Goal: Communication & Community: Answer question/provide support

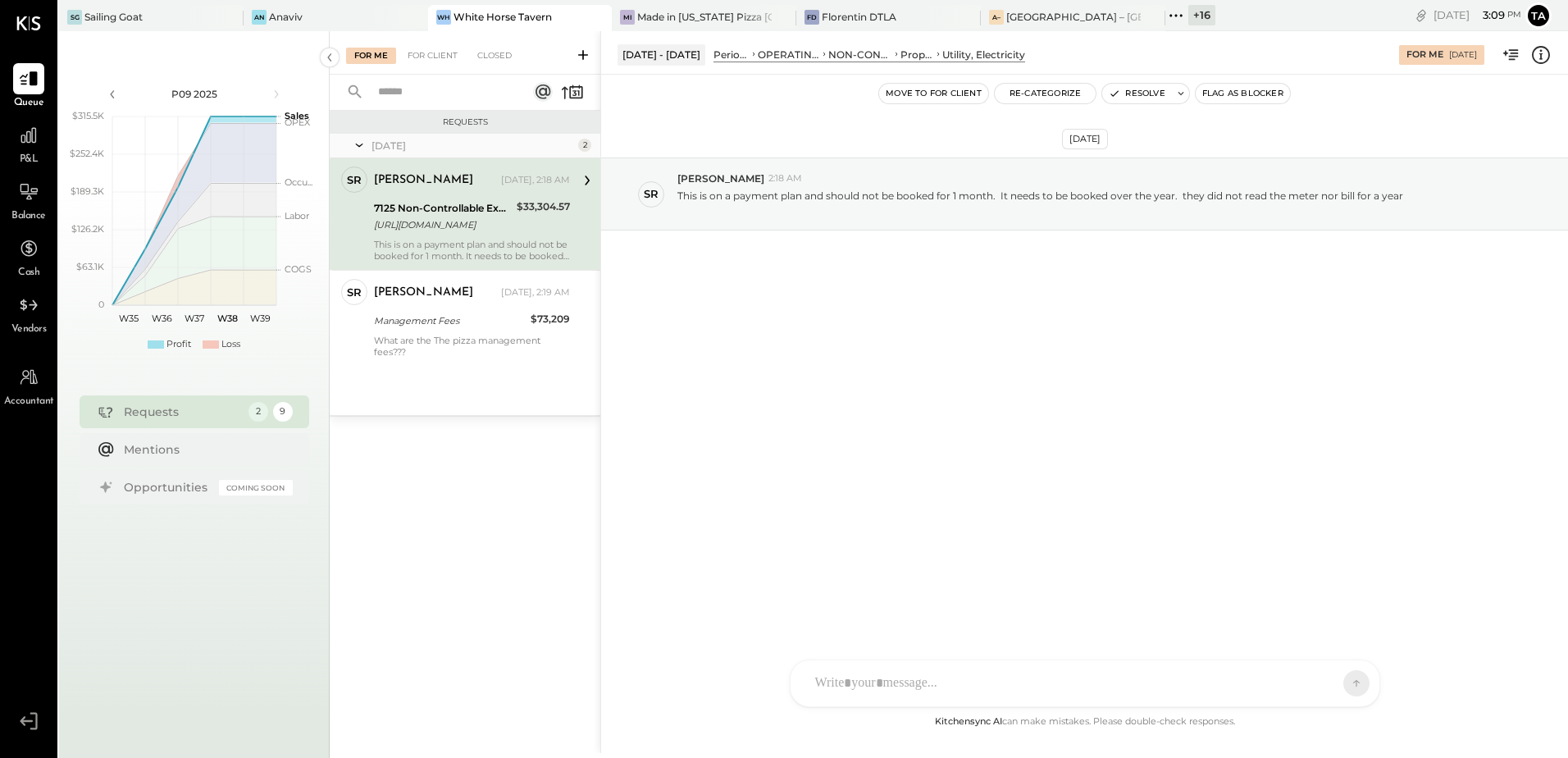
drag, startPoint x: 1046, startPoint y: 350, endPoint x: 1013, endPoint y: 421, distance: 78.3
click at [1046, 350] on div "[DATE] SR [PERSON_NAME] 2:18 AM This is on a payment plan and should not be boo…" at bounding box center [1084, 234] width 967 height 238
click at [1015, 27] on div "A– [GEOGRAPHIC_DATA] – [GEOGRAPHIC_DATA]" at bounding box center [1073, 18] width 185 height 26
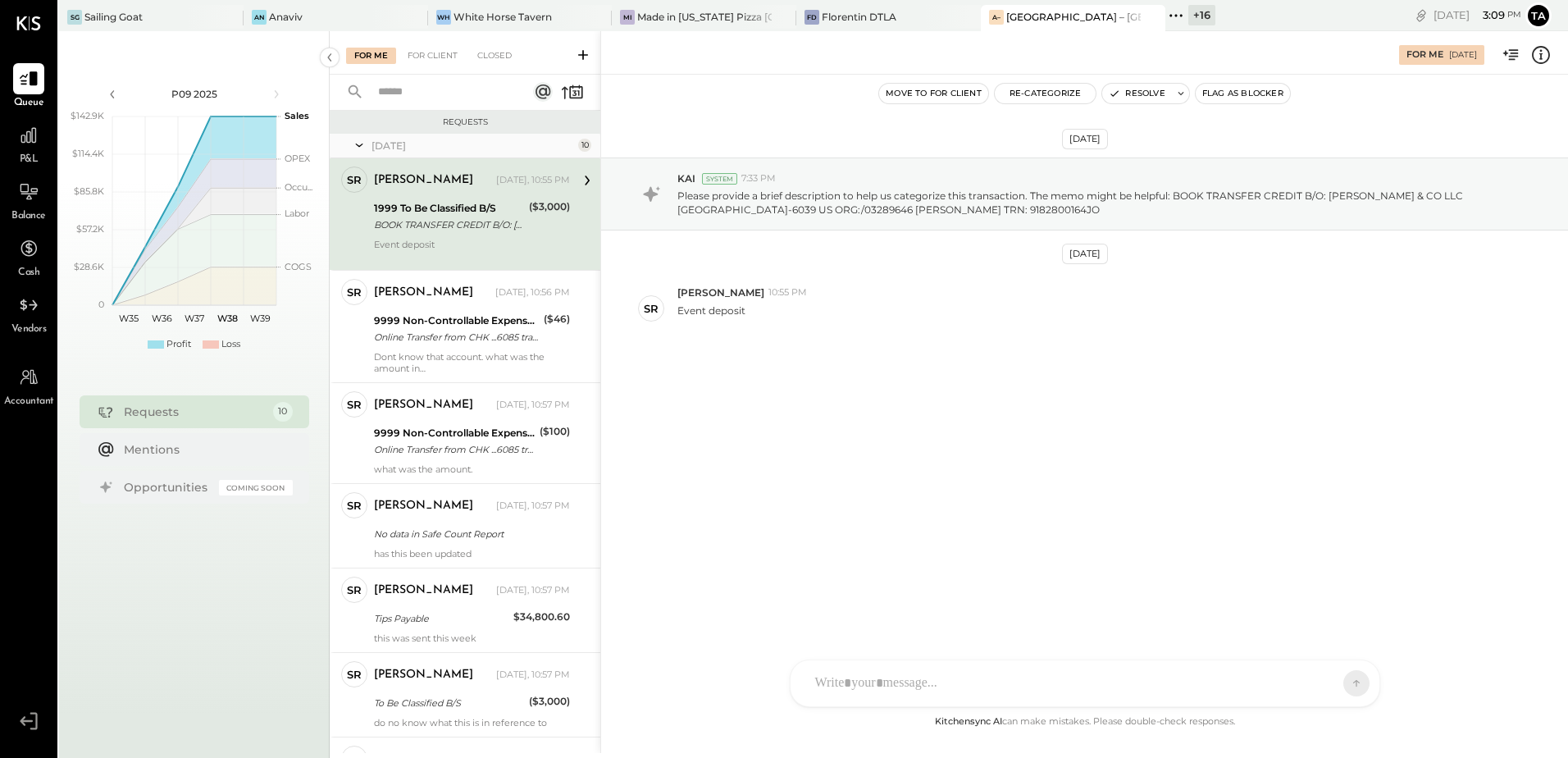
click at [465, 234] on div "[PERSON_NAME] [DATE], 10:55 PM 1999 To Be Classified B/S BOOK TRANSFER CREDIT B…" at bounding box center [472, 214] width 196 height 95
click at [453, 536] on div "No data in Safe Count Report" at bounding box center [469, 534] width 191 height 17
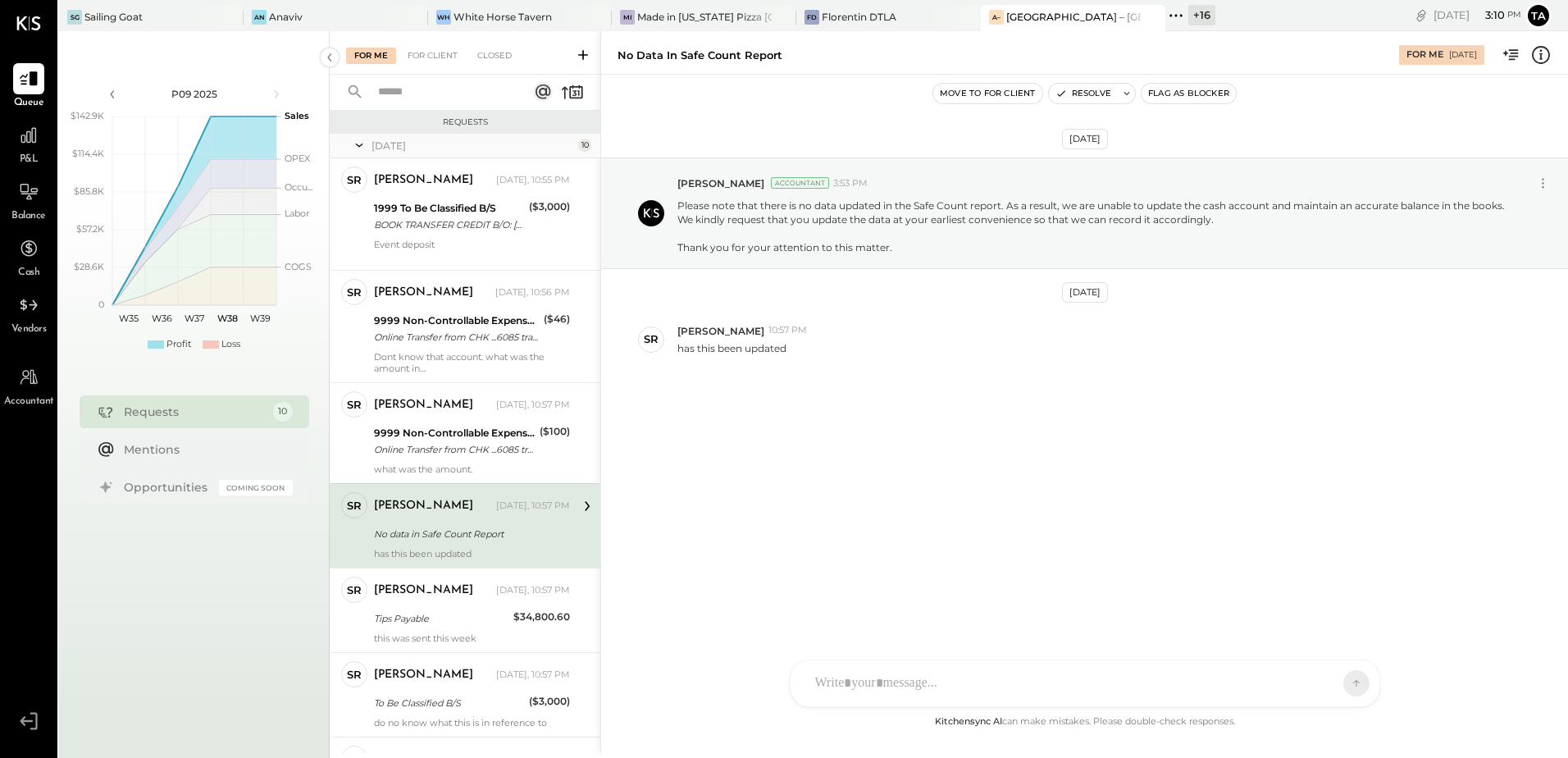
click at [881, 681] on div at bounding box center [1070, 683] width 526 height 36
click at [864, 682] on button at bounding box center [854, 682] width 31 height 31
click at [1342, 687] on icon at bounding box center [1342, 682] width 15 height 17
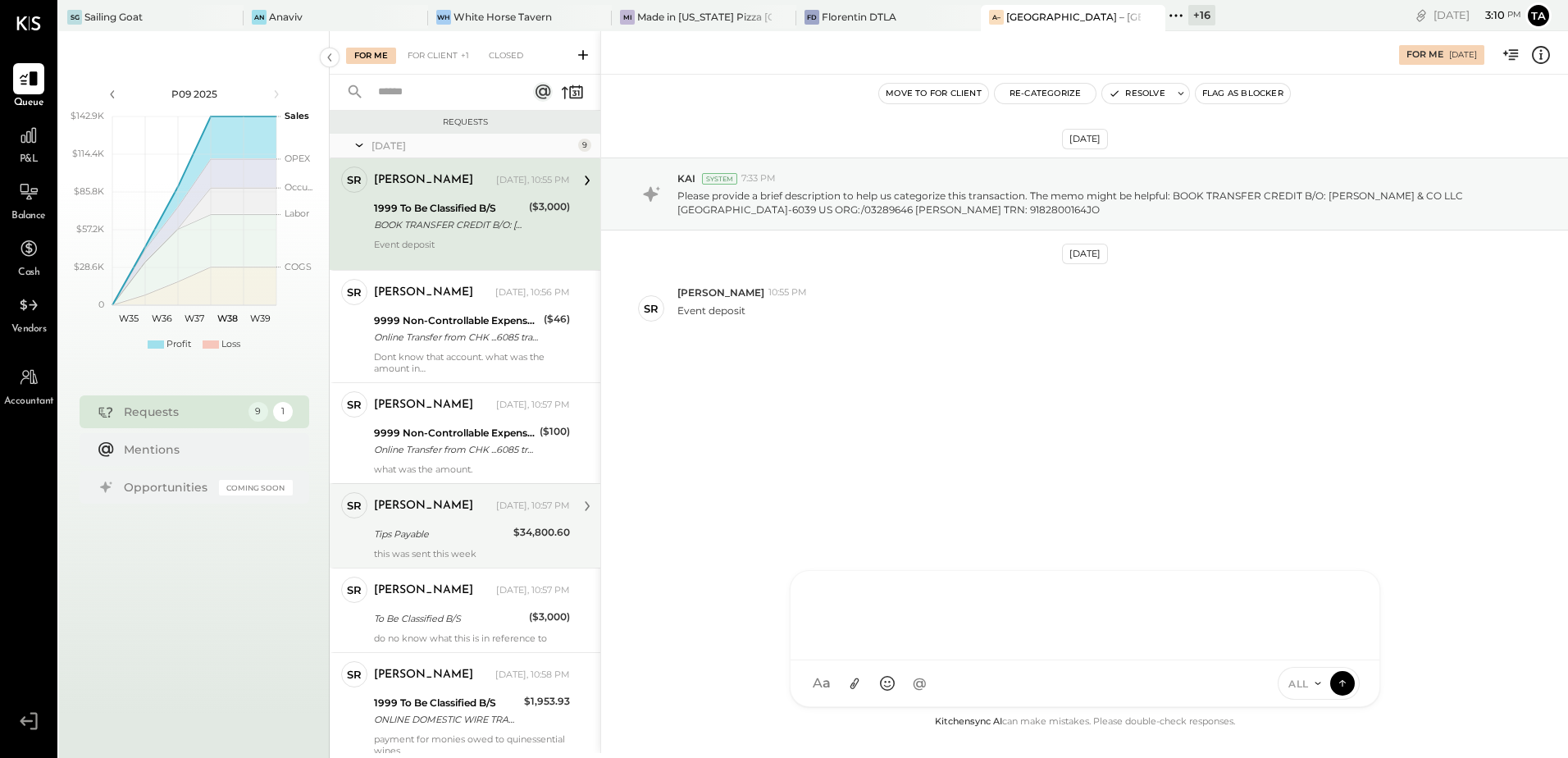
click at [406, 528] on div "Tips Payable" at bounding box center [441, 534] width 135 height 17
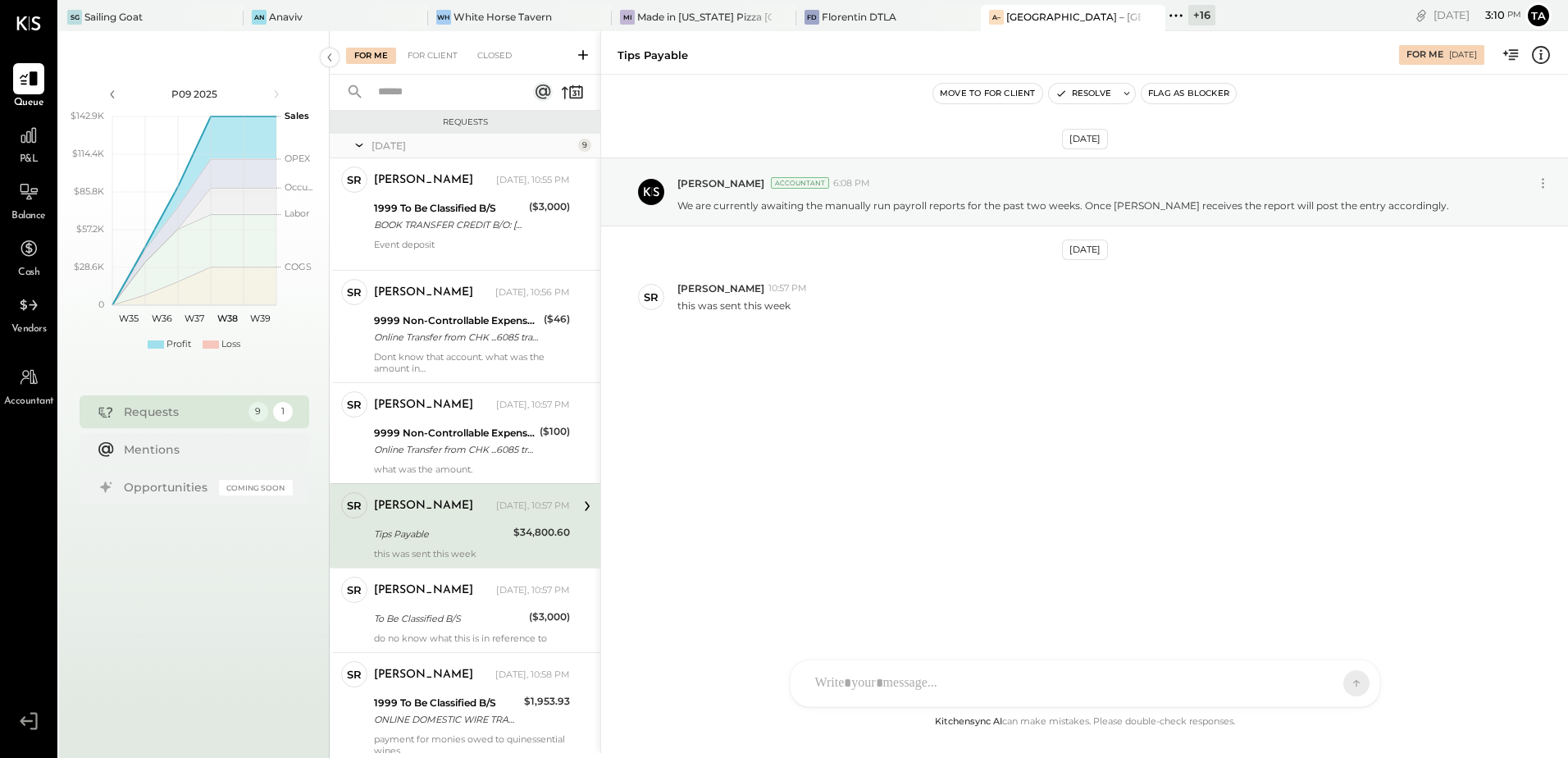
click at [883, 433] on div "[DATE] [PERSON_NAME] Accountant 6:08 PM We are currently awaiting the manually …" at bounding box center [1084, 282] width 967 height 333
click at [819, 559] on div "[DATE] [PERSON_NAME] Accountant 6:08 PM We are currently awaiting the manually …" at bounding box center [1084, 394] width 967 height 637
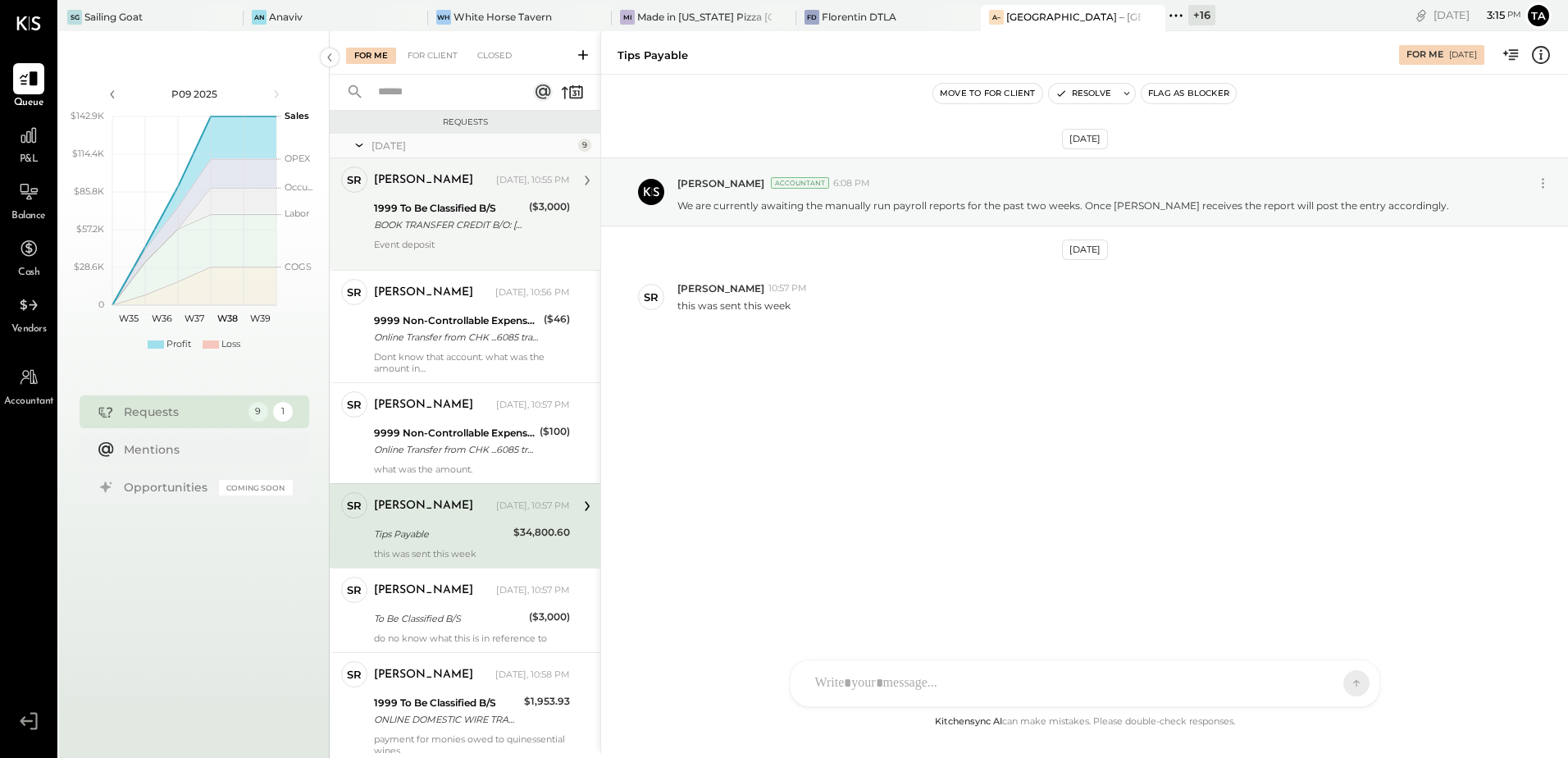
click at [433, 217] on div "BOOK TRANSFER CREDIT B/O: [PERSON_NAME] & CO LLC [GEOGRAPHIC_DATA]-6039 US ORG:…" at bounding box center [449, 224] width 150 height 17
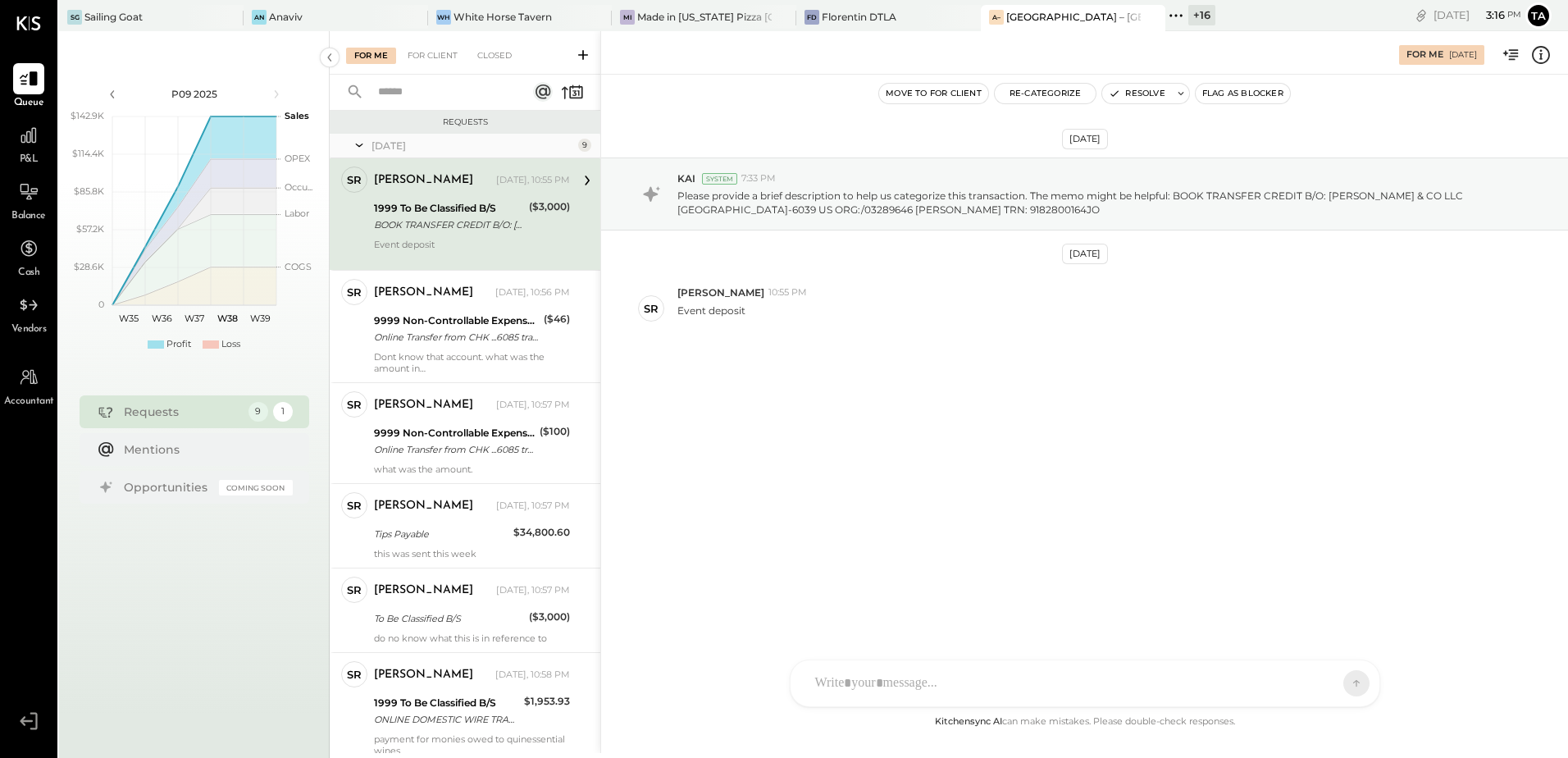
click at [461, 226] on div "BOOK TRANSFER CREDIT B/O: [PERSON_NAME] & CO LLC [GEOGRAPHIC_DATA]-6039 US ORG:…" at bounding box center [449, 224] width 150 height 17
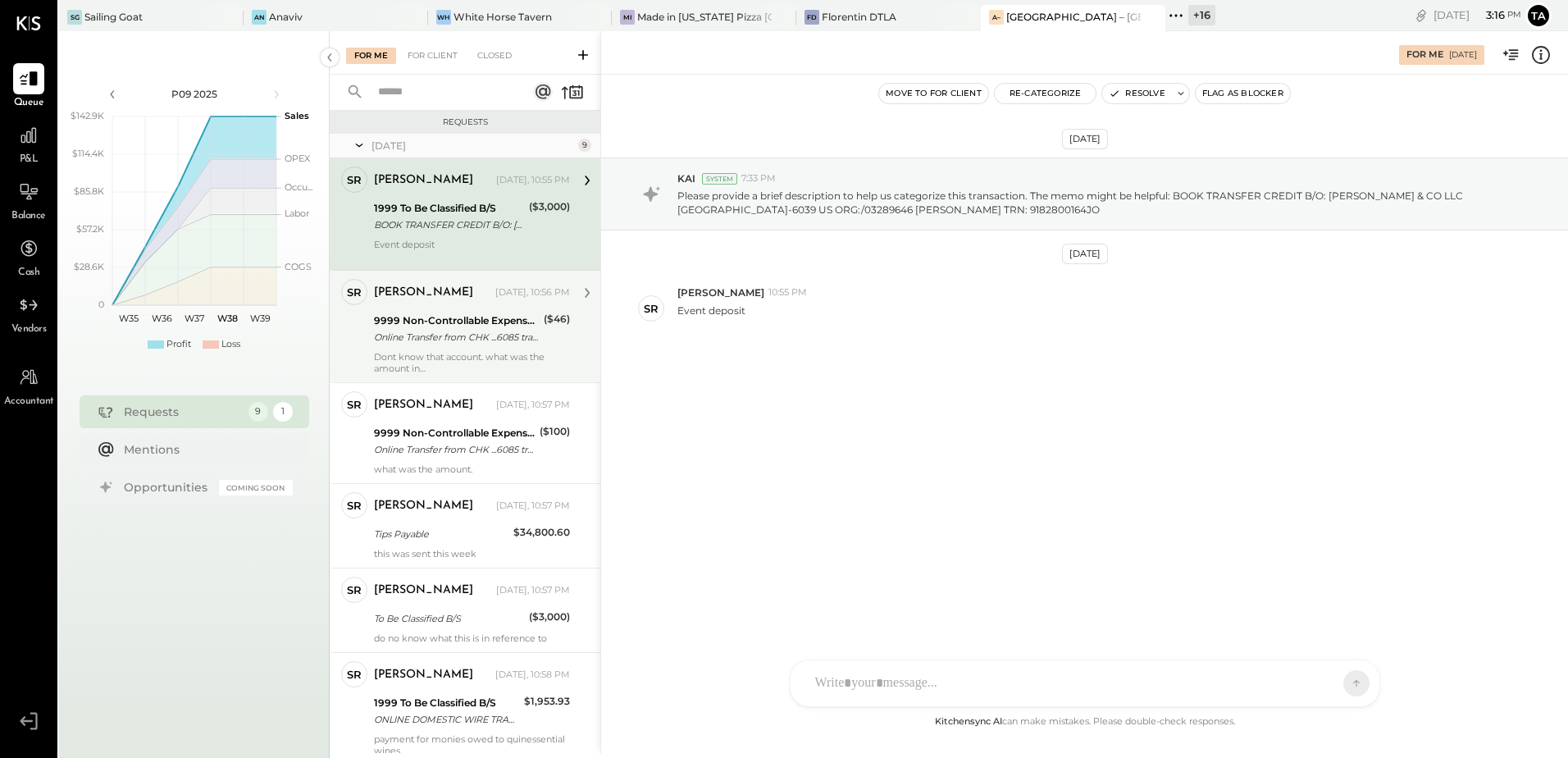
drag, startPoint x: 427, startPoint y: 231, endPoint x: 506, endPoint y: 283, distance: 94.6
click at [427, 230] on div "BOOK TRANSFER CREDIT B/O: [PERSON_NAME] & CO LLC [GEOGRAPHIC_DATA]-6039 US ORG:…" at bounding box center [449, 224] width 150 height 17
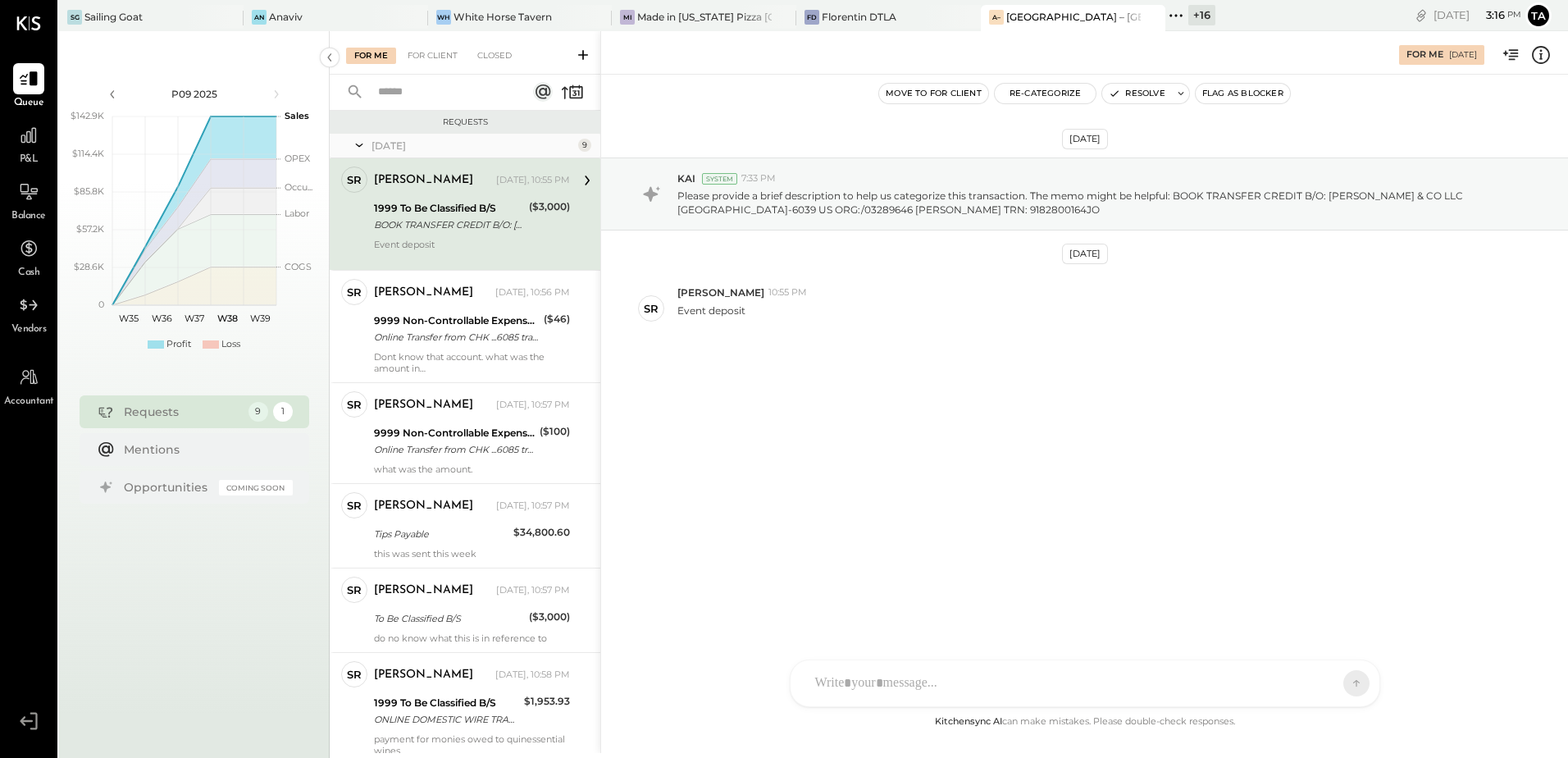
click at [921, 453] on div "[DATE] KAI System 7:33 PM Please provide a brief description to help us categor…" at bounding box center [1084, 291] width 967 height 352
click at [1016, 372] on div "[DATE] KAI System 7:33 PM Please provide a brief description to help us categor…" at bounding box center [1084, 291] width 967 height 352
click at [1130, 95] on button "Resolve" at bounding box center [1136, 93] width 69 height 19
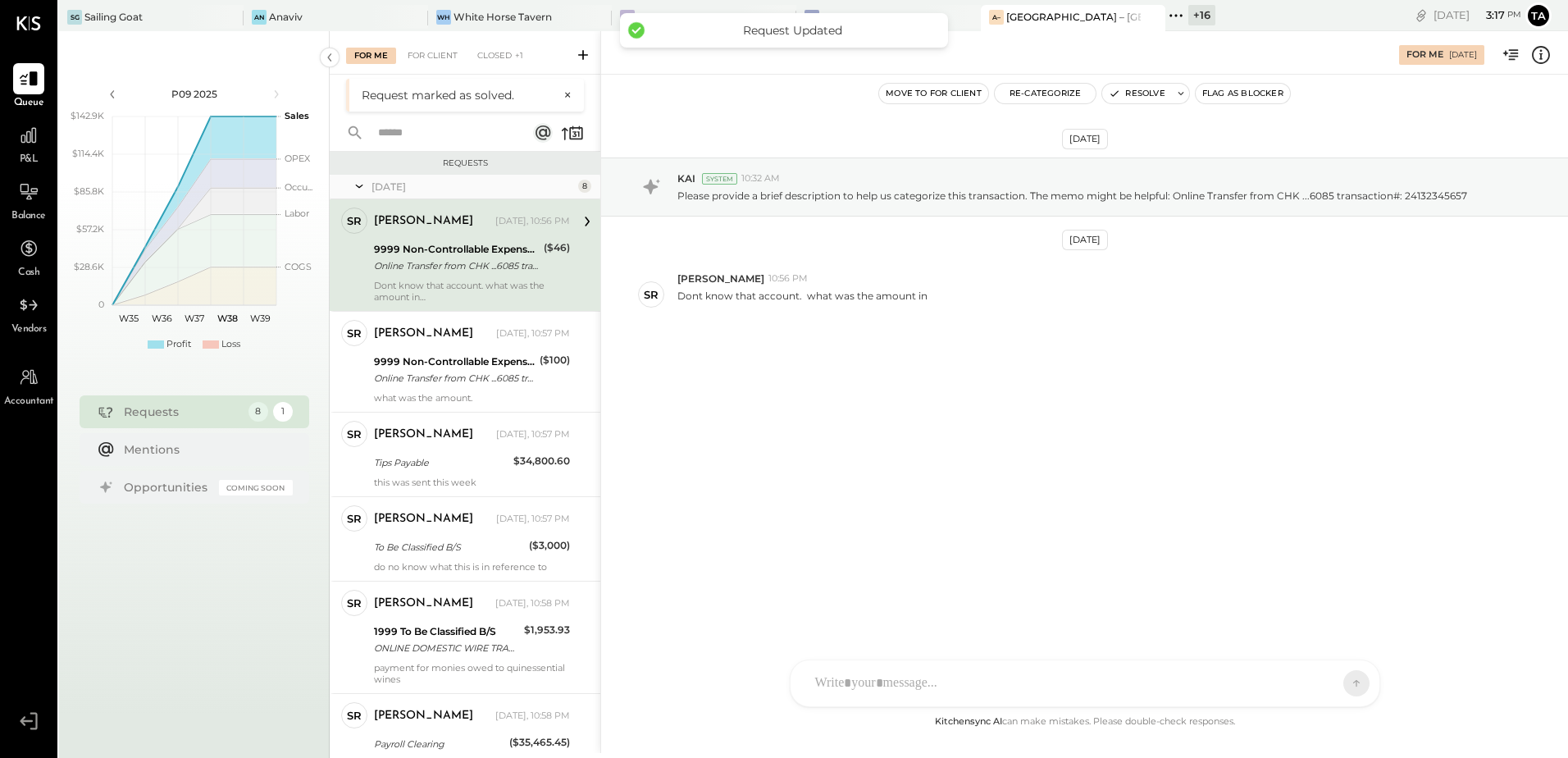
click at [462, 248] on div "9999 Non-Controllable Expenses:Other Income and Expenses:To Be Classified P&L" at bounding box center [456, 249] width 165 height 17
click at [961, 445] on div "[DATE] KAI System 10:32 AM Please provide a brief description to help us catego…" at bounding box center [1084, 284] width 967 height 338
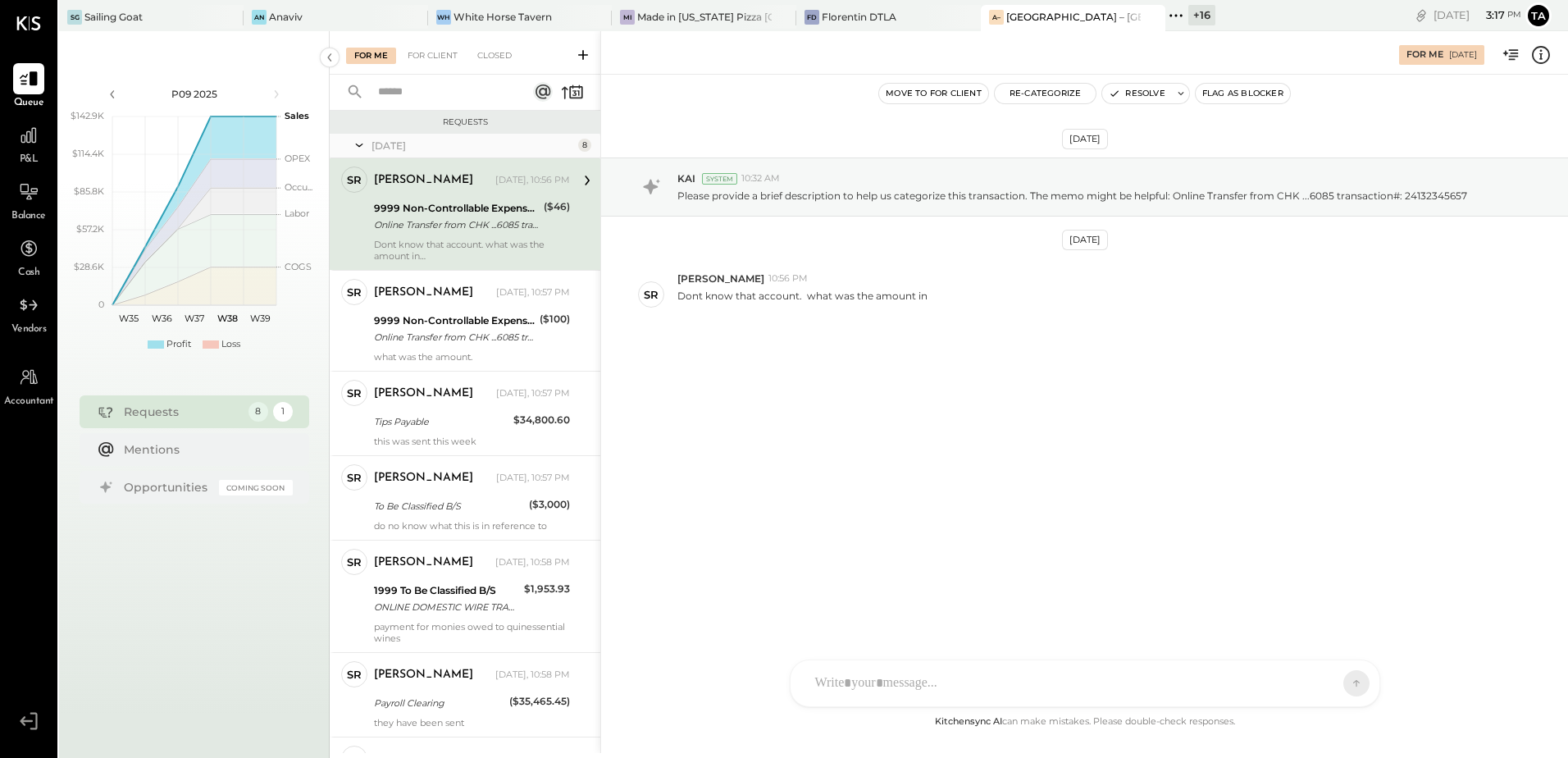
click at [482, 230] on div "Online Transfer from CHK ...6085 transaction#: 24132345657" at bounding box center [456, 224] width 165 height 17
click at [1010, 399] on div "[DATE] KAI System 10:32 AM Please provide a brief description to help us catego…" at bounding box center [1084, 284] width 967 height 338
click at [925, 688] on div at bounding box center [1084, 683] width 589 height 46
click at [992, 614] on div "**********" at bounding box center [1085, 614] width 556 height 66
click at [1337, 684] on icon at bounding box center [1342, 682] width 15 height 17
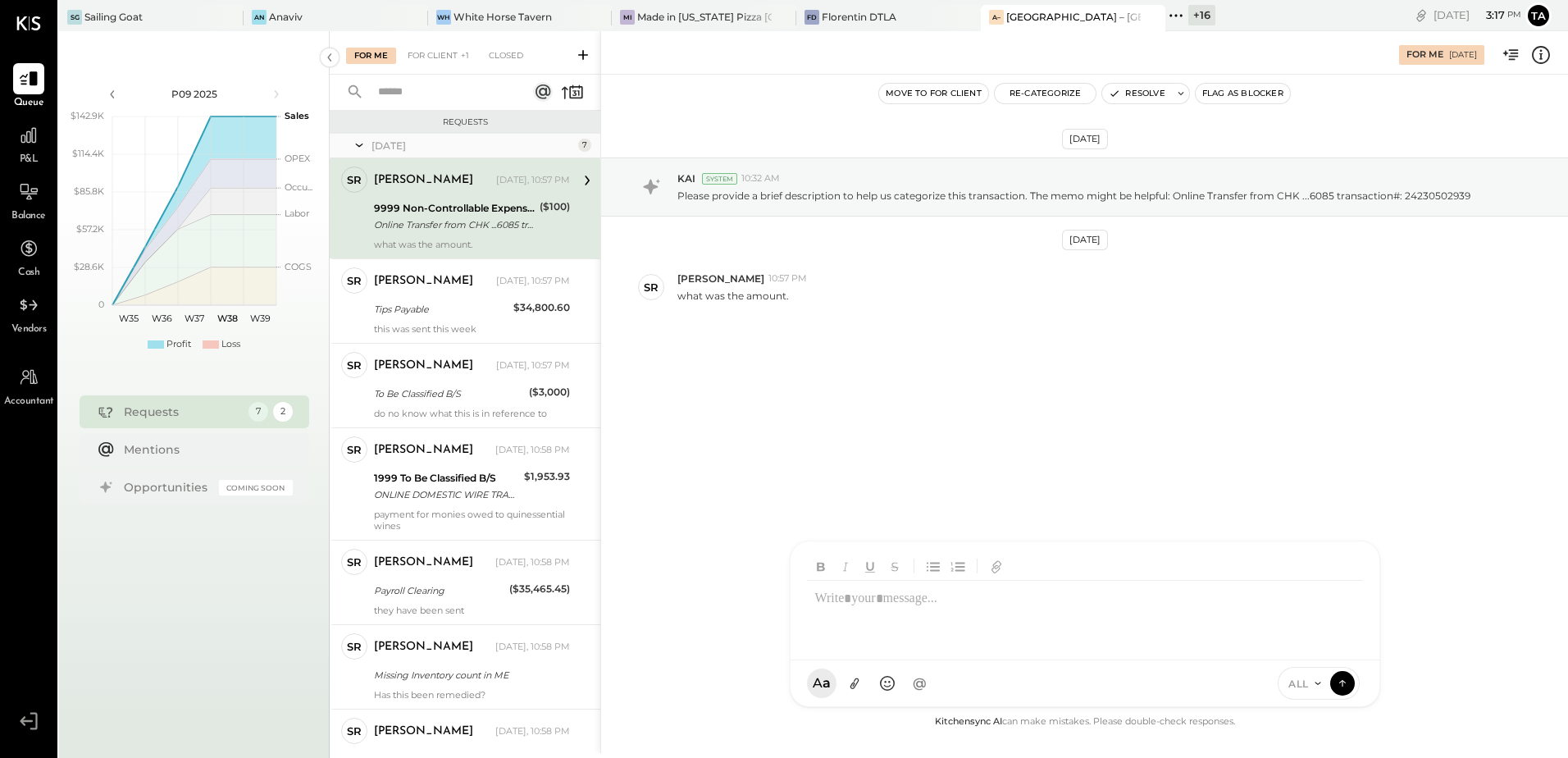
click at [484, 217] on div "Online Transfer from CHK ...6085 transaction#: 24230502939" at bounding box center [454, 224] width 161 height 17
click at [864, 412] on div "[DATE] KAI System 10:32 AM Please provide a brief description to help us catego…" at bounding box center [1084, 277] width 967 height 324
click at [927, 672] on div at bounding box center [1070, 683] width 526 height 36
click at [1346, 680] on icon at bounding box center [1342, 682] width 15 height 17
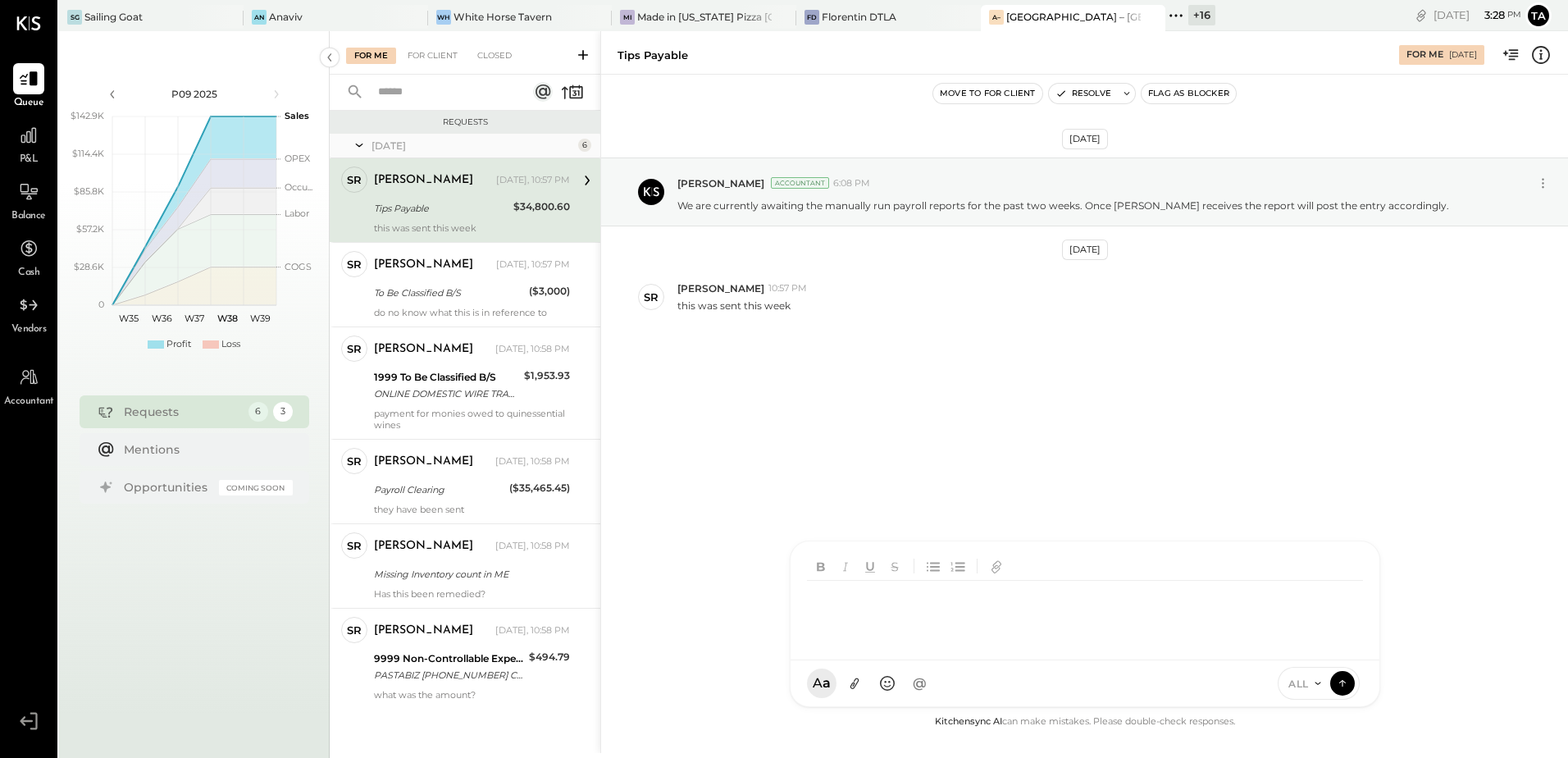
drag, startPoint x: 852, startPoint y: 415, endPoint x: 875, endPoint y: 576, distance: 162.6
click at [853, 415] on div "[DATE] [PERSON_NAME] Accountant 6:08 PM We are currently awaiting the manually …" at bounding box center [1084, 282] width 967 height 333
click at [892, 687] on div "SR [PERSON_NAME] AM [PERSON_NAME] RS [PERSON_NAME] [PERSON_NAME] [PERSON_NAME] …" at bounding box center [1084, 639] width 590 height 137
click at [412, 210] on div "Tips Payable" at bounding box center [441, 208] width 135 height 17
drag, startPoint x: 905, startPoint y: 426, endPoint x: 886, endPoint y: 733, distance: 307.6
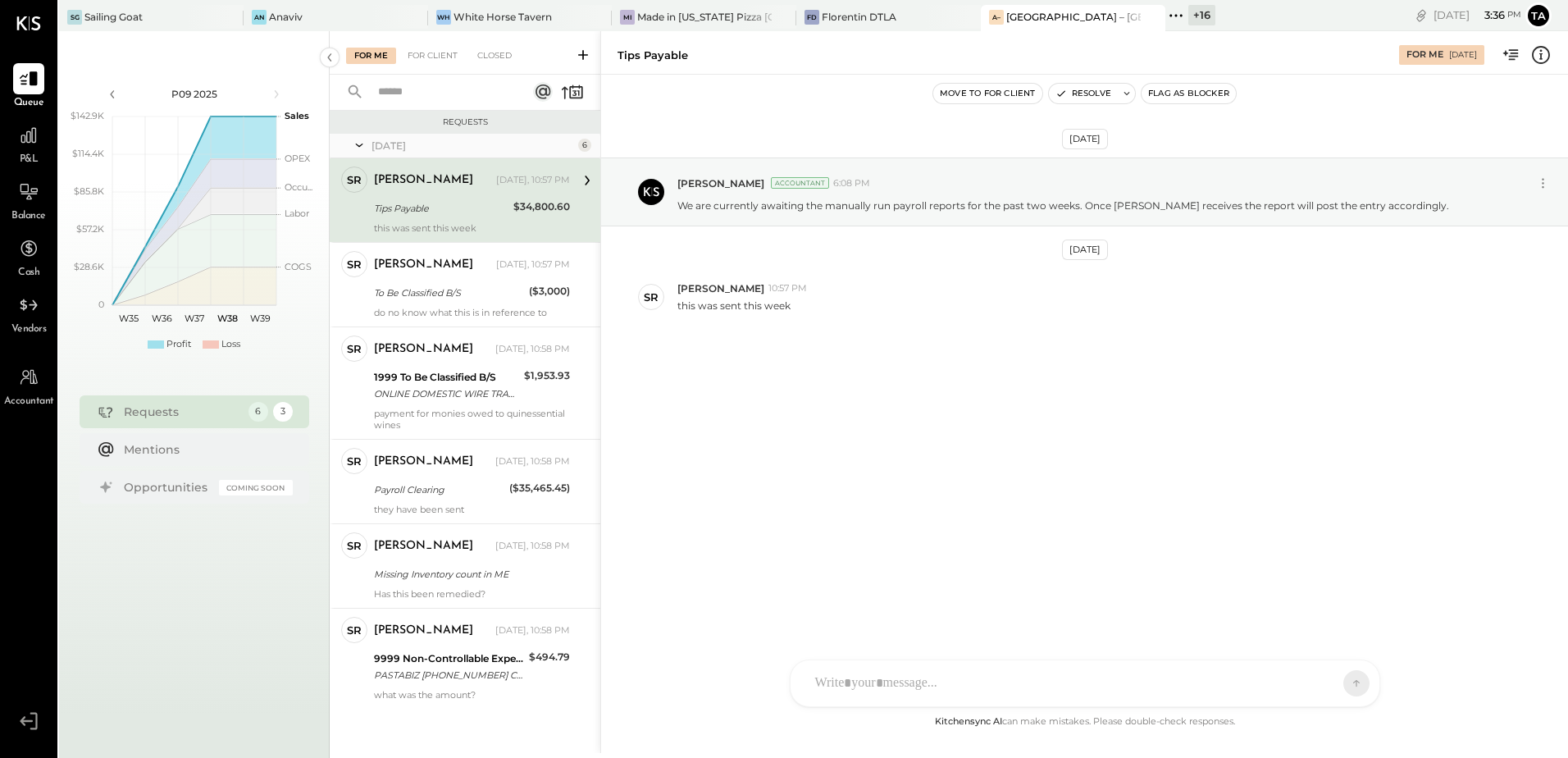
click at [905, 426] on div "[DATE] [PERSON_NAME] Accountant 6:08 PM We are currently awaiting the manually …" at bounding box center [1084, 282] width 967 height 333
click at [883, 684] on div at bounding box center [1070, 683] width 526 height 36
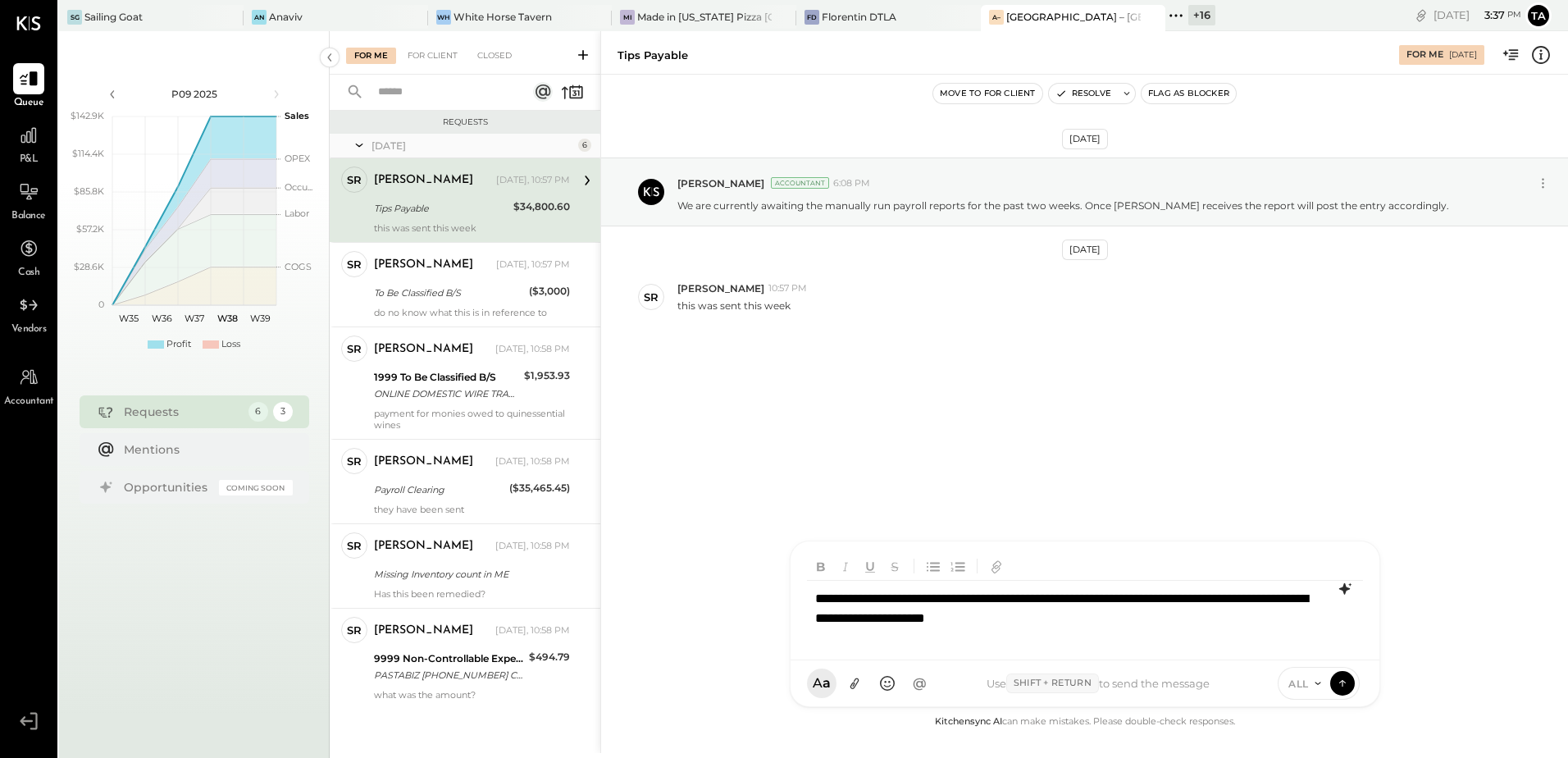
click at [1340, 594] on icon at bounding box center [1345, 589] width 19 height 19
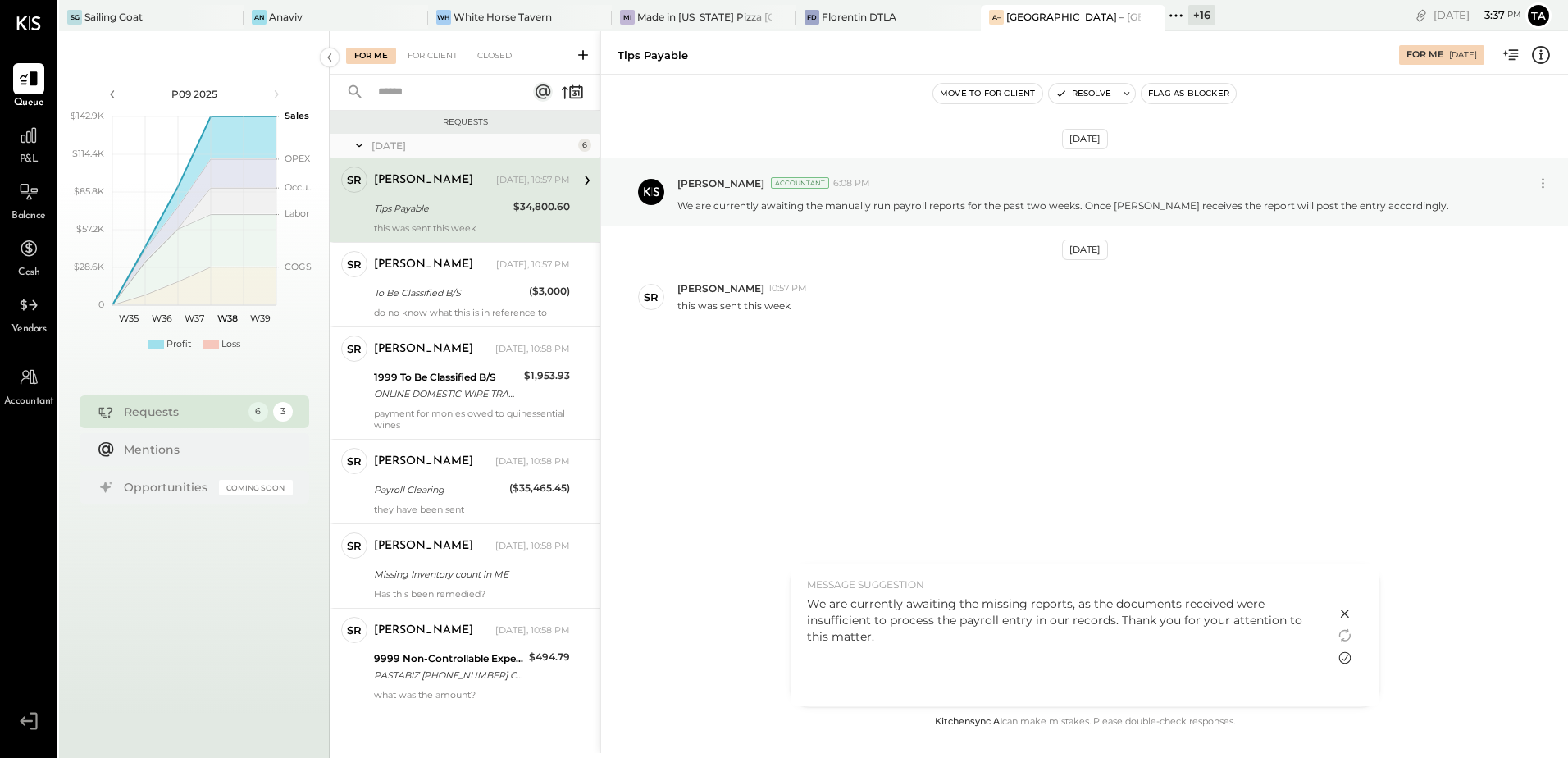
click at [1343, 659] on icon at bounding box center [1345, 659] width 12 height 12
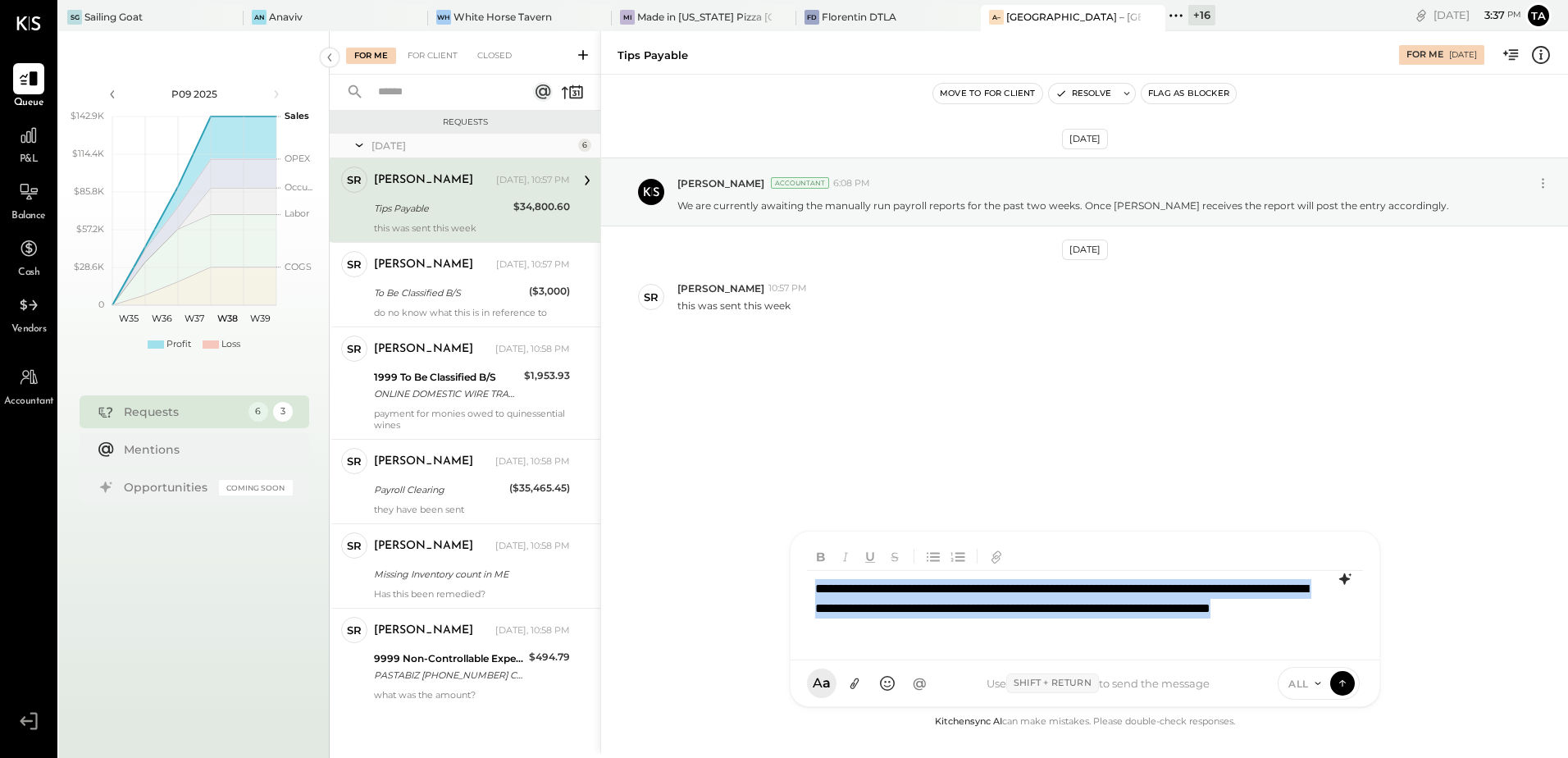
click at [1033, 628] on div "**********" at bounding box center [1085, 609] width 556 height 76
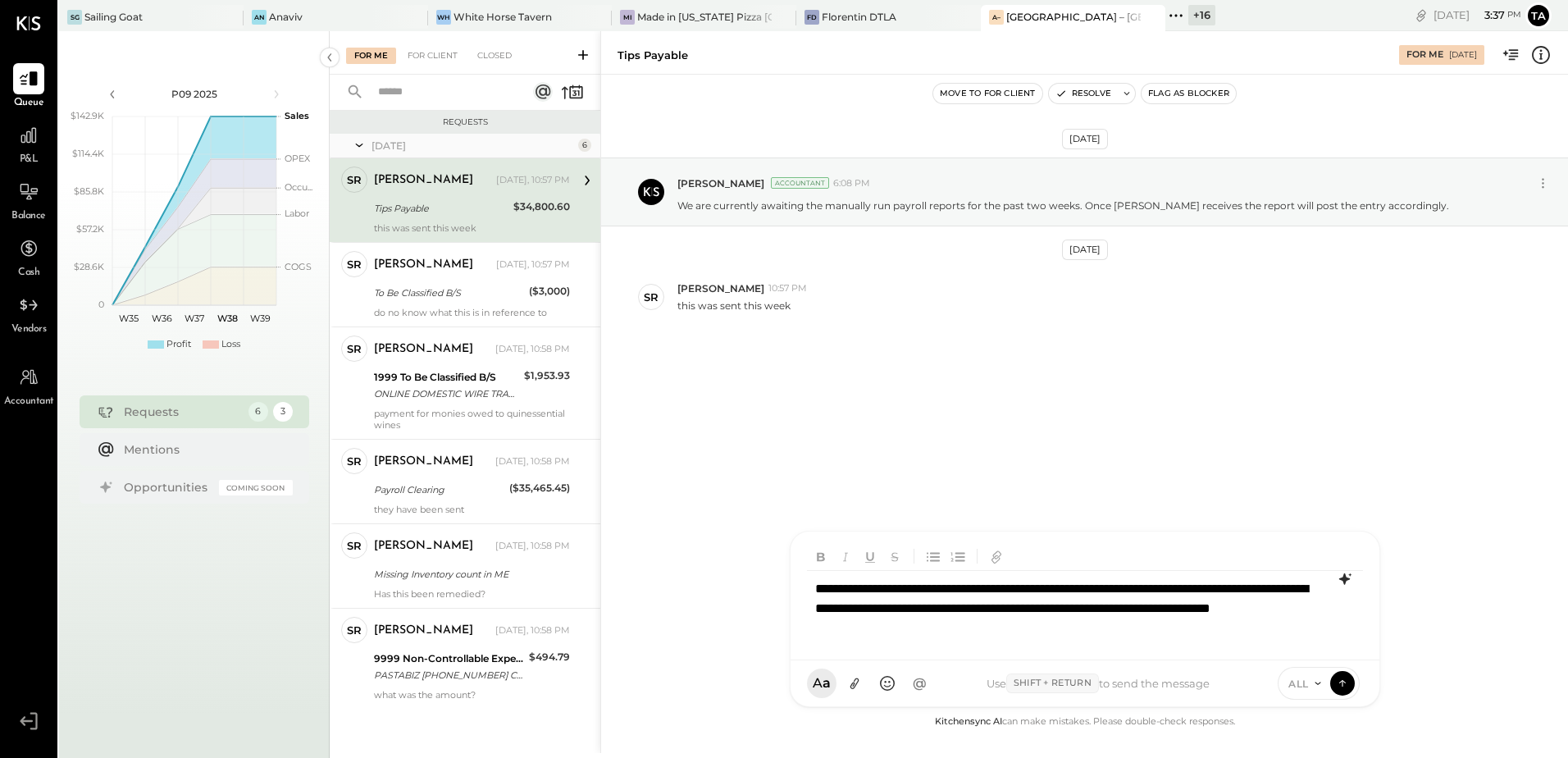
click at [1019, 631] on div "**********" at bounding box center [1085, 609] width 556 height 76
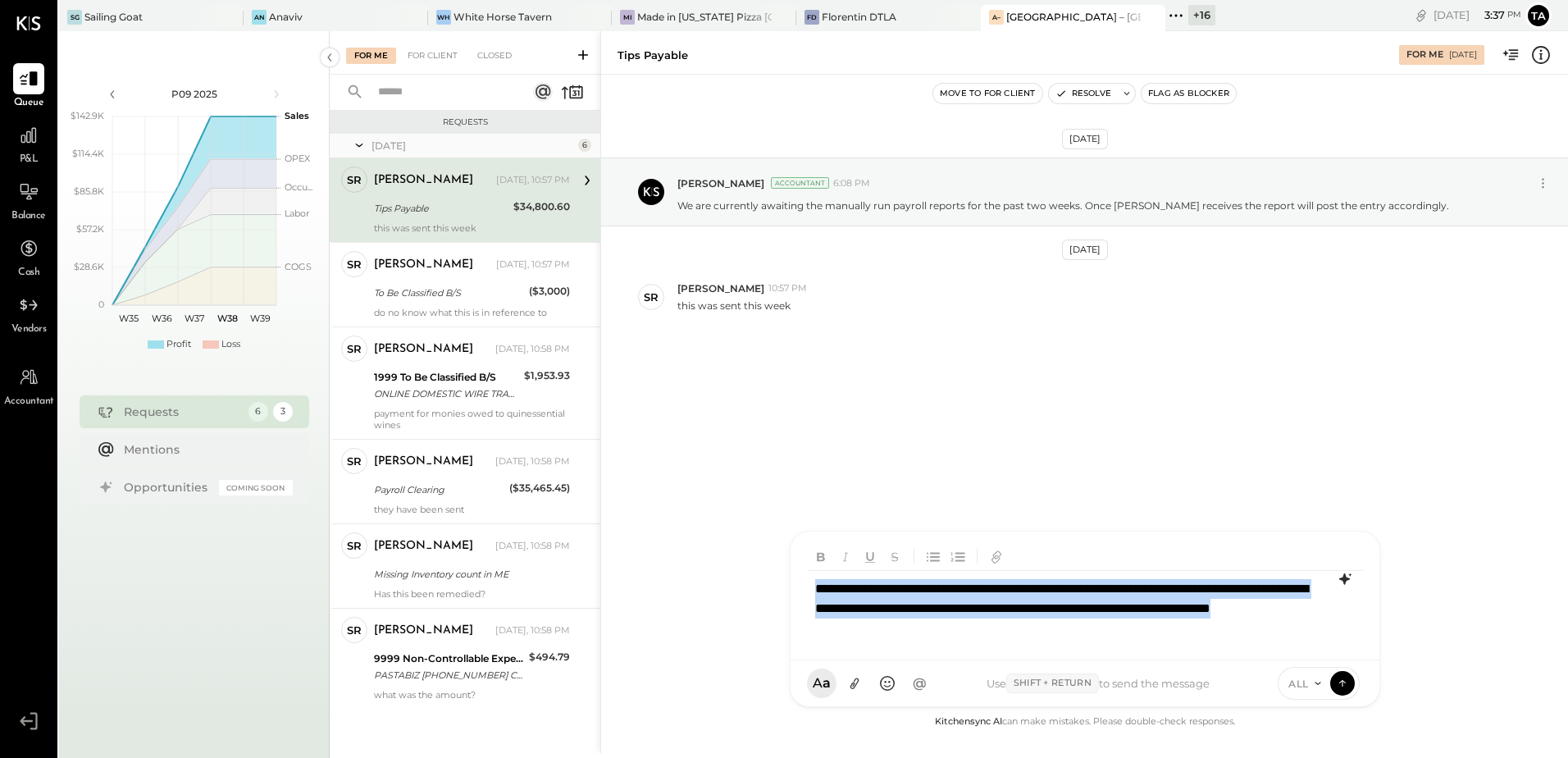
copy div "**********"
click at [1019, 631] on div "**********" at bounding box center [1085, 609] width 556 height 76
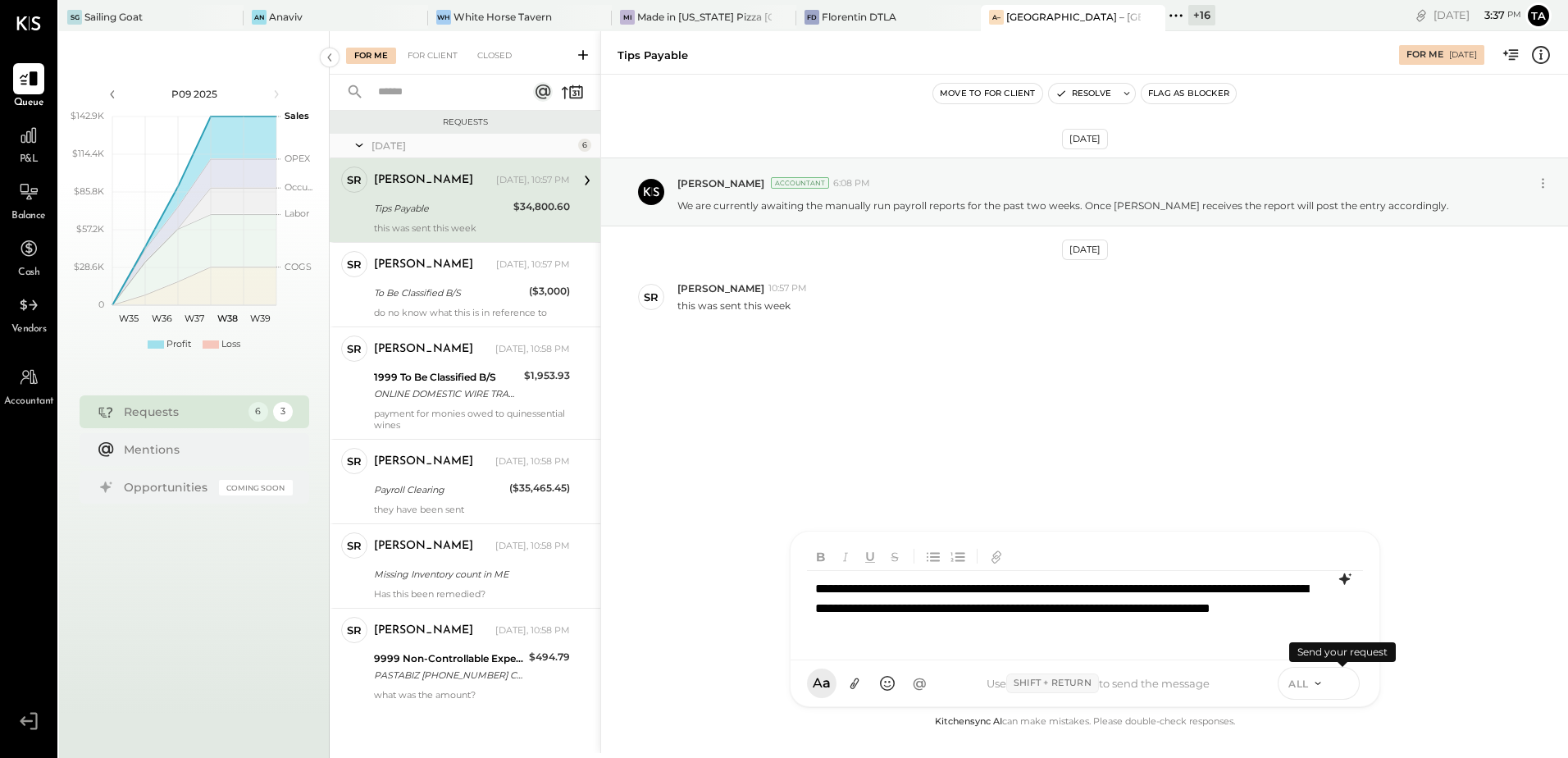
click at [1344, 687] on icon at bounding box center [1342, 682] width 15 height 17
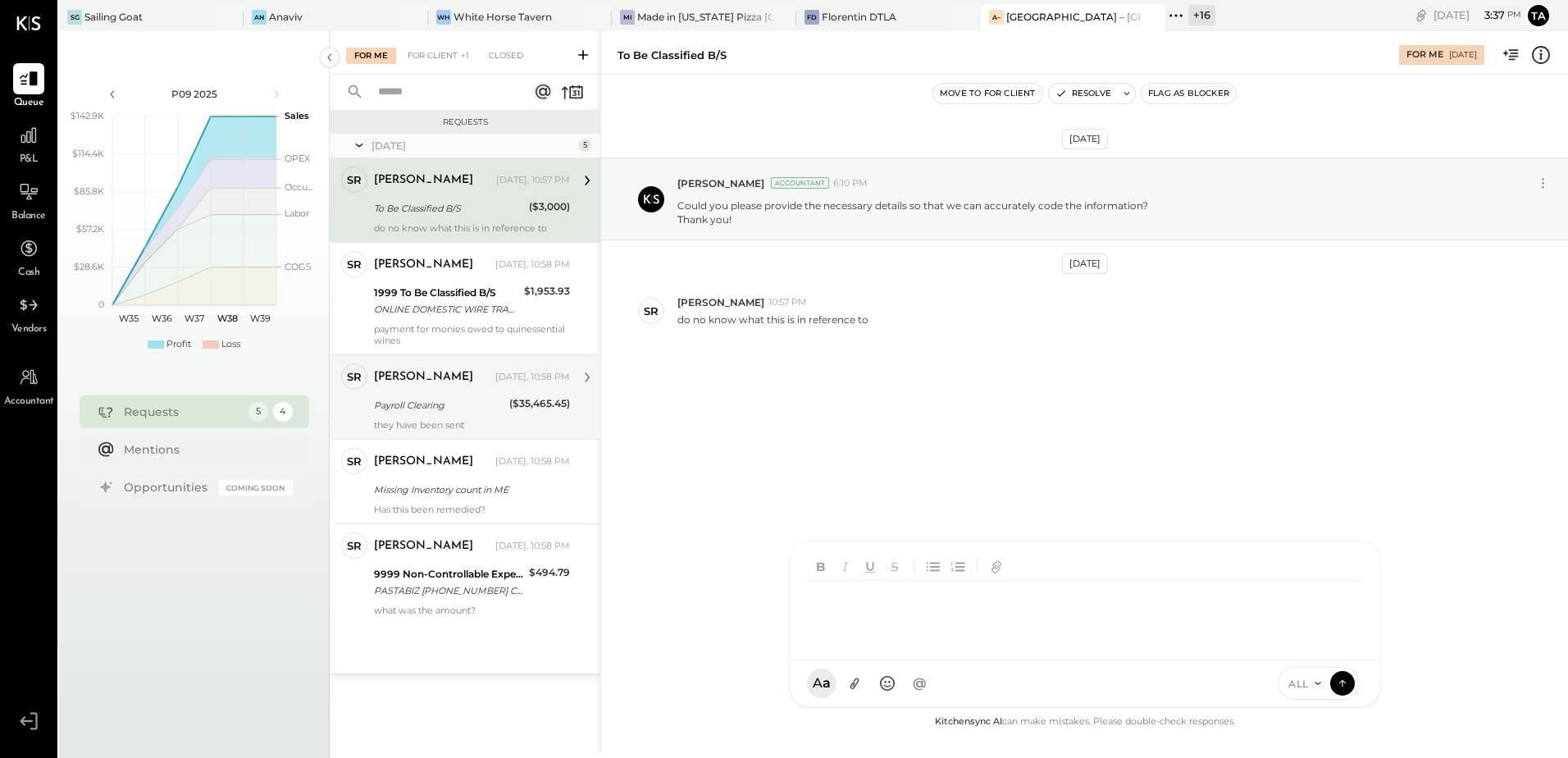
click at [475, 416] on div "[PERSON_NAME] [DATE], 10:58 PM Payroll Clearing ($35,465.45) they have been sent" at bounding box center [472, 397] width 196 height 67
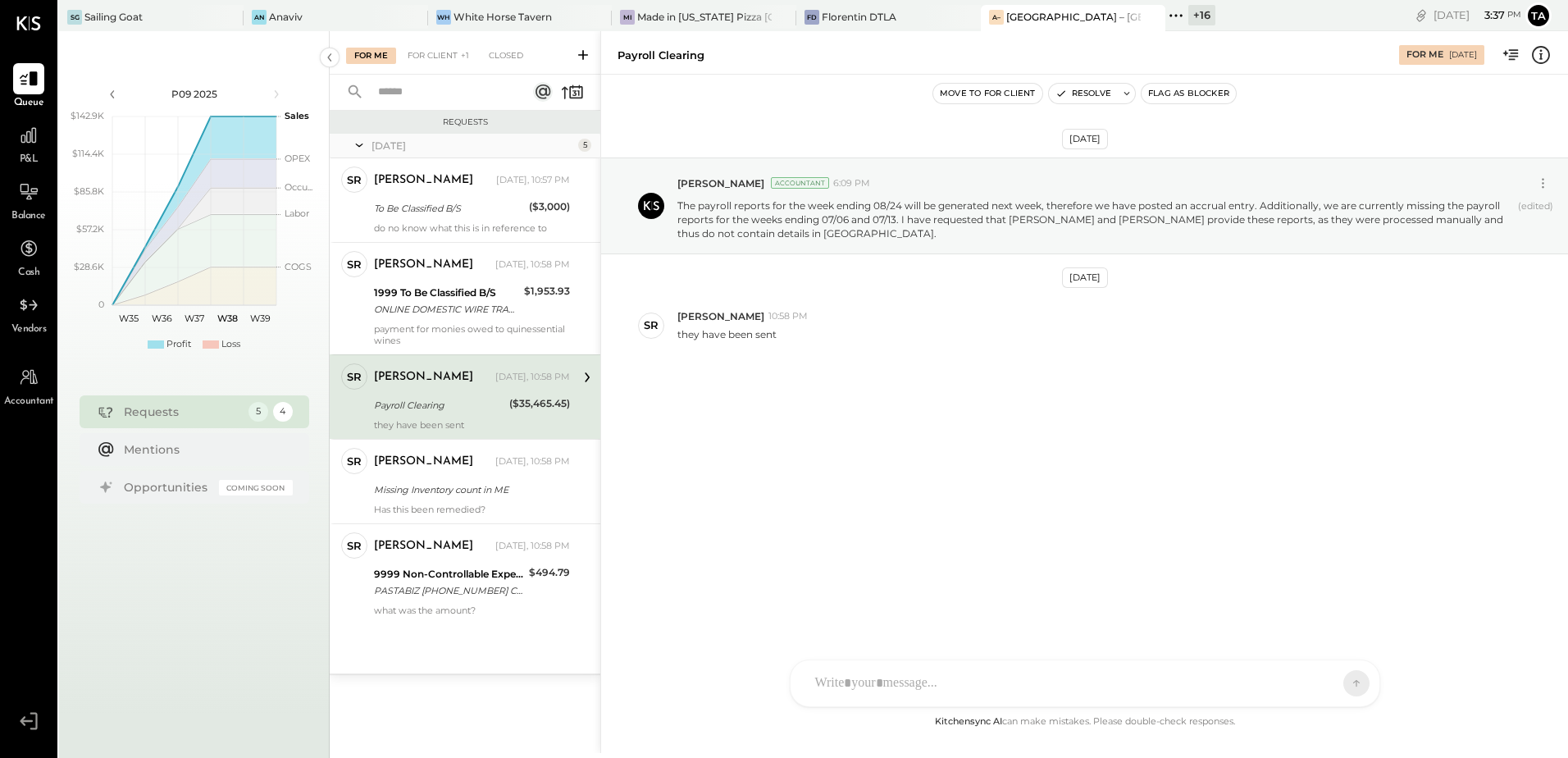
click at [890, 688] on div at bounding box center [1070, 683] width 526 height 36
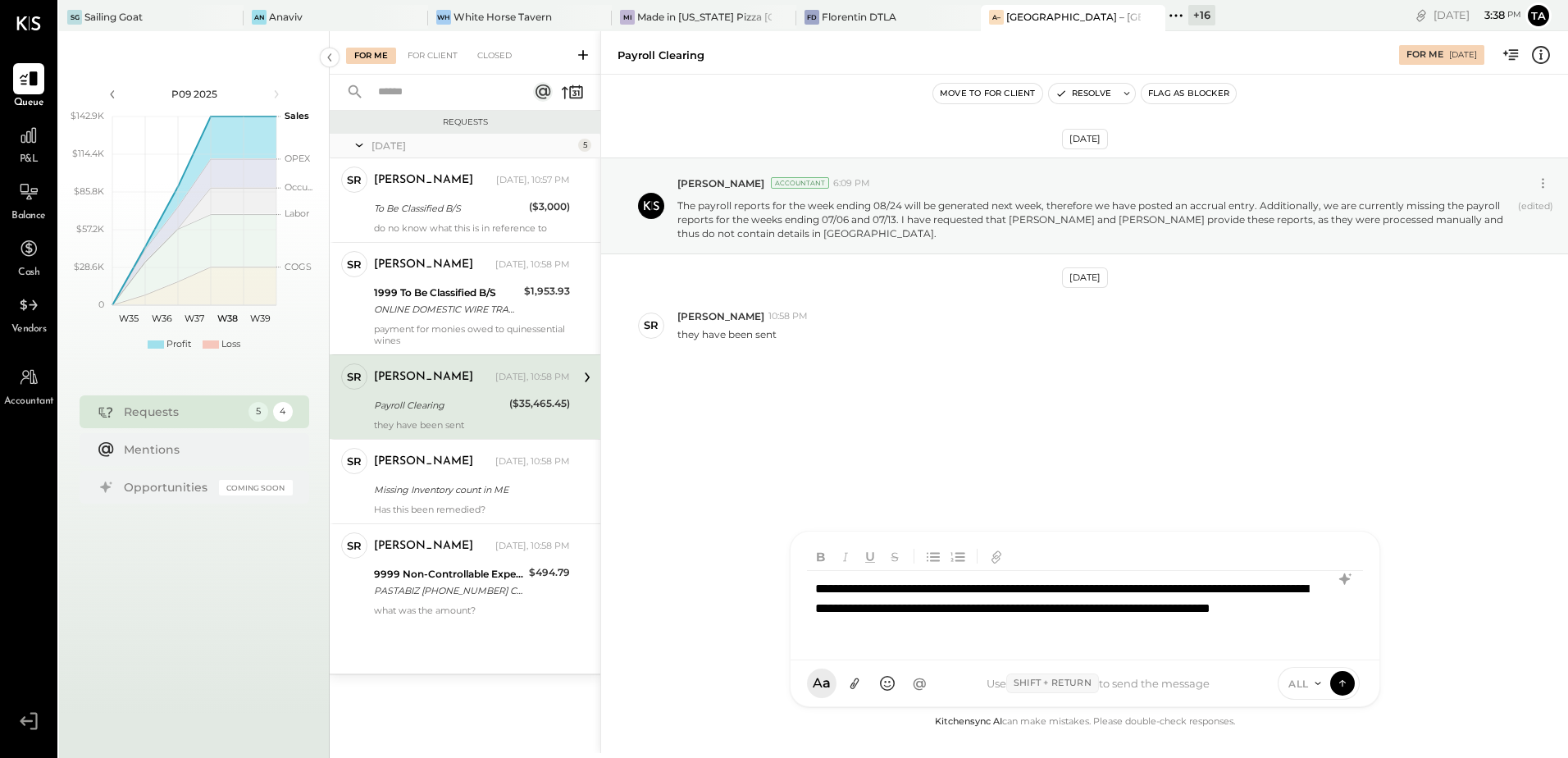
drag, startPoint x: 1204, startPoint y: 611, endPoint x: 1228, endPoint y: 618, distance: 25.0
click at [1205, 614] on div "**********" at bounding box center [1085, 609] width 556 height 76
click at [1342, 684] on icon at bounding box center [1341, 682] width 1 height 6
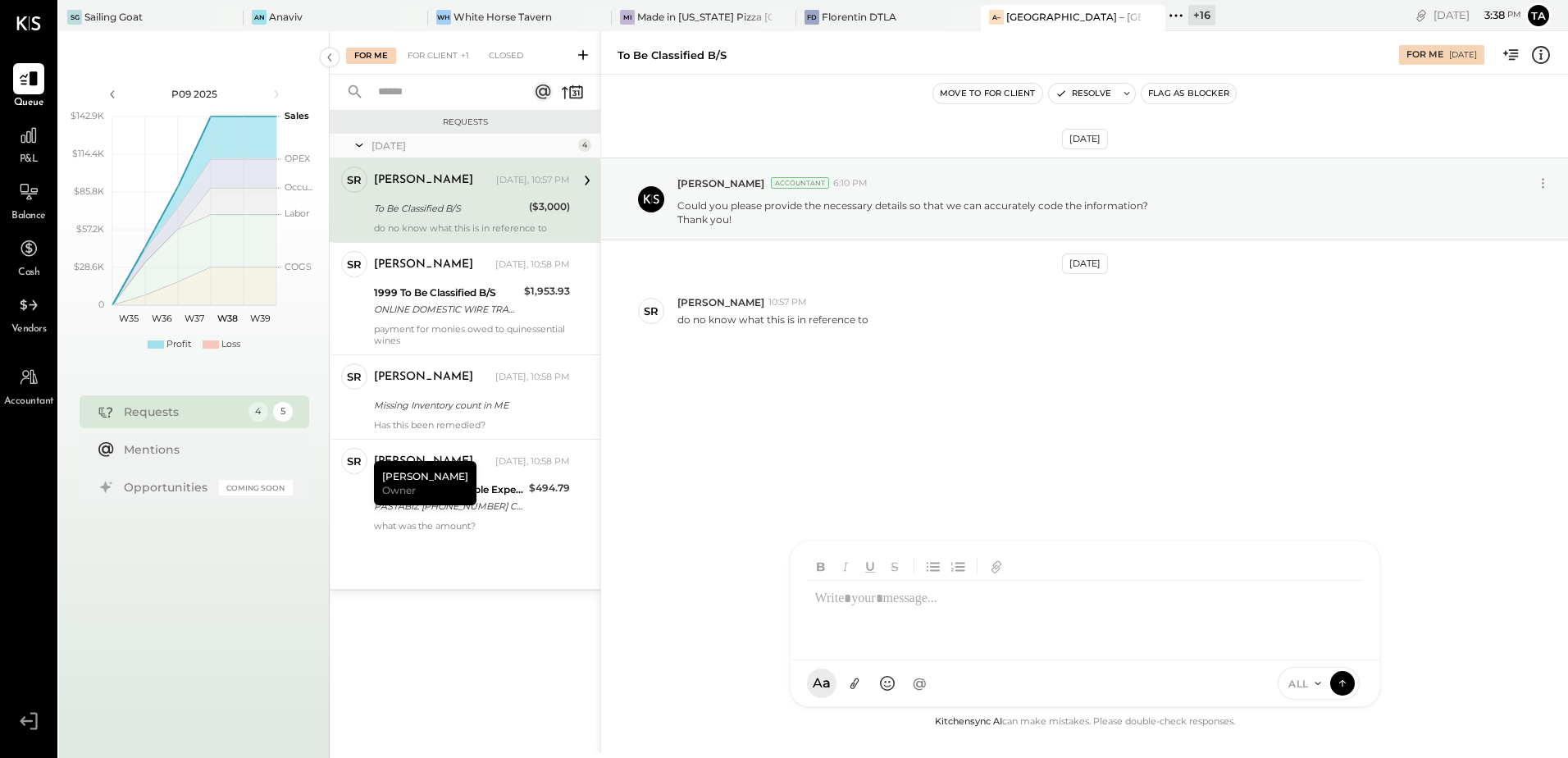
click at [453, 209] on div "To Be Classified B/S" at bounding box center [449, 208] width 150 height 17
click at [822, 513] on div "[DATE] [PERSON_NAME] Accountant 6:10 PM Could you please provide the necessary …" at bounding box center [1084, 394] width 967 height 637
click at [419, 213] on div "To Be Classified B/S" at bounding box center [449, 208] width 150 height 17
click at [487, 210] on div "To Be Classified B/S" at bounding box center [449, 208] width 150 height 17
click at [934, 438] on div "[DATE] [PERSON_NAME] Accountant 6:10 PM Could you please provide the necessary …" at bounding box center [1084, 289] width 967 height 348
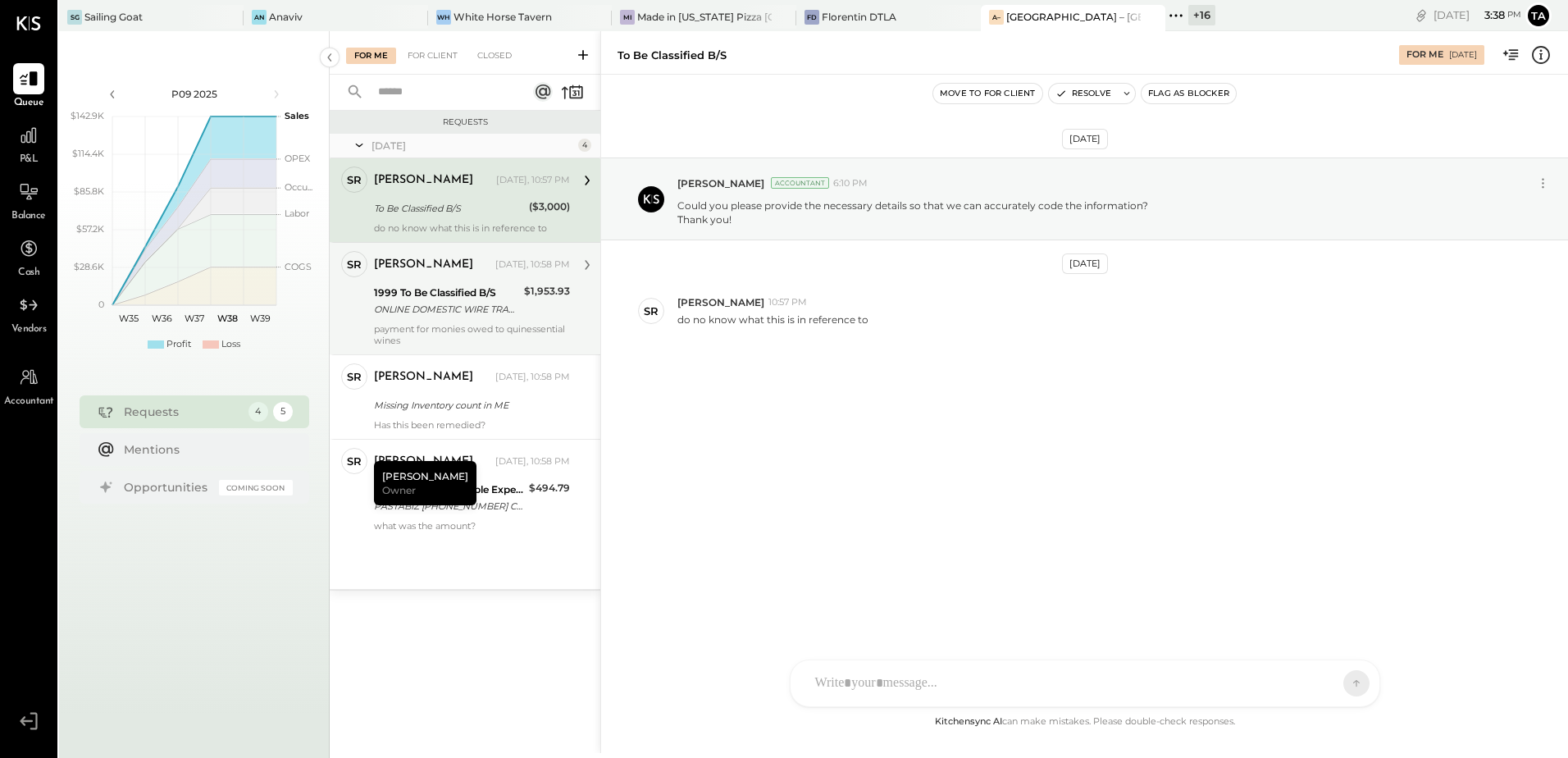
click at [462, 299] on div "1999 To Be Classified B/S" at bounding box center [446, 292] width 145 height 17
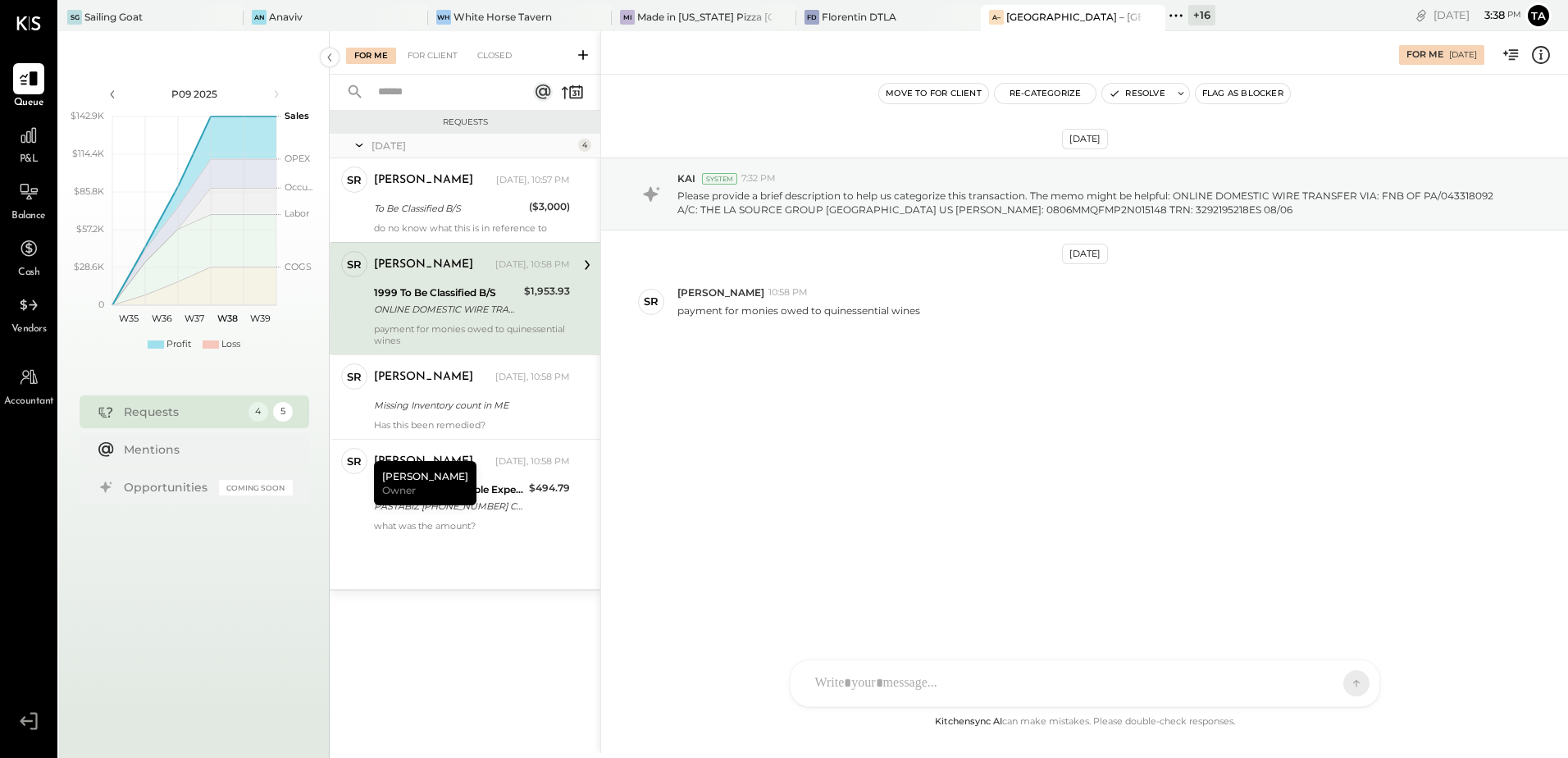
click at [932, 451] on div "[DATE] KAI System 7:32 PM Please provide a brief description to help us categor…" at bounding box center [1084, 284] width 967 height 338
click at [478, 285] on div "1999 To Be Classified B/S" at bounding box center [446, 292] width 145 height 17
click at [911, 469] on div "[DATE] KAI System 7:32 PM Please provide a brief description to help us categor…" at bounding box center [1084, 394] width 967 height 637
click at [1126, 95] on button "Resolve" at bounding box center [1136, 93] width 69 height 19
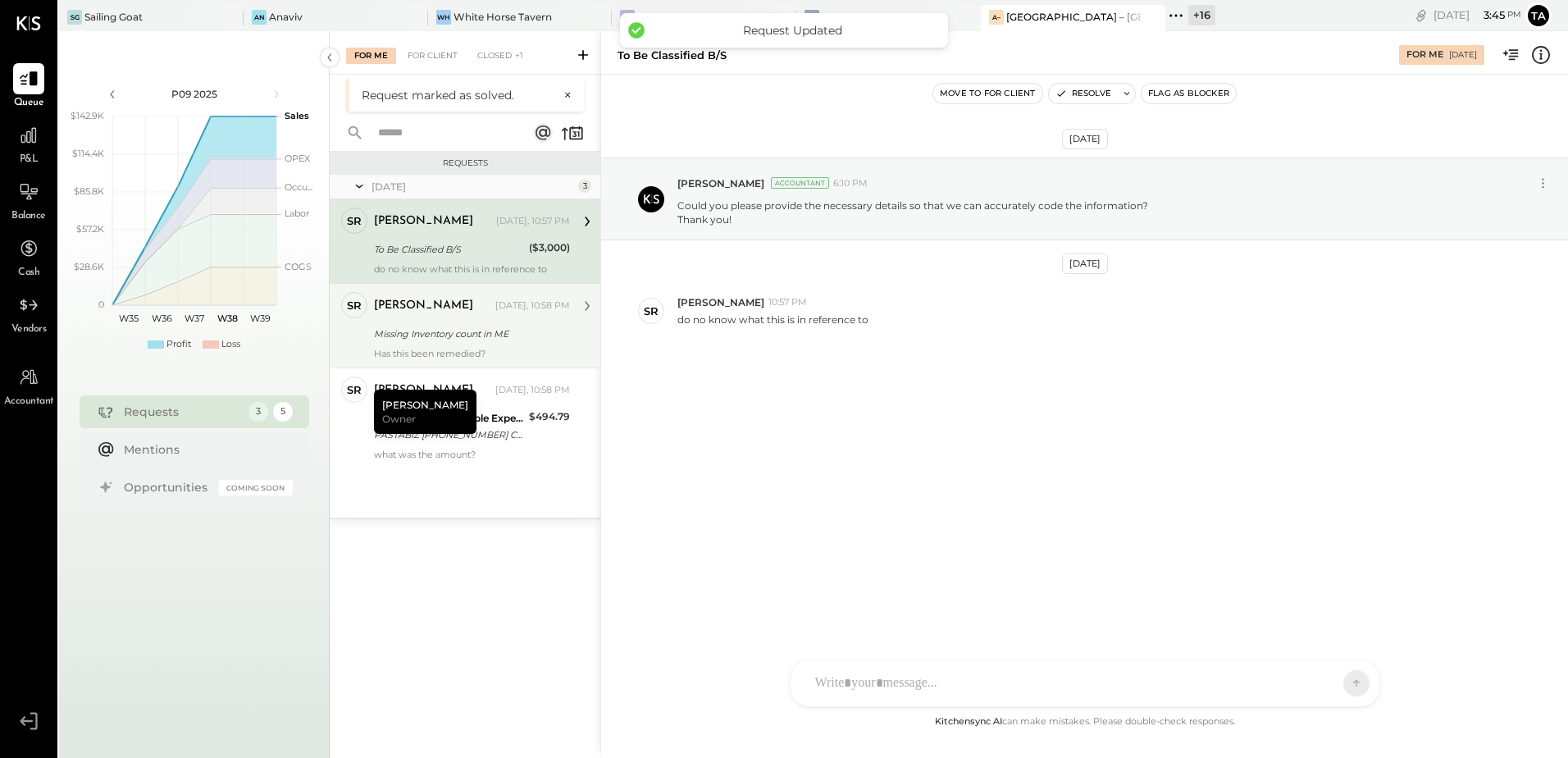
click at [454, 327] on div "Missing Inventory count in ME" at bounding box center [469, 334] width 191 height 17
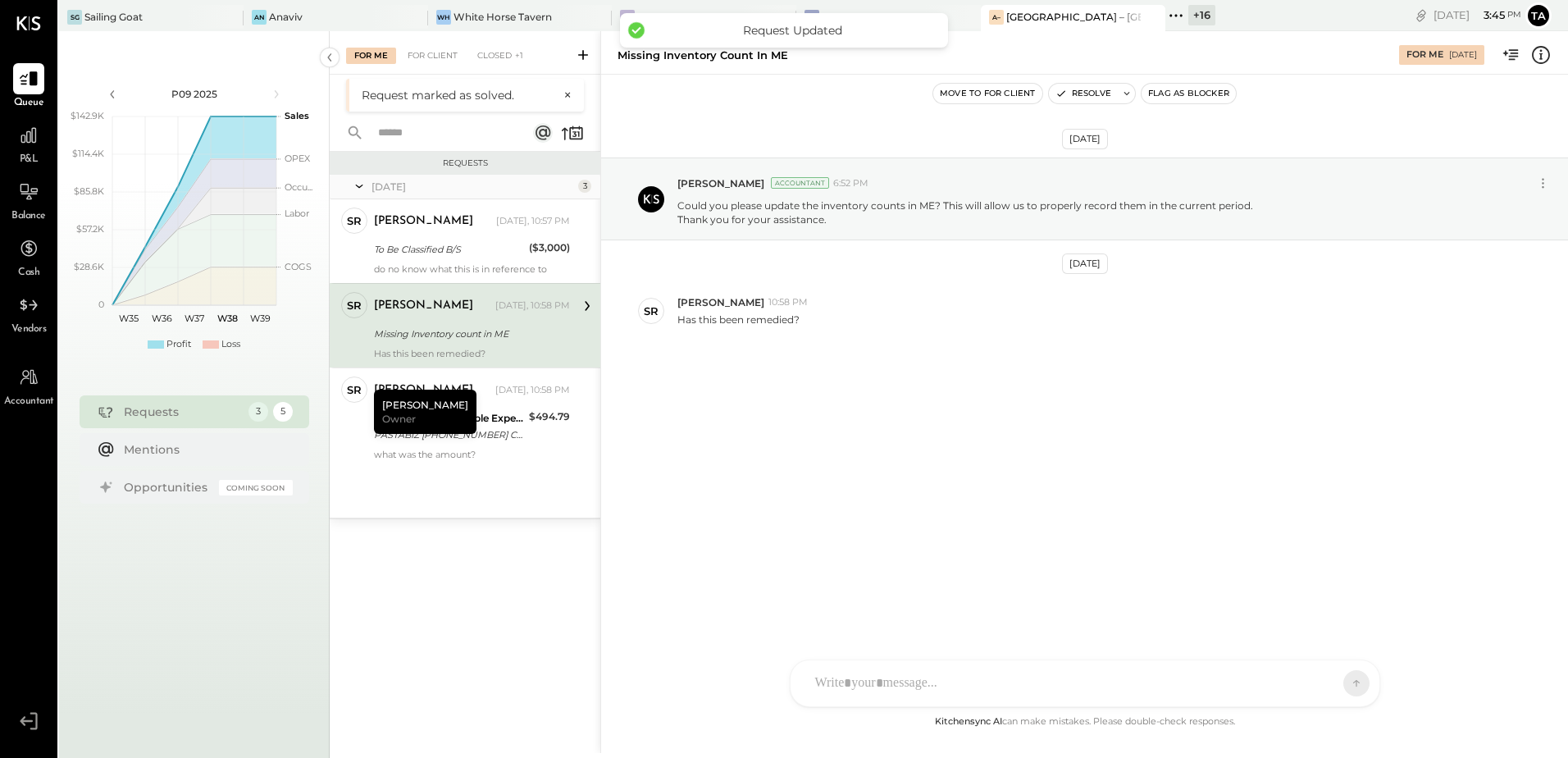
click at [877, 471] on div "[DATE] [PERSON_NAME] Accountant 6:52 PM Could you please update the inventory c…" at bounding box center [1084, 394] width 967 height 637
click at [475, 253] on div "To Be Classified B/S" at bounding box center [449, 249] width 150 height 17
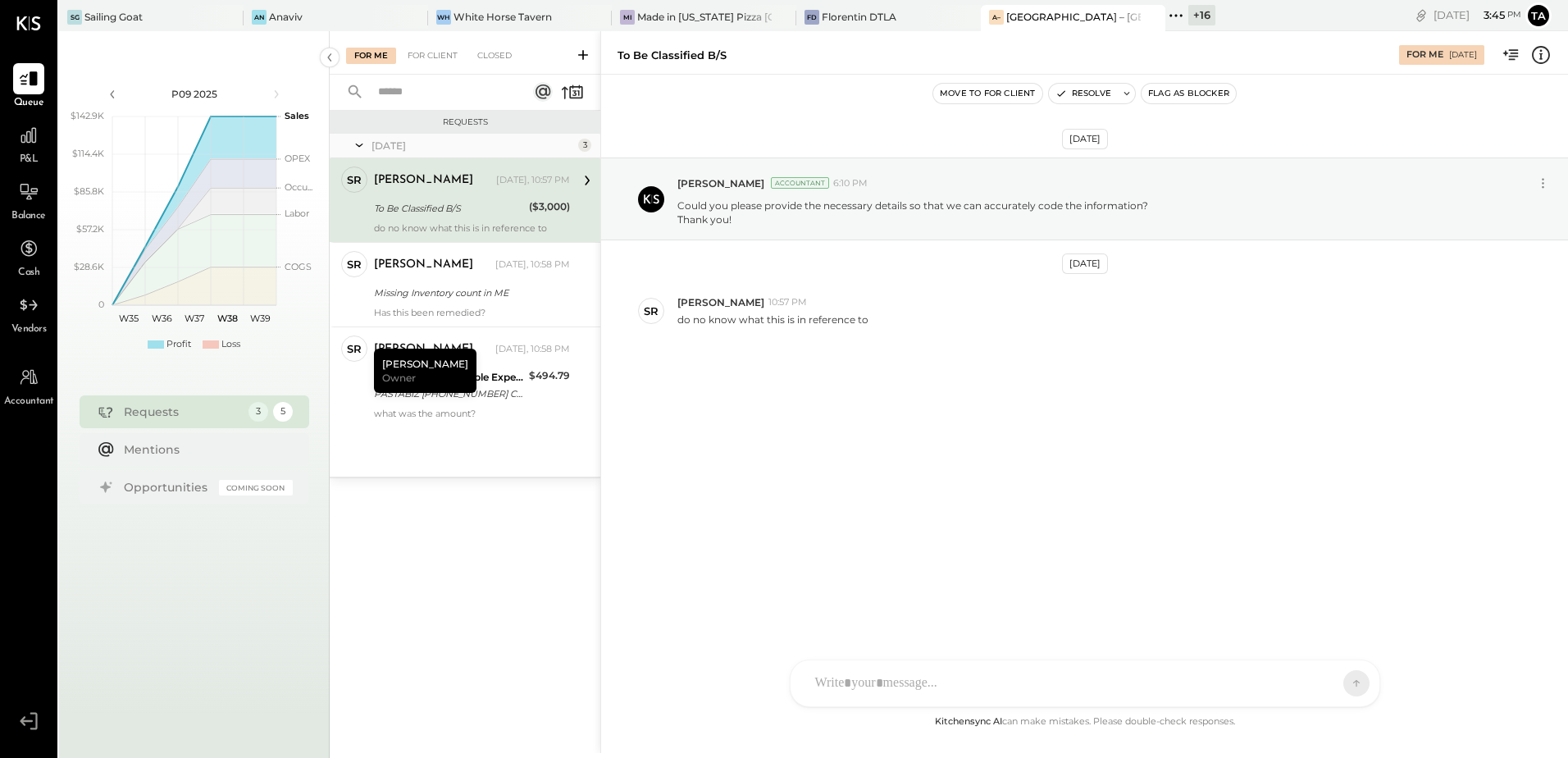
drag, startPoint x: 898, startPoint y: 409, endPoint x: 877, endPoint y: 415, distance: 21.8
click at [898, 409] on div "[DATE] [PERSON_NAME] Accountant 6:10 PM Could you please provide the necessary …" at bounding box center [1084, 289] width 967 height 348
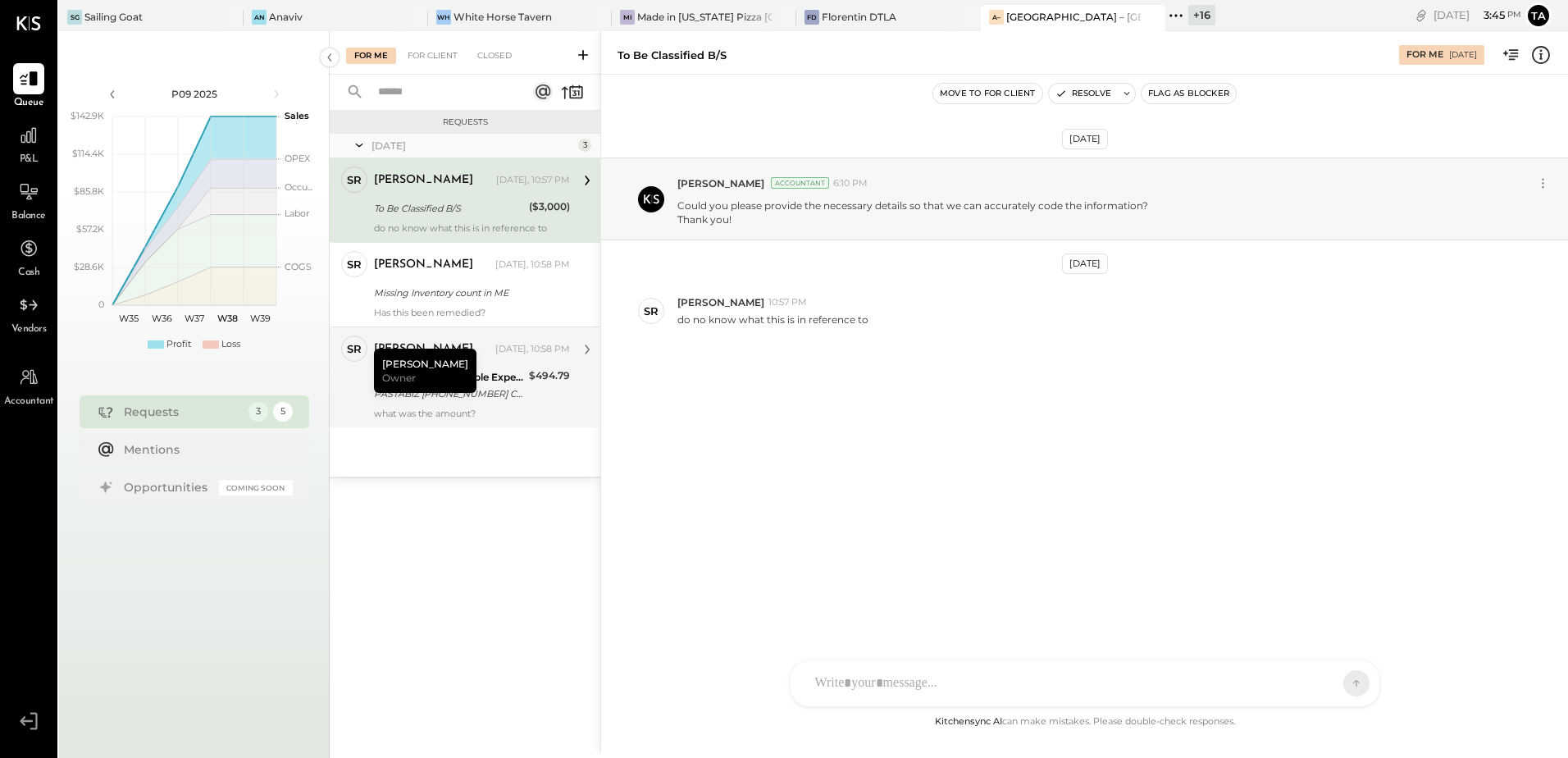
click at [498, 391] on div "PASTABIZ [PHONE_NUMBER] CA 09/04" at bounding box center [449, 394] width 150 height 17
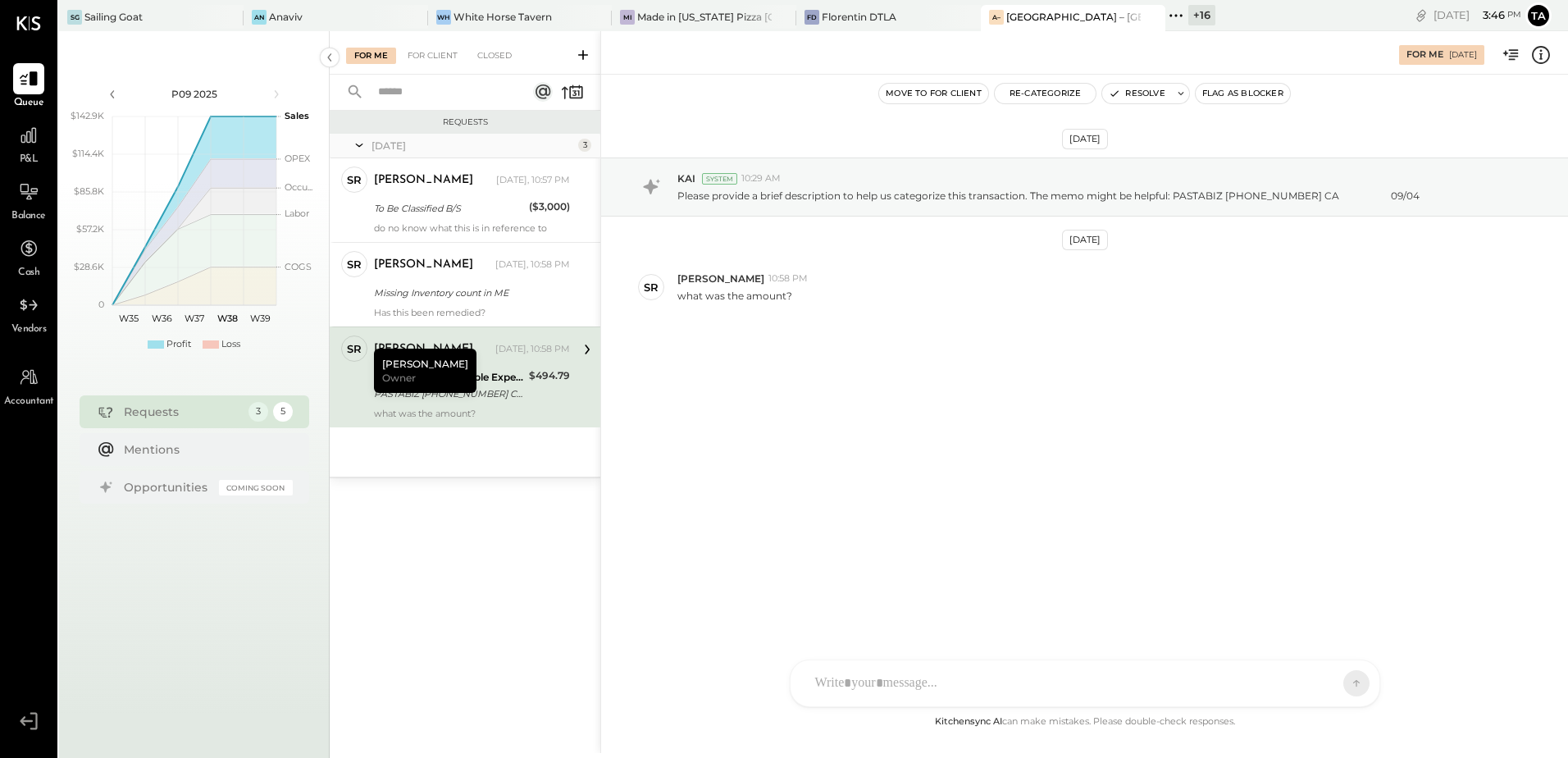
click at [515, 379] on div "9999 Non-Controllable Expenses:Other Income and Expenses:To Be Classified P&L" at bounding box center [449, 377] width 150 height 17
drag, startPoint x: 402, startPoint y: 359, endPoint x: 515, endPoint y: 384, distance: 115.7
click at [406, 359] on div "[PERSON_NAME] Owner" at bounding box center [425, 371] width 102 height 44
click at [515, 380] on div "9999 Non-Controllable Expenses:Other Income and Expenses:To Be Classified P&L" at bounding box center [449, 377] width 150 height 17
click at [990, 437] on div "[DATE] KAI System 10:29 AM Please provide a brief description to help us catego…" at bounding box center [1084, 277] width 967 height 324
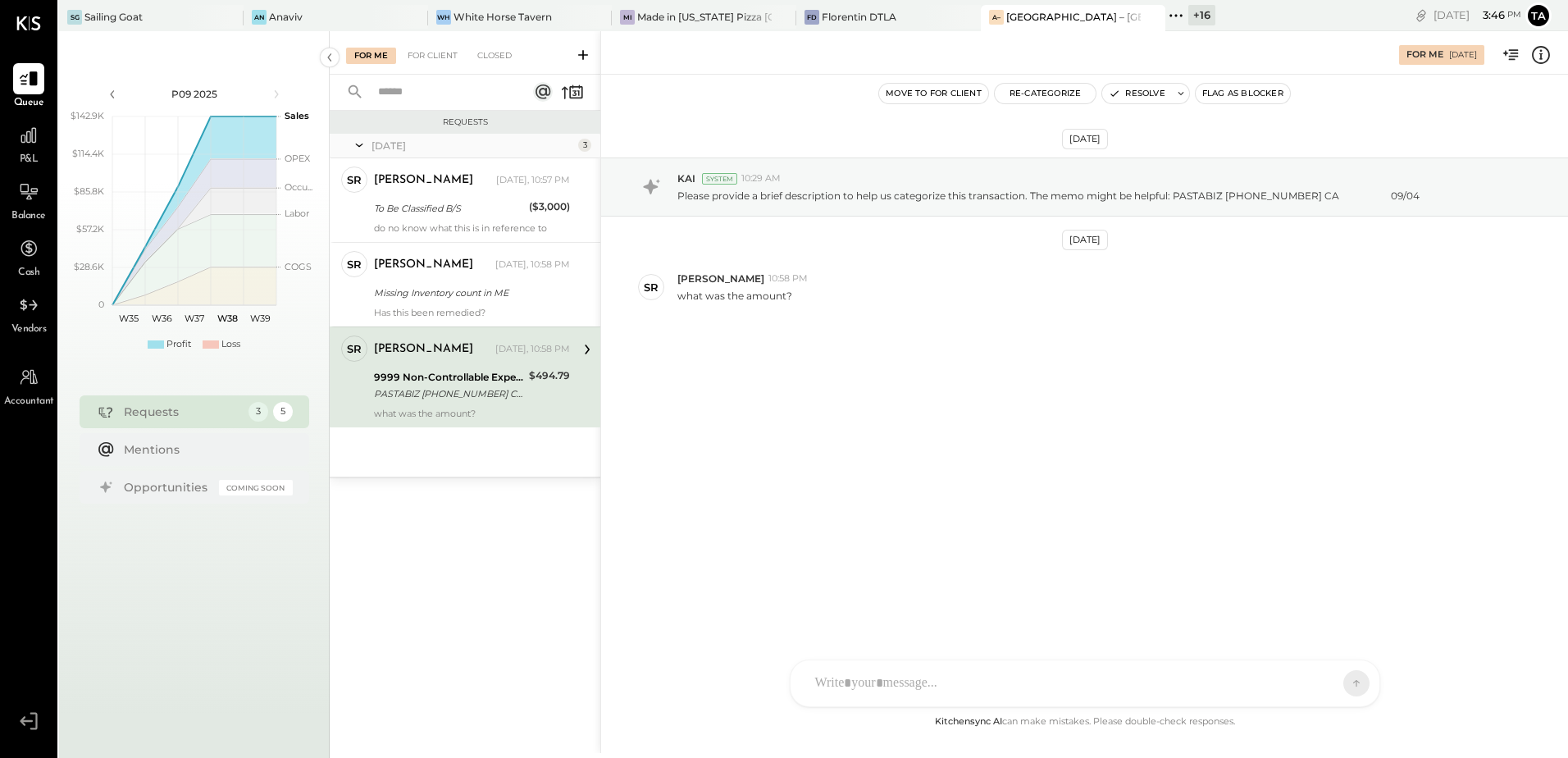
click at [868, 688] on div at bounding box center [1070, 683] width 526 height 36
drag, startPoint x: 1335, startPoint y: 684, endPoint x: 1318, endPoint y: 686, distance: 17.1
click at [1336, 684] on icon at bounding box center [1342, 683] width 15 height 17
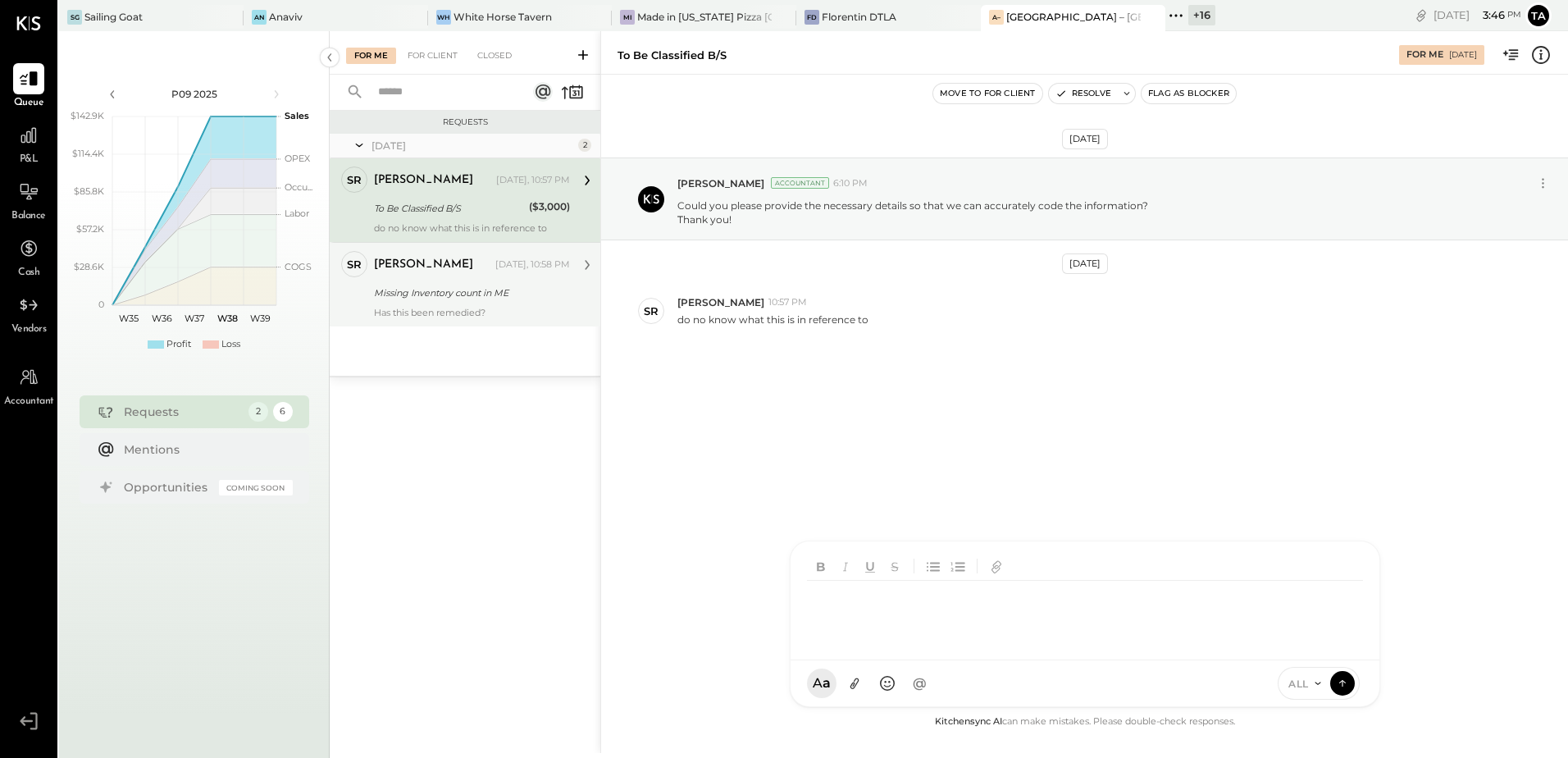
click at [450, 309] on div "Has this been remedied?" at bounding box center [472, 312] width 196 height 11
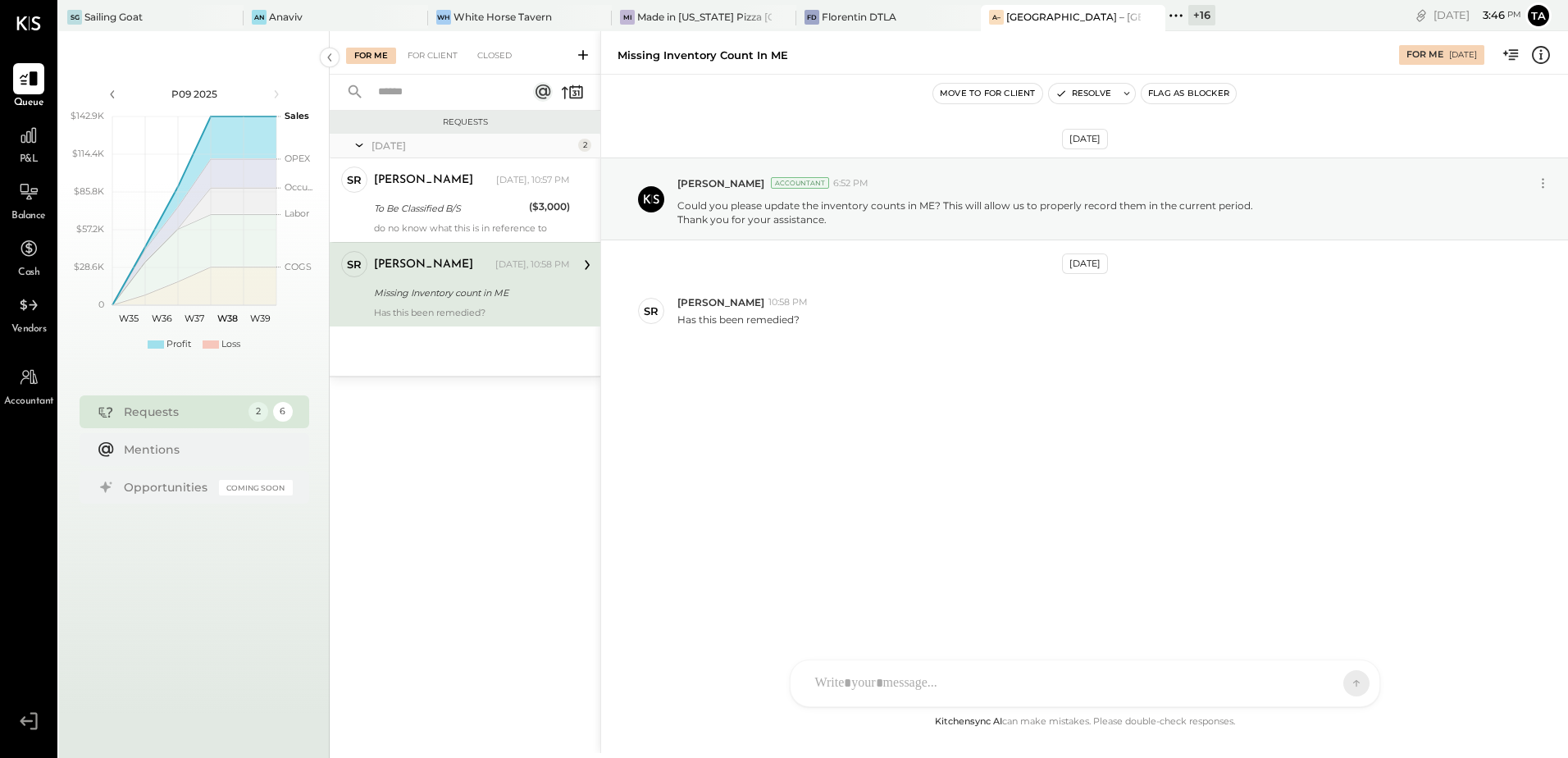
click at [1000, 407] on div "[DATE] [PERSON_NAME] Accountant 6:52 PM Could you please update the inventory c…" at bounding box center [1084, 289] width 967 height 348
click at [1127, 95] on icon at bounding box center [1126, 93] width 11 height 11
type textarea "***"
click at [1246, 213] on button "Resolve" at bounding box center [1235, 207] width 74 height 19
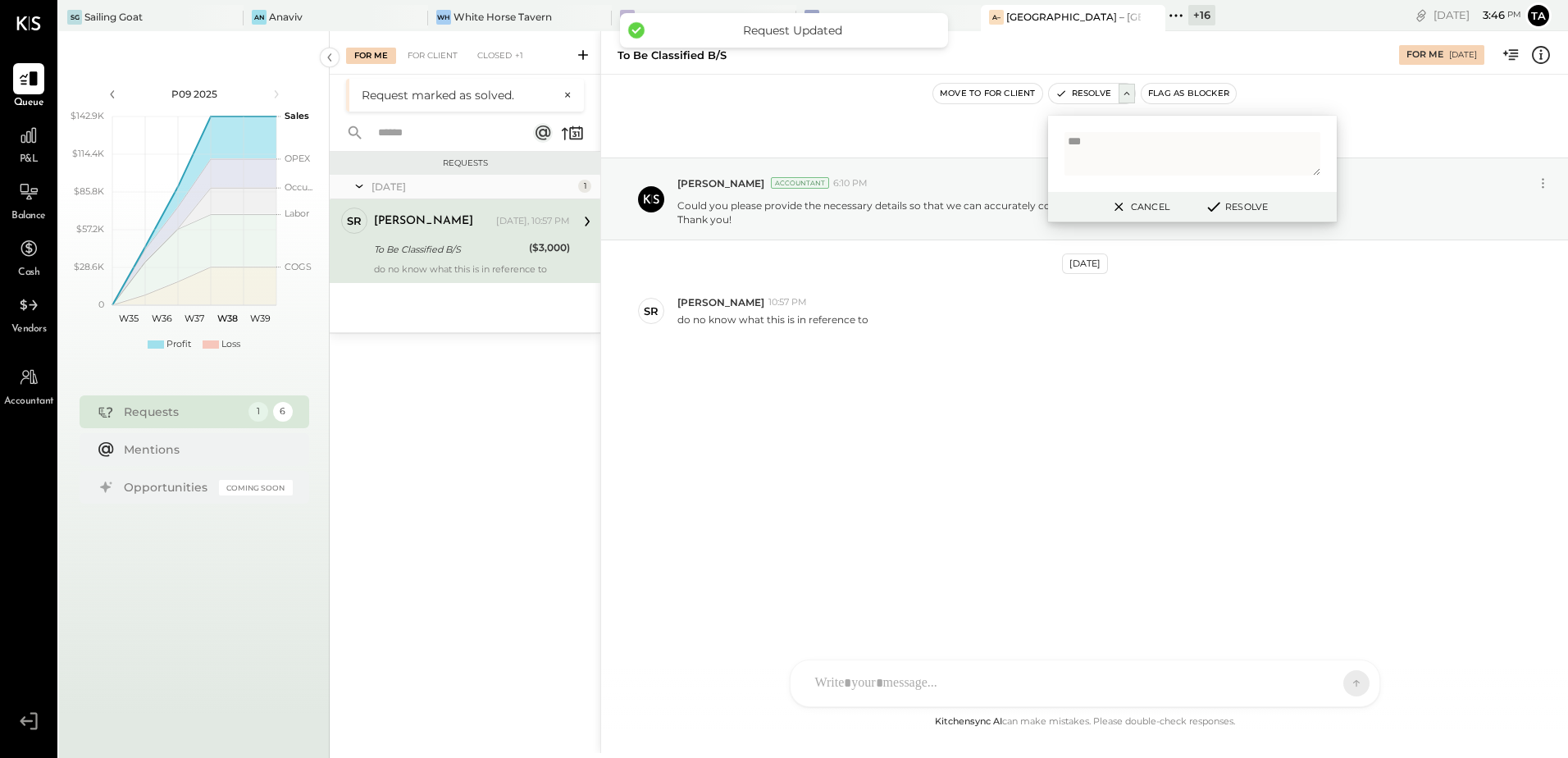
click at [455, 241] on div "To Be Classified B/S" at bounding box center [449, 249] width 150 height 17
click at [1124, 209] on icon at bounding box center [1118, 207] width 20 height 19
click at [883, 452] on div "[DATE] [PERSON_NAME] Accountant 6:10 PM Could you please provide the necessary …" at bounding box center [1084, 289] width 967 height 348
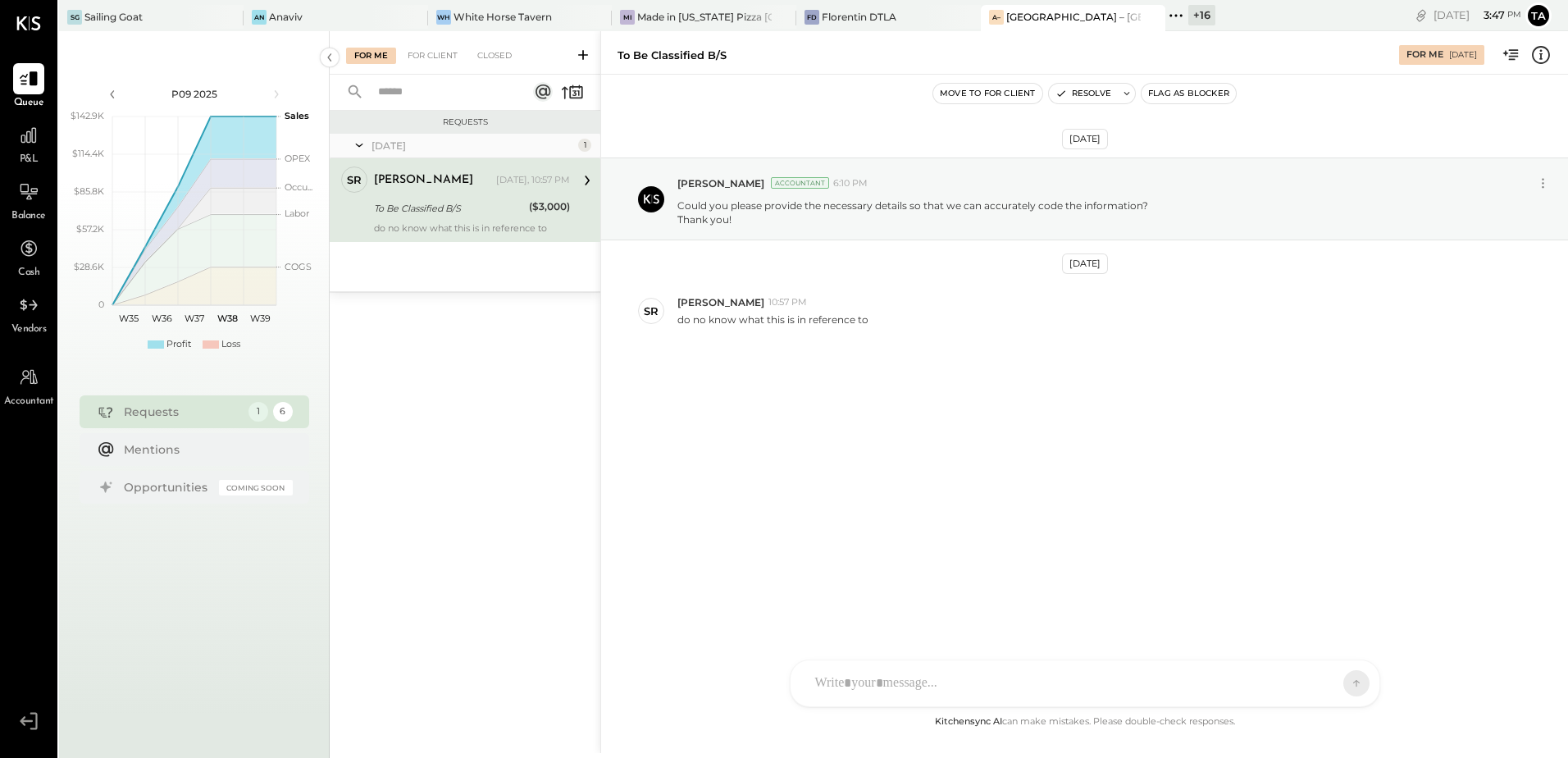
click at [454, 197] on div "[PERSON_NAME] [DATE], 10:57 PM To Be Classified B/S ($3,000) do no know what th…" at bounding box center [472, 200] width 196 height 67
click at [463, 202] on div "To Be Classified B/S" at bounding box center [449, 208] width 150 height 17
click at [512, 213] on div "To Be Classified B/S" at bounding box center [449, 208] width 150 height 17
drag, startPoint x: 474, startPoint y: 216, endPoint x: 617, endPoint y: 357, distance: 200.8
click at [474, 216] on div "To Be Classified B/S" at bounding box center [449, 208] width 150 height 17
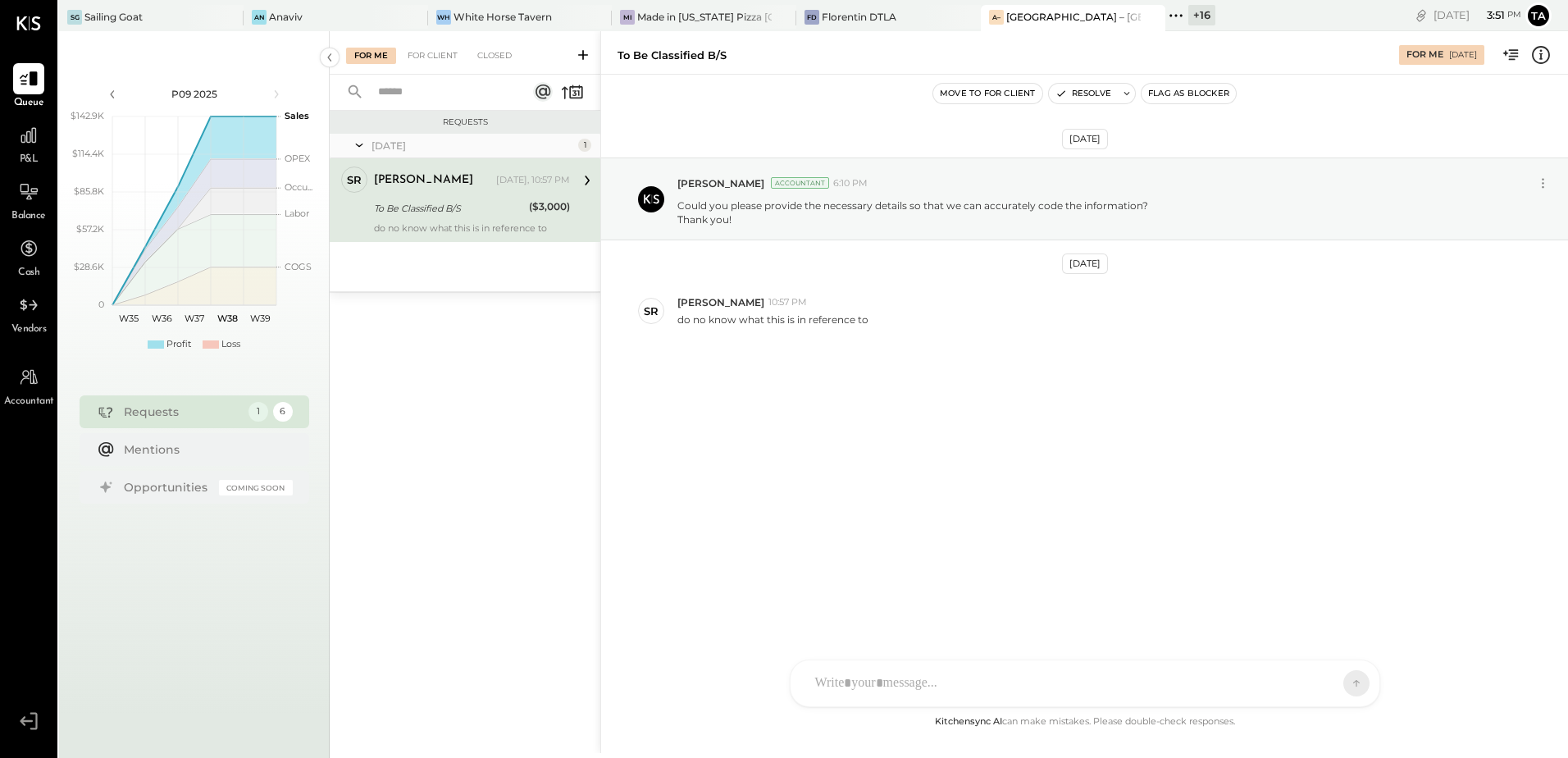
click at [404, 198] on div "To Be Classified B/S" at bounding box center [449, 208] width 150 height 19
click at [1071, 97] on button "Resolve" at bounding box center [1083, 93] width 69 height 19
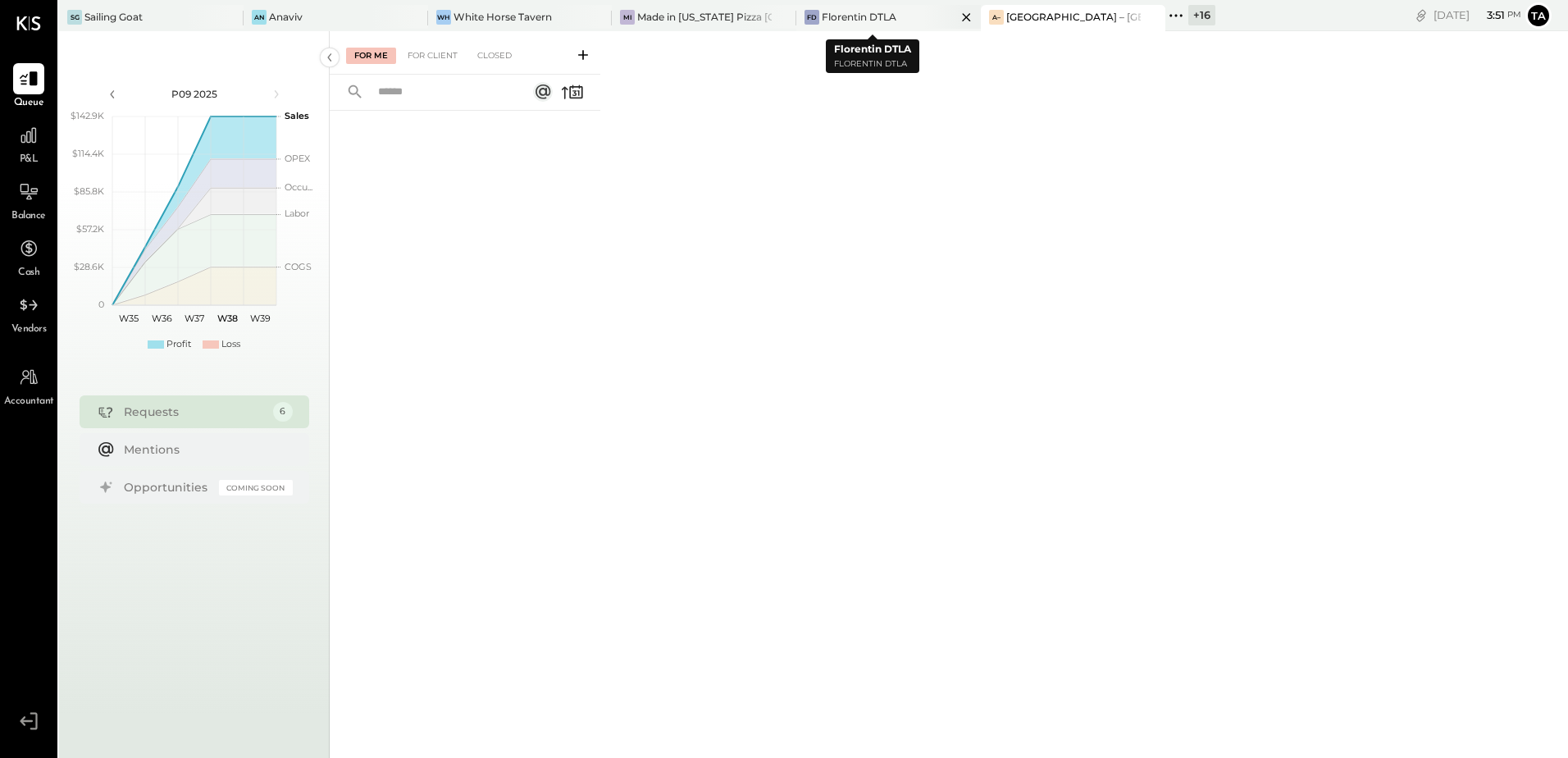
click at [865, 18] on div "Florentin DTLA" at bounding box center [859, 17] width 75 height 14
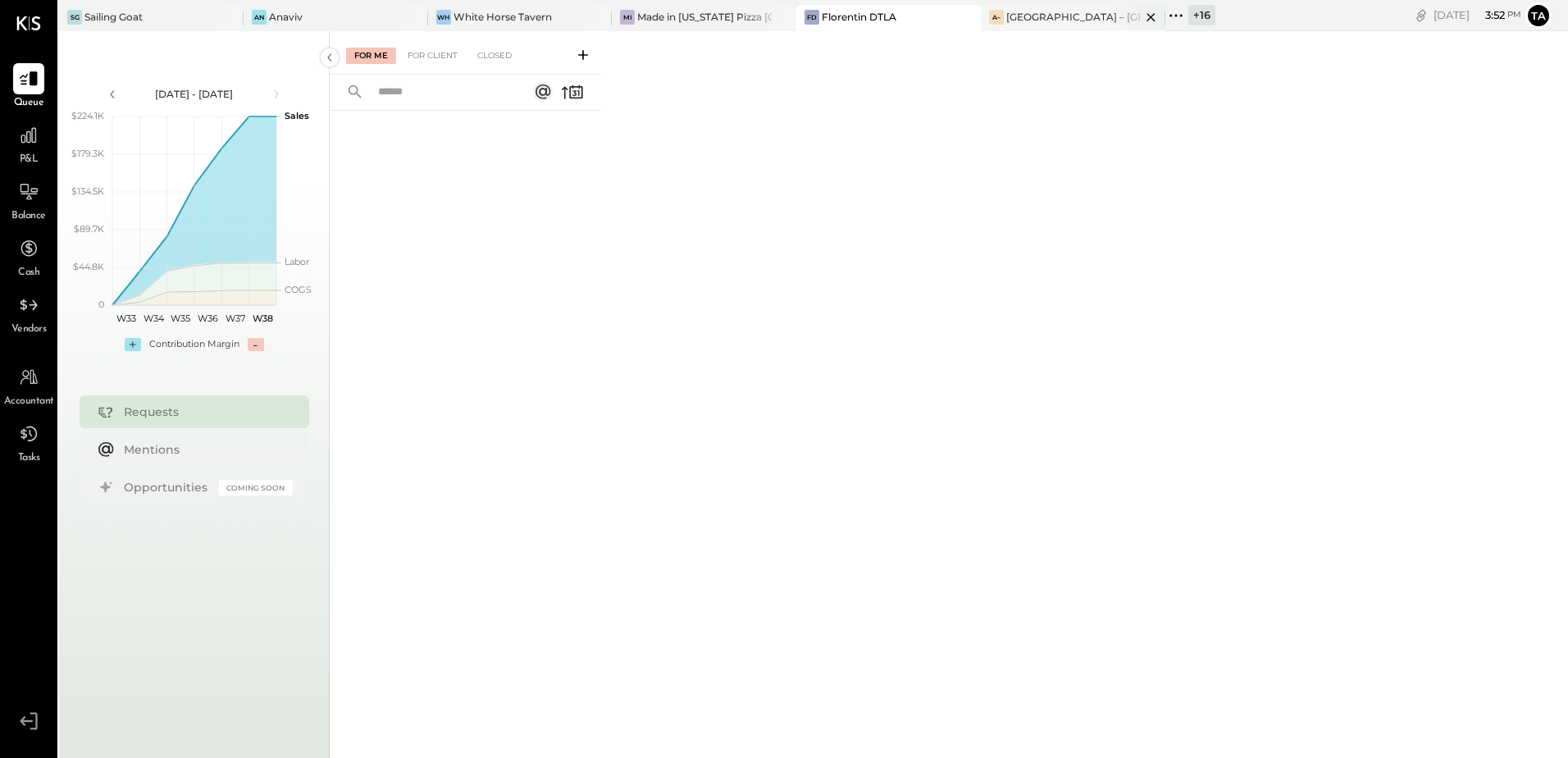
click at [1029, 22] on div "[GEOGRAPHIC_DATA] – [GEOGRAPHIC_DATA]" at bounding box center [1073, 17] width 135 height 14
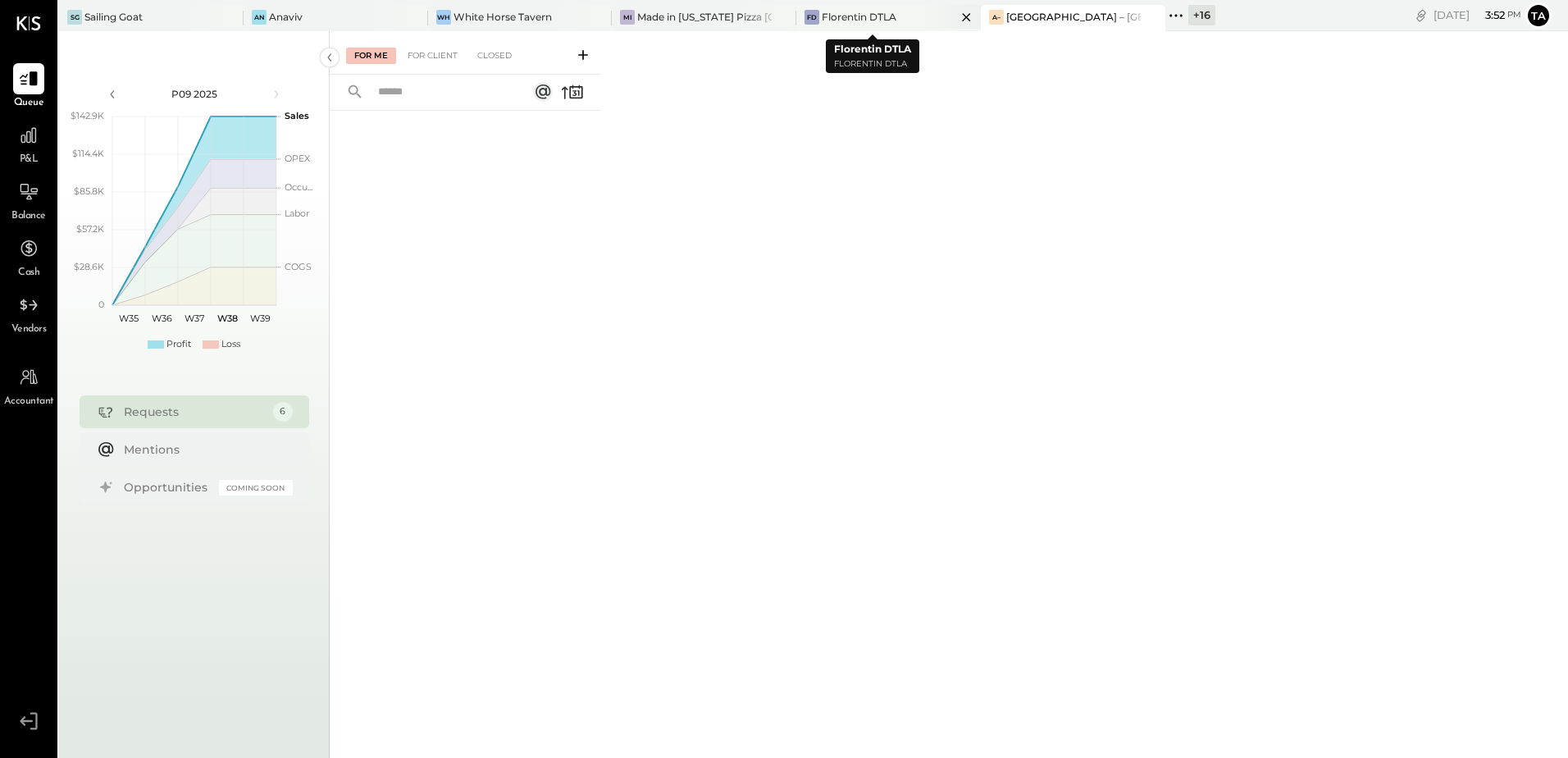
click at [871, 24] on div "Florentin DTLA" at bounding box center [859, 17] width 75 height 14
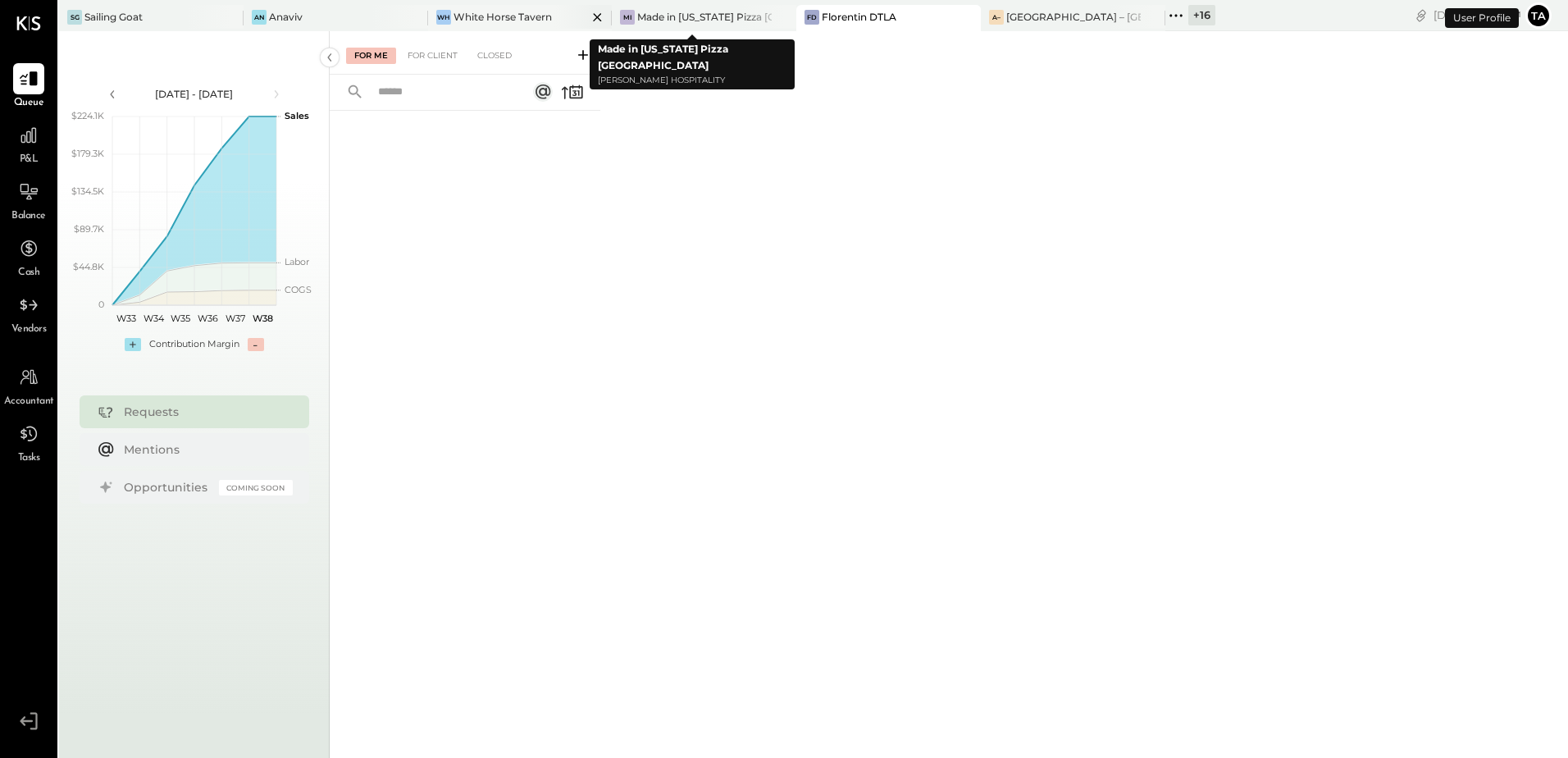
click at [504, 22] on div "White Horse Tavern" at bounding box center [502, 17] width 99 height 14
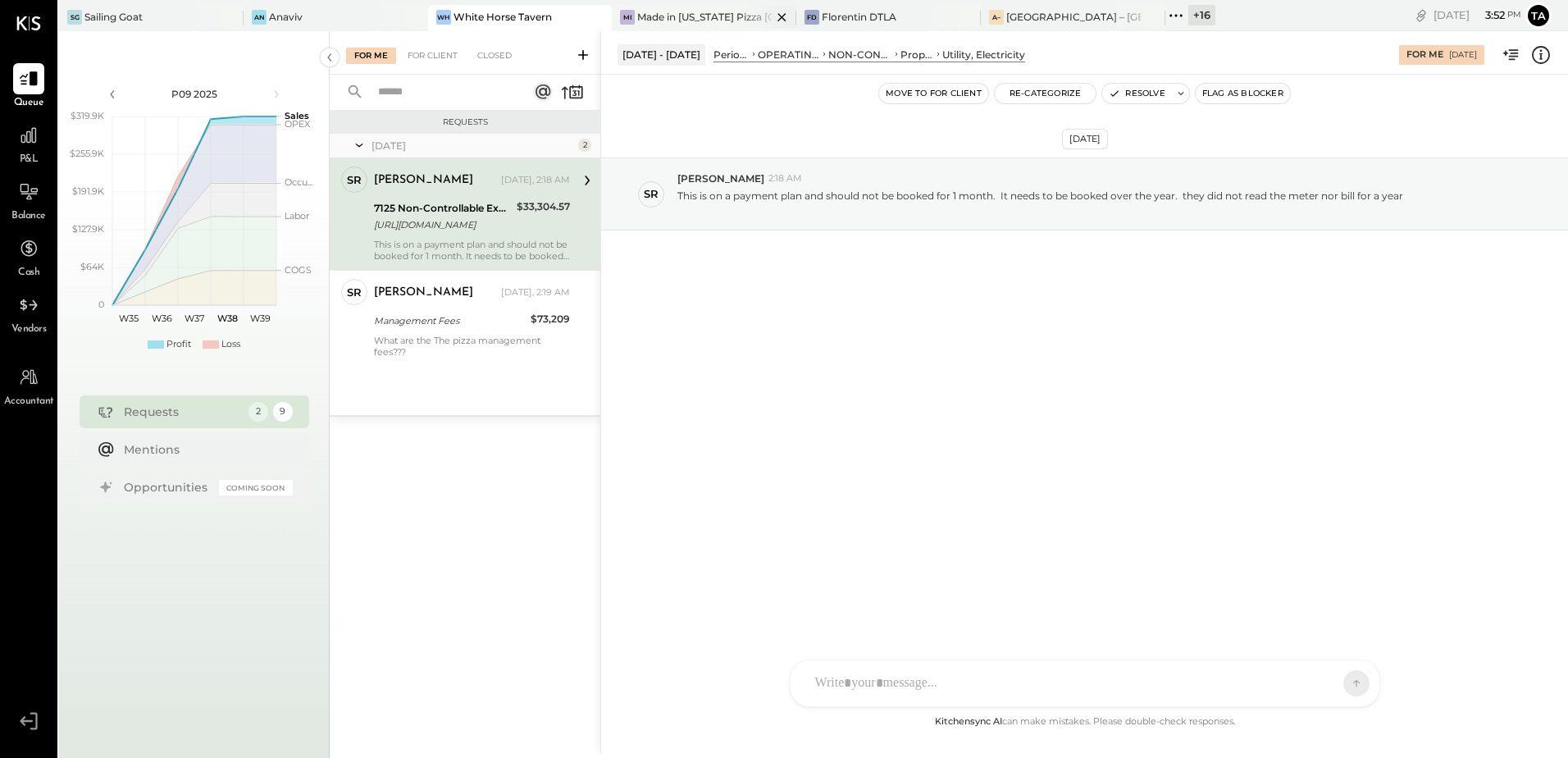
click at [661, 22] on div "Made in [US_STATE] Pizza [GEOGRAPHIC_DATA]" at bounding box center [704, 17] width 135 height 14
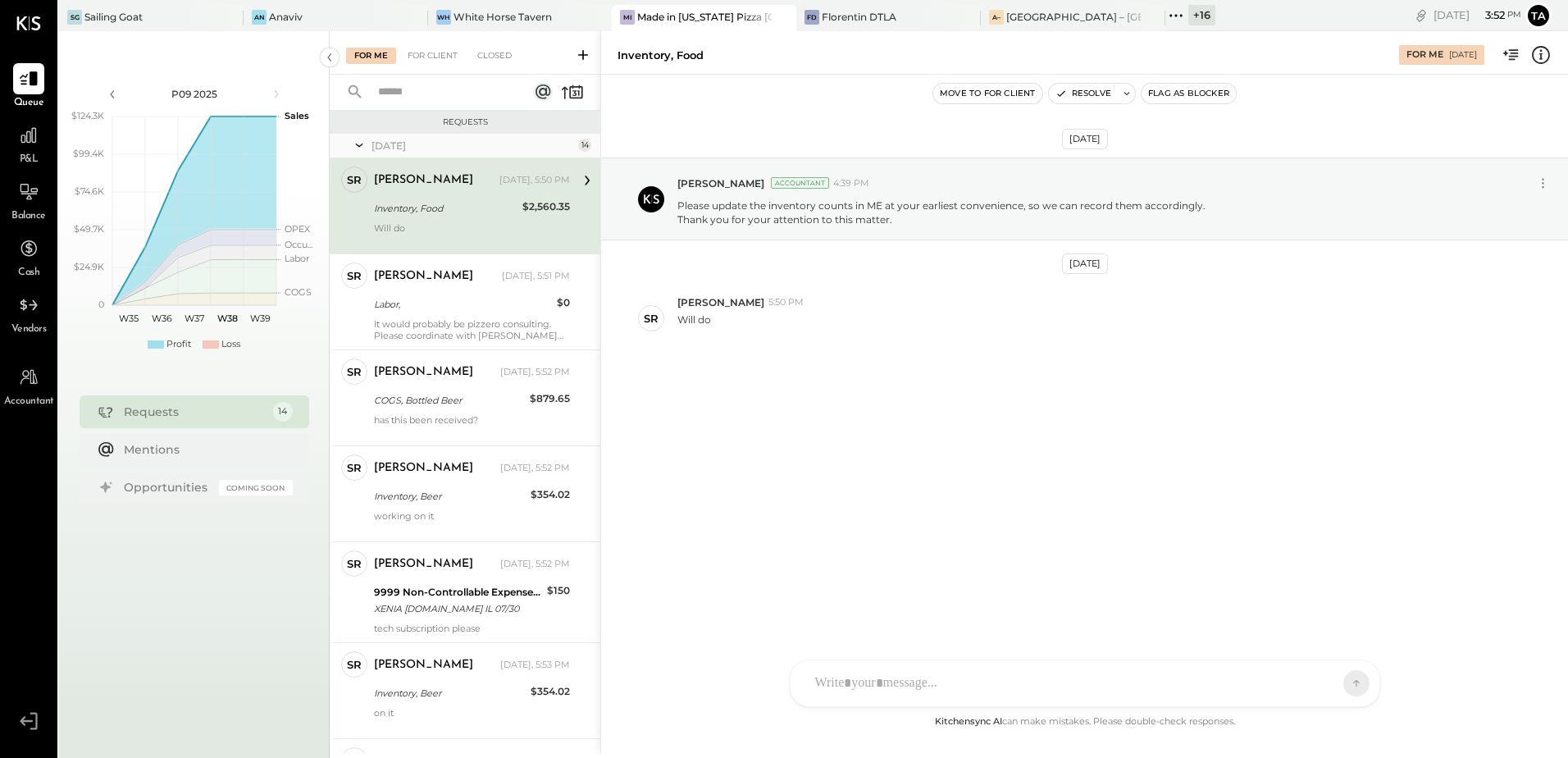
click at [436, 223] on div "Will do" at bounding box center [472, 234] width 196 height 23
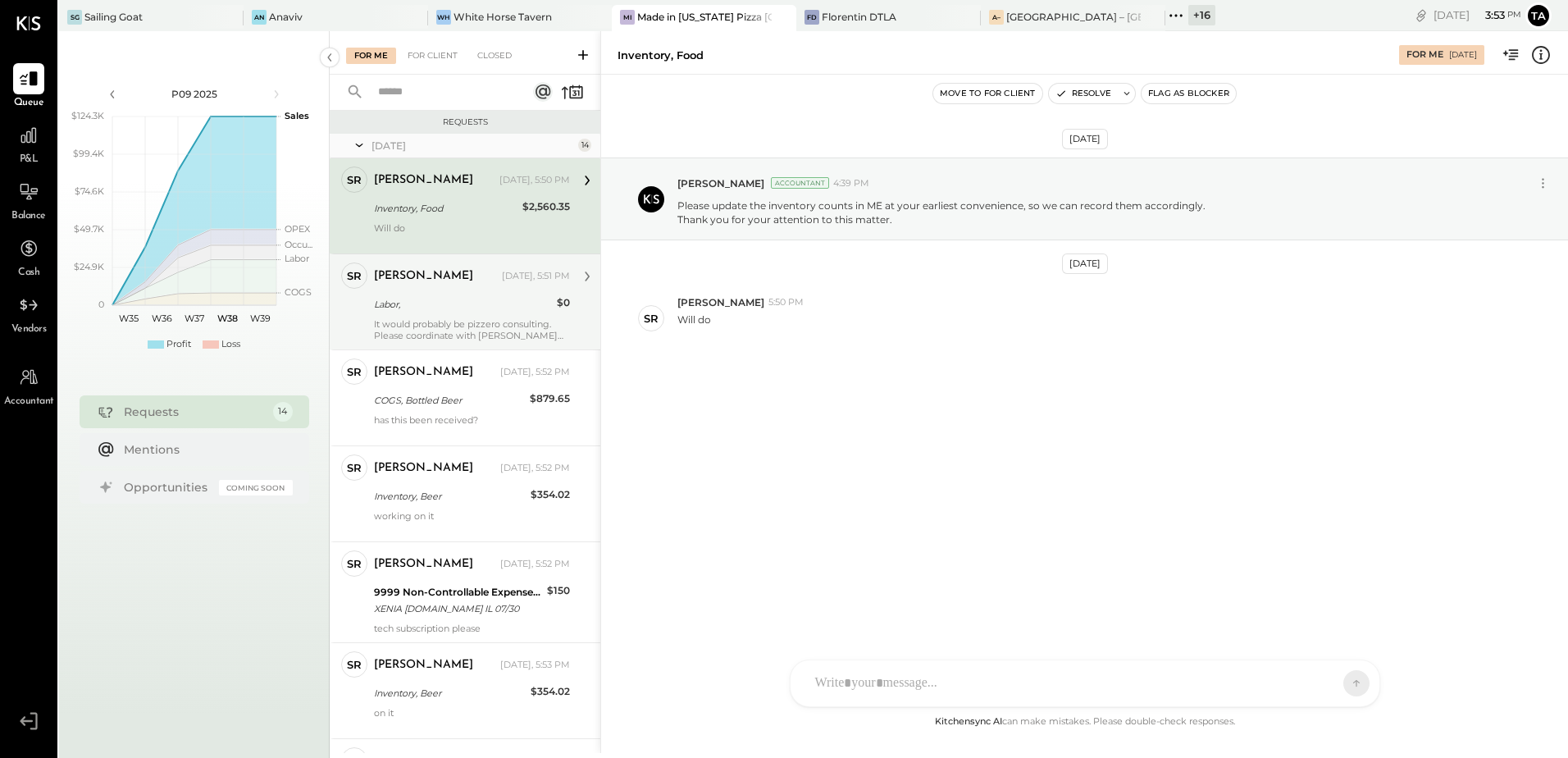
drag, startPoint x: 450, startPoint y: 216, endPoint x: 530, endPoint y: 284, distance: 105.0
click at [450, 215] on div "Inventory, Food" at bounding box center [445, 208] width 143 height 17
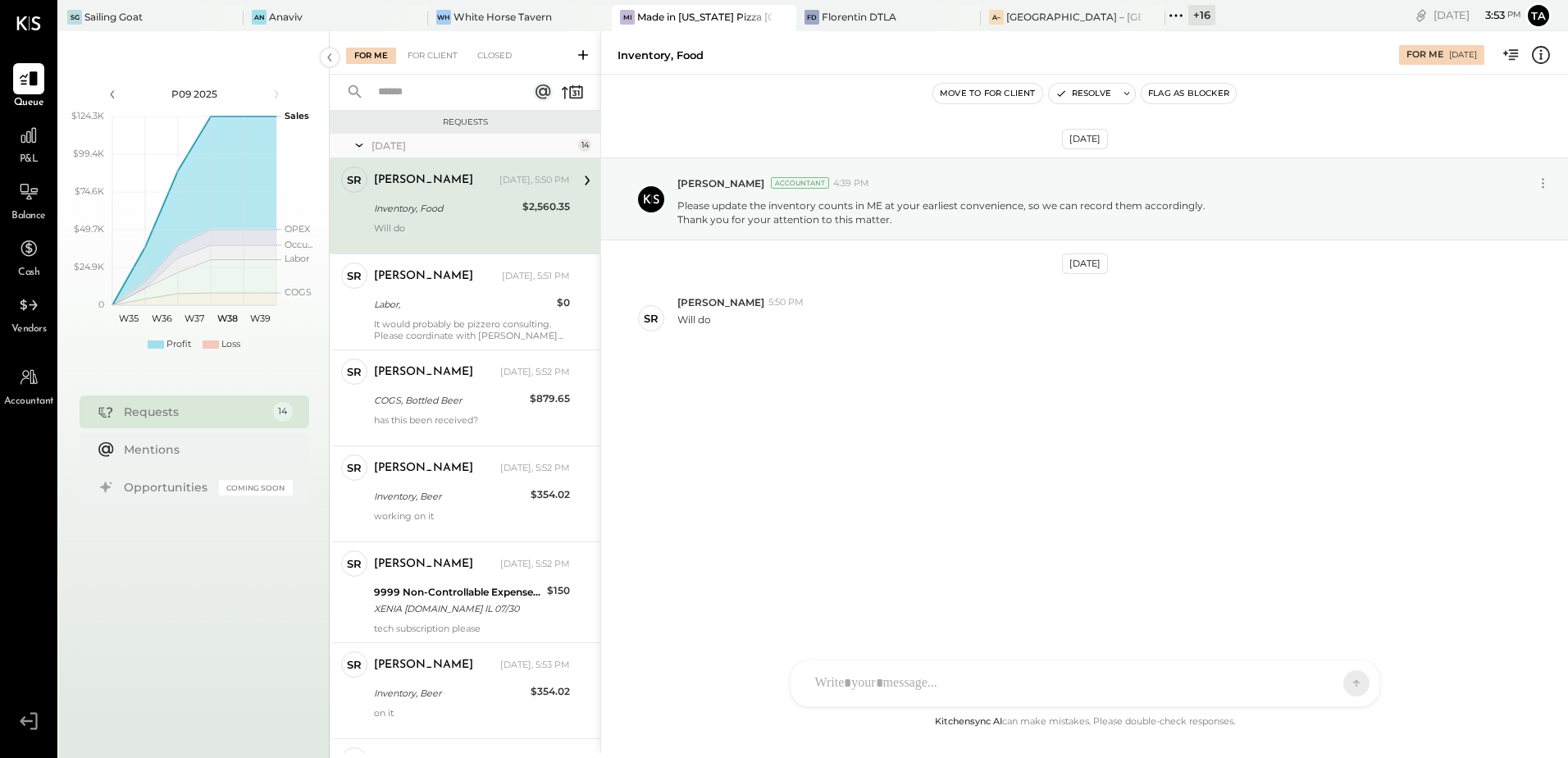
click at [947, 688] on div at bounding box center [1084, 683] width 589 height 46
click at [410, 219] on div "[PERSON_NAME] [DATE], 5:50 PM Inventory, Food $2,560.35 Will do" at bounding box center [472, 205] width 196 height 78
click at [960, 601] on div "**********" at bounding box center [1085, 614] width 556 height 66
click at [1344, 592] on icon at bounding box center [1344, 588] width 11 height 11
click at [1342, 656] on icon at bounding box center [1345, 658] width 19 height 19
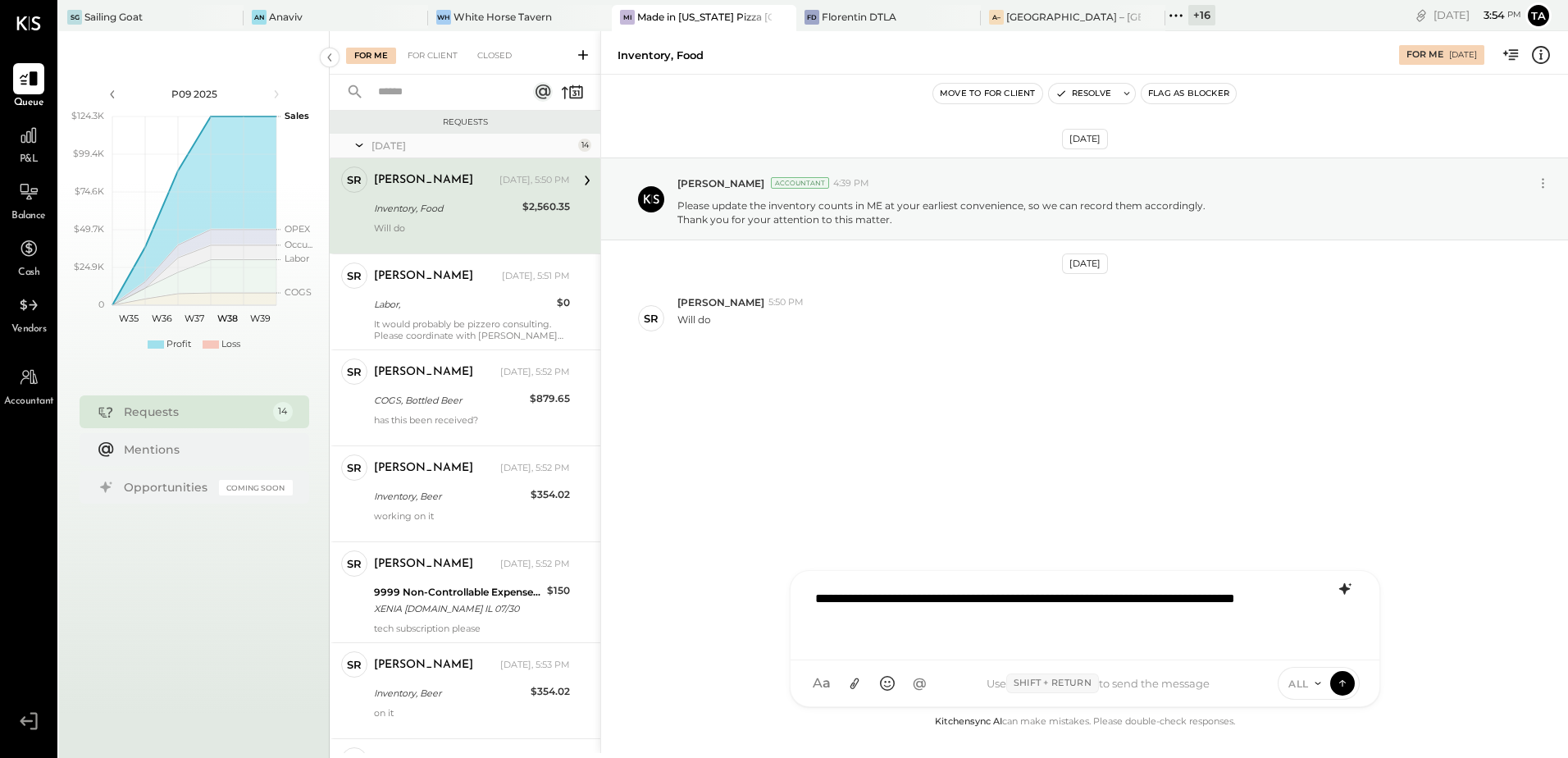
click at [930, 605] on div "**********" at bounding box center [1085, 614] width 556 height 66
copy div "**********"
click at [1352, 678] on button at bounding box center [1342, 682] width 25 height 25
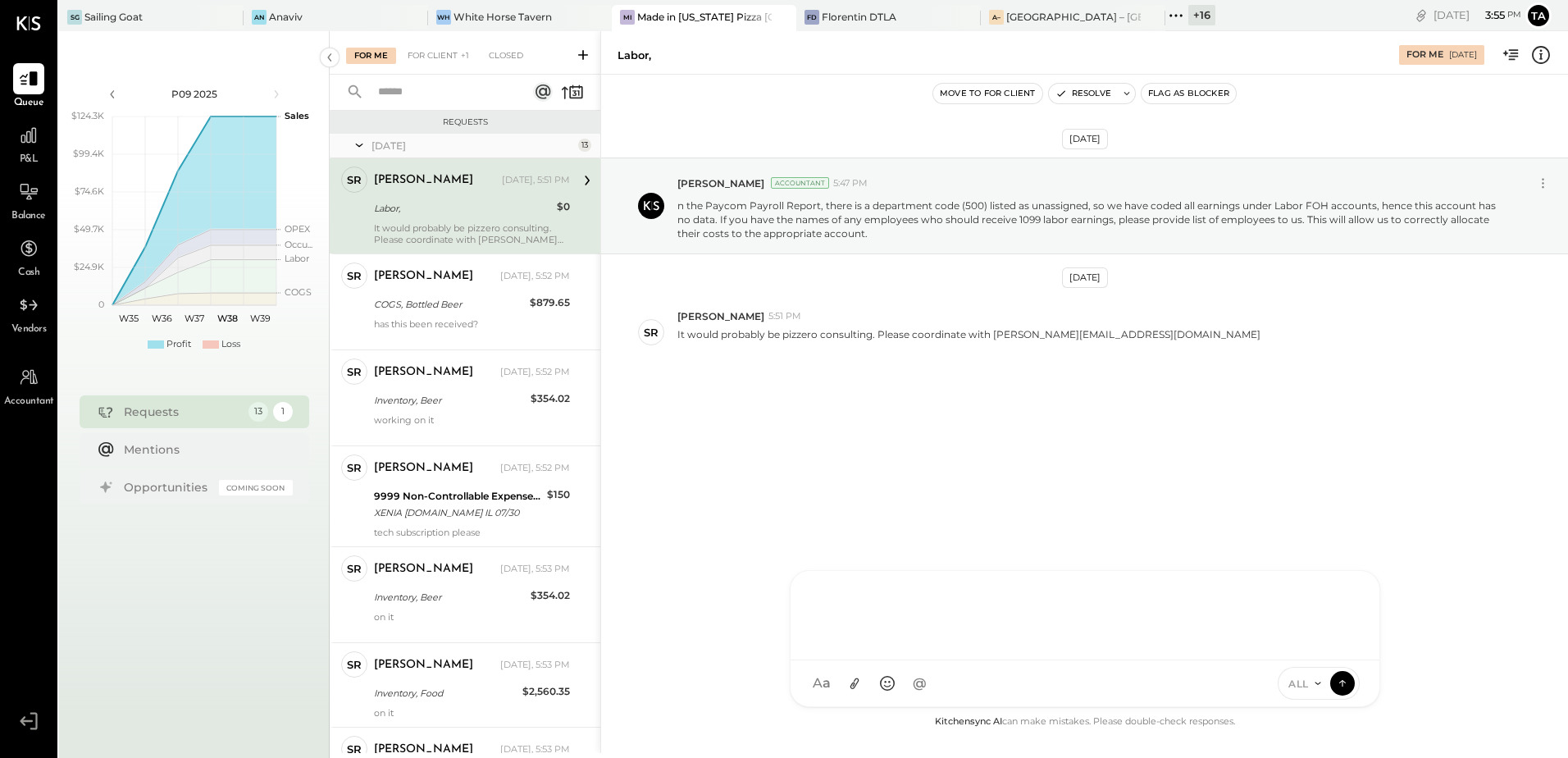
click at [452, 220] on div "[PERSON_NAME] [DATE], 5:51 PM Labor, $0 It would probably be pizzero consulting…" at bounding box center [472, 205] width 196 height 78
click at [924, 423] on div "[DATE] [PERSON_NAME] Accountant 5:47 PM n the Paycom Payroll Report, there is a…" at bounding box center [1084, 303] width 967 height 376
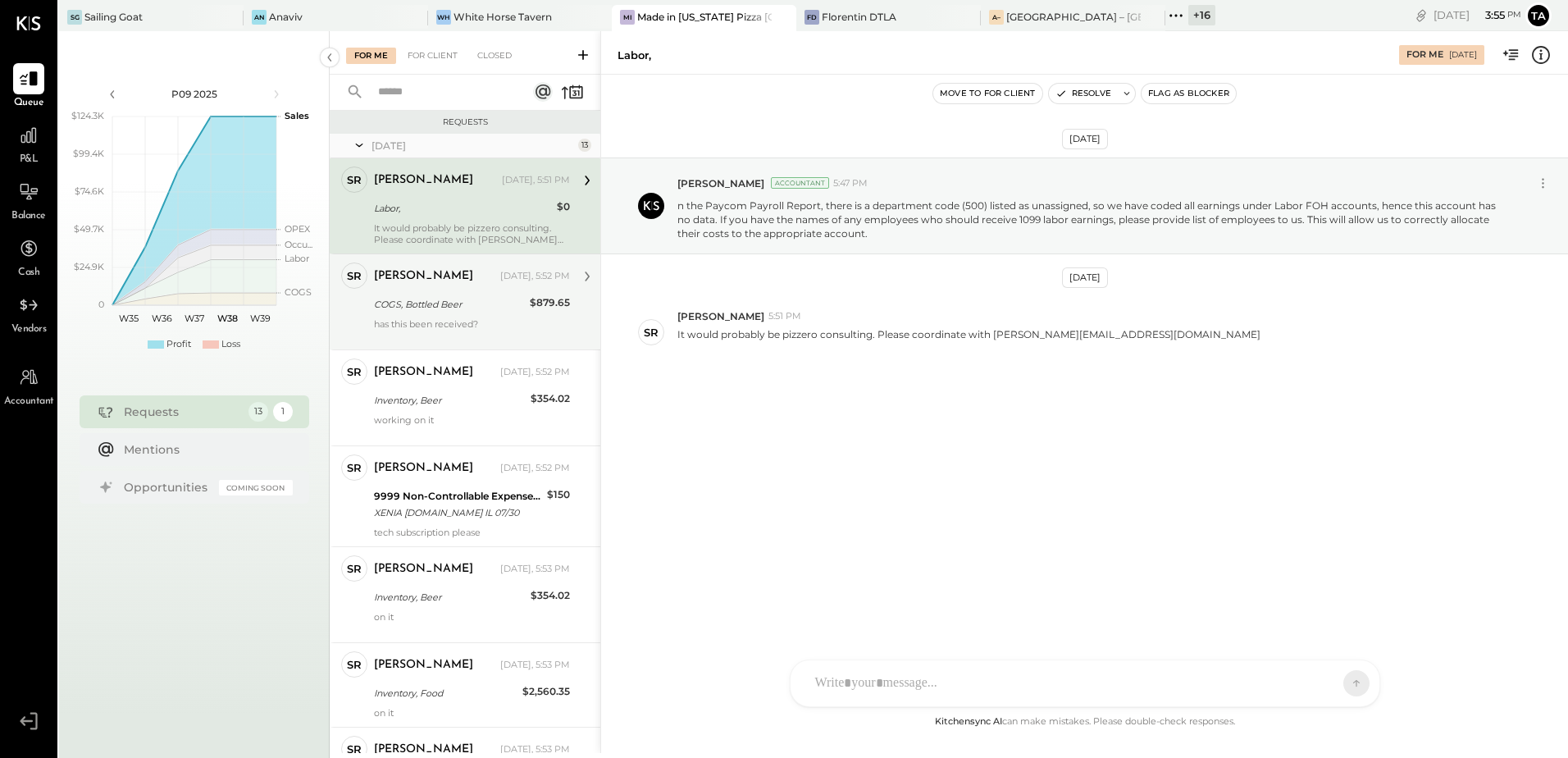
click at [409, 306] on div "COGS, Bottled Beer" at bounding box center [449, 304] width 150 height 17
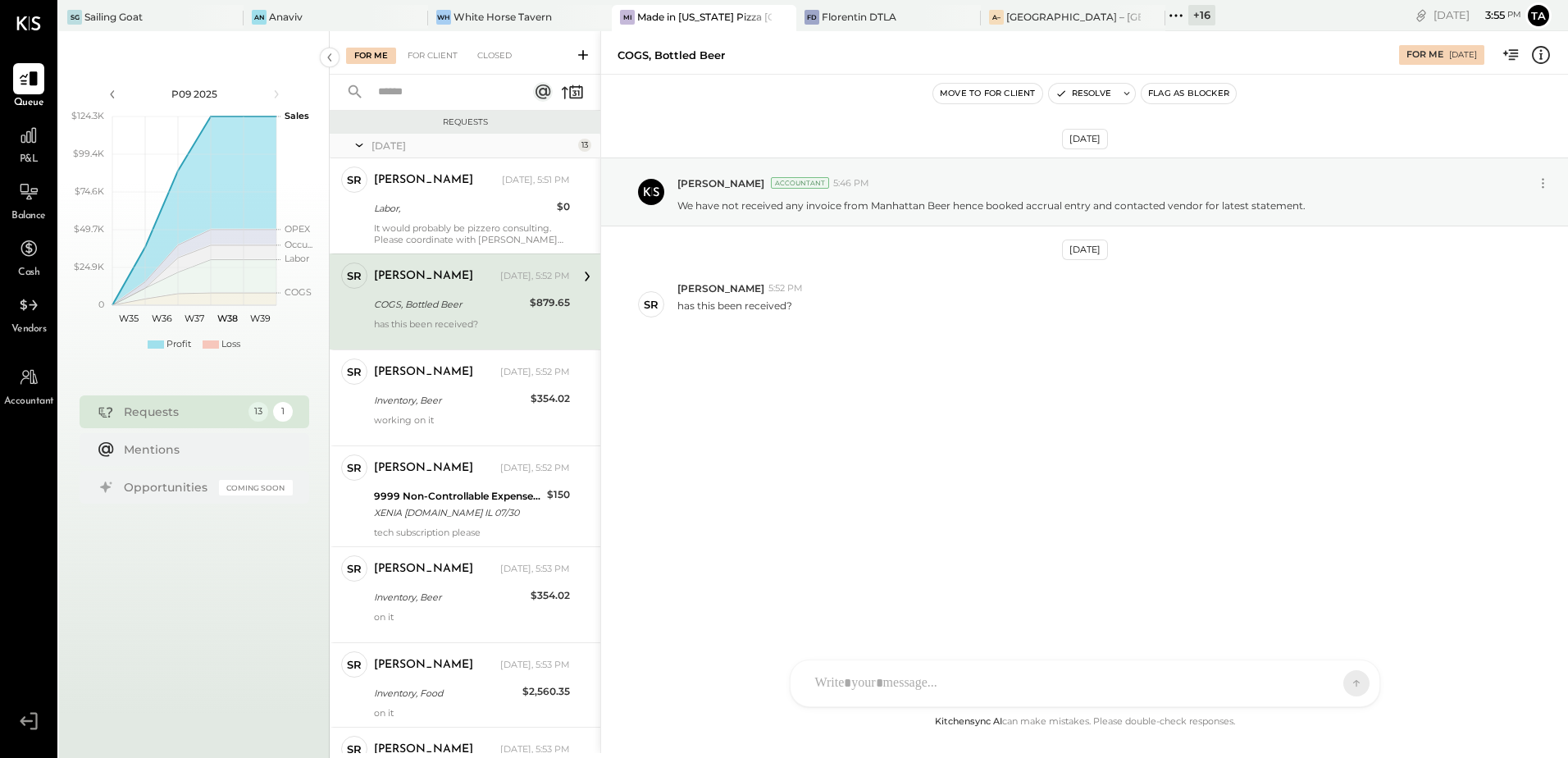
click at [971, 407] on div "[DATE] [PERSON_NAME] Accountant 5:46 PM We have not received any invoice from […" at bounding box center [1084, 289] width 967 height 348
click at [414, 301] on div "COGS, Bottled Beer" at bounding box center [449, 304] width 150 height 17
click at [950, 680] on div at bounding box center [1070, 683] width 526 height 36
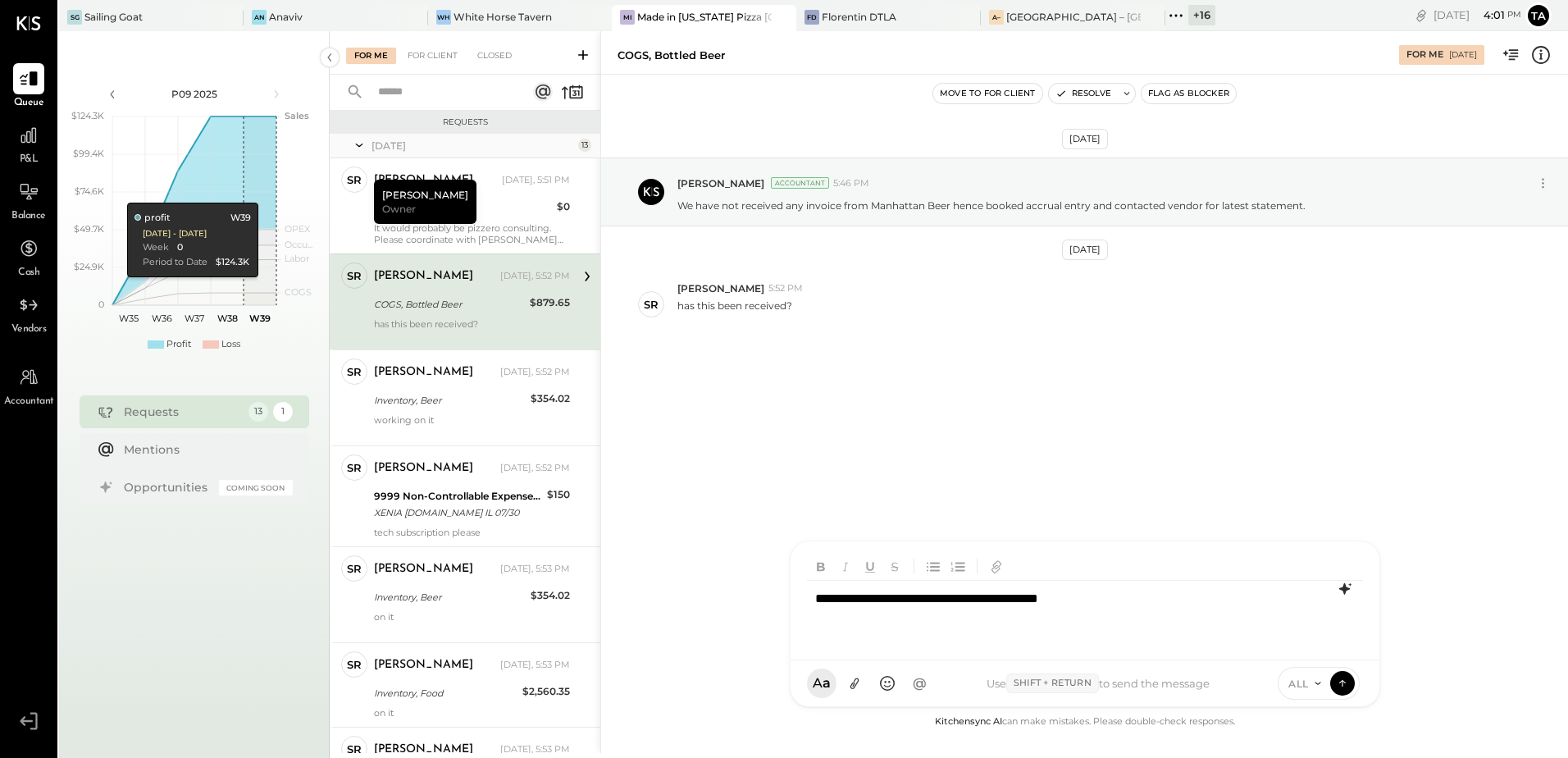
click at [1344, 592] on icon at bounding box center [1344, 588] width 11 height 11
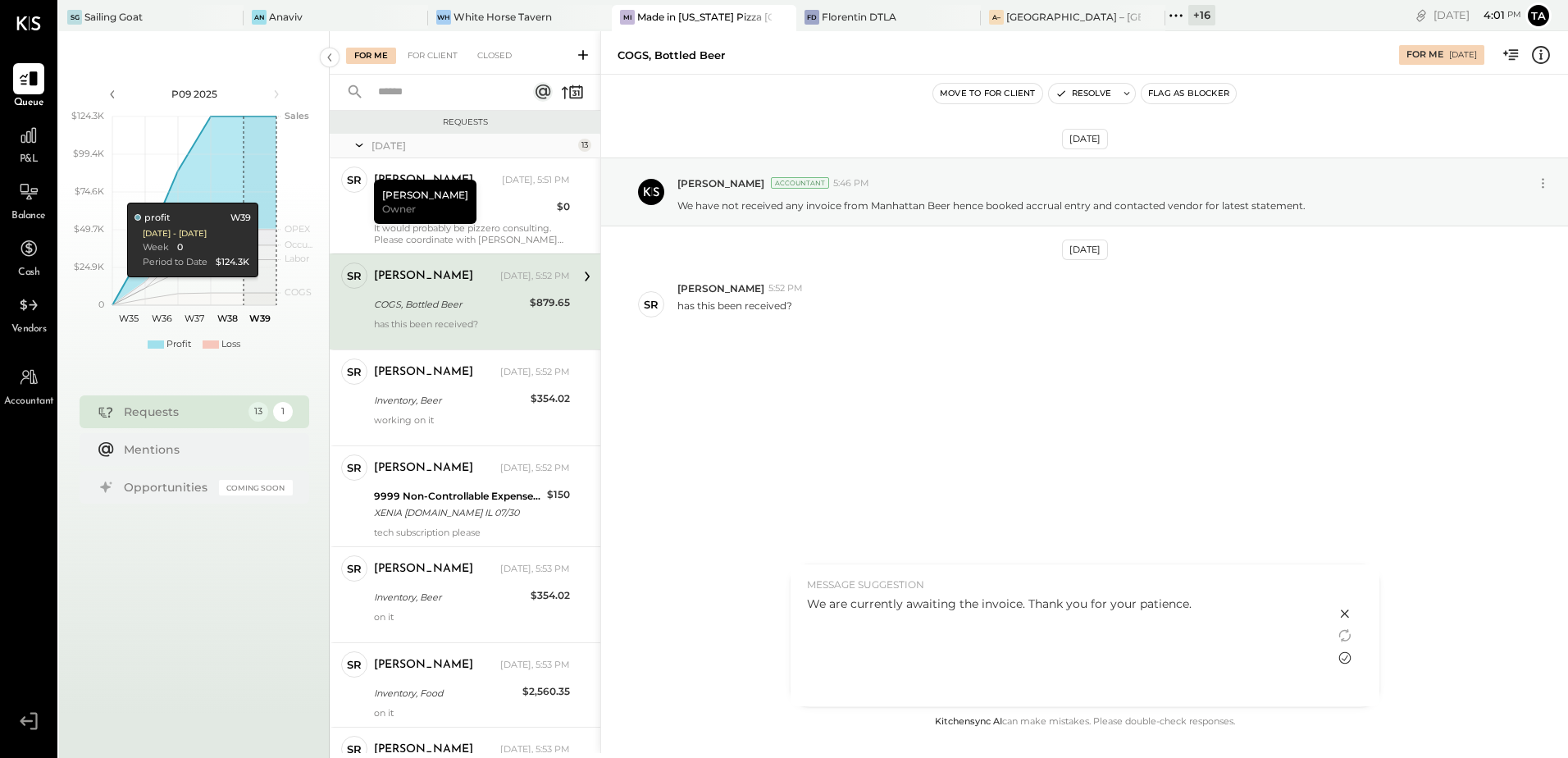
click at [1340, 659] on icon at bounding box center [1345, 658] width 19 height 19
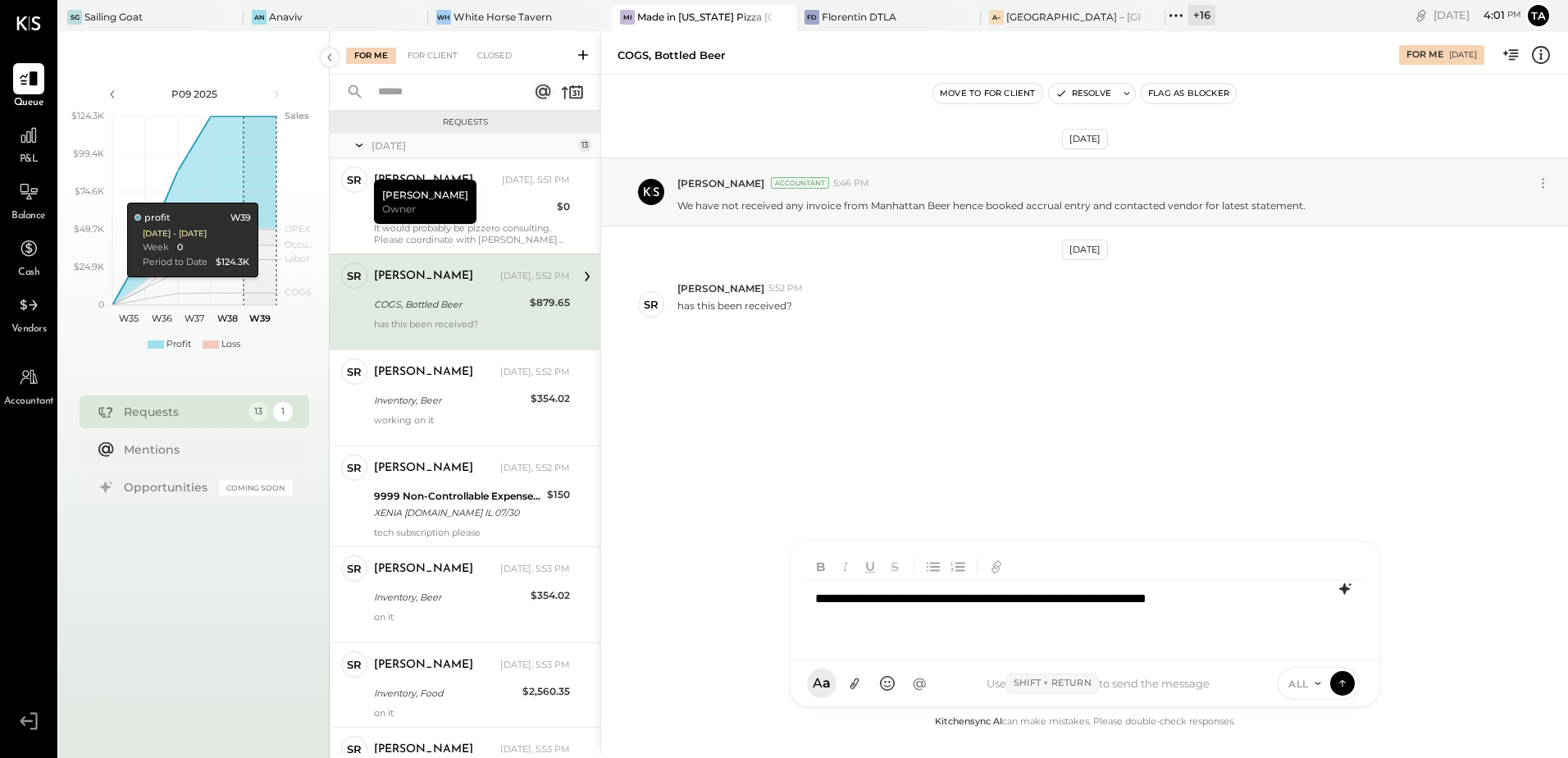
drag, startPoint x: 1066, startPoint y: 601, endPoint x: 1114, endPoint y: 619, distance: 51.3
click at [1067, 600] on div "**********" at bounding box center [1085, 614] width 556 height 66
click at [1340, 685] on icon at bounding box center [1342, 682] width 15 height 17
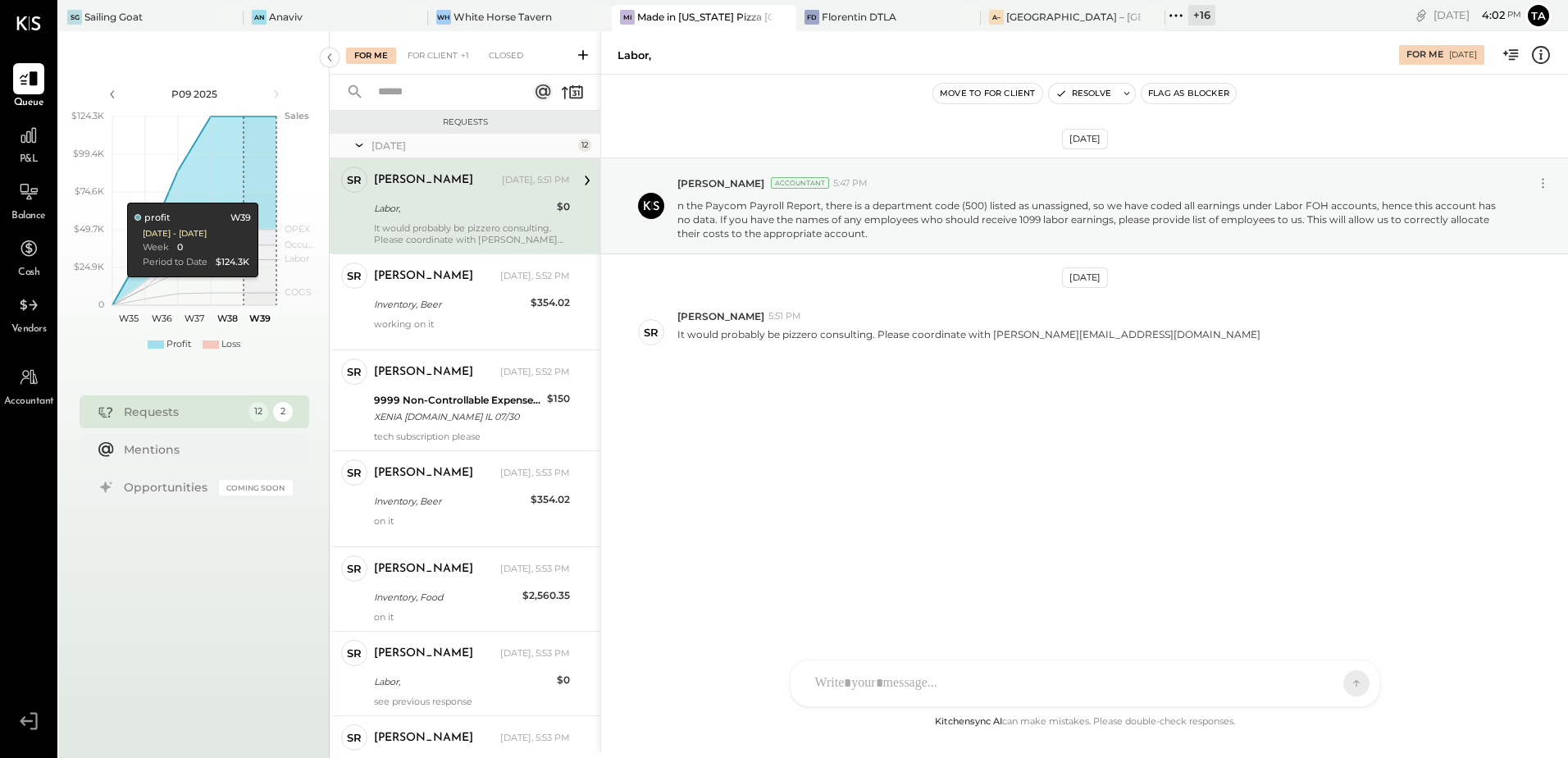
click at [454, 212] on div "Labor," at bounding box center [463, 208] width 178 height 17
click at [894, 376] on div "[DATE] [PERSON_NAME] Accountant 5:47 PM n the Paycom Payroll Report, there is a…" at bounding box center [1084, 303] width 967 height 376
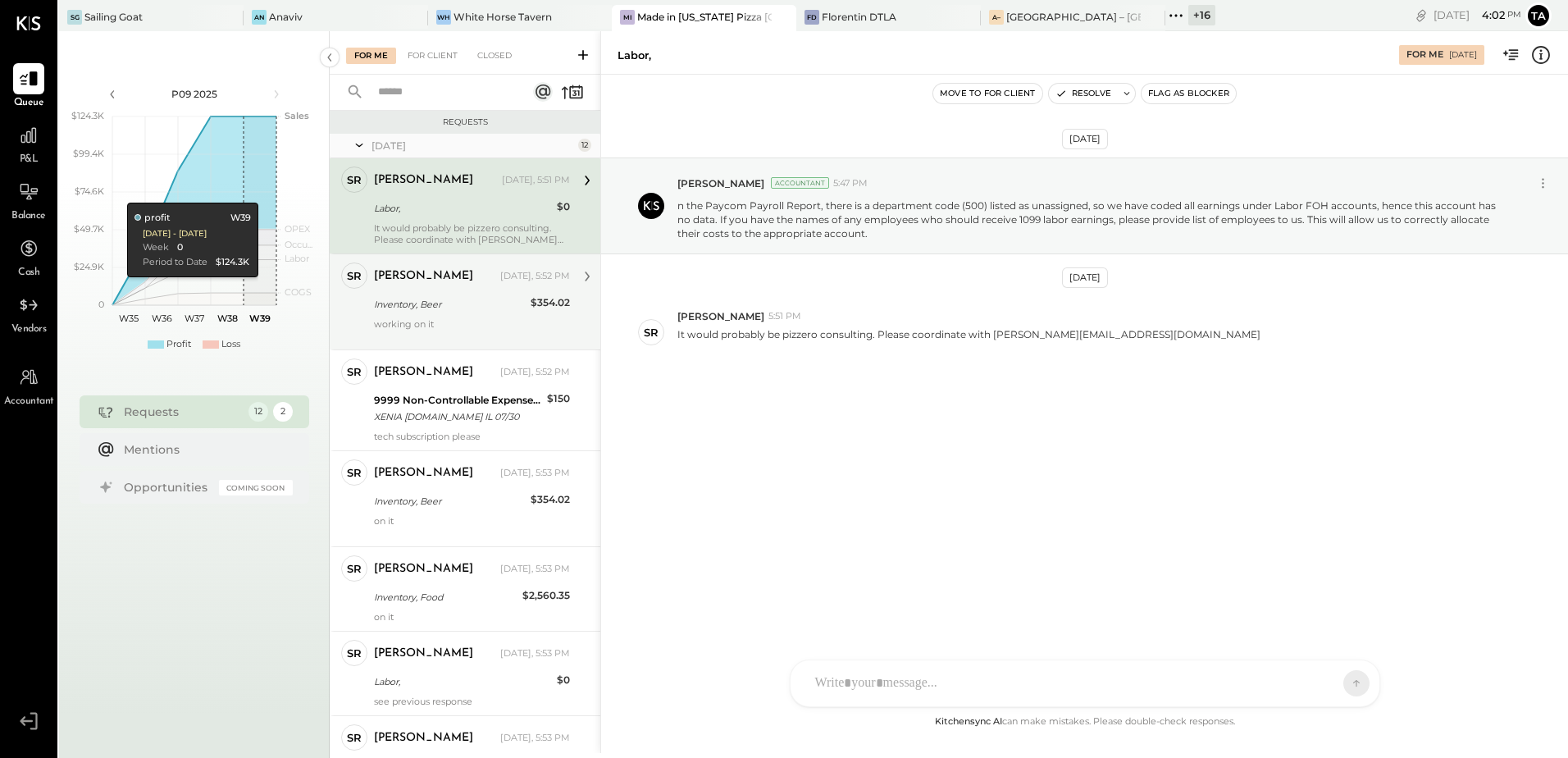
click at [468, 306] on div "Inventory, Beer" at bounding box center [450, 304] width 151 height 17
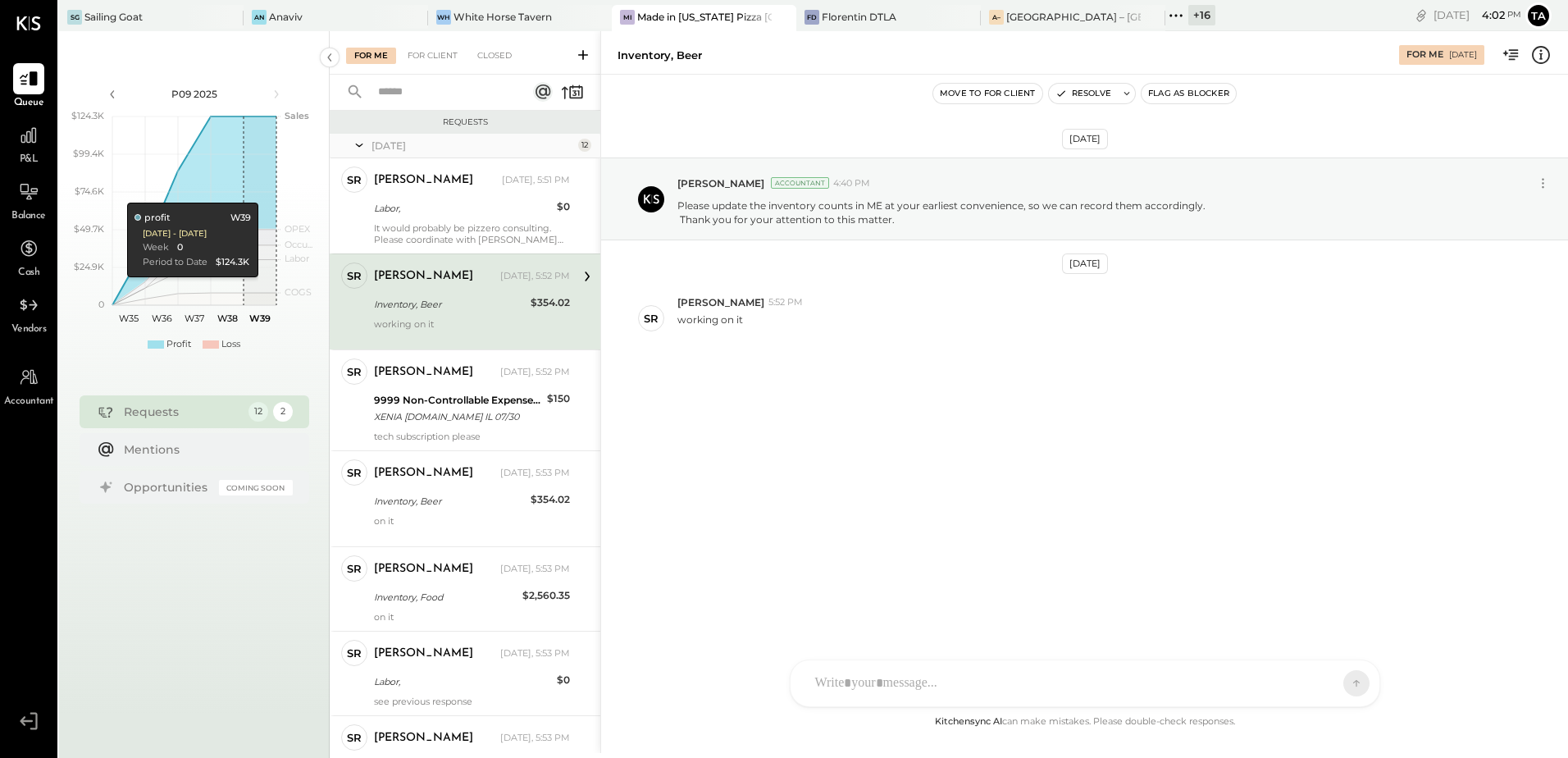
click at [839, 388] on div "[DATE] [PERSON_NAME] Accountant 4:40 PM Please update the inventory counts in M…" at bounding box center [1084, 296] width 967 height 362
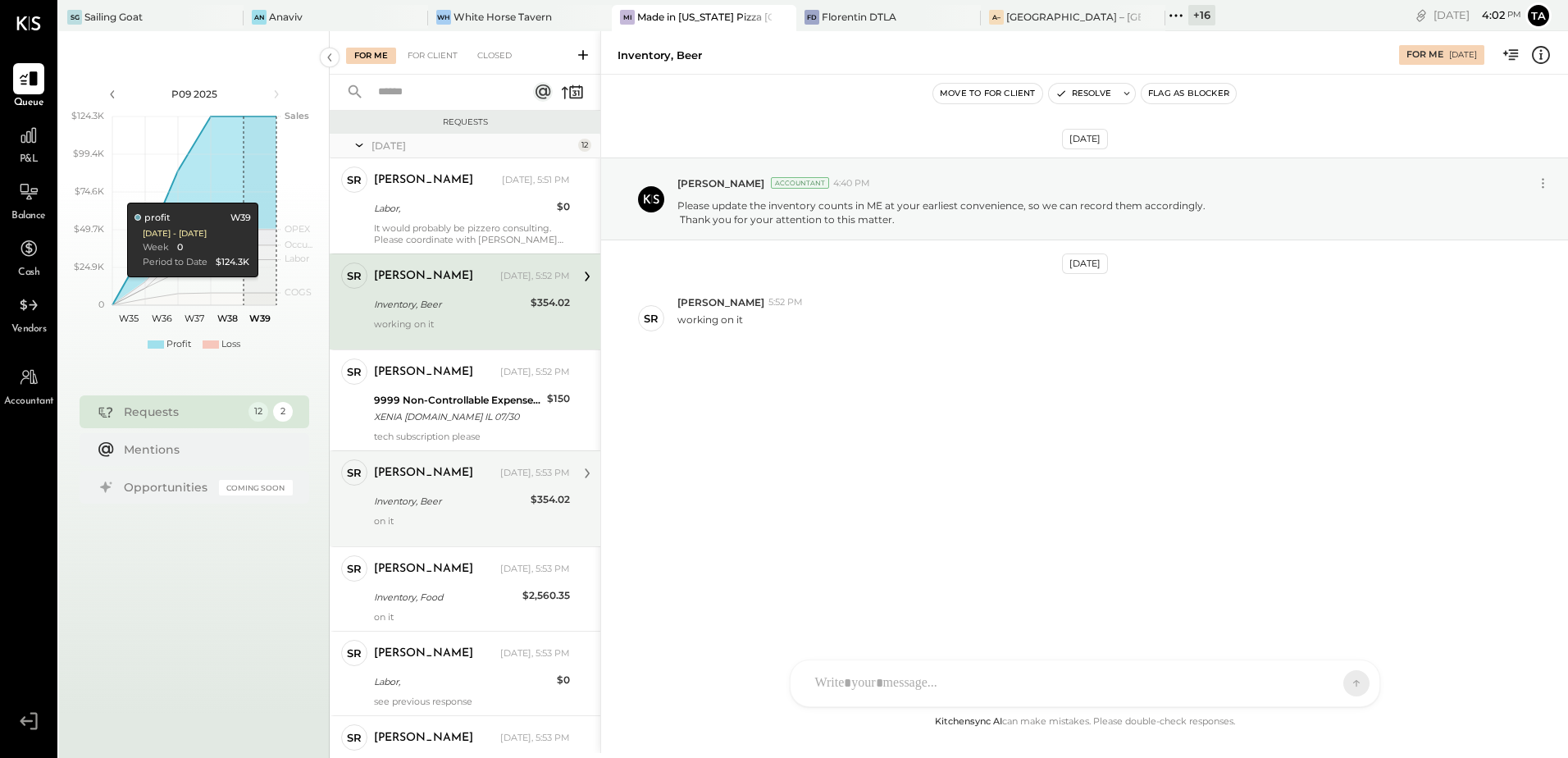
click at [475, 511] on div "Inventory, Beer" at bounding box center [450, 501] width 151 height 19
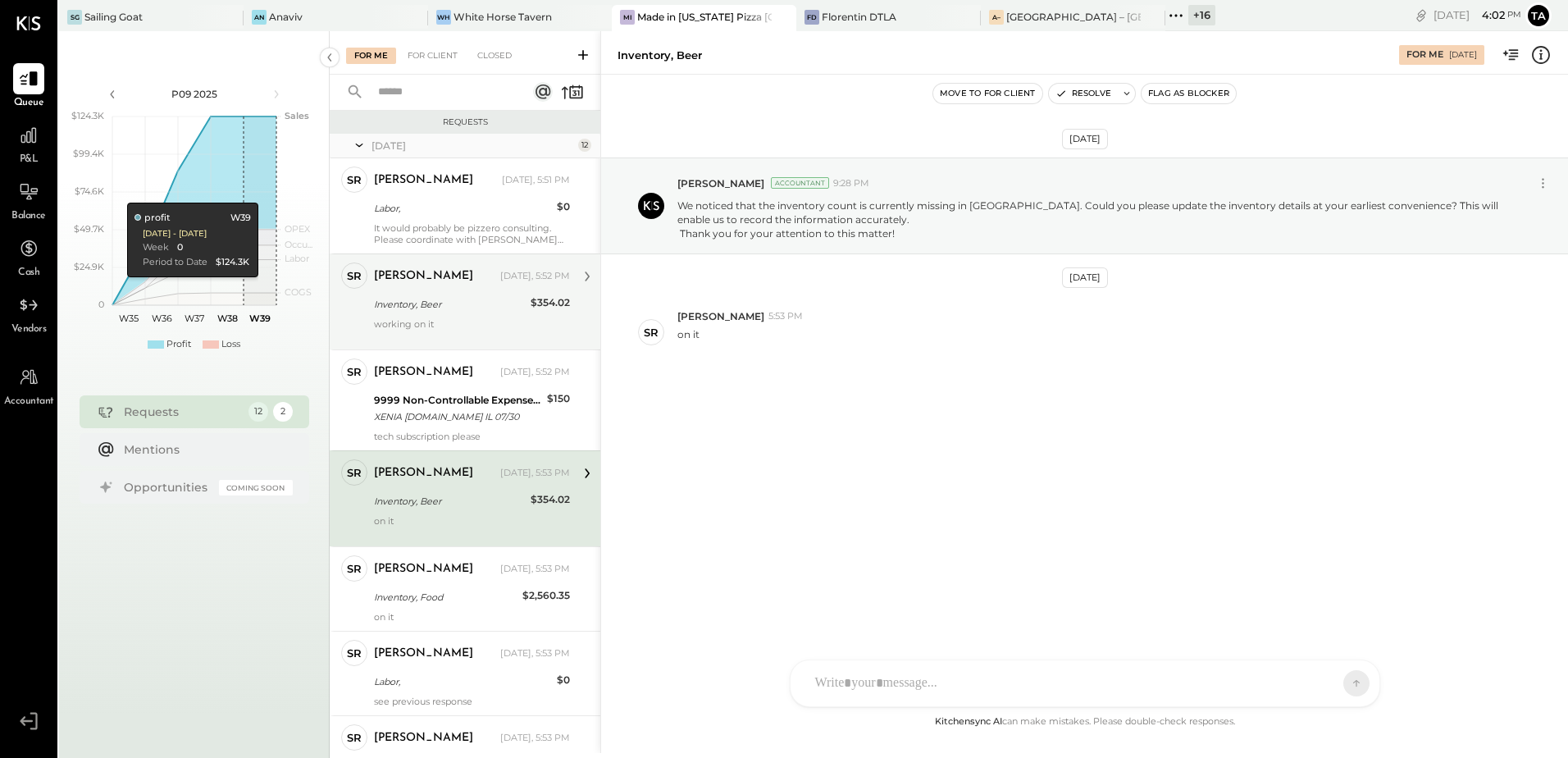
click at [426, 325] on div "working on it" at bounding box center [472, 330] width 196 height 23
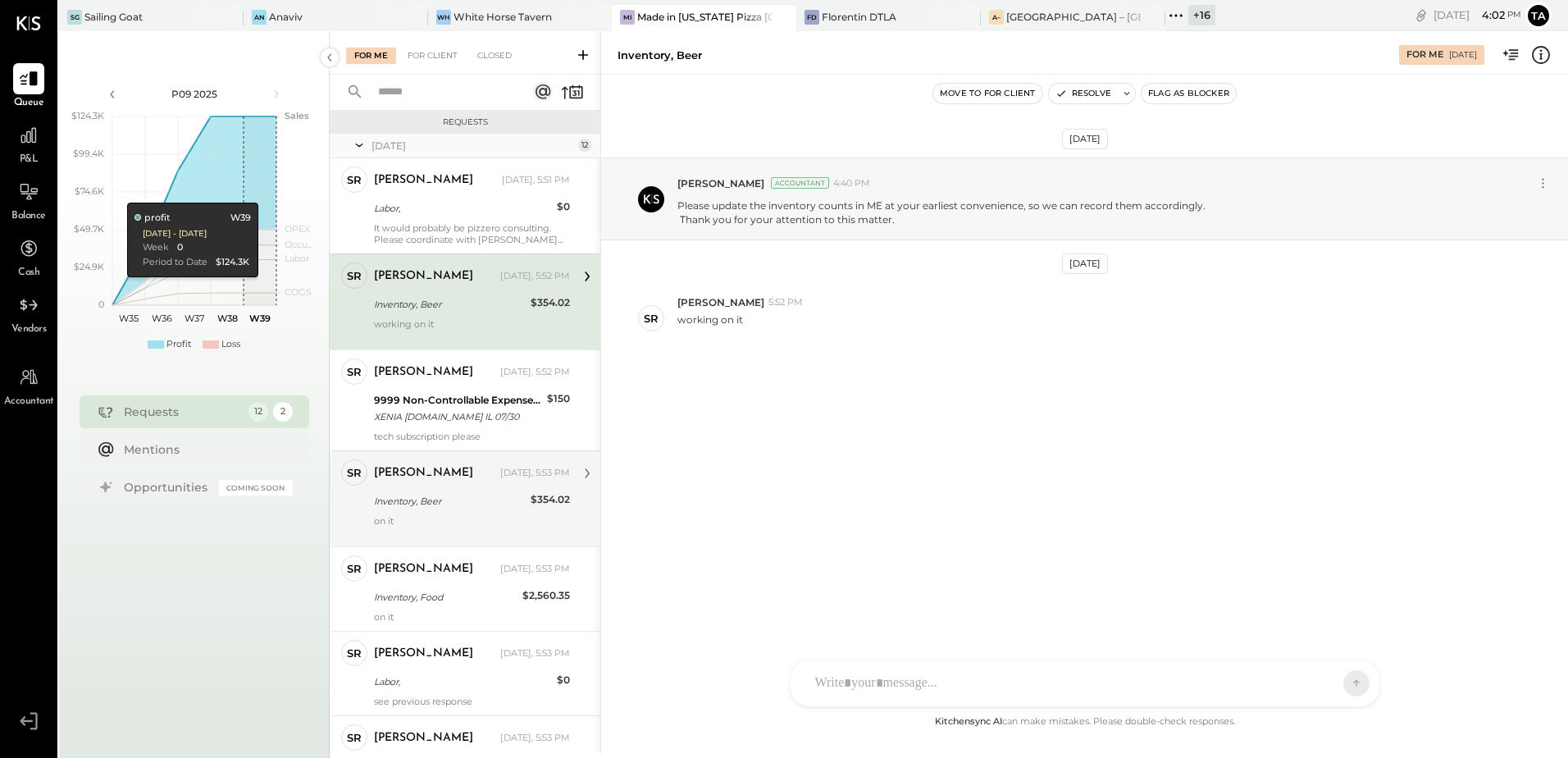
click at [437, 499] on div "Inventory, Beer" at bounding box center [450, 501] width 151 height 17
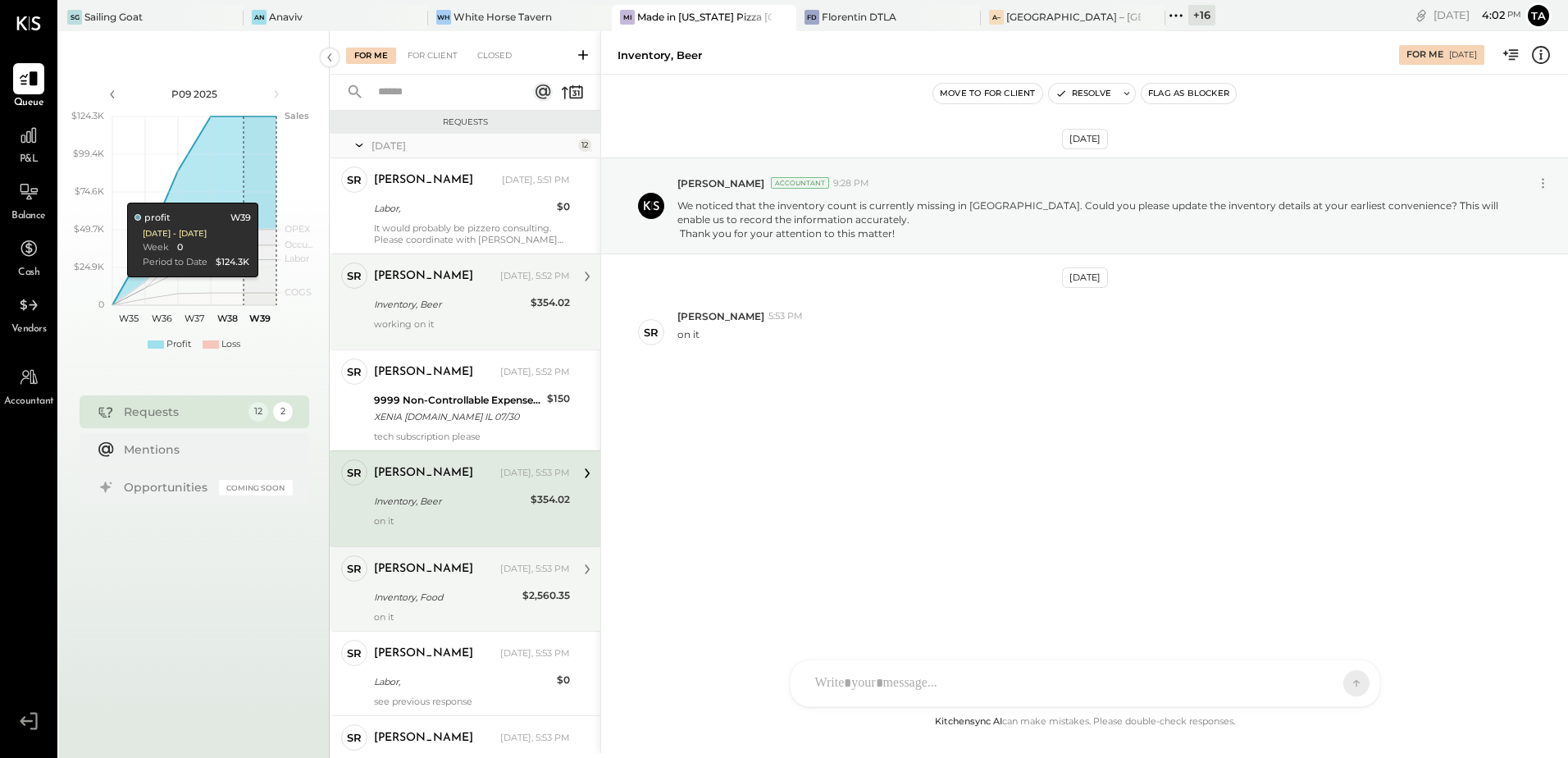
click at [451, 578] on div "[PERSON_NAME] [DATE], 5:53 PM" at bounding box center [472, 570] width 196 height 23
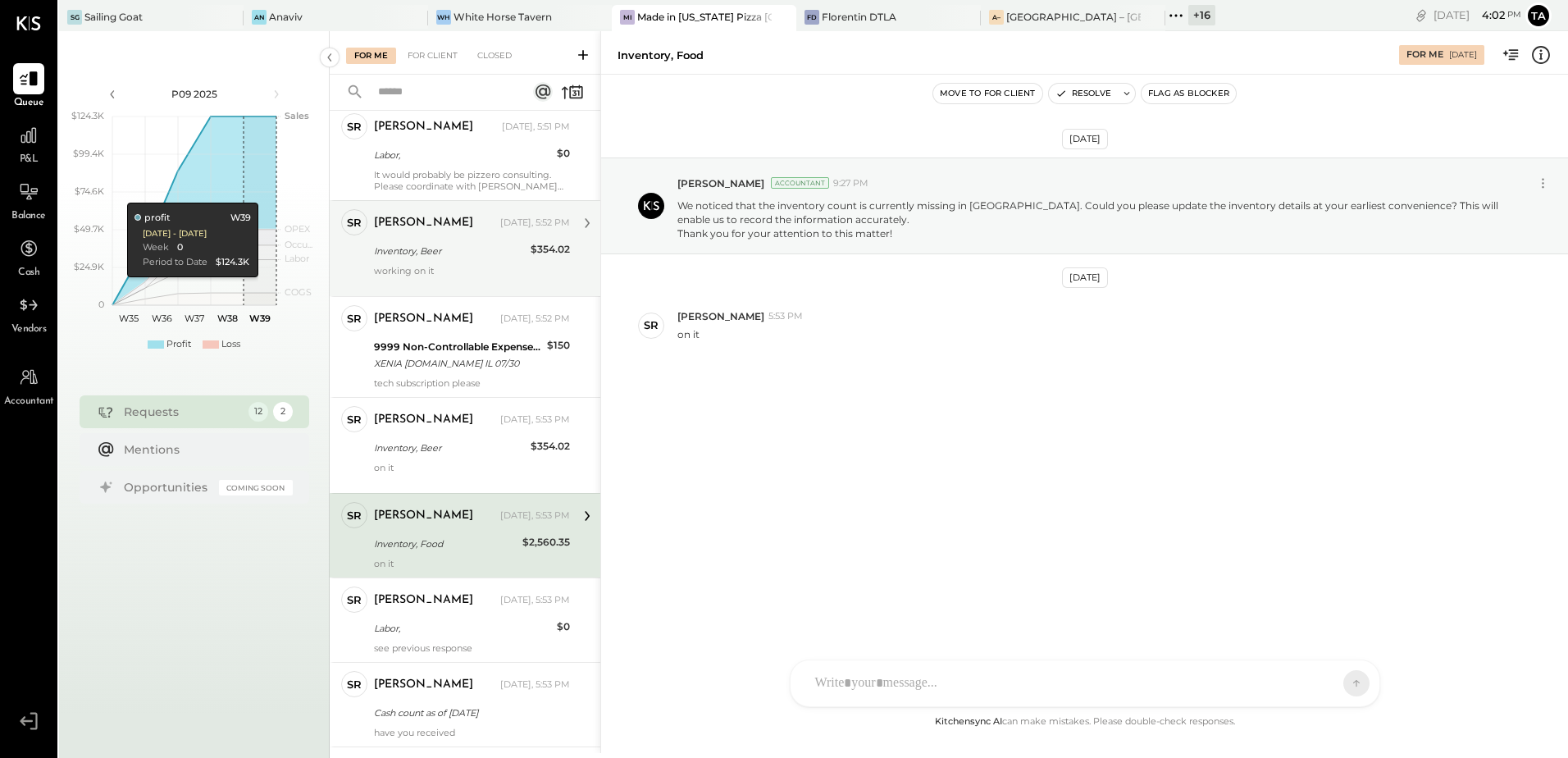
scroll to position [82, 0]
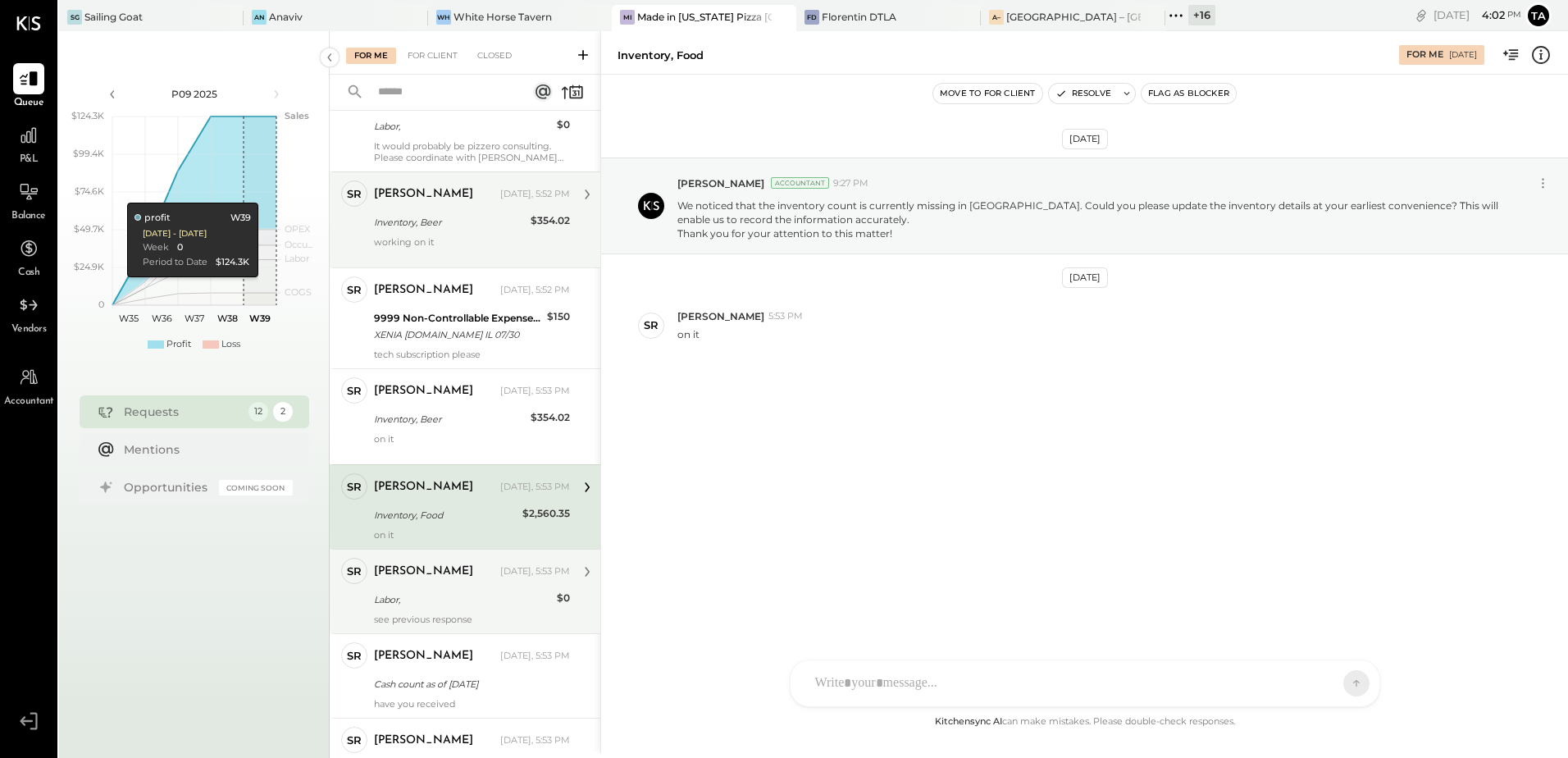
click at [459, 592] on div "Labor," at bounding box center [463, 600] width 178 height 17
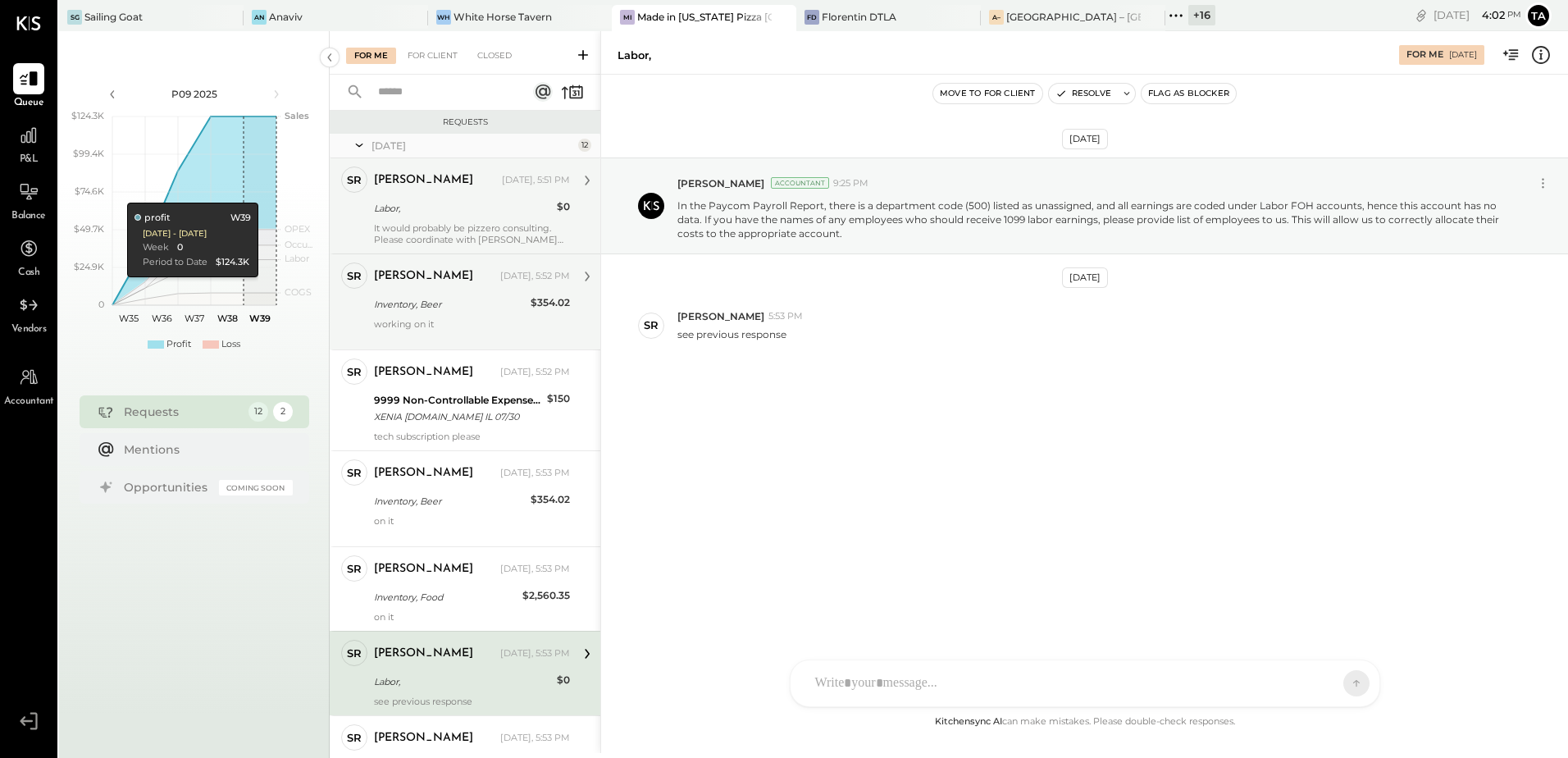
click at [421, 202] on div "Labor," at bounding box center [463, 208] width 178 height 17
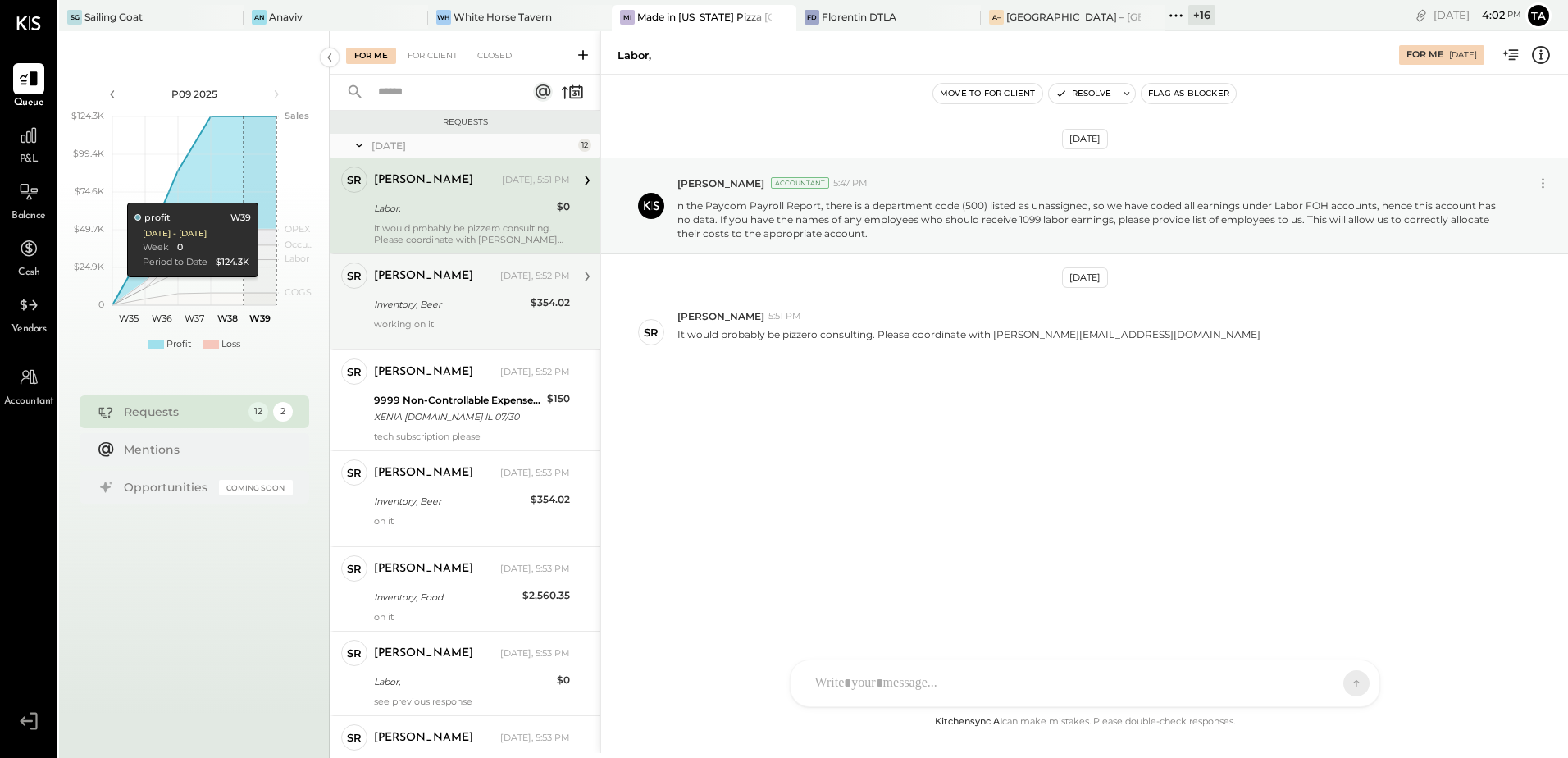
click at [846, 518] on div "[DATE] [PERSON_NAME] Accountant 5:47 PM n the Paycom Payroll Report, there is a…" at bounding box center [1084, 394] width 967 height 637
click at [721, 210] on p "n the Paycom Payroll Report, there is a department code (500) listed as unassig…" at bounding box center [1095, 219] width 834 height 42
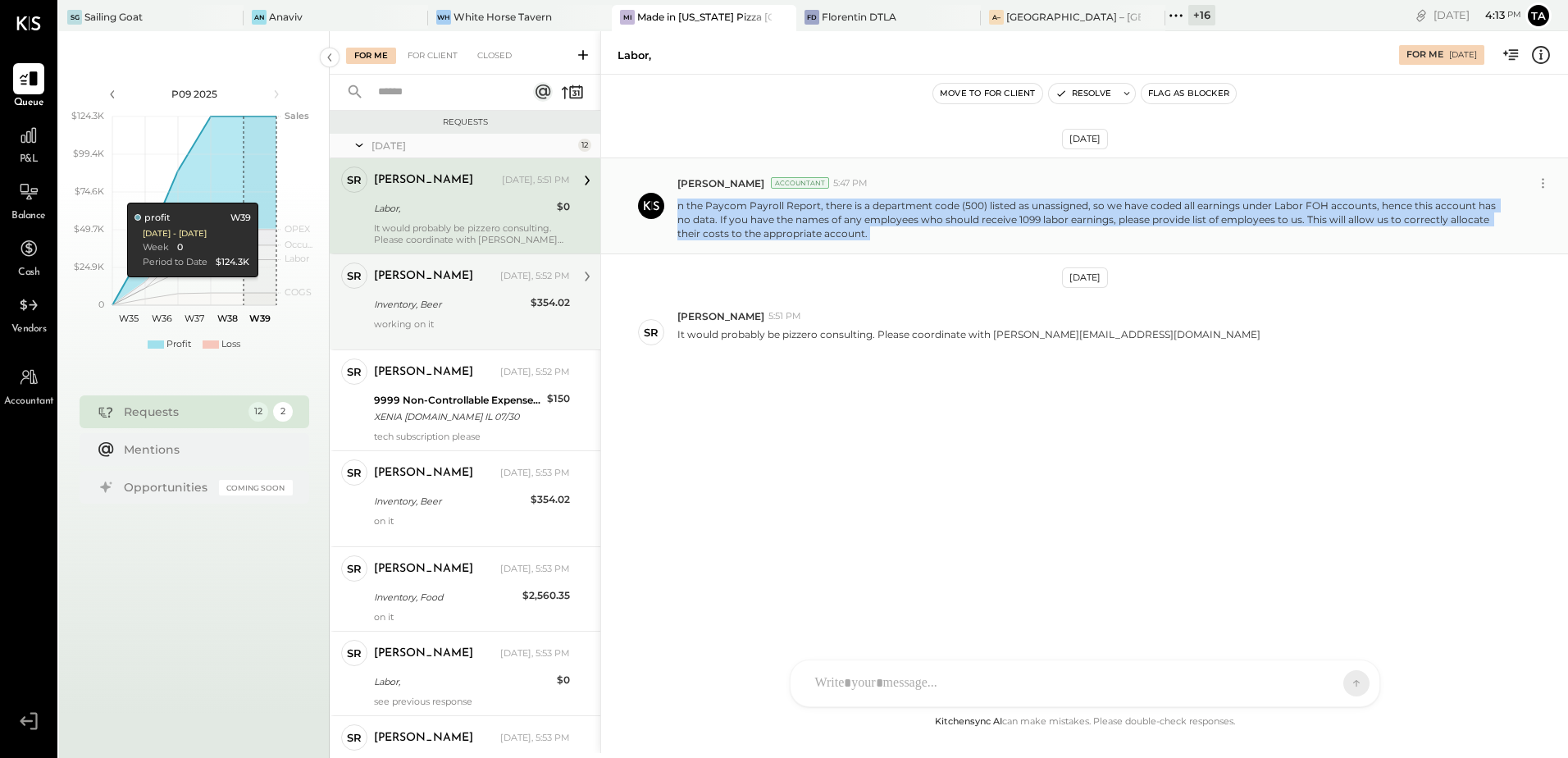
click at [721, 210] on p "n the Paycom Payroll Report, there is a department code (500) listed as unassig…" at bounding box center [1095, 219] width 834 height 42
copy p "n the Paycom Payroll Report, there is a department code (500) listed as unassig…"
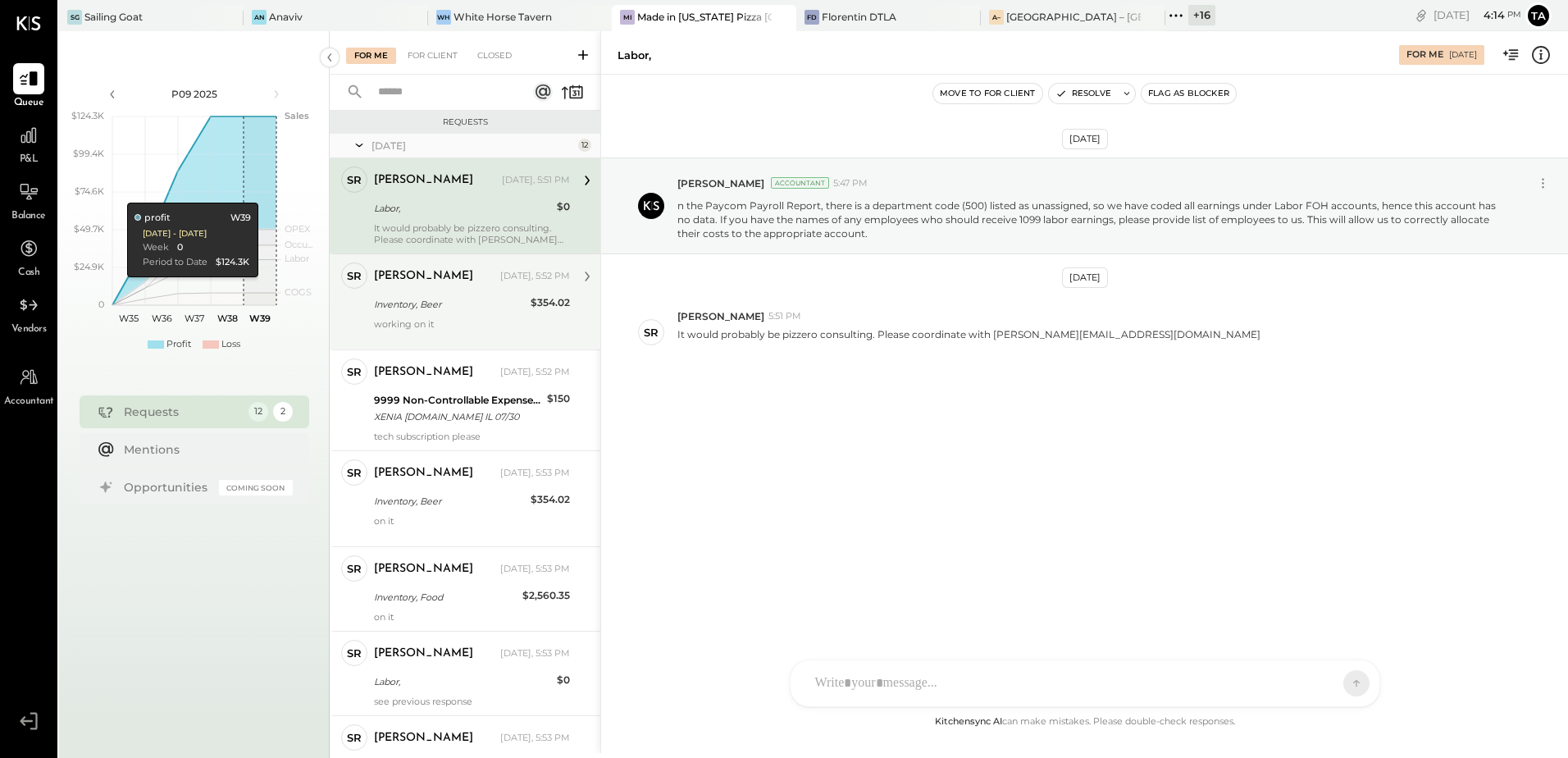
click at [744, 460] on div "[DATE] [PERSON_NAME] Accountant 5:47 PM n the Paycom Payroll Report, there is a…" at bounding box center [1084, 303] width 967 height 376
click at [582, 180] on icon at bounding box center [587, 180] width 21 height 21
click at [472, 232] on div "It would probably be pizzero consulting. Please coordinate with [PERSON_NAME][E…" at bounding box center [472, 234] width 196 height 23
drag, startPoint x: 992, startPoint y: 335, endPoint x: 1154, endPoint y: 335, distance: 162.0
click at [1154, 335] on p "It would probably be pizzero consulting. Please coordinate with [PERSON_NAME][E…" at bounding box center [969, 342] width 583 height 28
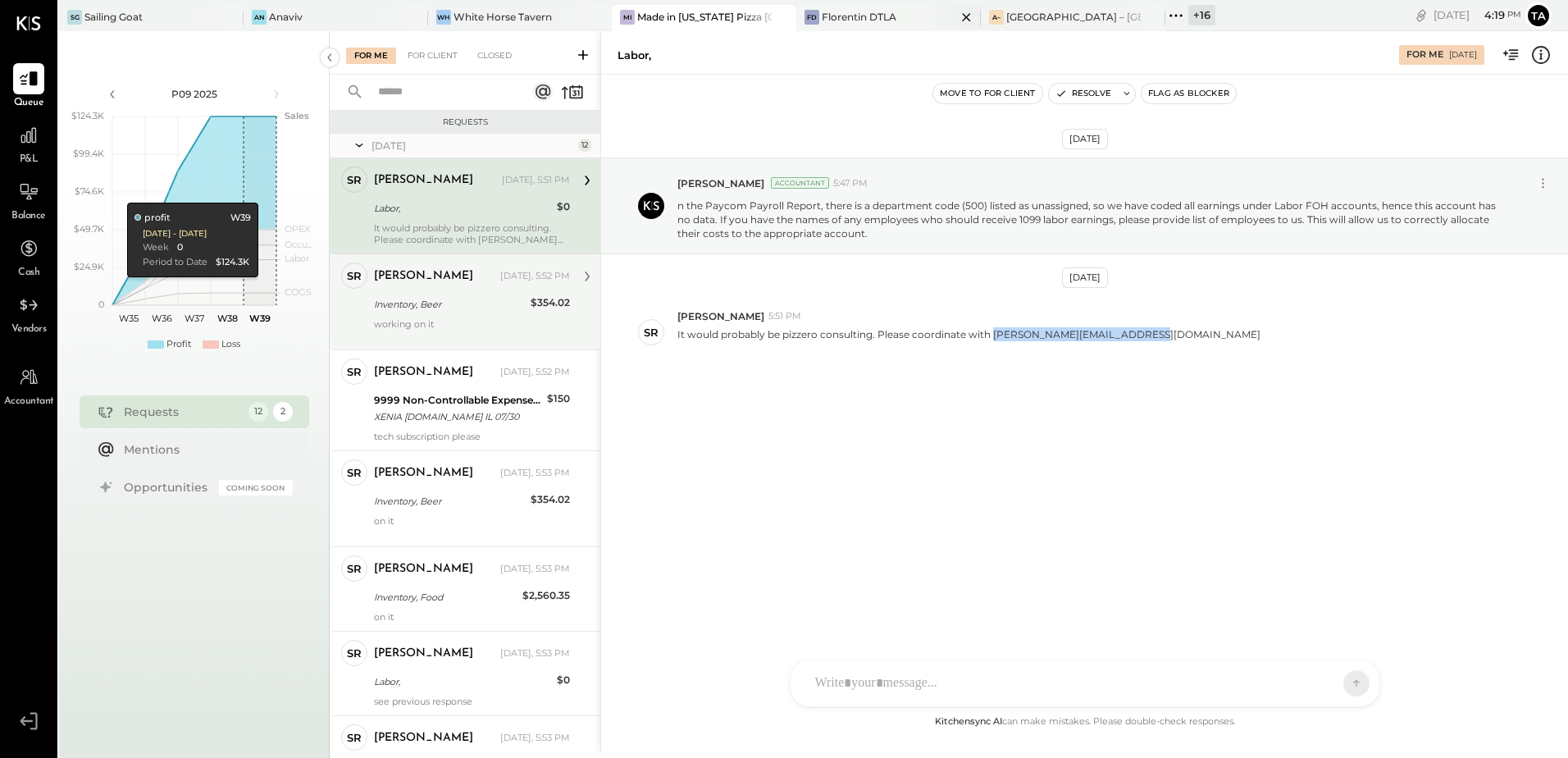
copy p "[PERSON_NAME][EMAIL_ADDRESS][DOMAIN_NAME]"
click at [1016, 482] on div "[DATE] [PERSON_NAME] Accountant 5:47 PM n the Paycom Payroll Report, there is a…" at bounding box center [1084, 303] width 967 height 376
click at [1126, 95] on icon at bounding box center [1126, 93] width 6 height 4
click at [1109, 144] on textarea at bounding box center [1191, 153] width 256 height 43
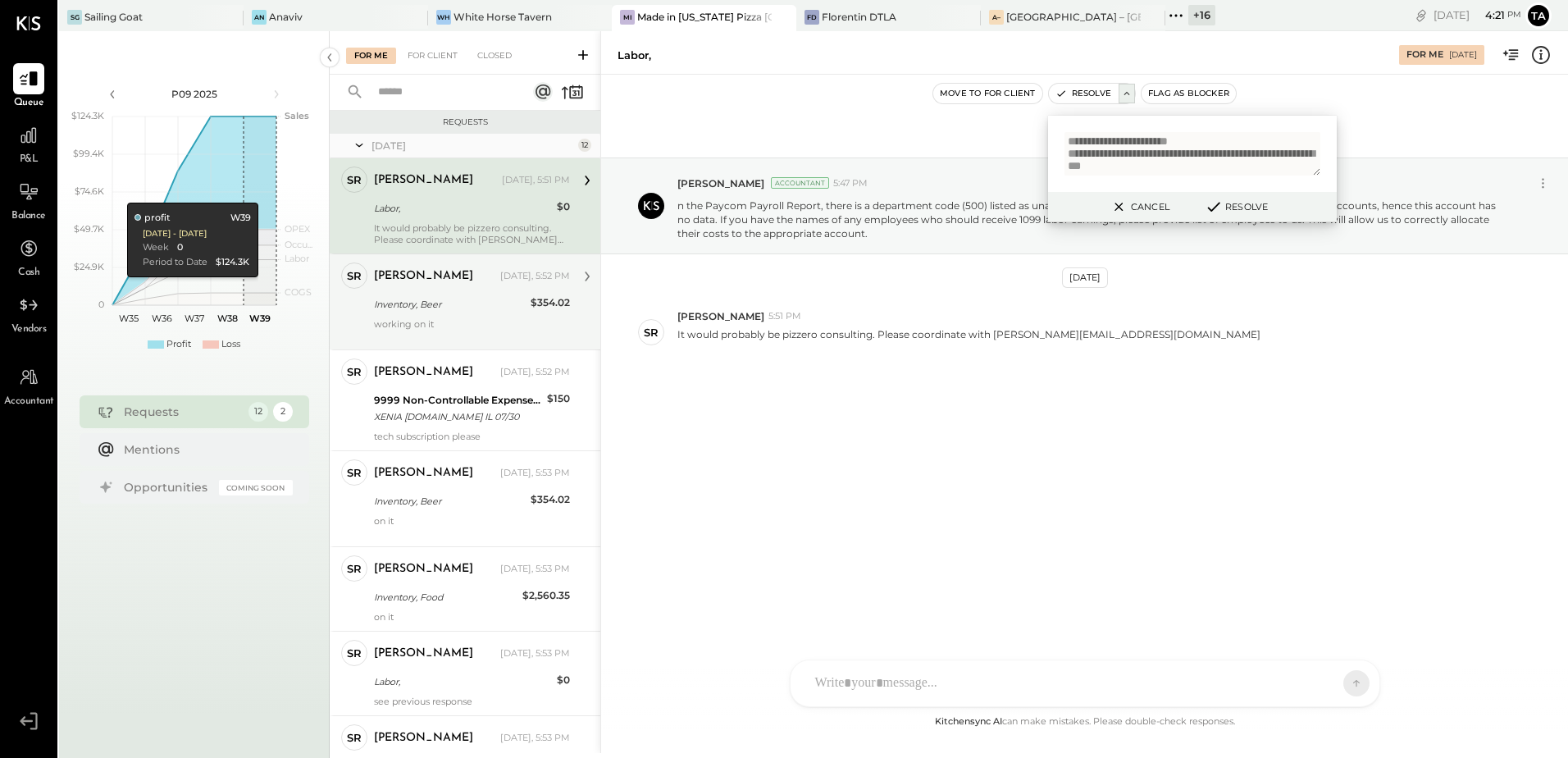
scroll to position [4, 0]
type textarea "**********"
click at [1213, 205] on icon at bounding box center [1213, 206] width 11 height 8
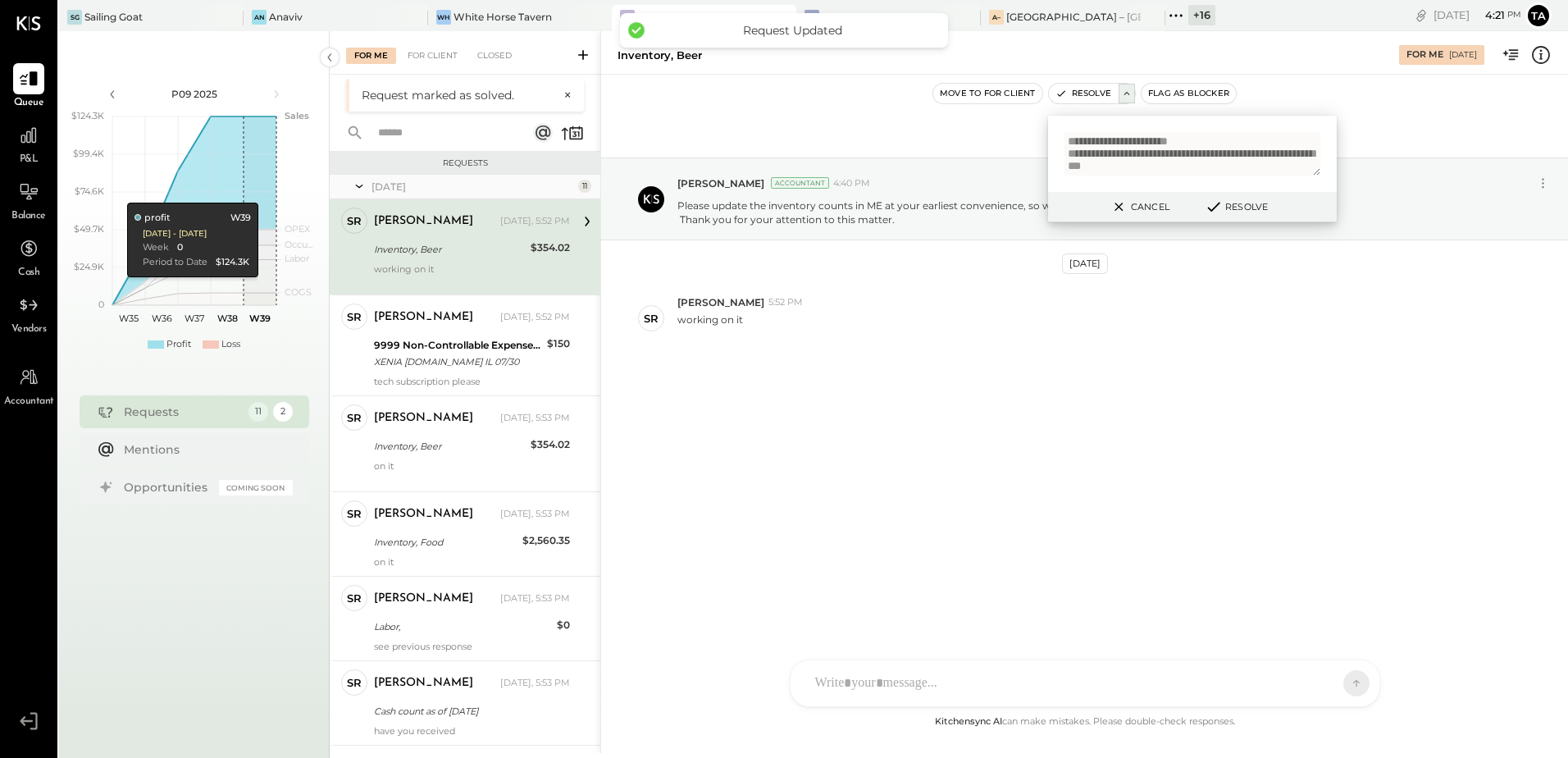
click at [820, 460] on div "[DATE] [PERSON_NAME] Accountant 4:40 PM Please update the inventory counts in M…" at bounding box center [1084, 296] width 967 height 362
click at [1135, 207] on button "Cancel" at bounding box center [1139, 207] width 70 height 21
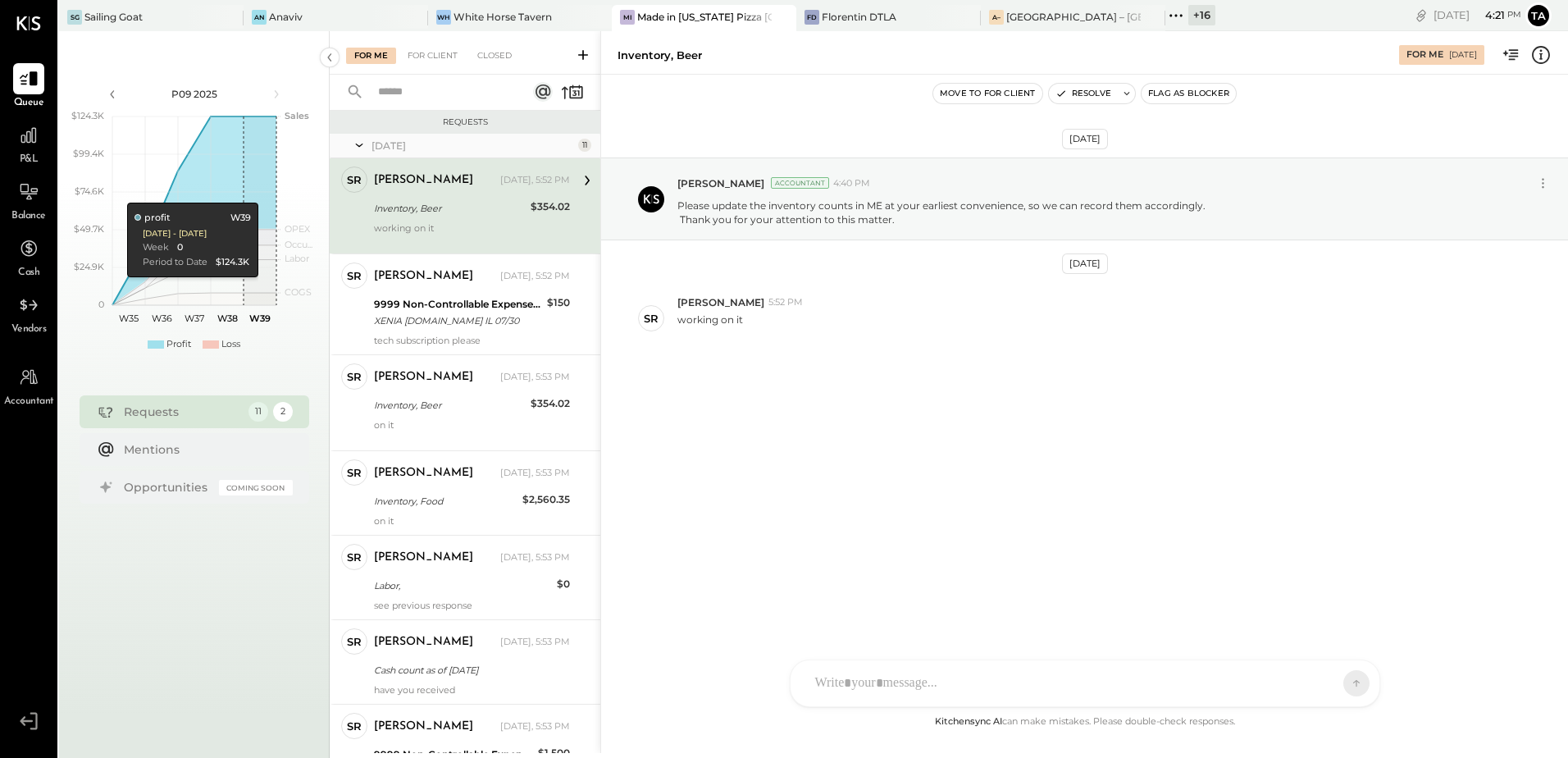
click at [460, 210] on div "Inventory, Beer" at bounding box center [450, 208] width 151 height 17
click at [855, 395] on div "[DATE] [PERSON_NAME] Accountant 4:40 PM Please update the inventory counts in M…" at bounding box center [1084, 296] width 967 height 362
click at [429, 55] on div "For Client" at bounding box center [432, 55] width 66 height 17
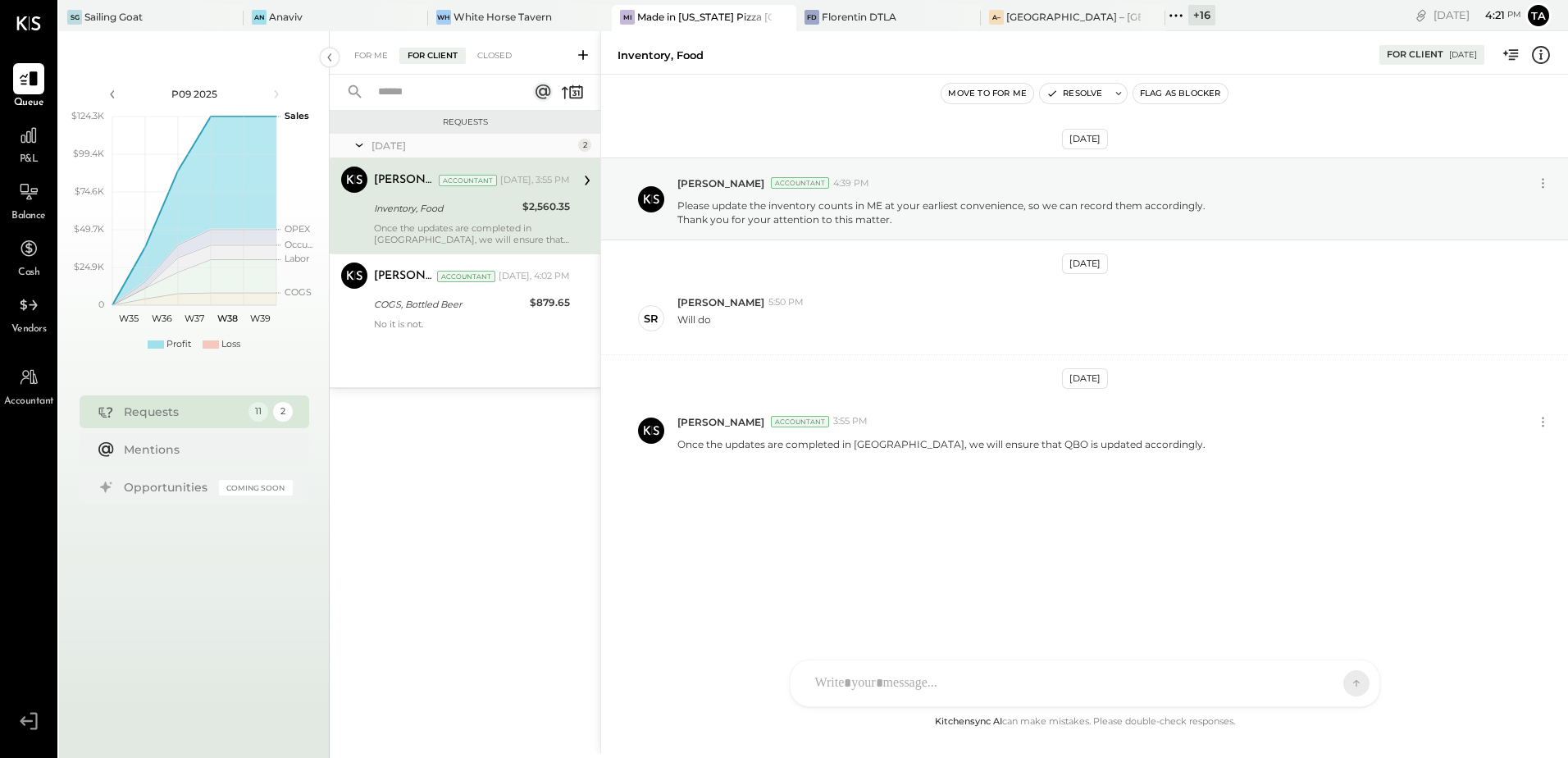
click at [446, 214] on div "Inventory, Food" at bounding box center [445, 208] width 143 height 17
click at [460, 299] on div "COGS, Bottled Beer" at bounding box center [449, 304] width 150 height 17
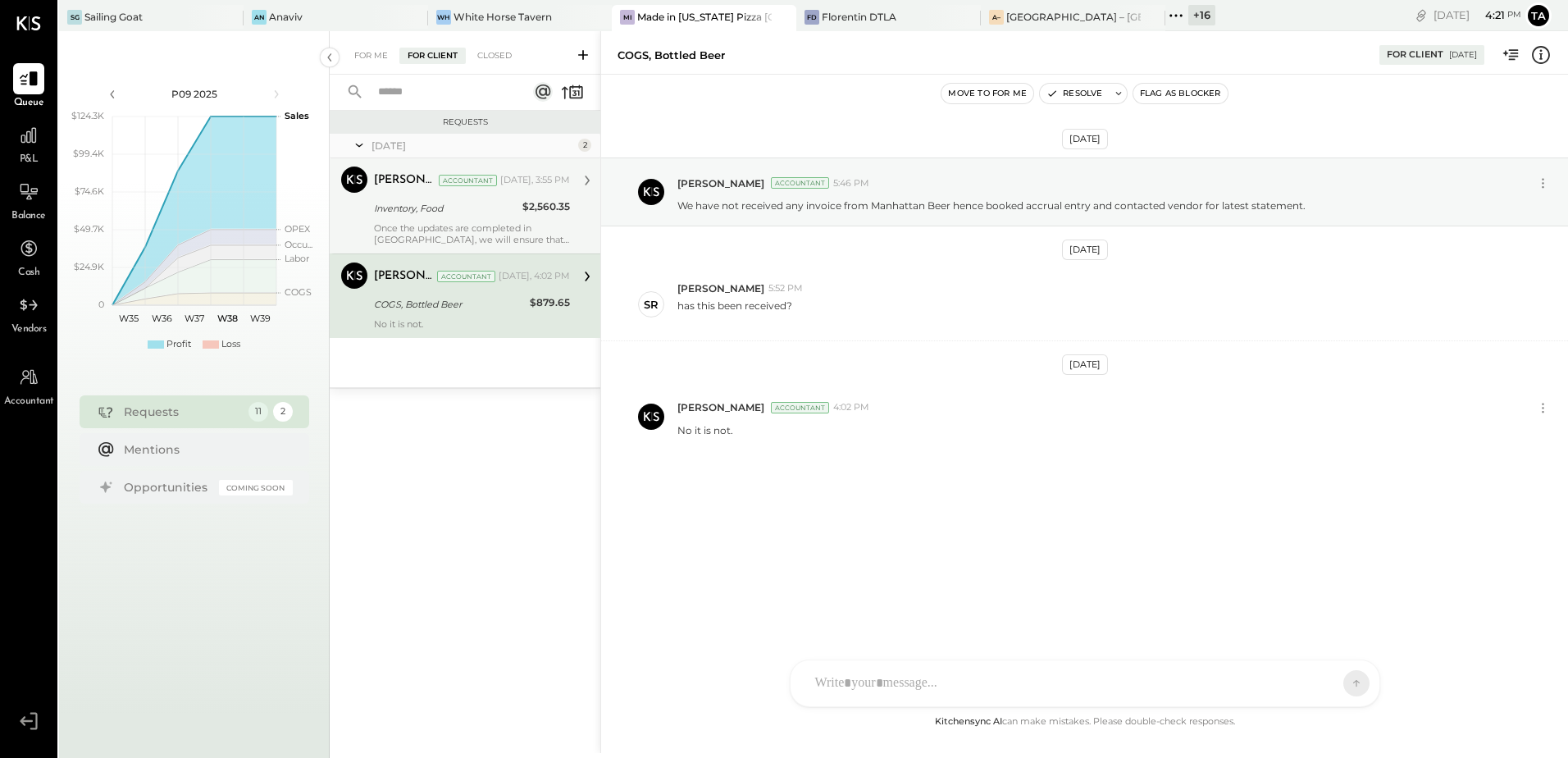
click at [458, 217] on div "Inventory, Food" at bounding box center [445, 208] width 143 height 19
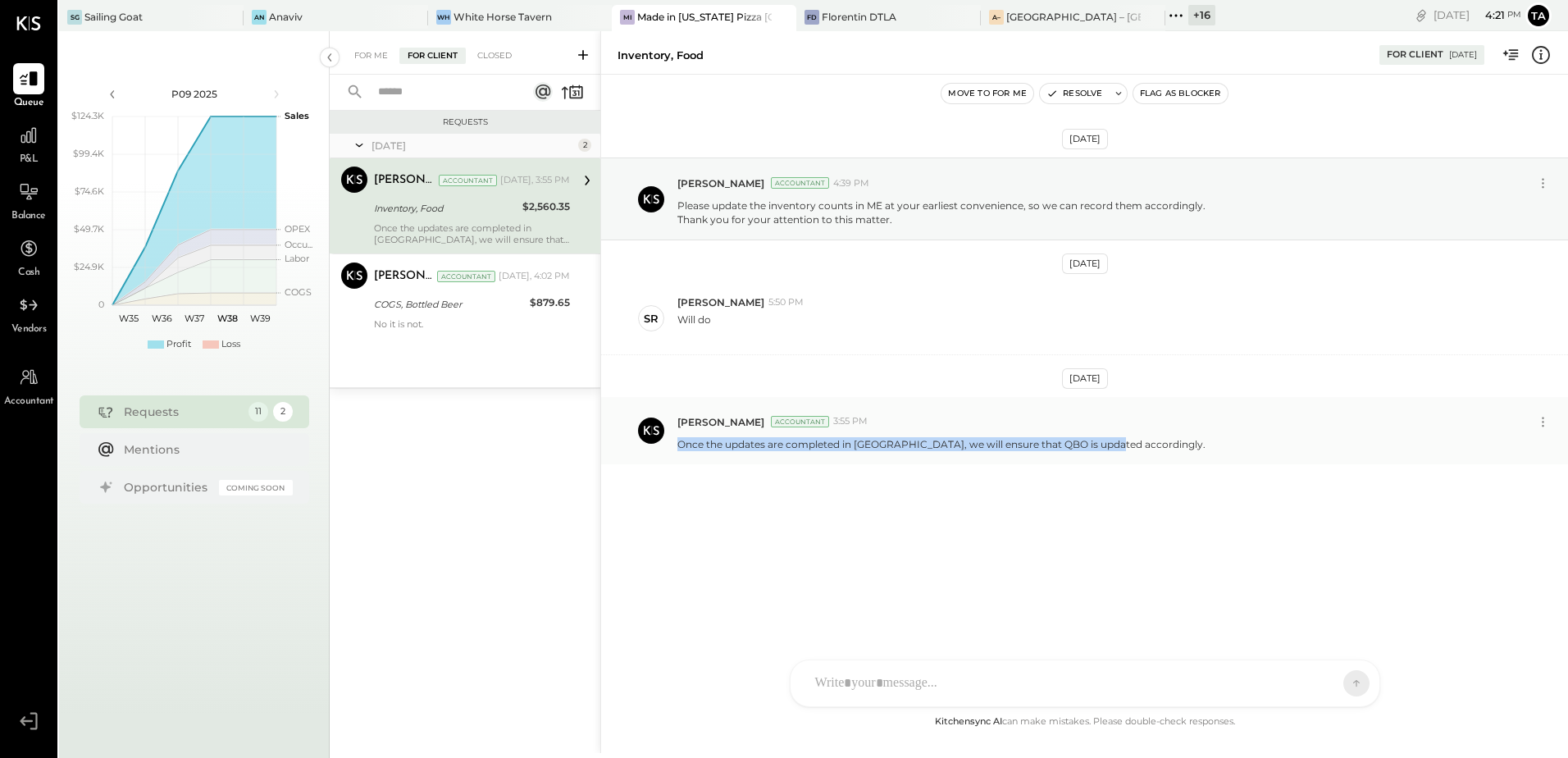
drag, startPoint x: 678, startPoint y: 448, endPoint x: 1110, endPoint y: 441, distance: 432.1
click at [1110, 441] on p "Once the updates are completed in [GEOGRAPHIC_DATA], we will ensure that QBO is…" at bounding box center [942, 445] width 528 height 14
copy p "Once the updates are completed in [GEOGRAPHIC_DATA], we will ensure that QBO is…"
click at [999, 548] on div "[DATE] [PERSON_NAME] Accountant 4:39 PM Please update the inventory counts in M…" at bounding box center [1084, 351] width 967 height 472
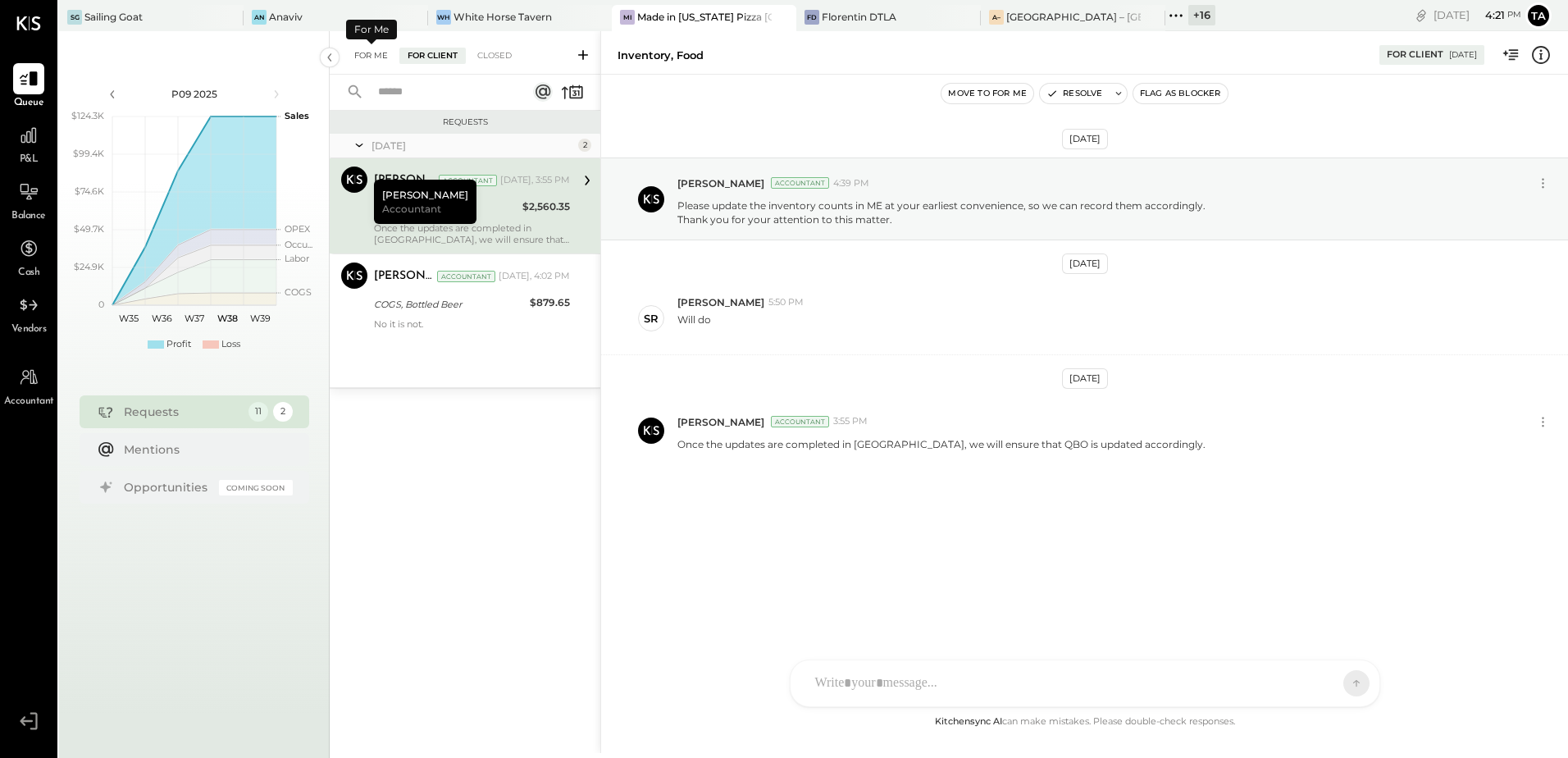
click at [370, 54] on div "For Me" at bounding box center [370, 55] width 50 height 17
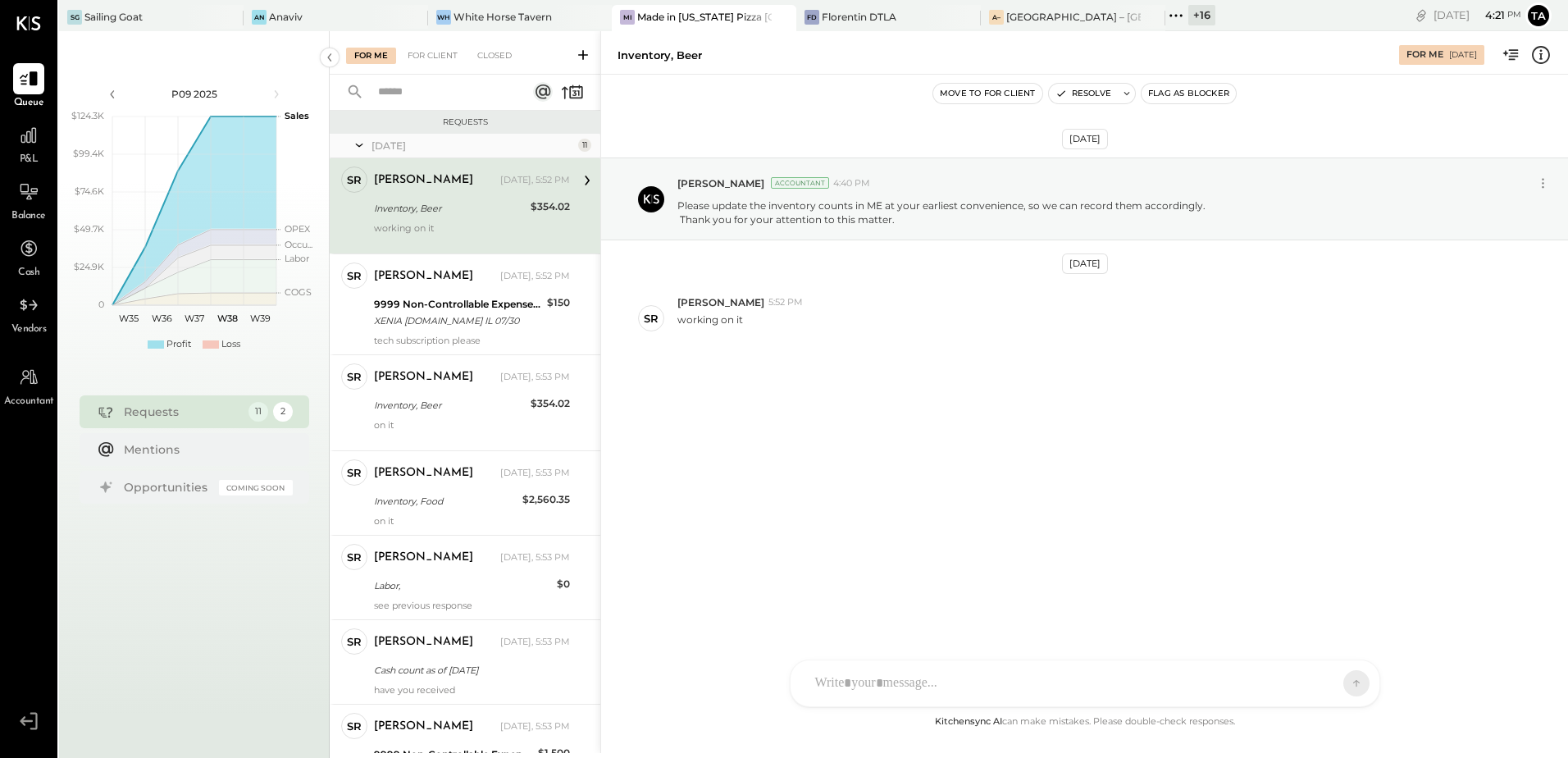
click at [469, 236] on div at bounding box center [472, 239] width 196 height 11
click at [921, 691] on div at bounding box center [1084, 683] width 589 height 46
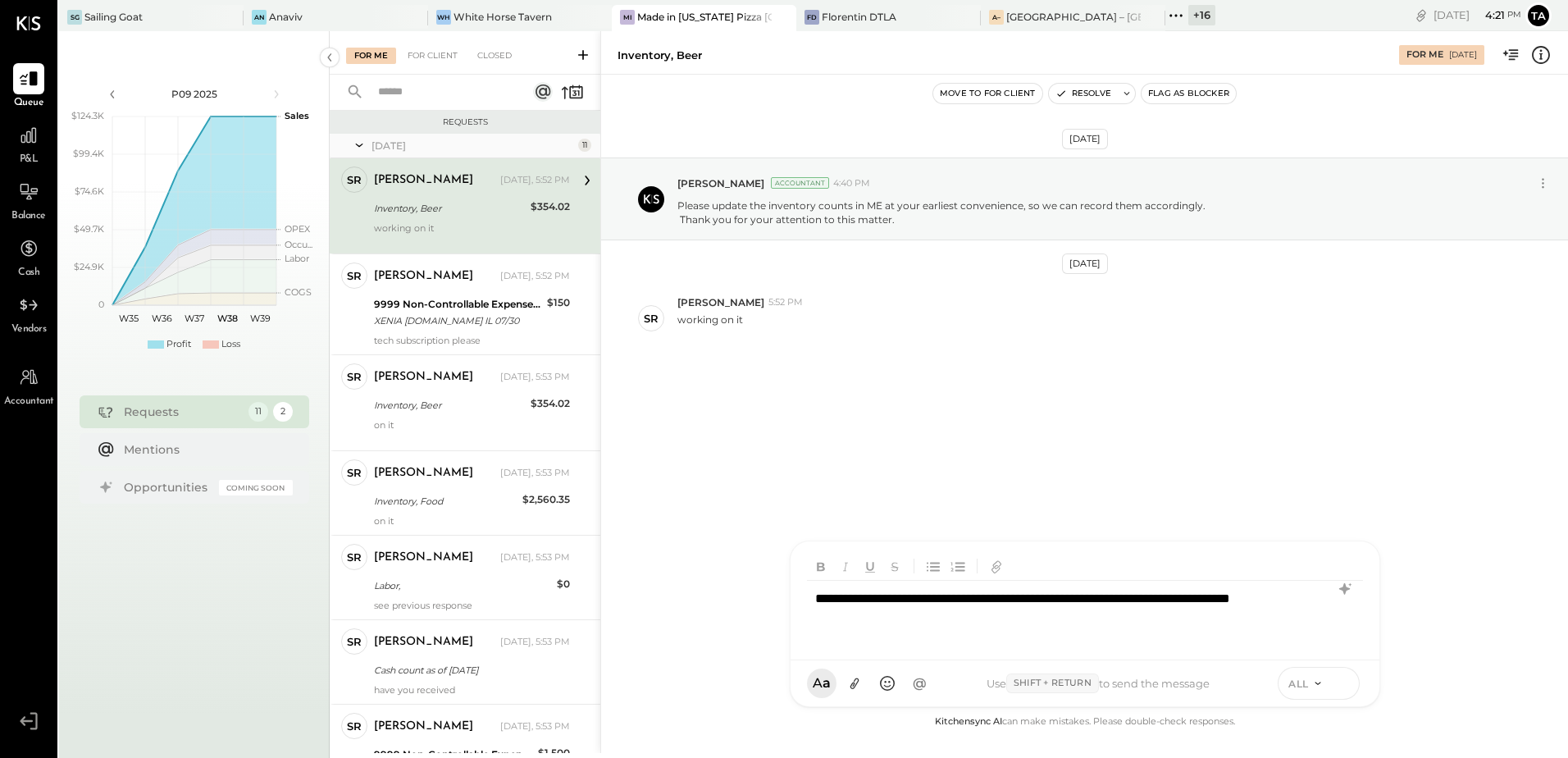
click at [1340, 687] on icon at bounding box center [1342, 682] width 15 height 17
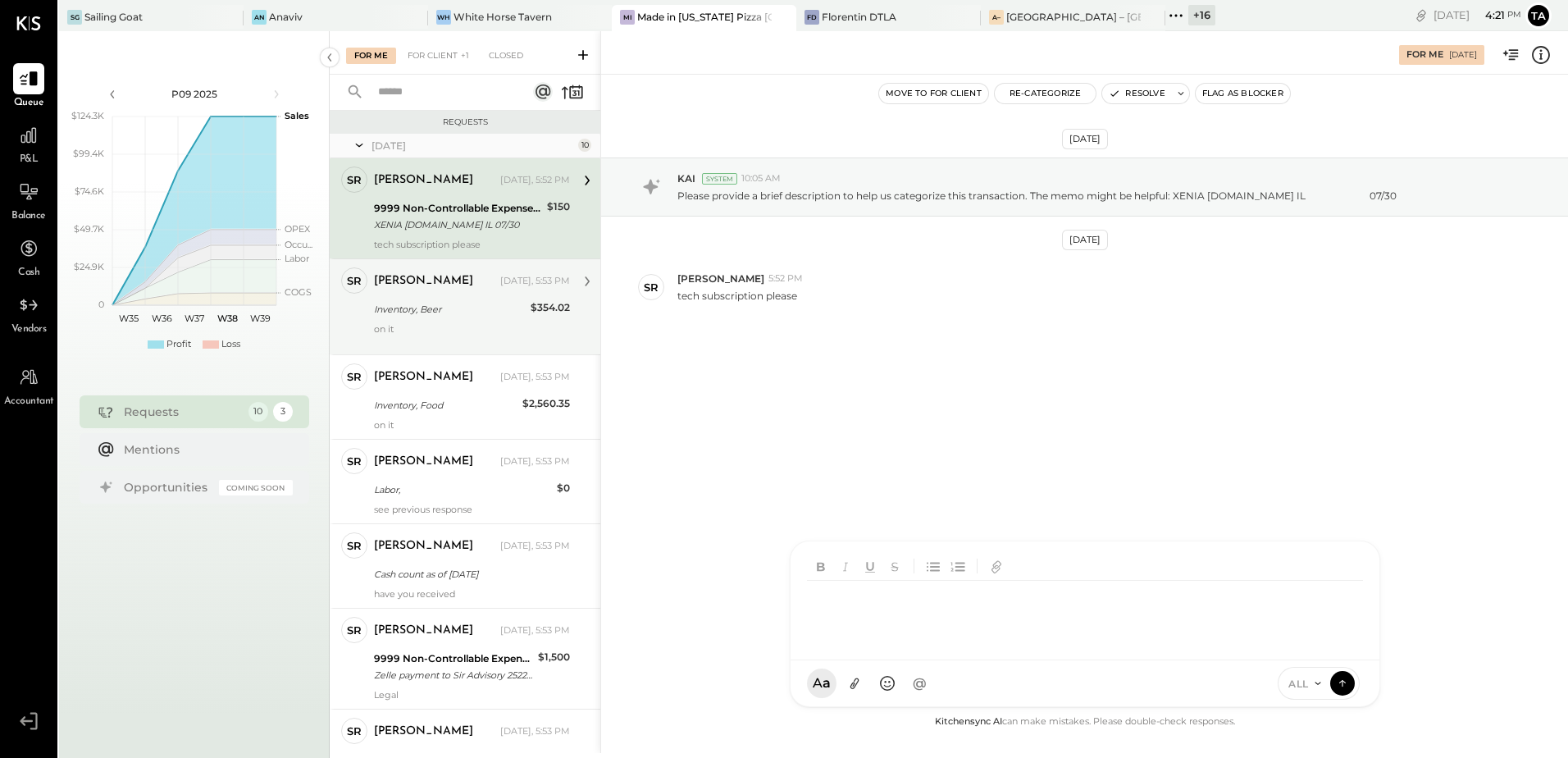
click at [425, 316] on div "Inventory, Beer" at bounding box center [450, 309] width 151 height 17
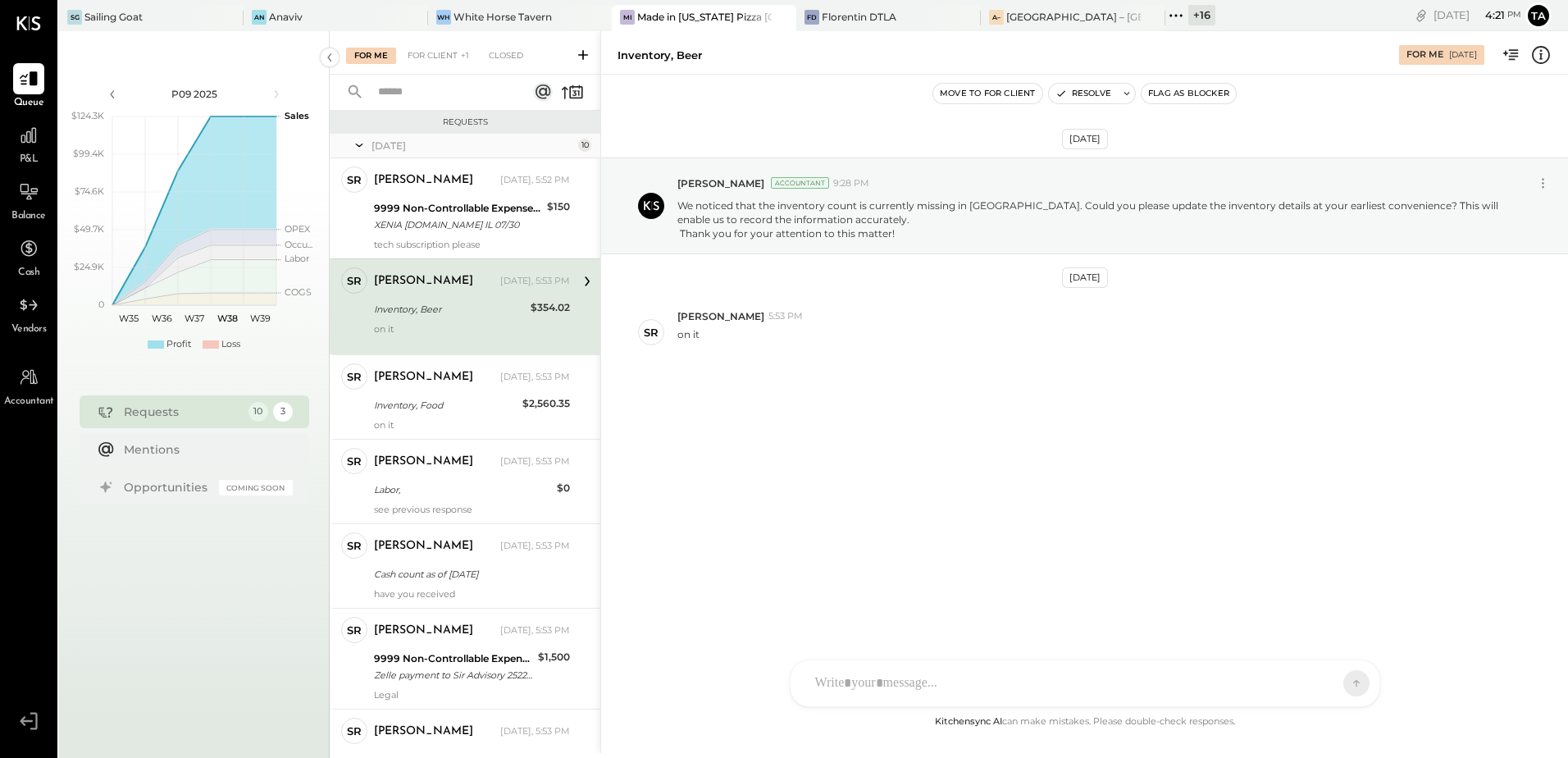
click at [890, 680] on div at bounding box center [1070, 683] width 526 height 36
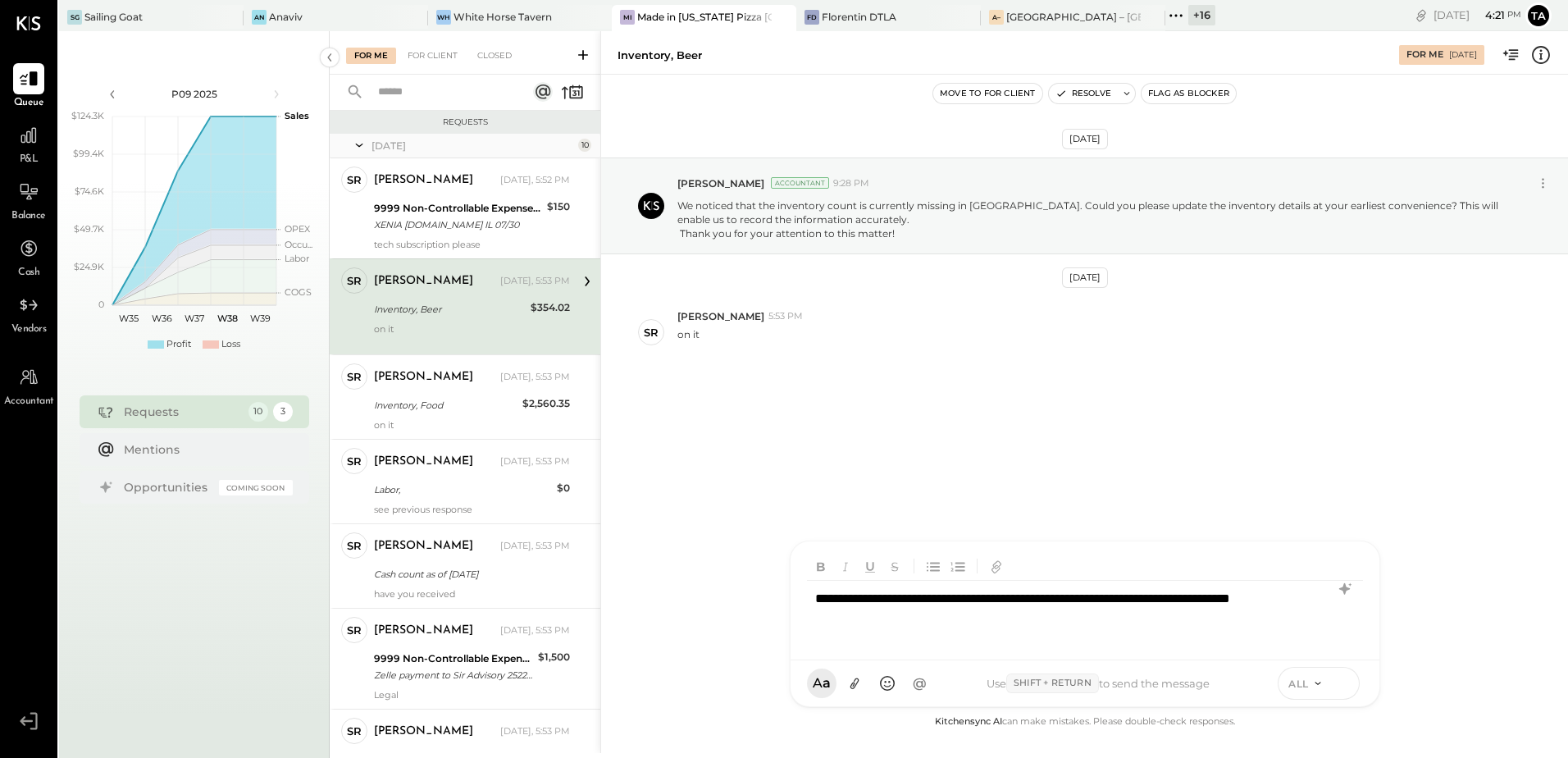
click at [1339, 688] on icon at bounding box center [1342, 682] width 15 height 17
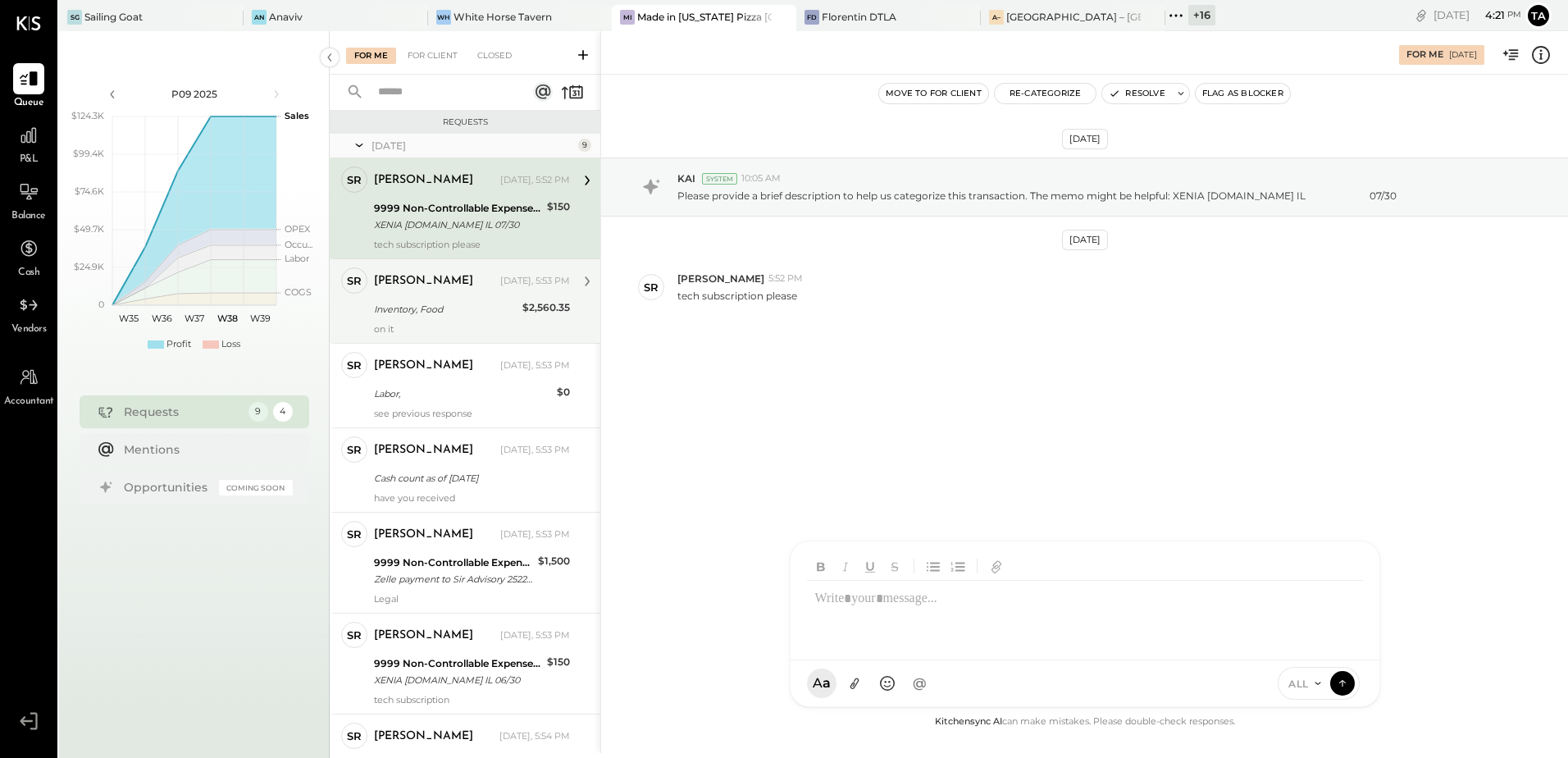
click at [447, 314] on div "Inventory, Food" at bounding box center [445, 309] width 143 height 17
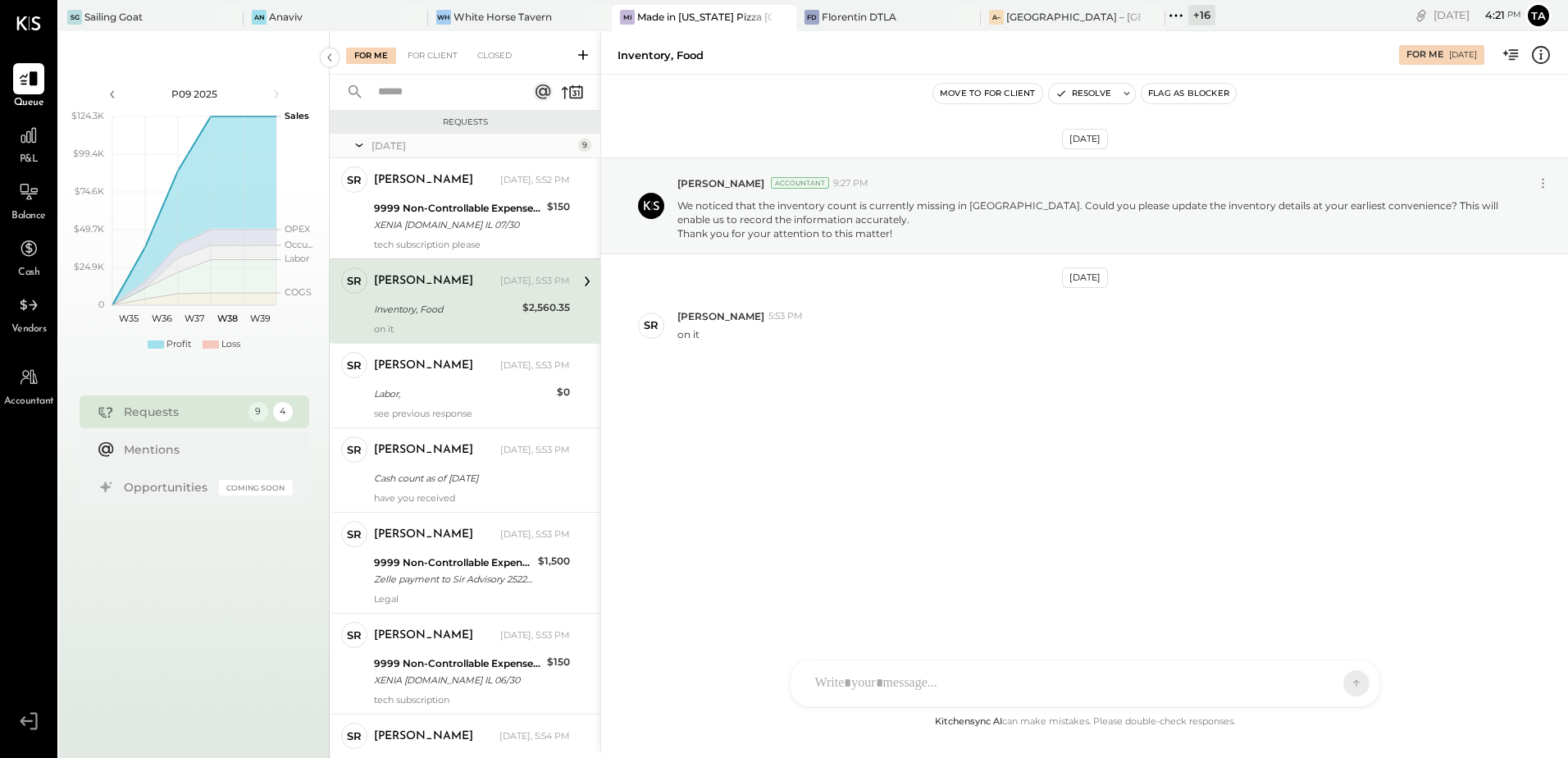
click at [914, 539] on div "[DATE] [PERSON_NAME] Accountant 9:27 PM We noticed that the inventory count is …" at bounding box center [1084, 394] width 967 height 637
click at [876, 660] on div at bounding box center [1084, 616] width 589 height 90
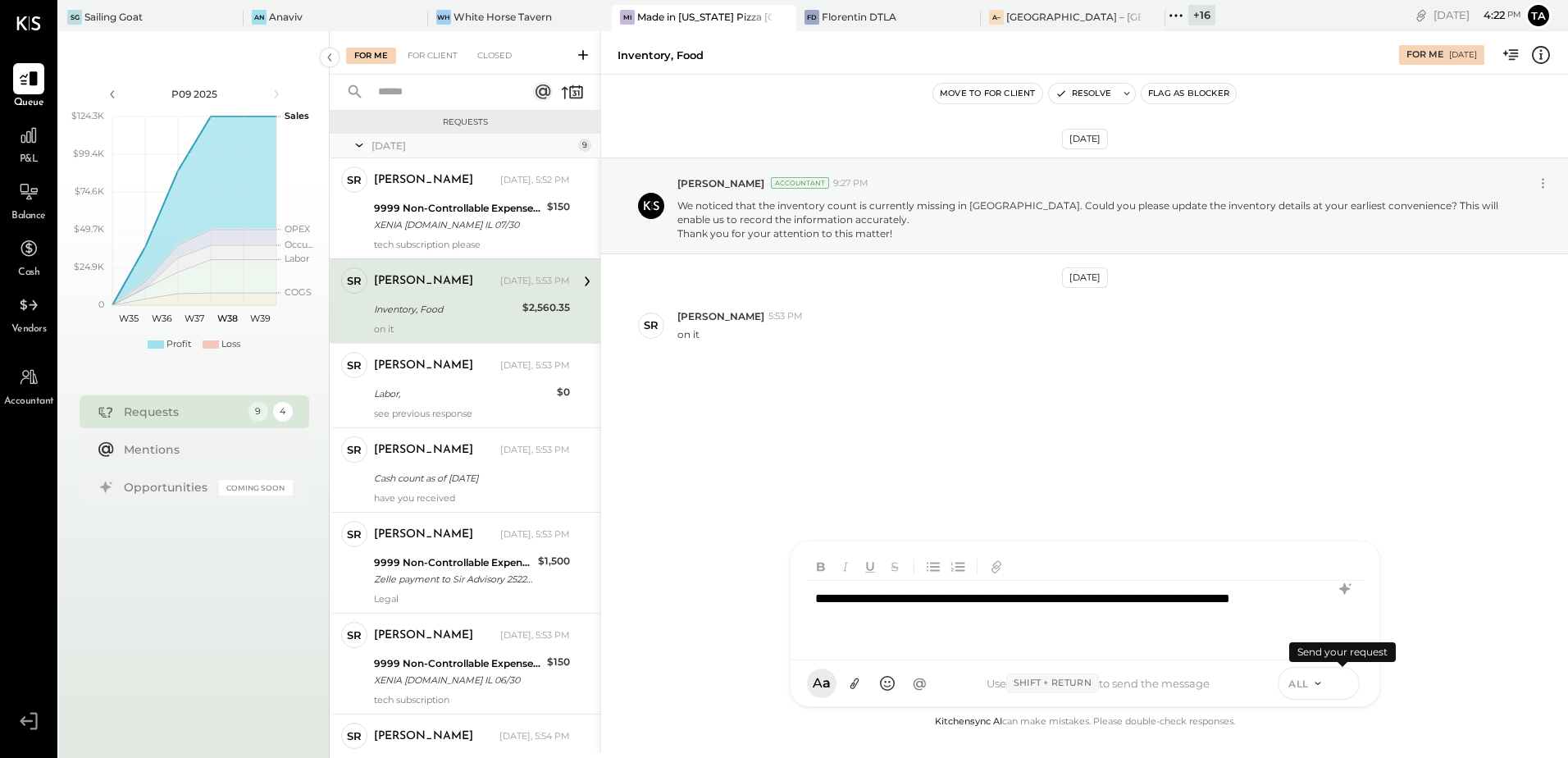
click at [1343, 685] on icon at bounding box center [1342, 682] width 15 height 17
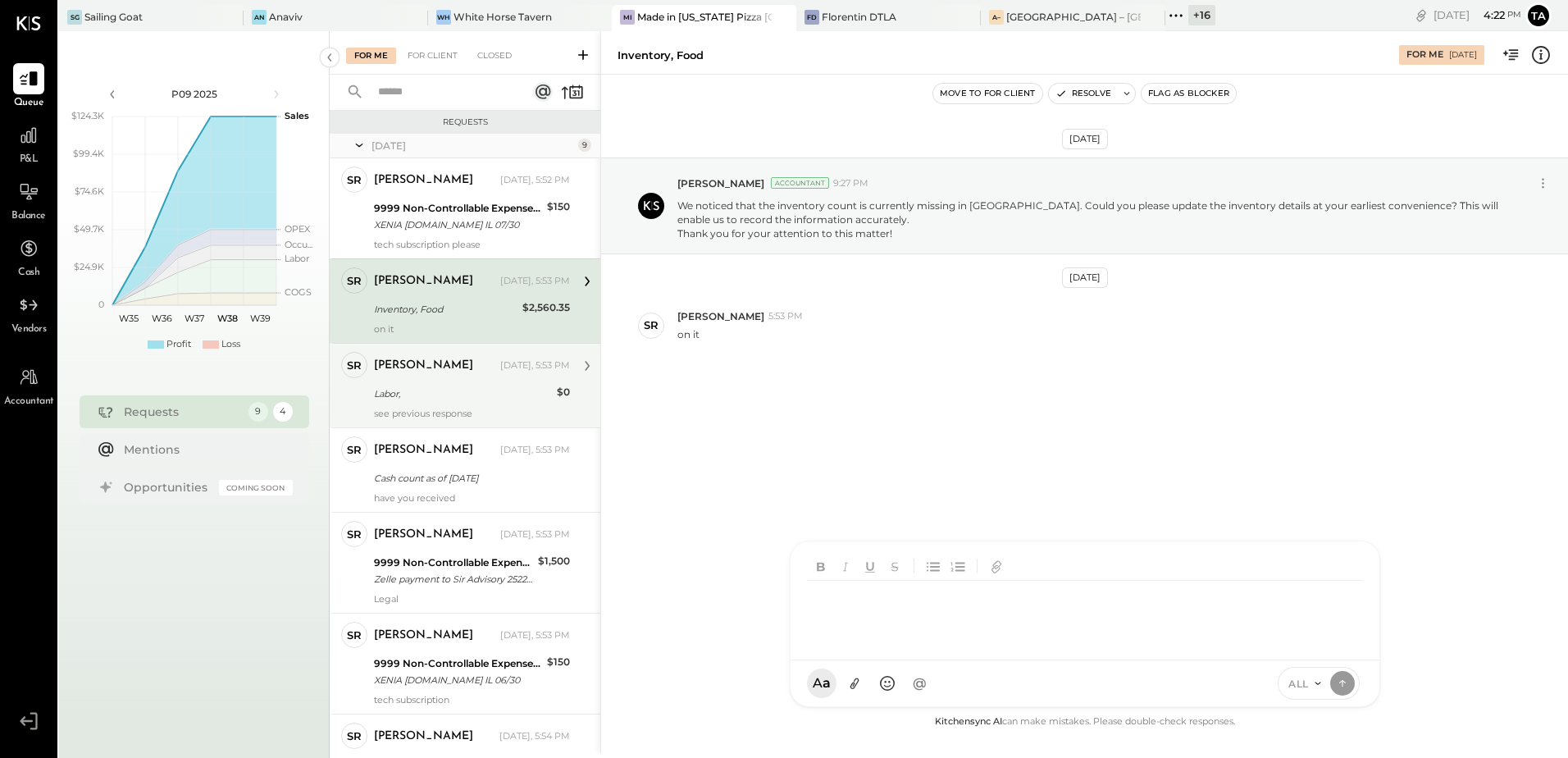
click at [476, 390] on div "Labor," at bounding box center [463, 394] width 178 height 17
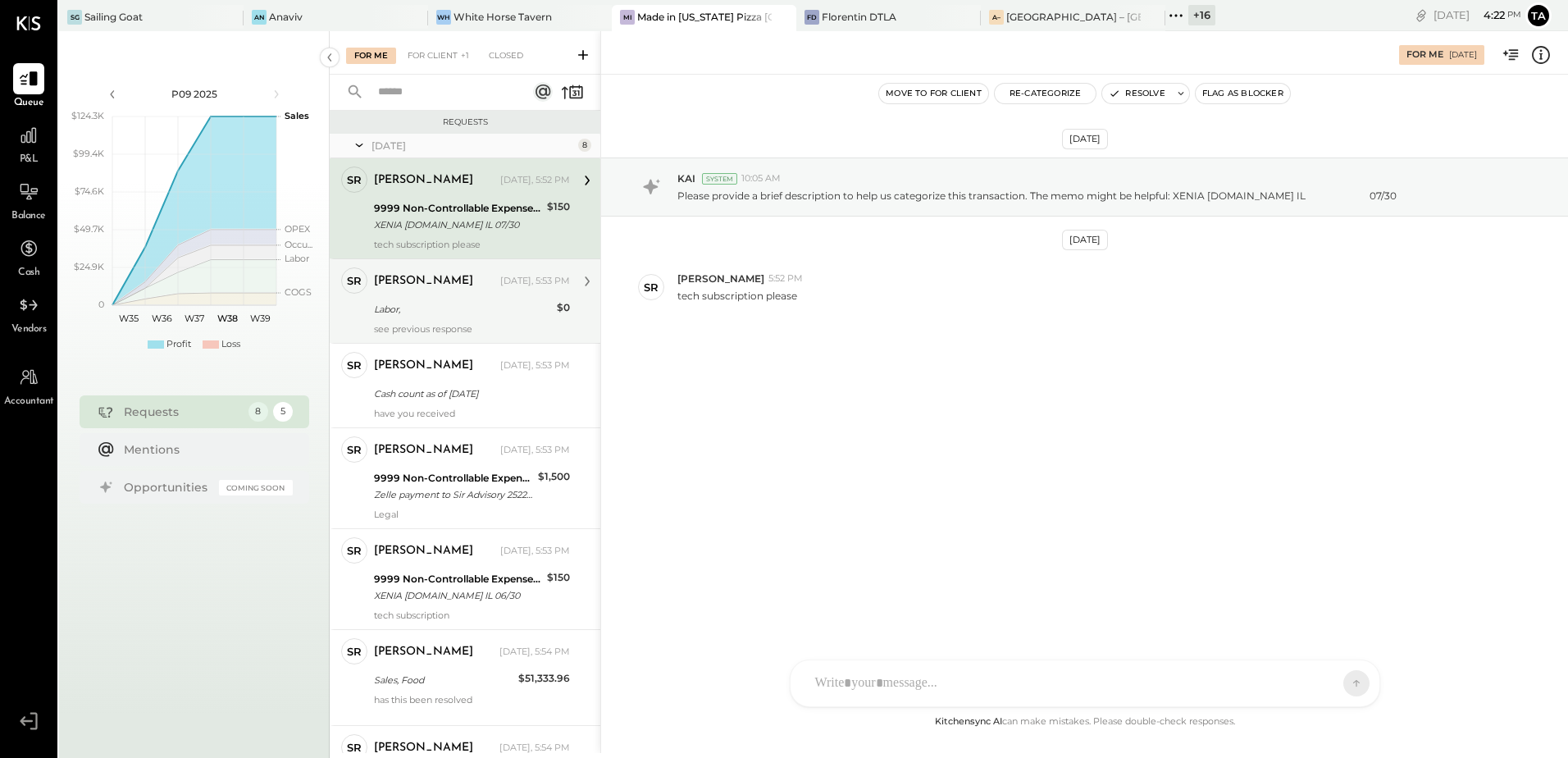
click at [453, 317] on div "Labor," at bounding box center [463, 309] width 178 height 17
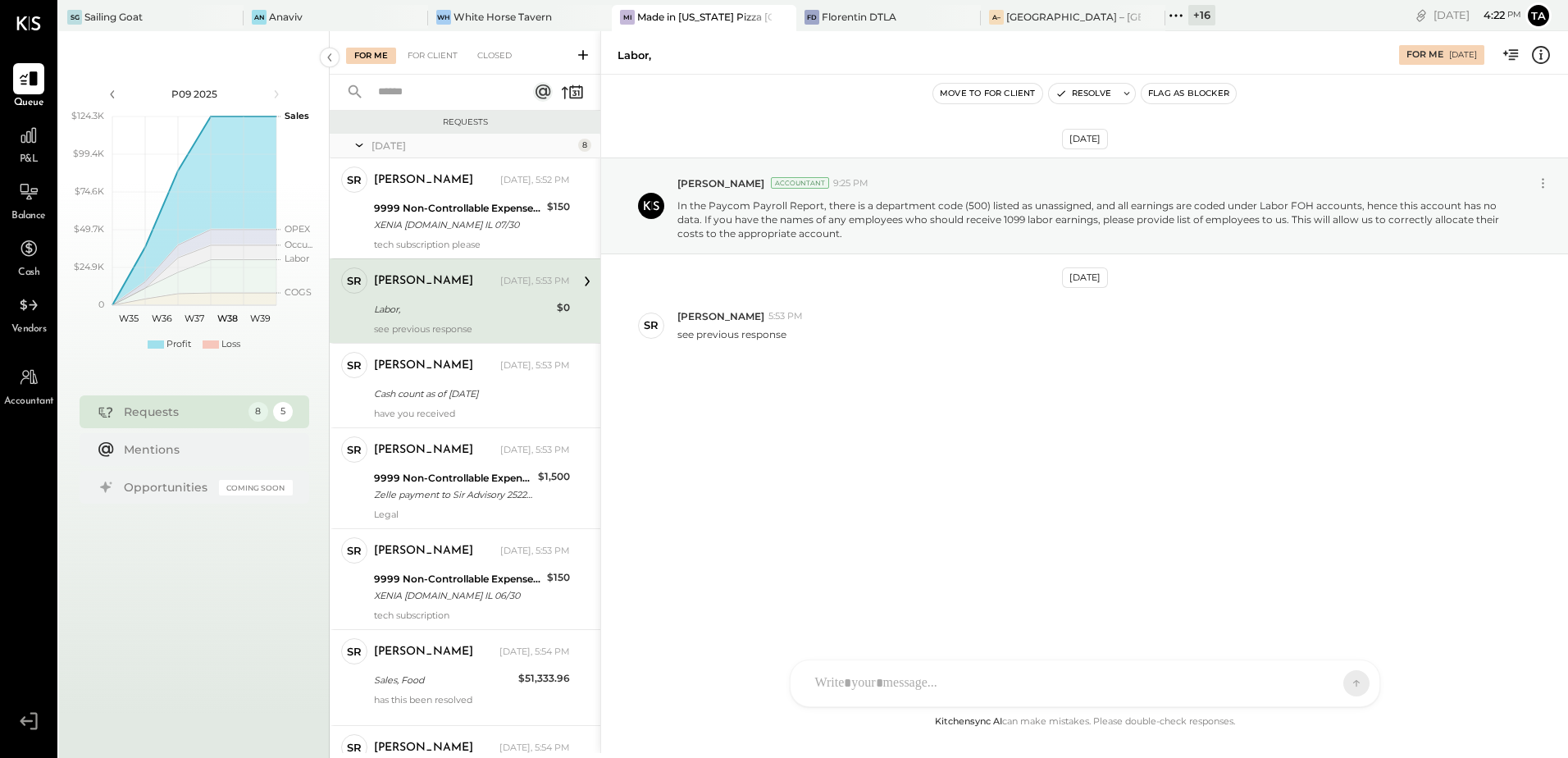
drag, startPoint x: 908, startPoint y: 461, endPoint x: 1007, endPoint y: 259, distance: 225.0
click at [908, 461] on div "[DATE] [PERSON_NAME] Accountant 9:25 PM In the Paycom Payroll Report, there is …" at bounding box center [1084, 296] width 967 height 362
click at [1126, 93] on icon at bounding box center [1126, 93] width 11 height 11
type textarea "**********"
click at [1258, 207] on button "Resolve" at bounding box center [1235, 207] width 74 height 19
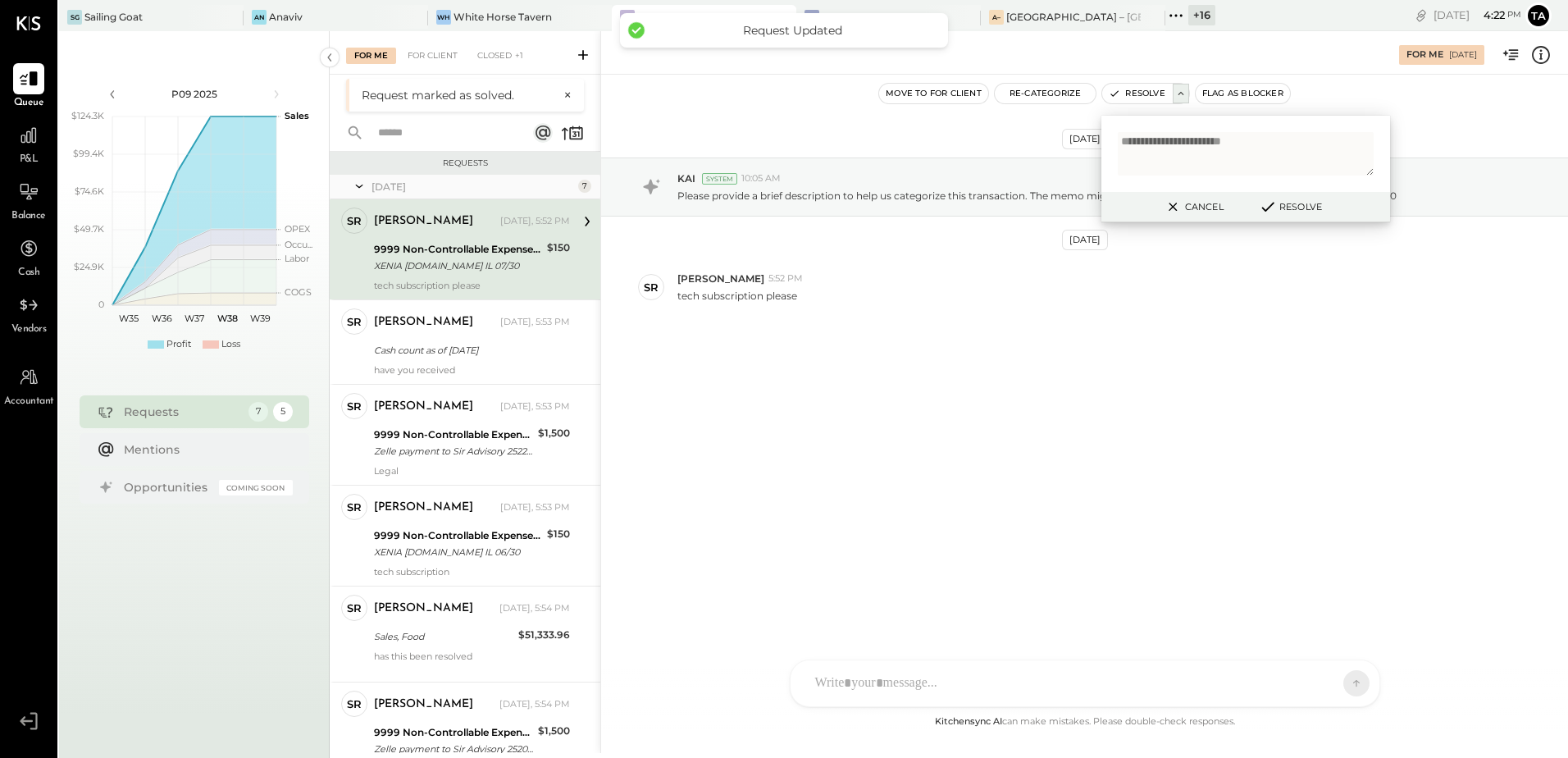
click at [1182, 210] on button "Cancel" at bounding box center [1193, 207] width 70 height 21
click at [948, 534] on div "[DATE] KAI System 10:05 AM Please provide a brief description to help us catego…" at bounding box center [1084, 394] width 967 height 637
click at [448, 235] on div "[PERSON_NAME] [DATE], 5:52 PM 9999 Non-Controllable Expenses:Prior Period Adjus…" at bounding box center [472, 249] width 196 height 84
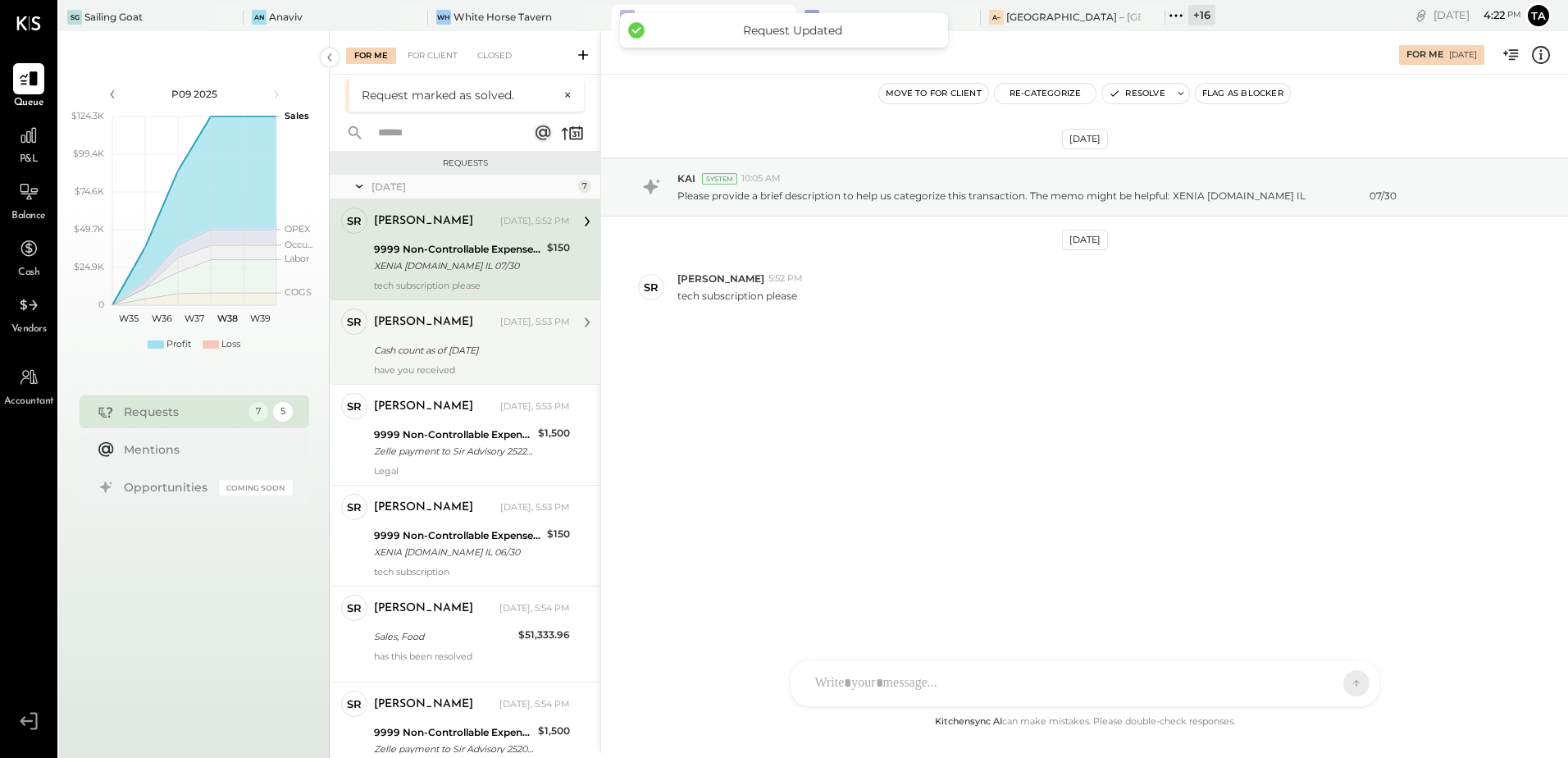
click at [446, 347] on div "Cash count as of [DATE]" at bounding box center [469, 350] width 191 height 17
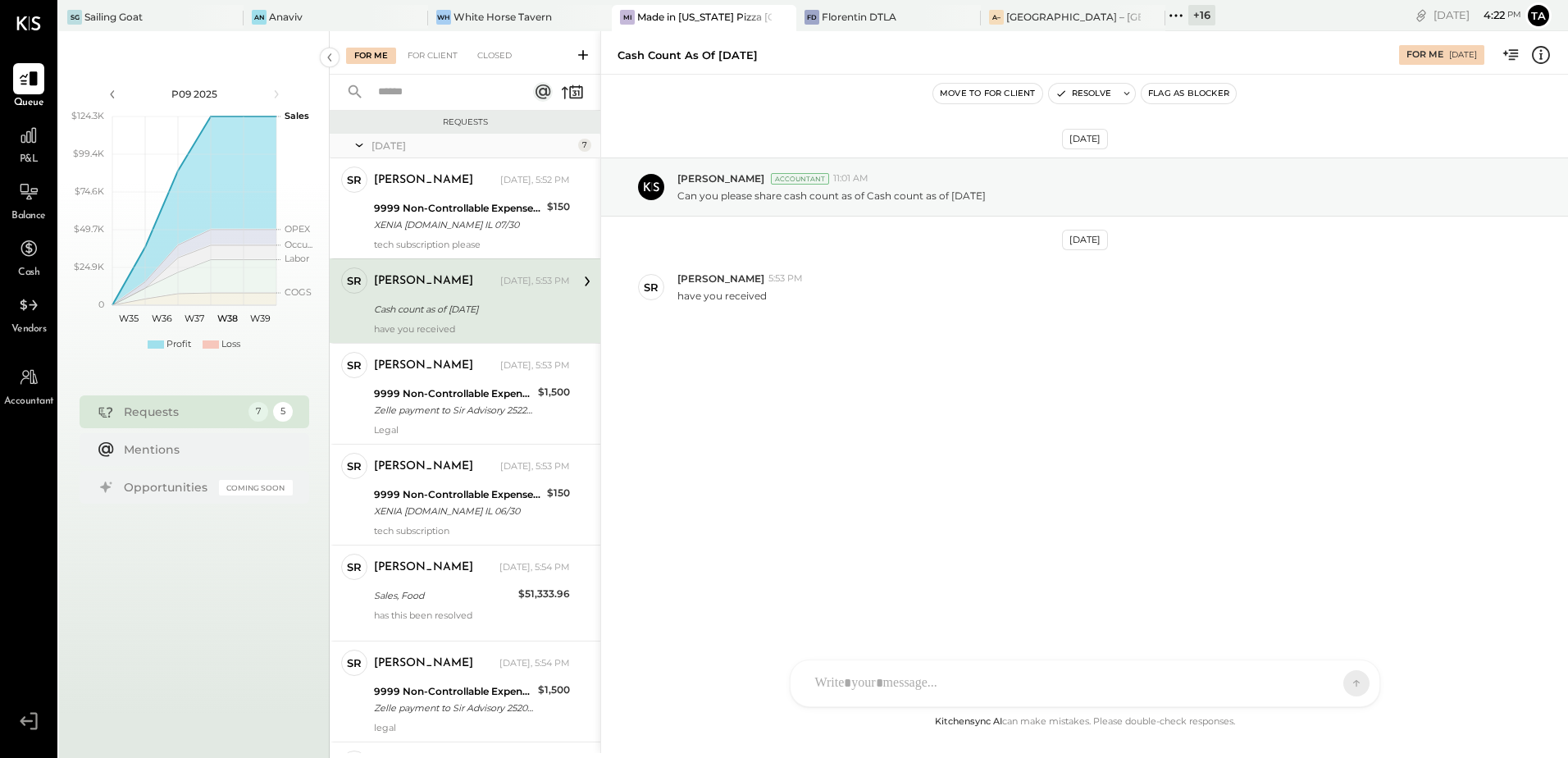
click at [419, 316] on div "Cash count as of [DATE]" at bounding box center [469, 309] width 191 height 17
click at [780, 415] on div "[DATE] [PERSON_NAME] Accountant 11:01 AM Can you please share cash count as of …" at bounding box center [1084, 277] width 967 height 324
click at [877, 684] on div at bounding box center [1070, 683] width 526 height 36
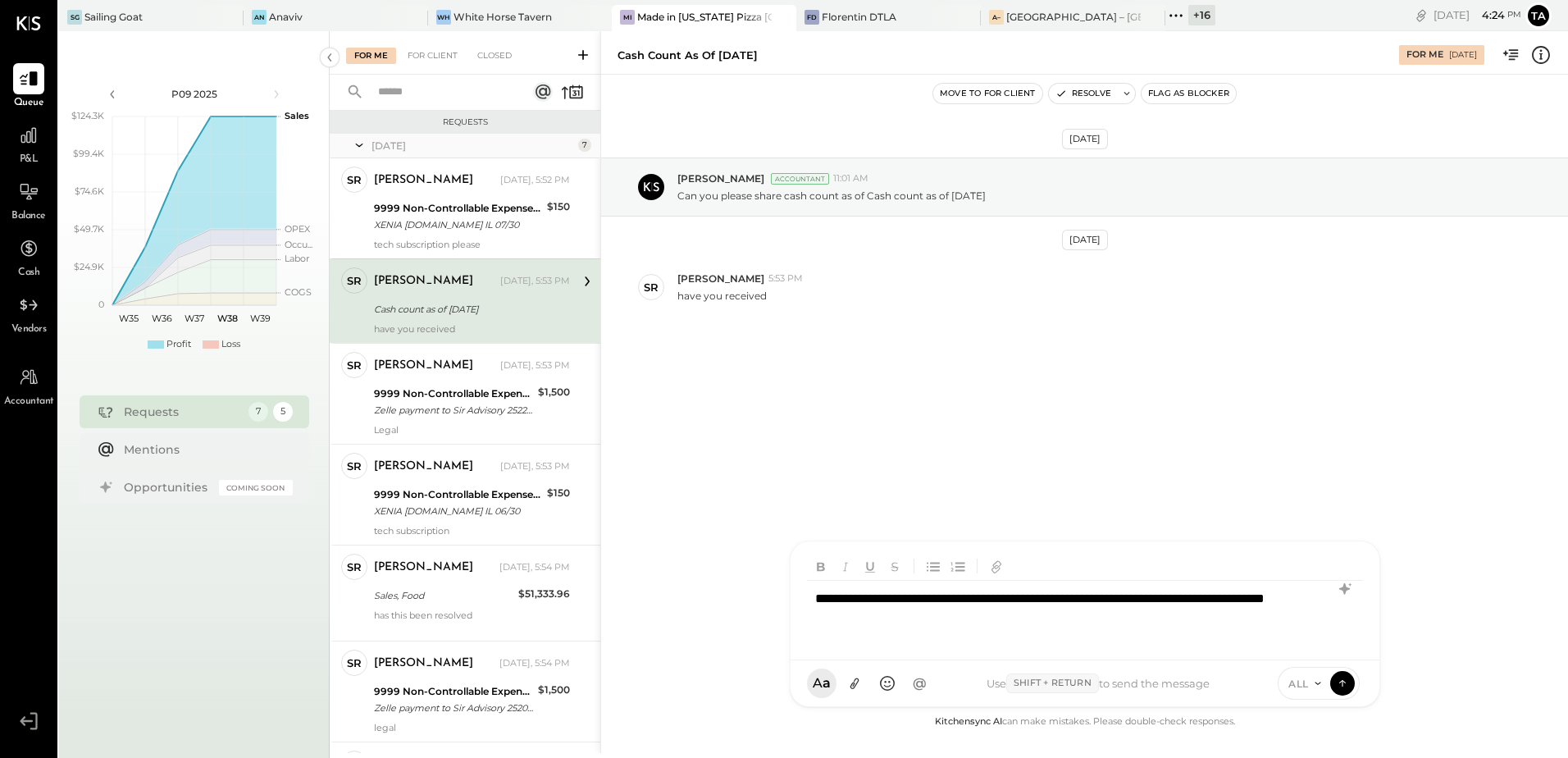
click at [1003, 605] on div "**********" at bounding box center [1085, 614] width 556 height 66
click at [1290, 619] on div "**********" at bounding box center [1085, 614] width 556 height 66
click at [1349, 585] on icon at bounding box center [1350, 585] width 4 height 4
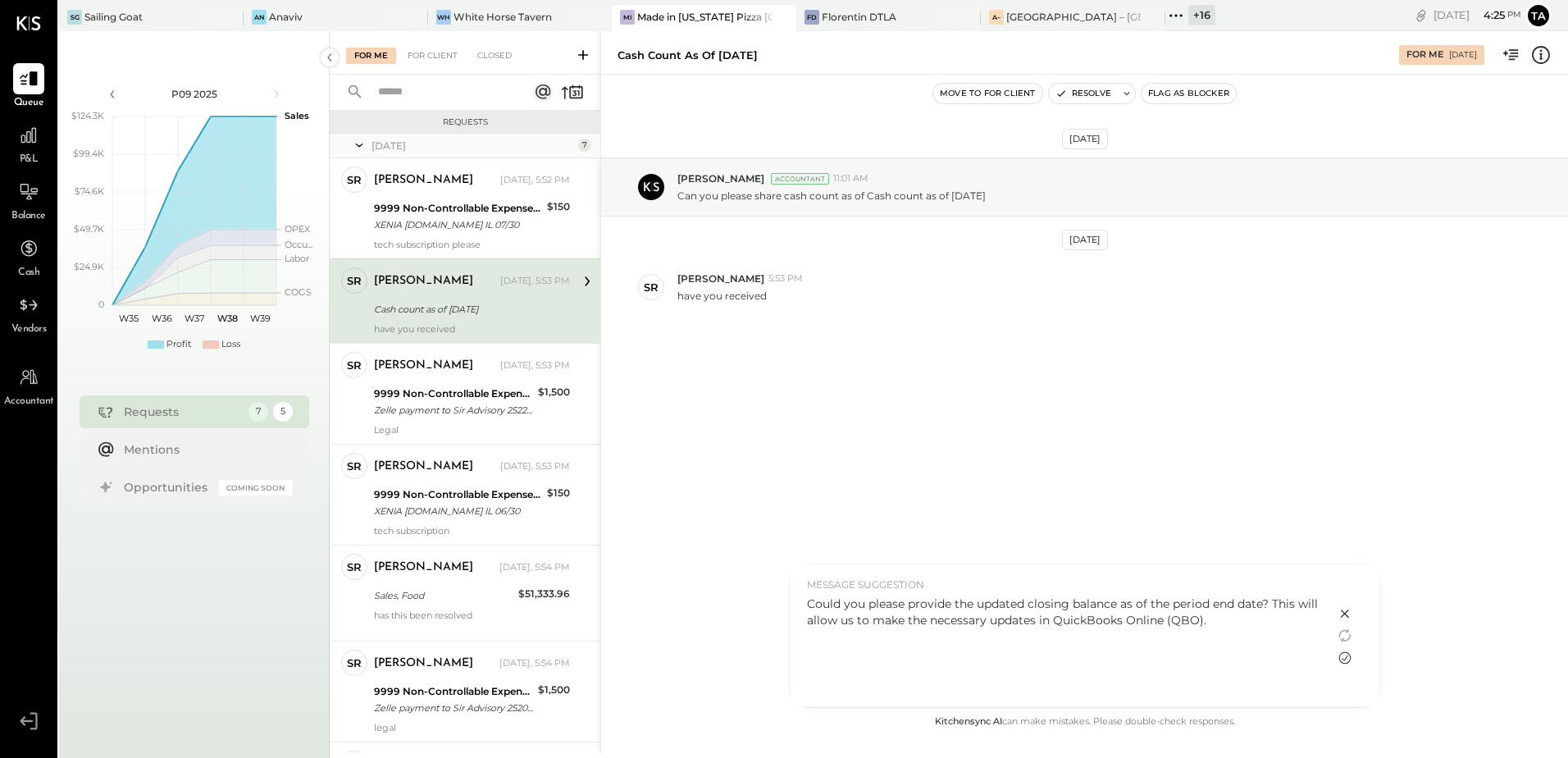
click at [1344, 651] on icon at bounding box center [1345, 658] width 19 height 19
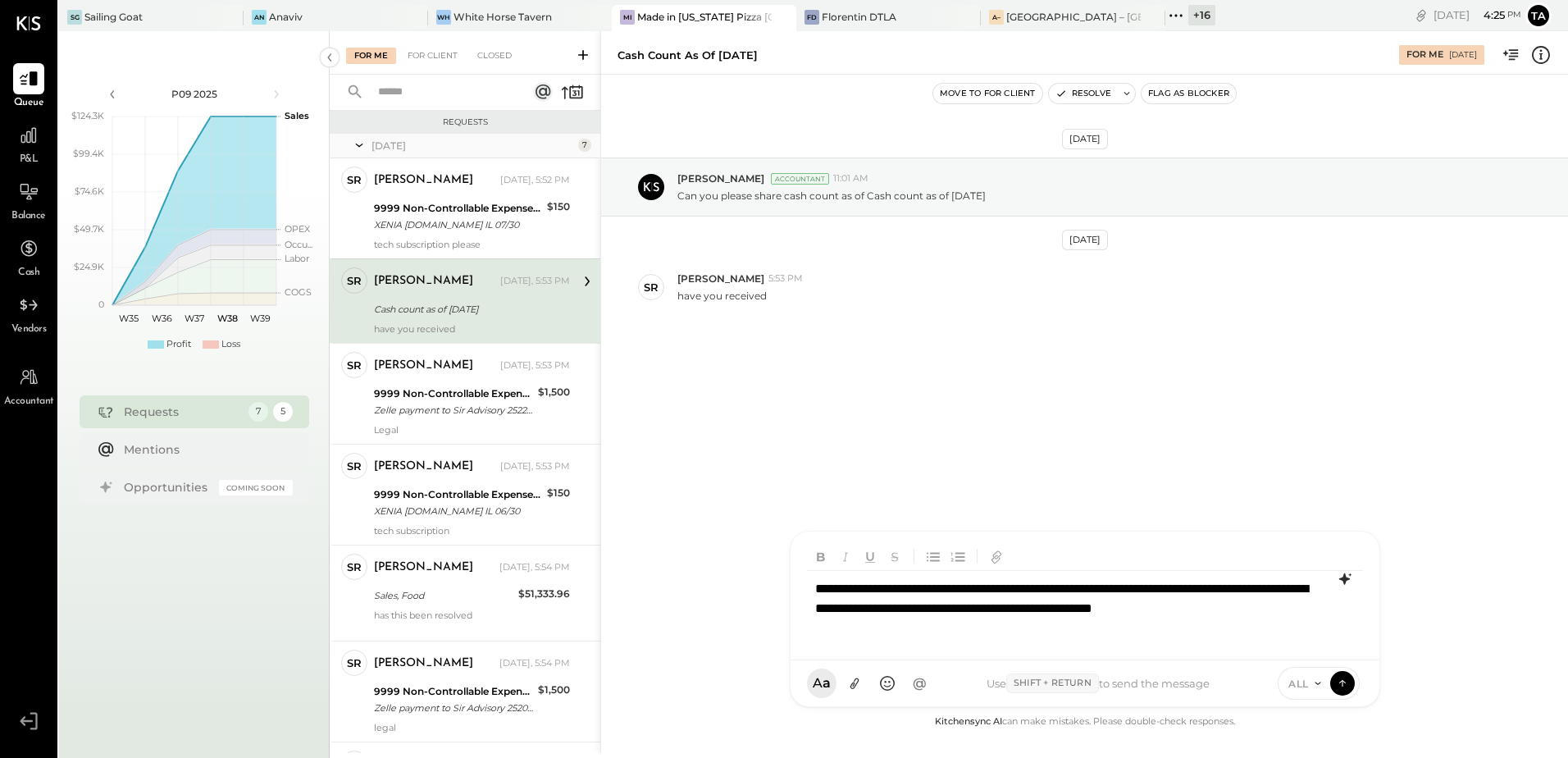
click at [1192, 607] on div "**********" at bounding box center [1085, 609] width 556 height 76
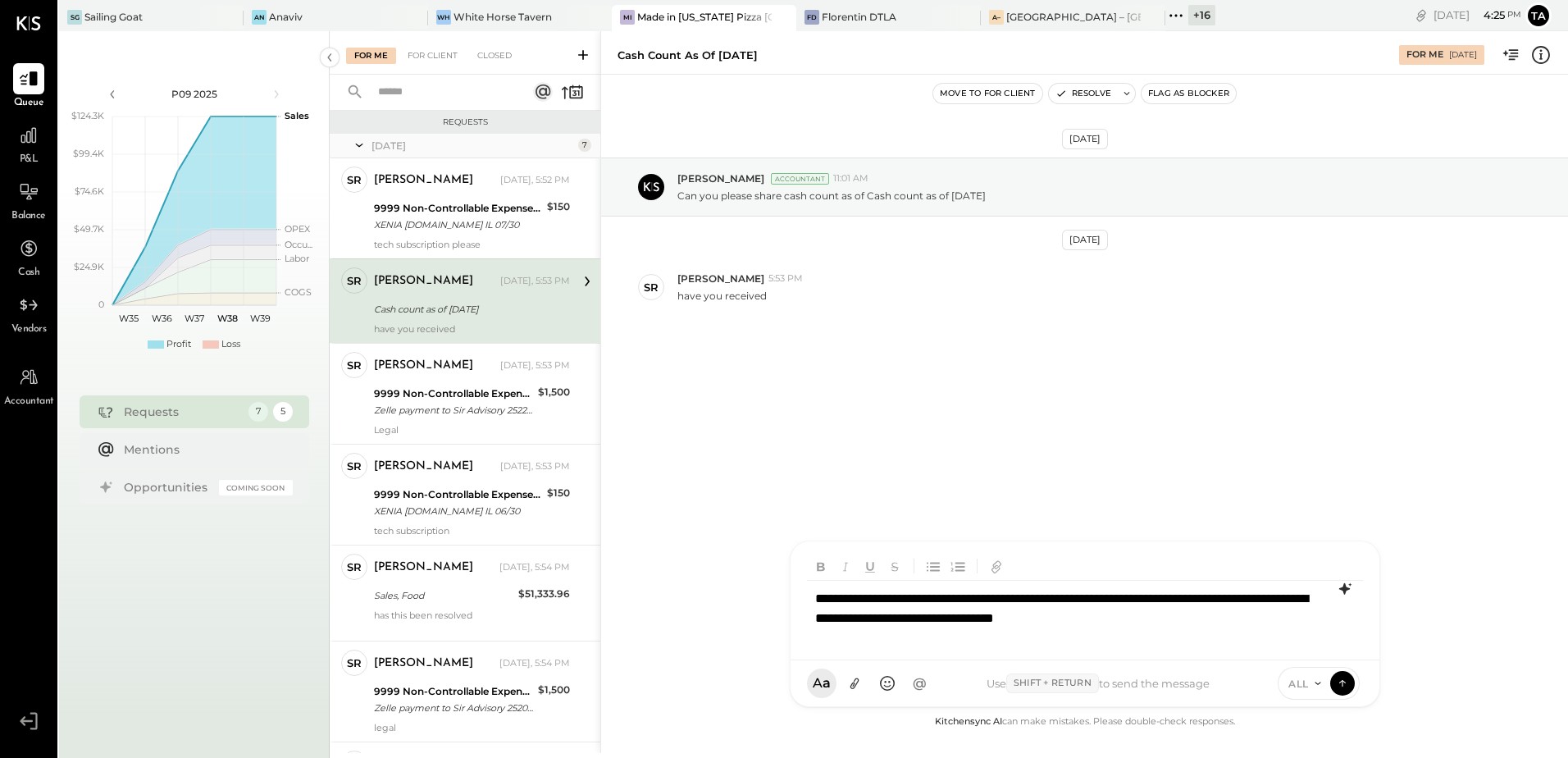
drag, startPoint x: 1341, startPoint y: 691, endPoint x: 1452, endPoint y: 512, distance: 210.6
click at [1358, 691] on div "ALL" at bounding box center [1318, 683] width 82 height 33
click at [403, 302] on div "Cash count as of [DATE]" at bounding box center [469, 309] width 191 height 17
click at [1240, 631] on div "**********" at bounding box center [1085, 614] width 556 height 66
click at [436, 318] on div "Cash count as of [DATE]" at bounding box center [469, 309] width 191 height 19
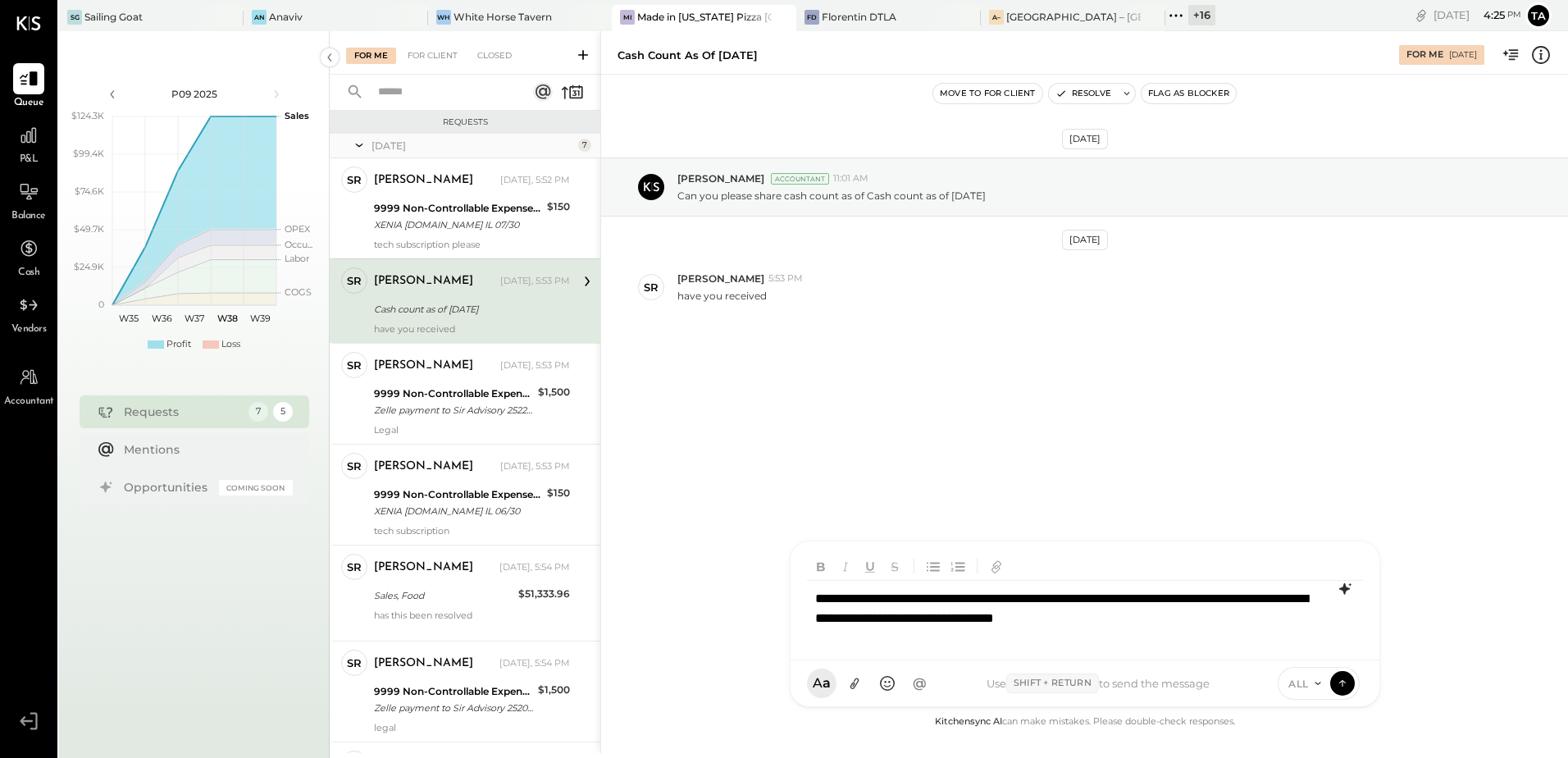
click at [439, 306] on div "Cash count as of [DATE]" at bounding box center [469, 309] width 191 height 17
click at [852, 439] on div "[DATE] [PERSON_NAME] Accountant 11:01 AM Can you please share cash count as of …" at bounding box center [1084, 394] width 967 height 637
click at [1228, 631] on div "**********" at bounding box center [1085, 614] width 556 height 66
click at [1340, 689] on icon at bounding box center [1342, 682] width 15 height 17
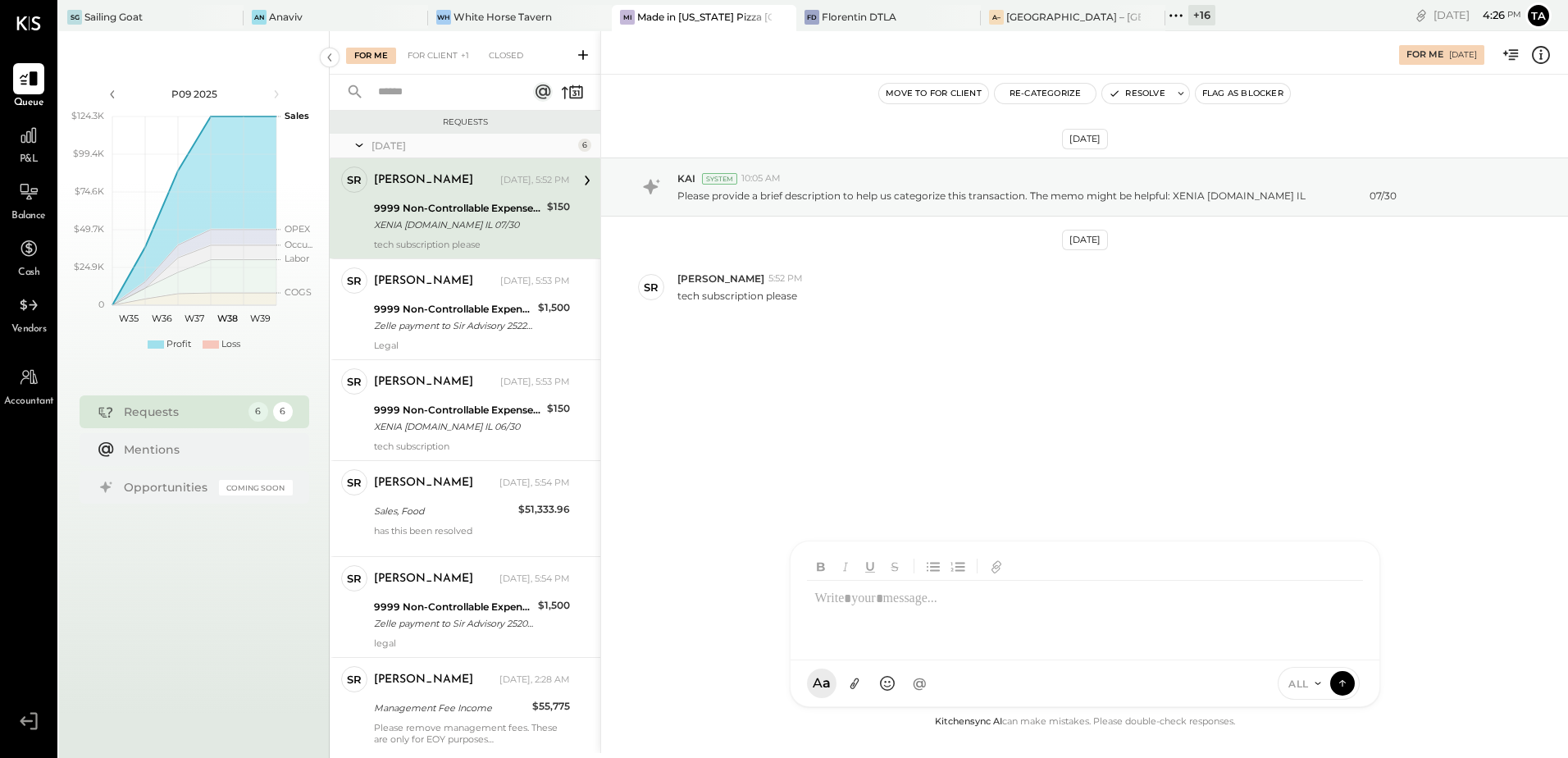
click at [429, 224] on div "XENIA [DOMAIN_NAME] IL 07/30" at bounding box center [458, 224] width 168 height 17
click at [445, 232] on div "XENIA [DOMAIN_NAME] IL 07/30" at bounding box center [458, 224] width 168 height 17
click at [448, 222] on div "XENIA [DOMAIN_NAME] IL 07/30" at bounding box center [458, 224] width 168 height 17
click at [968, 516] on div "[DATE] KAI System 10:05 AM Please provide a brief description to help us catego…" at bounding box center [1084, 394] width 967 height 637
click at [434, 231] on div "XENIA [DOMAIN_NAME] IL 07/30" at bounding box center [458, 224] width 168 height 17
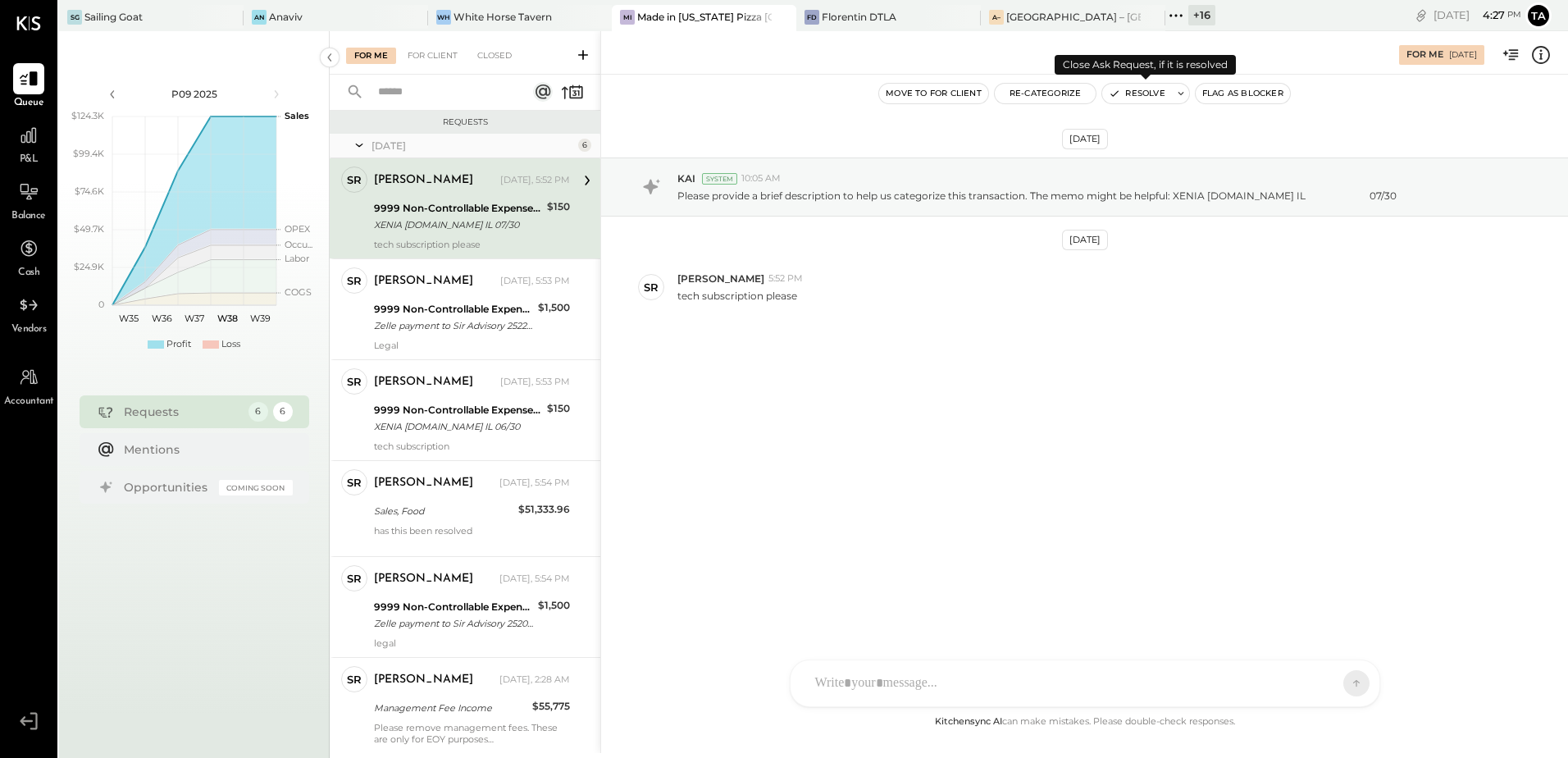
click at [1125, 99] on button "Resolve" at bounding box center [1136, 93] width 69 height 19
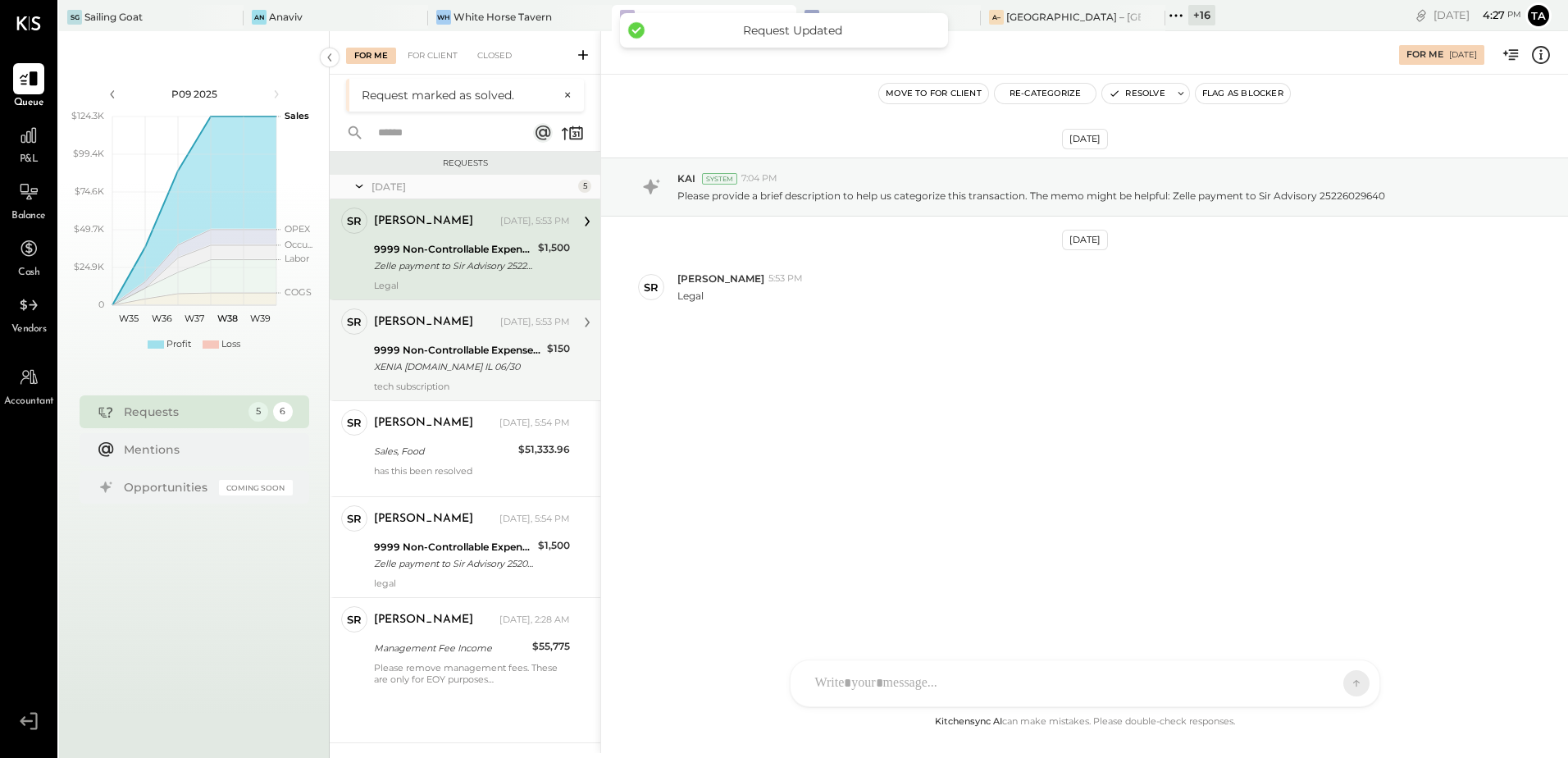
click at [434, 379] on div "[PERSON_NAME] [DATE], 5:53 PM 9999 Non-Controllable Expenses:Prior Period Adjus…" at bounding box center [472, 350] width 196 height 84
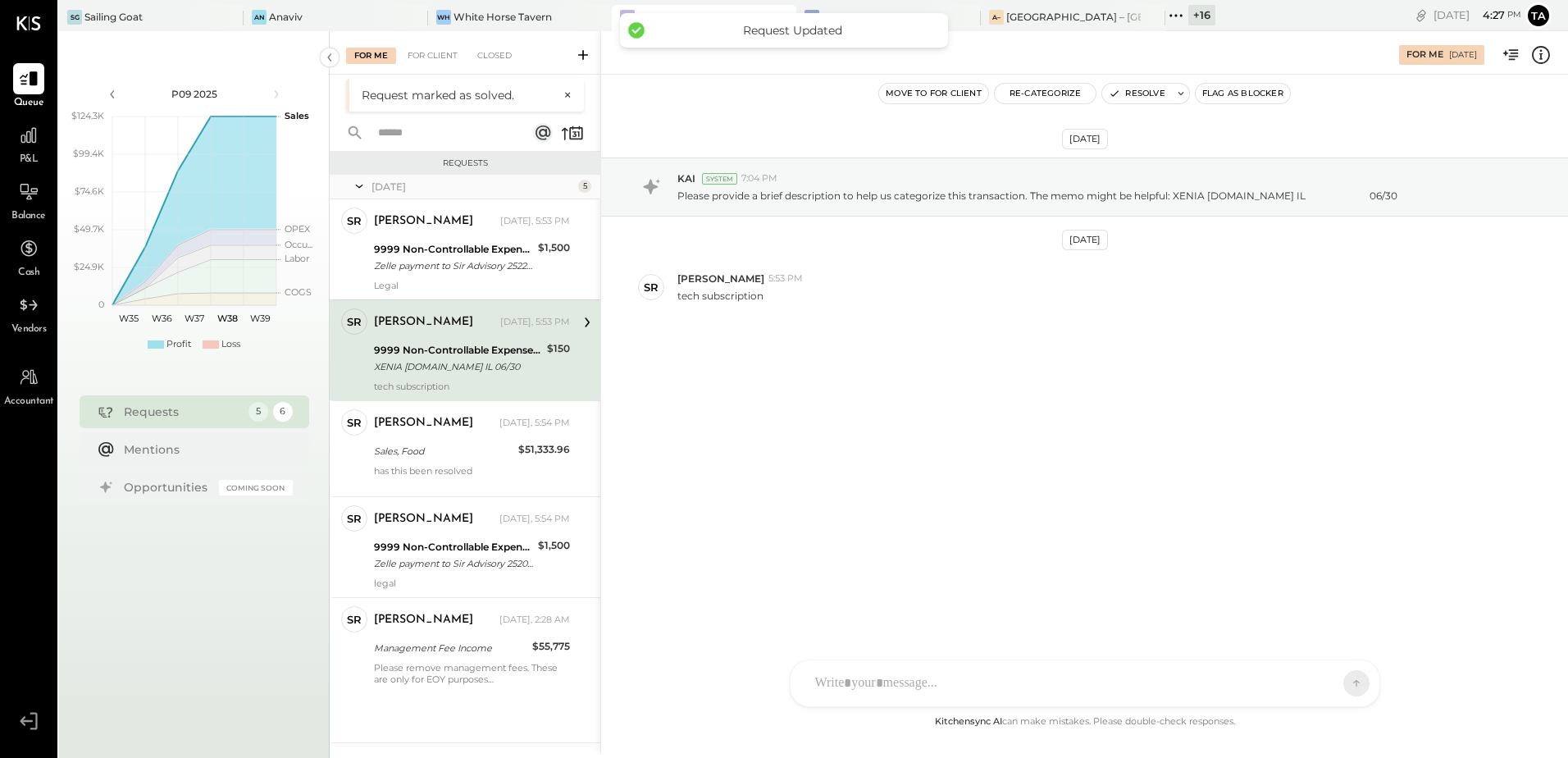
click at [874, 467] on div "[DATE] KAI System 7:04 PM Please provide a brief description to help us categor…" at bounding box center [1084, 394] width 967 height 637
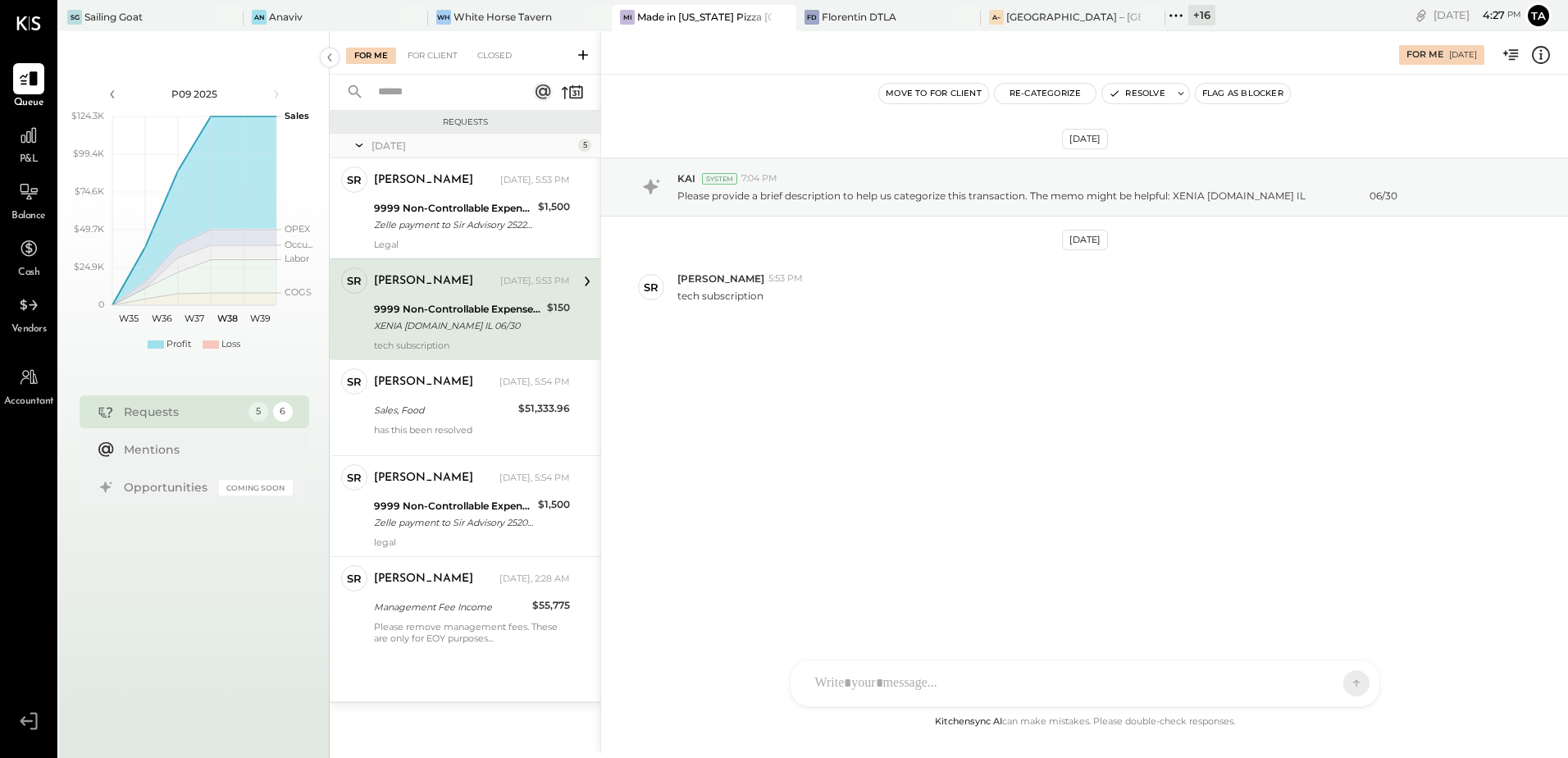
click at [962, 479] on div "[DATE] KAI System 7:04 PM Please provide a brief description to help us categor…" at bounding box center [1084, 394] width 967 height 637
click at [1135, 93] on button "Resolve" at bounding box center [1136, 93] width 69 height 19
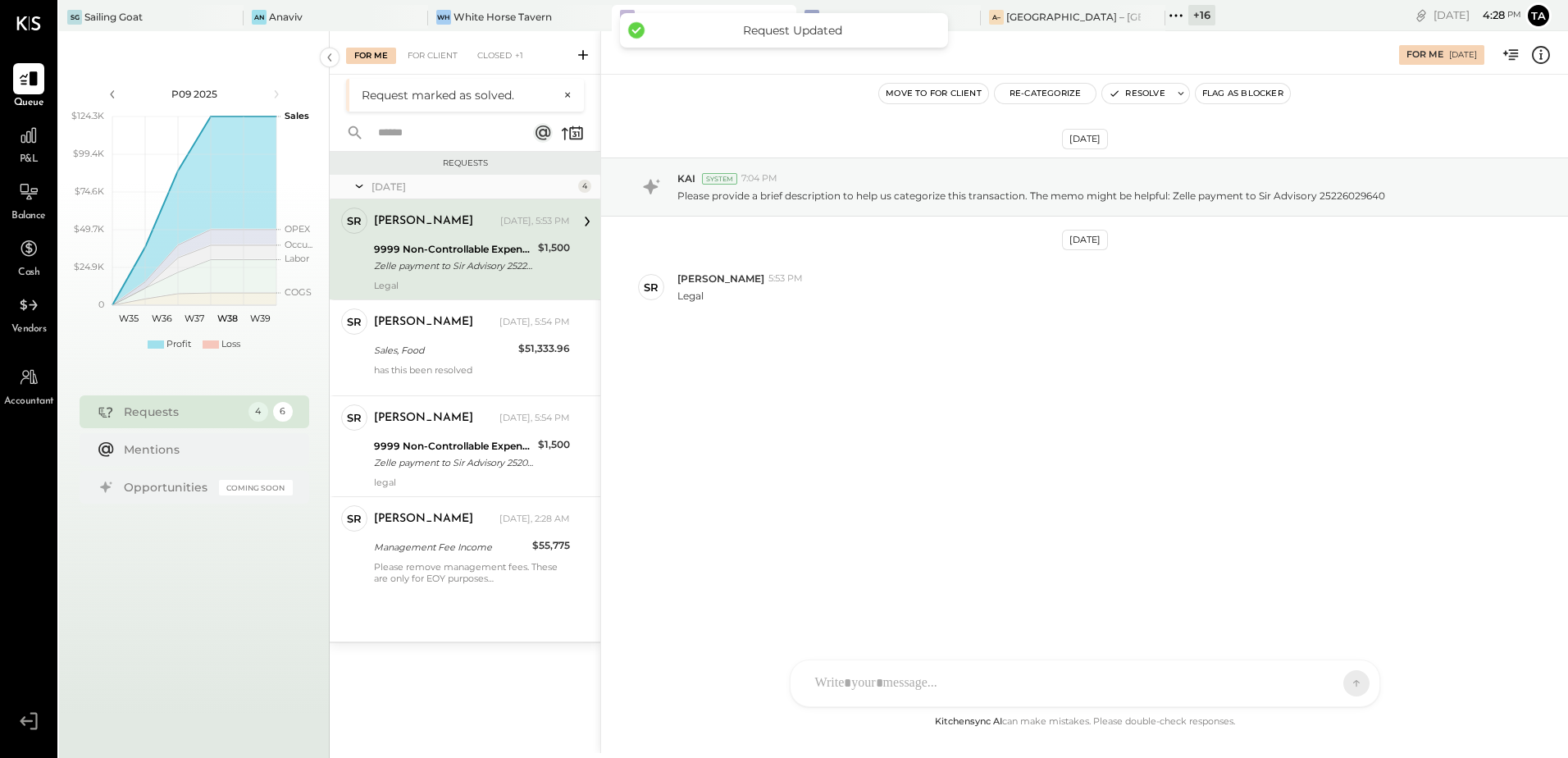
click at [454, 280] on div "Legal" at bounding box center [472, 285] width 196 height 11
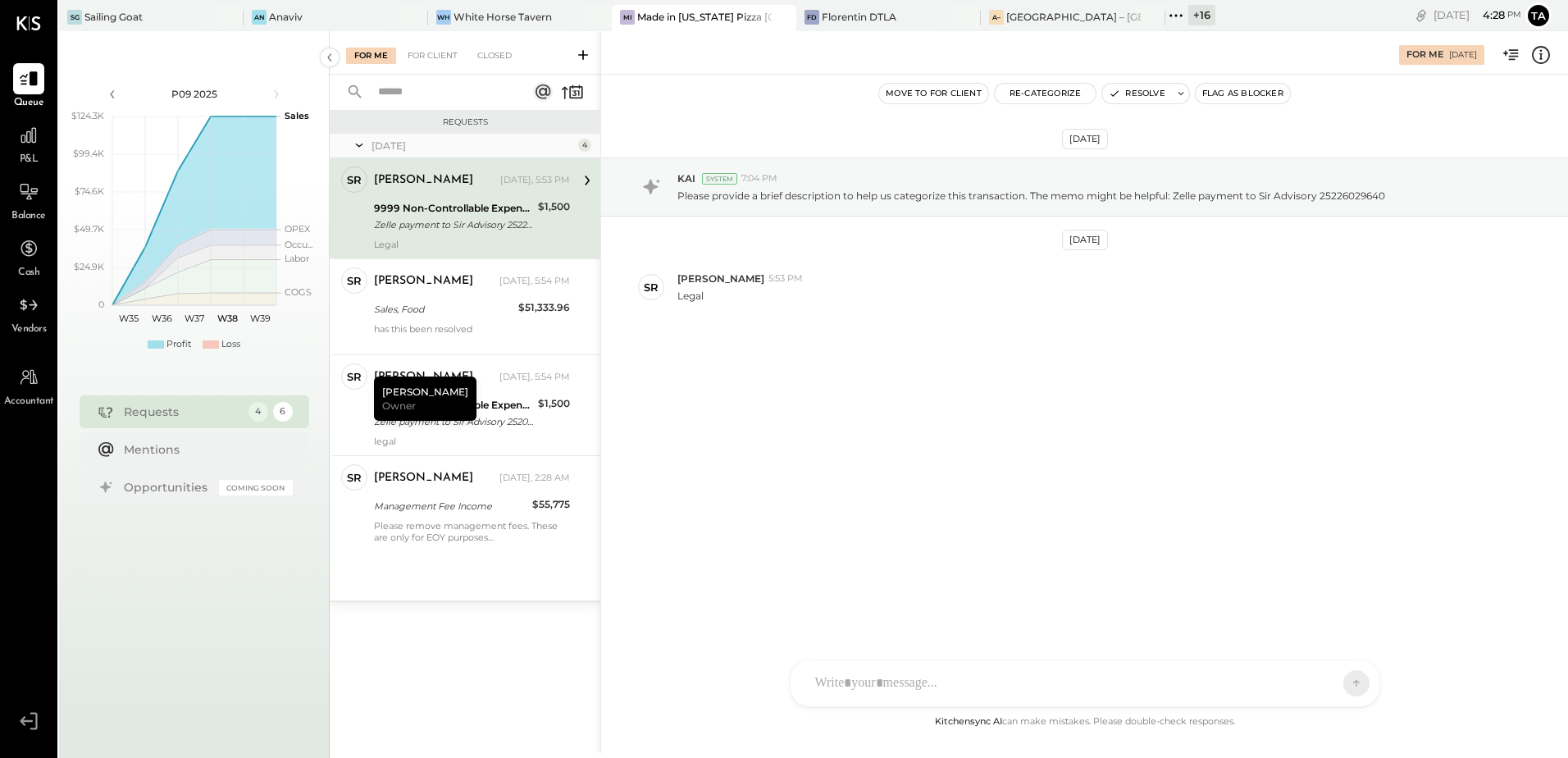
click at [417, 224] on div "Zelle payment to Sir Advisory 25226029640" at bounding box center [453, 224] width 159 height 17
click at [866, 397] on div "[DATE] KAI System 7:04 PM Please provide a brief description to help us categor…" at bounding box center [1084, 277] width 967 height 324
click at [846, 454] on div "[DATE] KAI System 7:04 PM Please provide a brief description to help us categor…" at bounding box center [1084, 394] width 967 height 637
click at [404, 406] on span "Owner" at bounding box center [399, 406] width 33 height 14
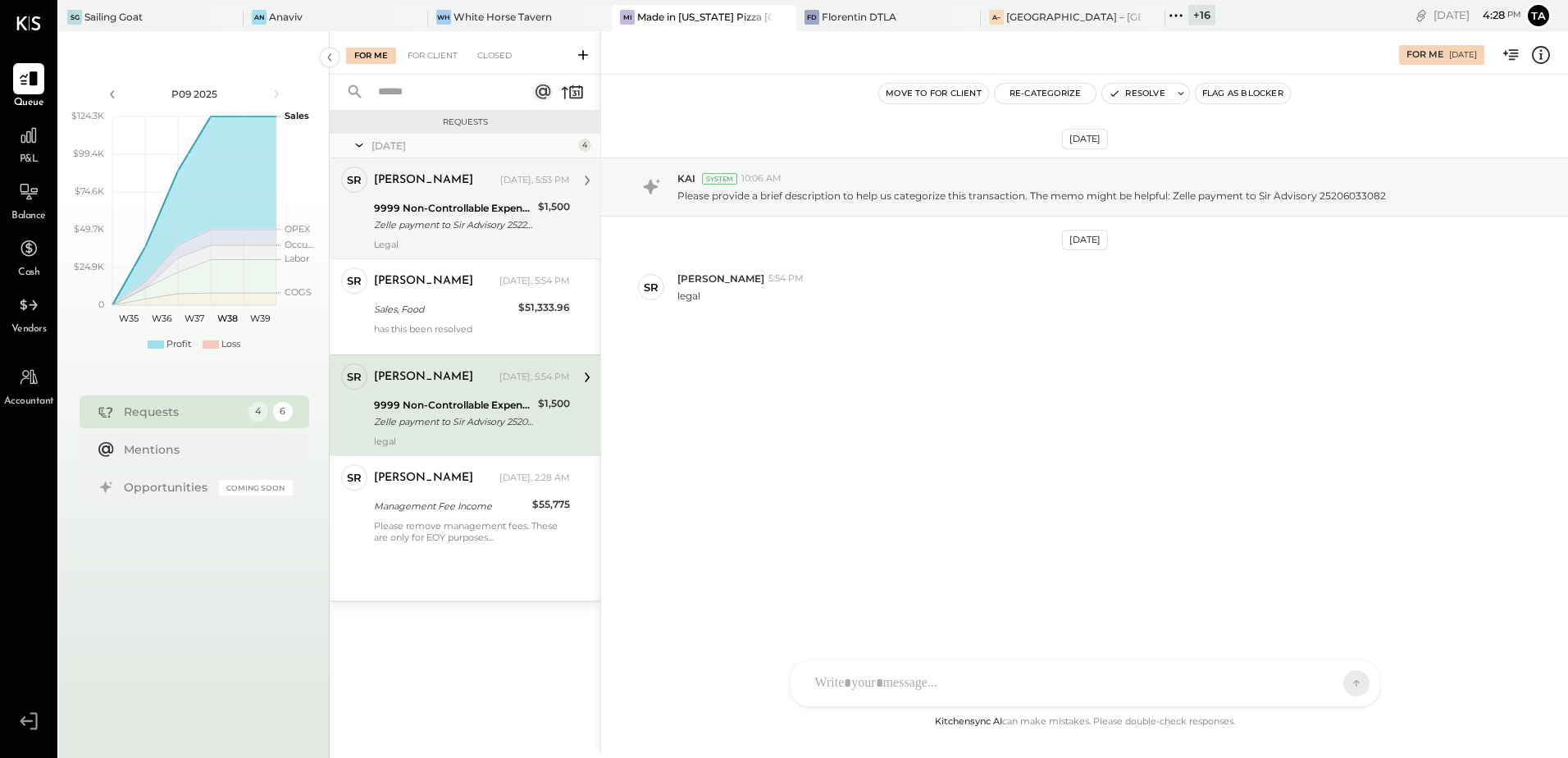
click at [480, 217] on div "Zelle payment to Sir Advisory 25226029640" at bounding box center [453, 224] width 159 height 17
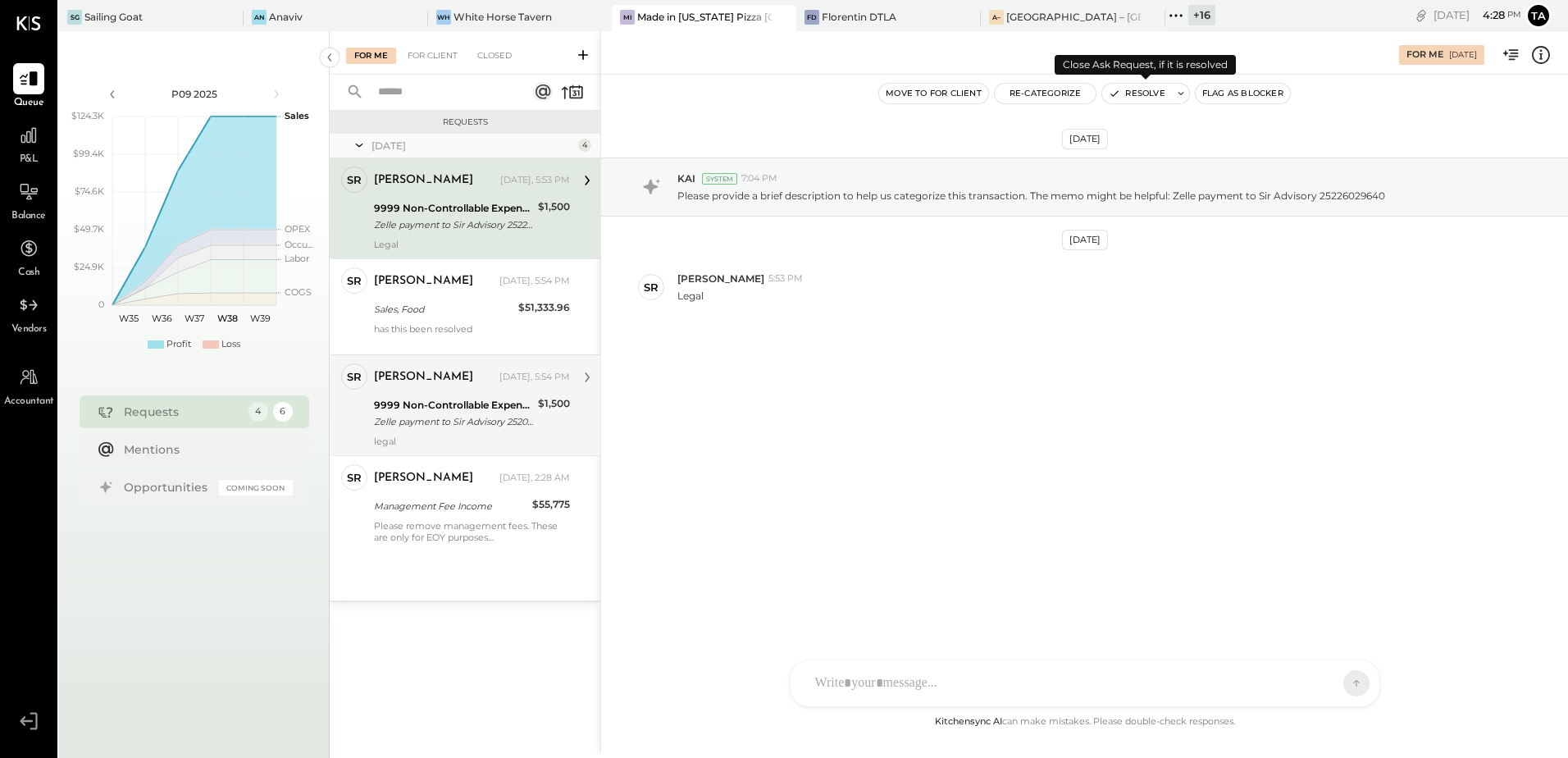
drag, startPoint x: 1136, startPoint y: 87, endPoint x: 1136, endPoint y: 126, distance: 39.0
click at [1136, 87] on button "Resolve" at bounding box center [1136, 93] width 69 height 19
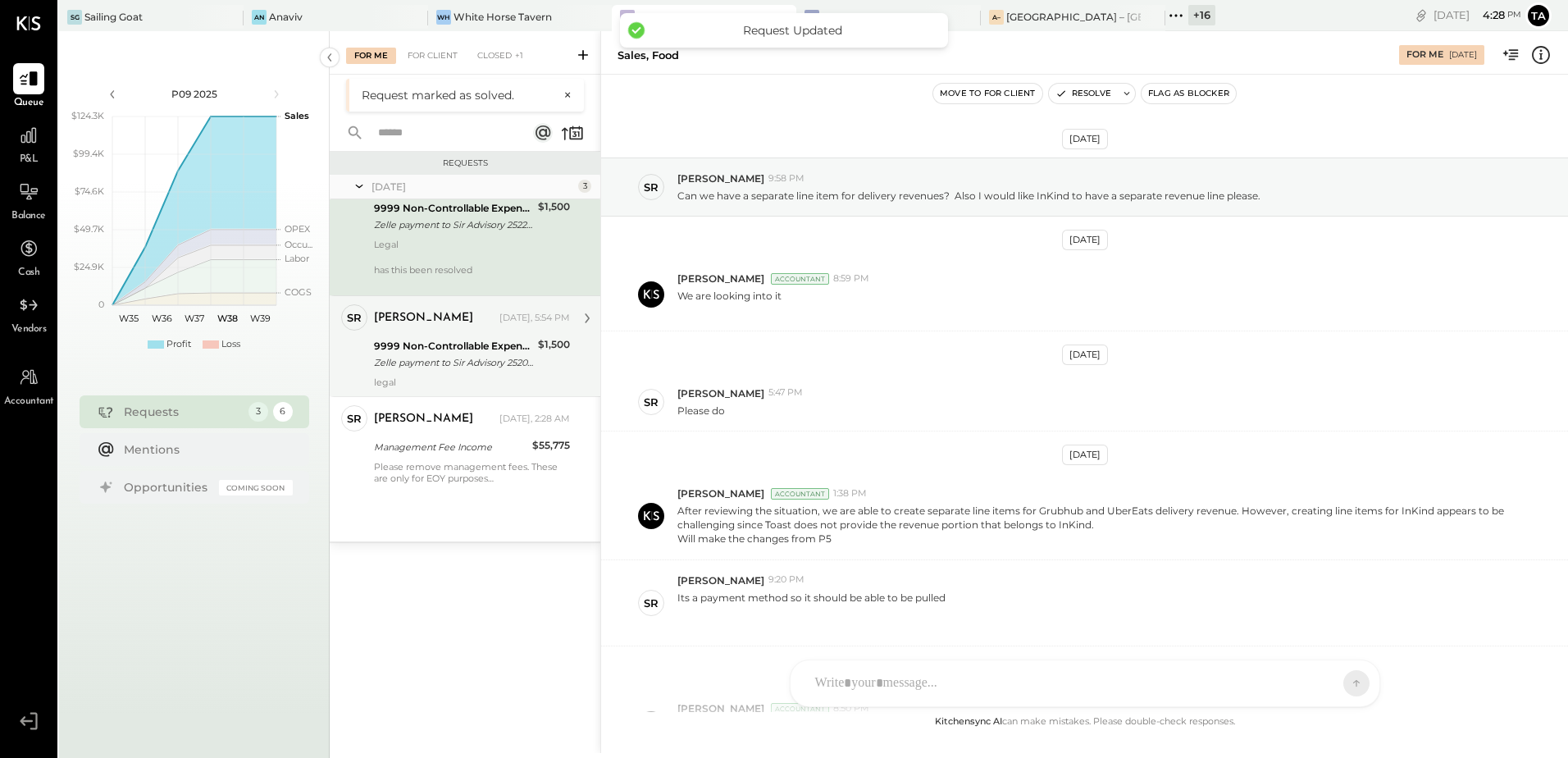
scroll to position [285, 0]
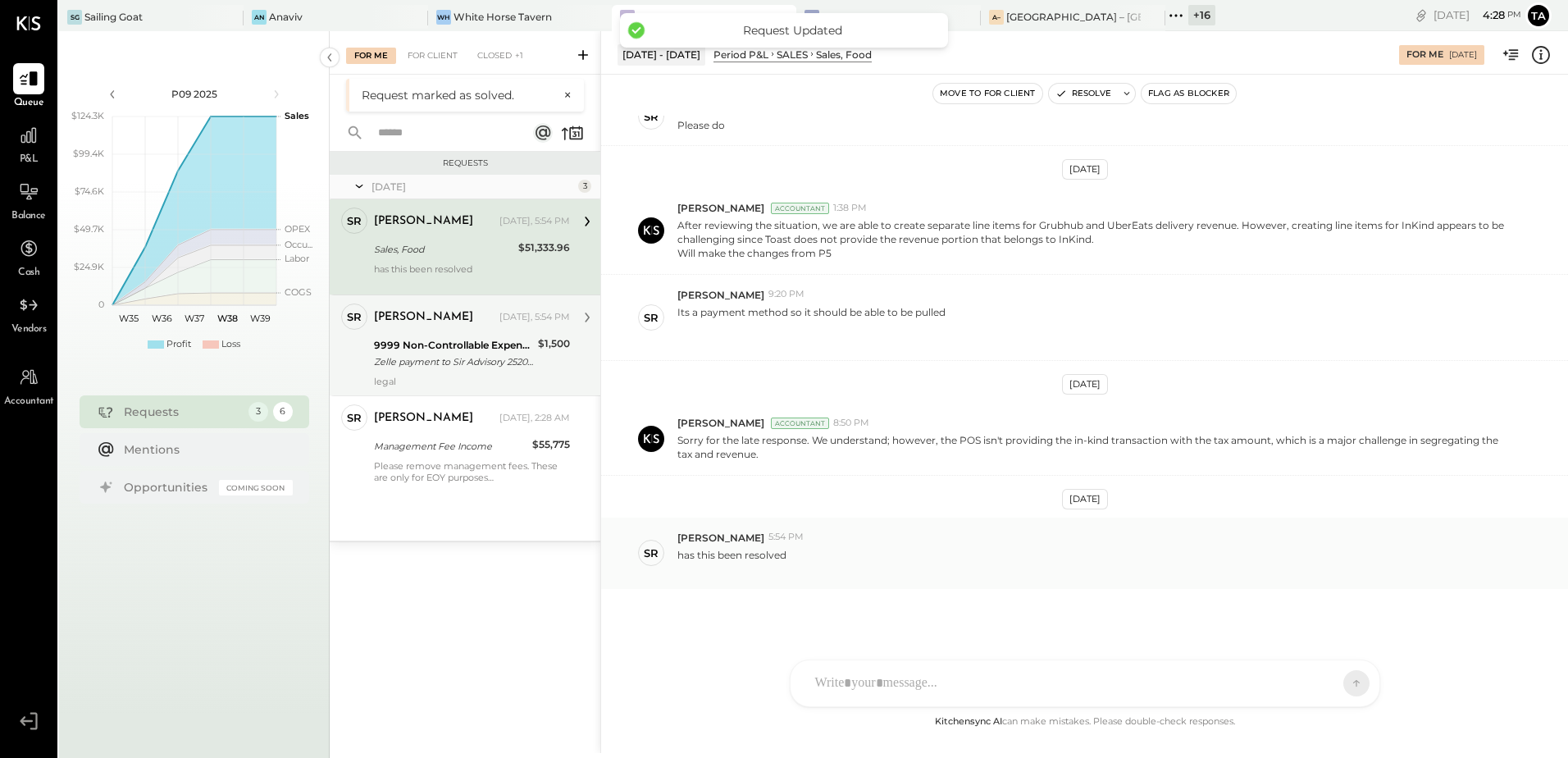
click at [878, 563] on div "has this been resolved" at bounding box center [1116, 560] width 877 height 31
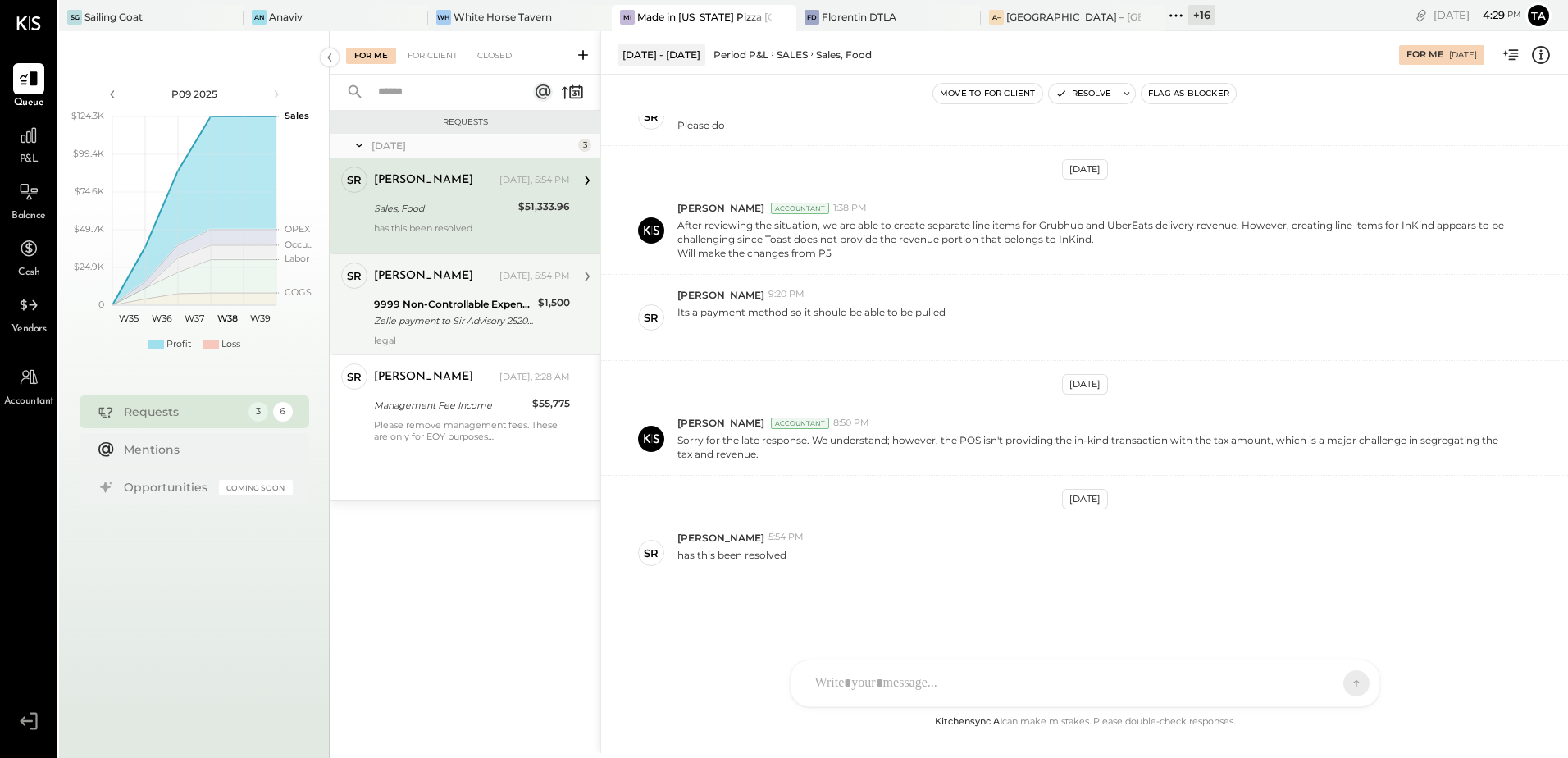
click at [465, 308] on div "9999 Non-Controllable Expenses:Prior Period Adjustment:To Be Classified P&L" at bounding box center [453, 304] width 159 height 17
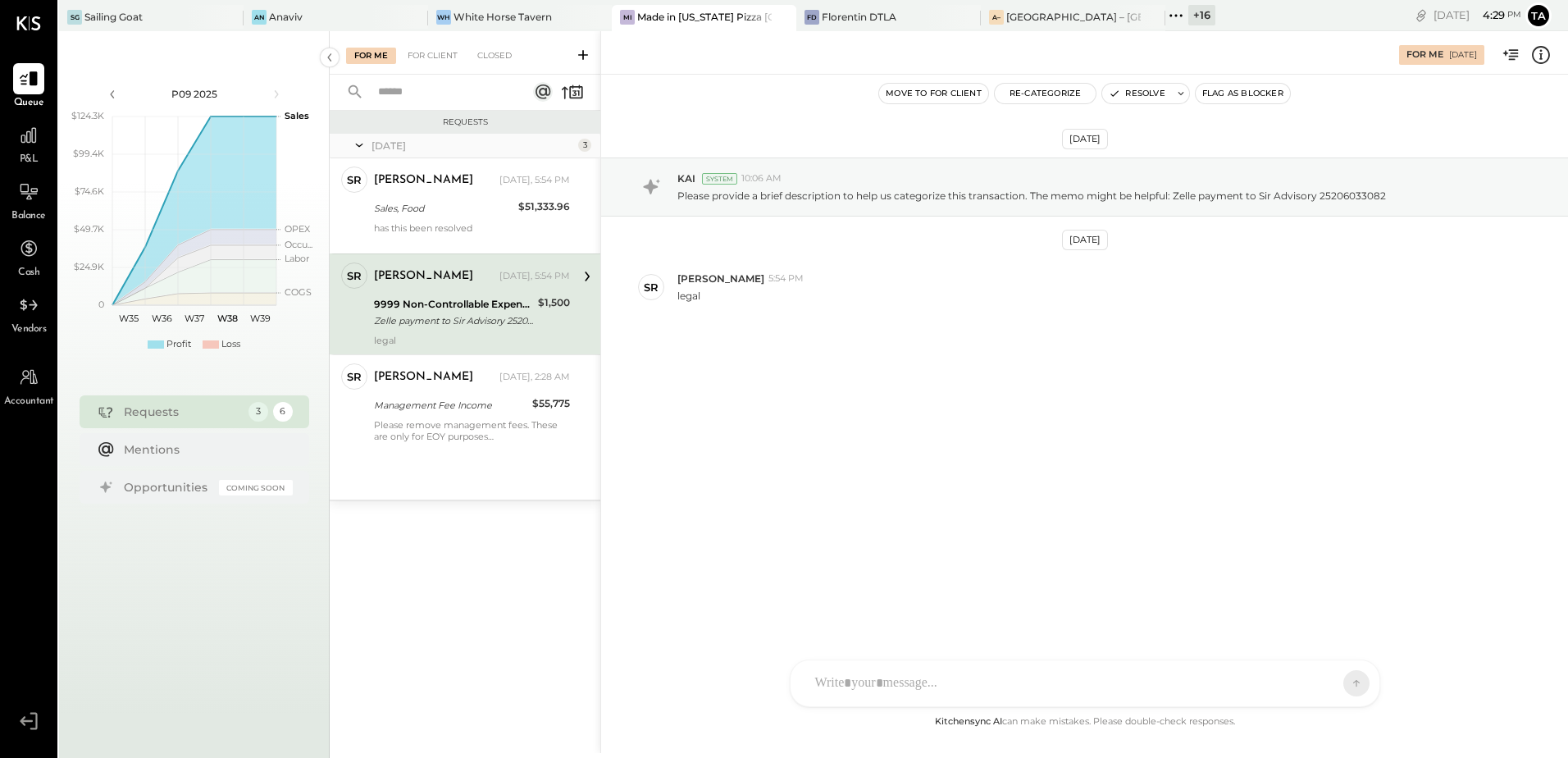
click at [912, 359] on div "[DATE] KAI System 10:06 AM Please provide a brief description to help us catego…" at bounding box center [1084, 277] width 967 height 324
drag, startPoint x: 1129, startPoint y: 366, endPoint x: 1111, endPoint y: 216, distance: 151.1
click at [1129, 366] on div "[DATE] KAI System 10:06 AM Please provide a brief description to help us catego…" at bounding box center [1084, 277] width 967 height 324
click at [1133, 98] on button "Resolve" at bounding box center [1136, 93] width 69 height 19
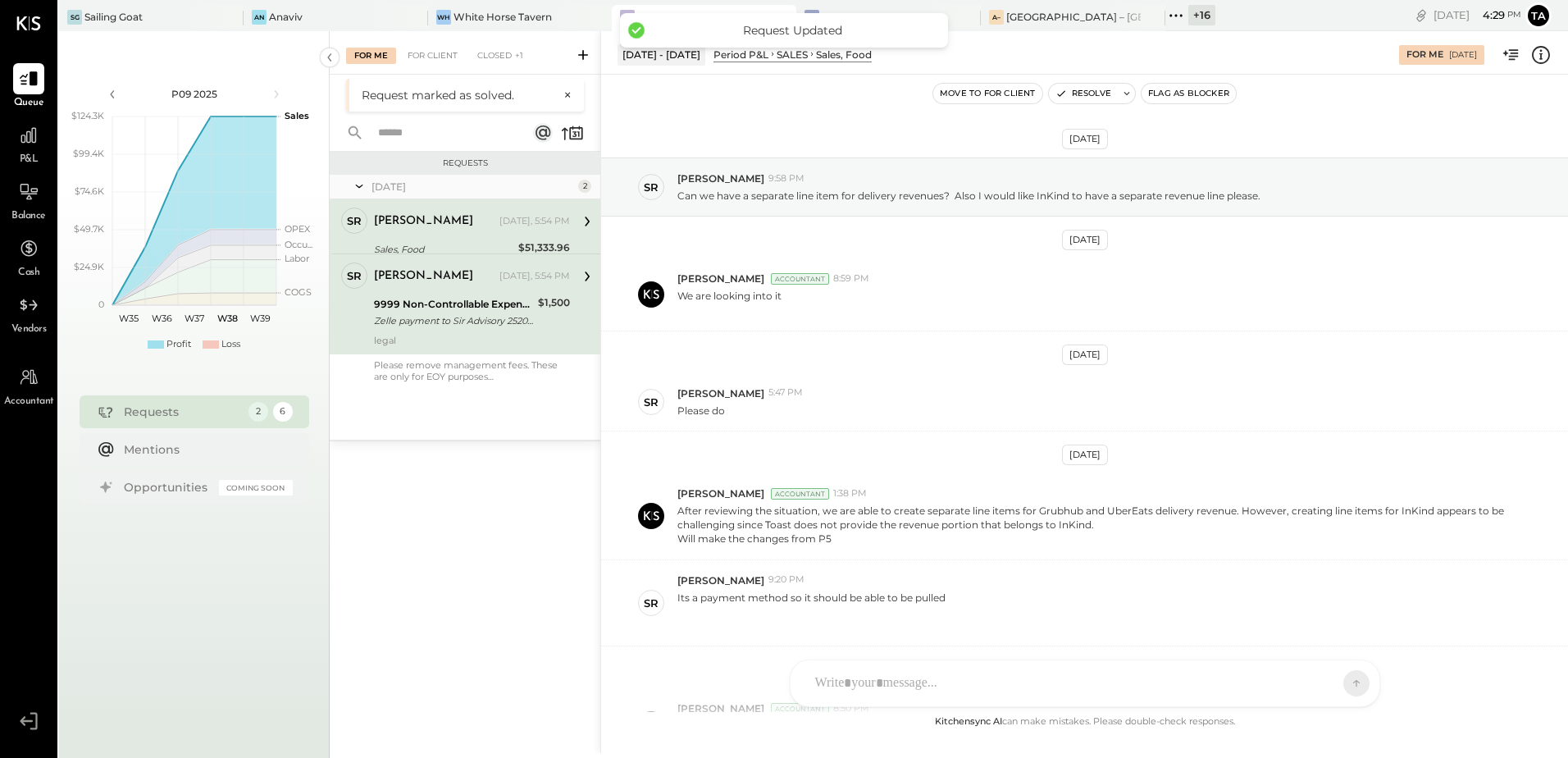
scroll to position [285, 0]
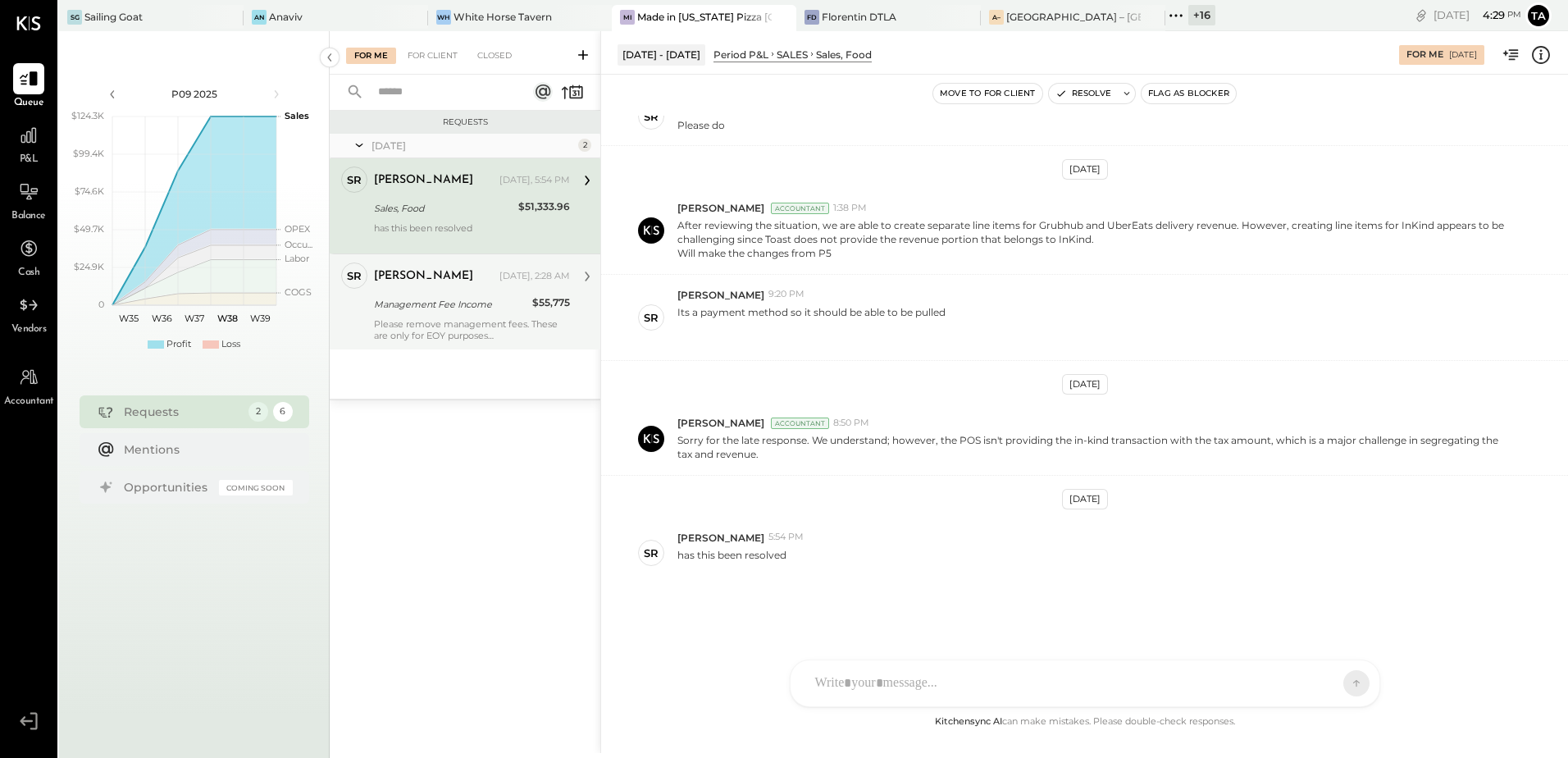
click at [437, 308] on div "Management Fee Income" at bounding box center [451, 304] width 153 height 17
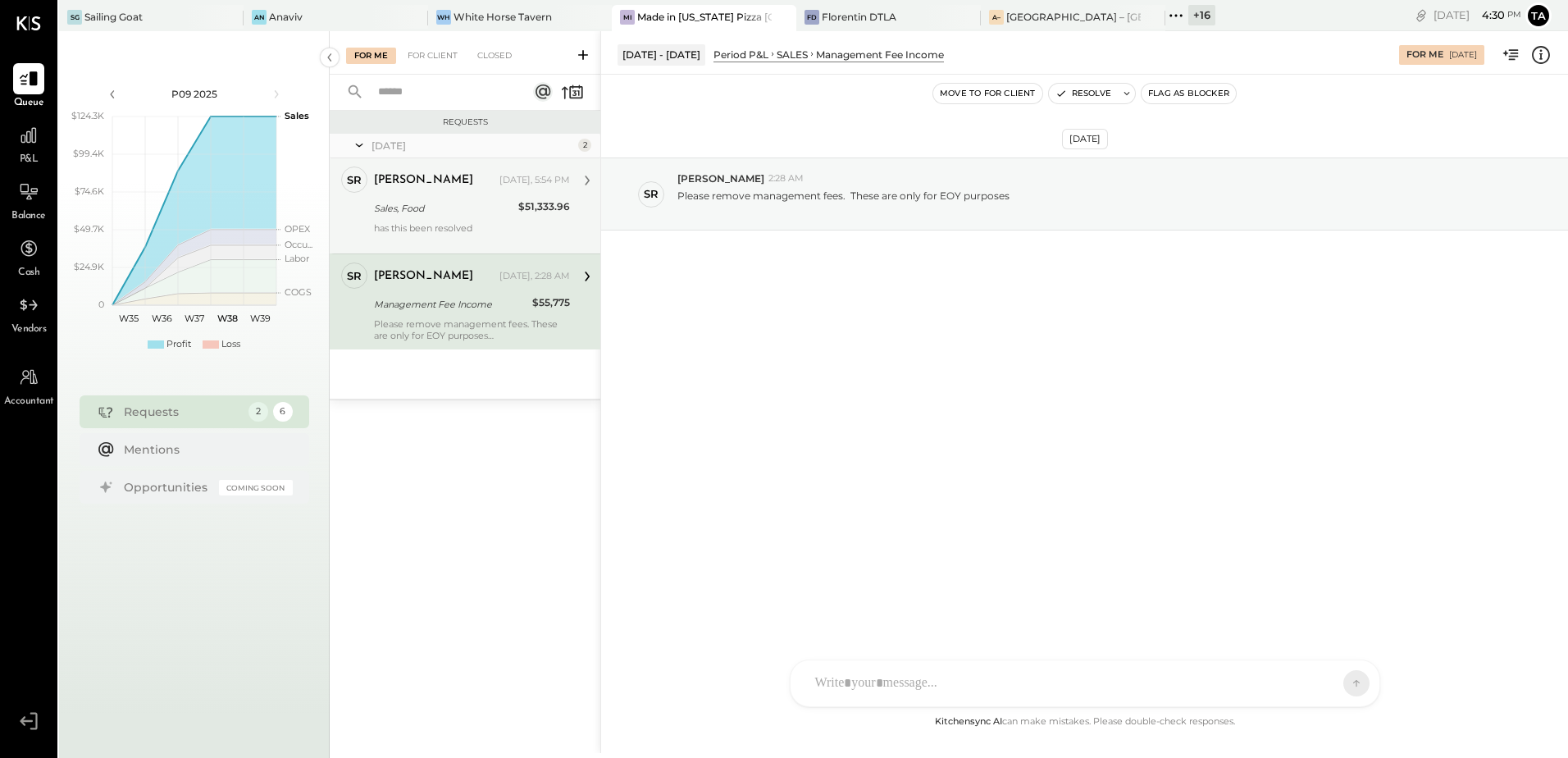
click at [442, 232] on div "has this been resolved" at bounding box center [472, 234] width 196 height 23
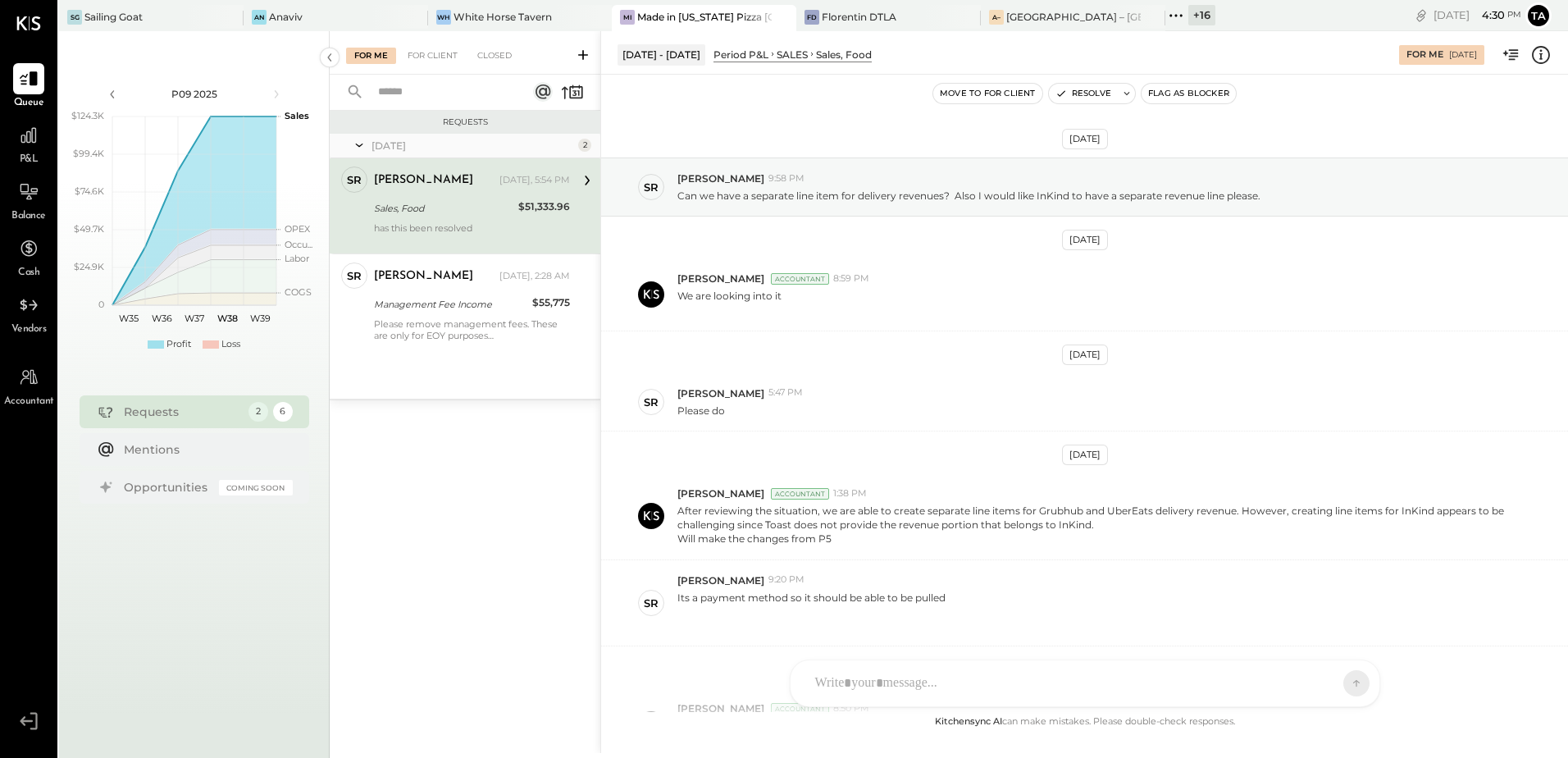
scroll to position [285, 0]
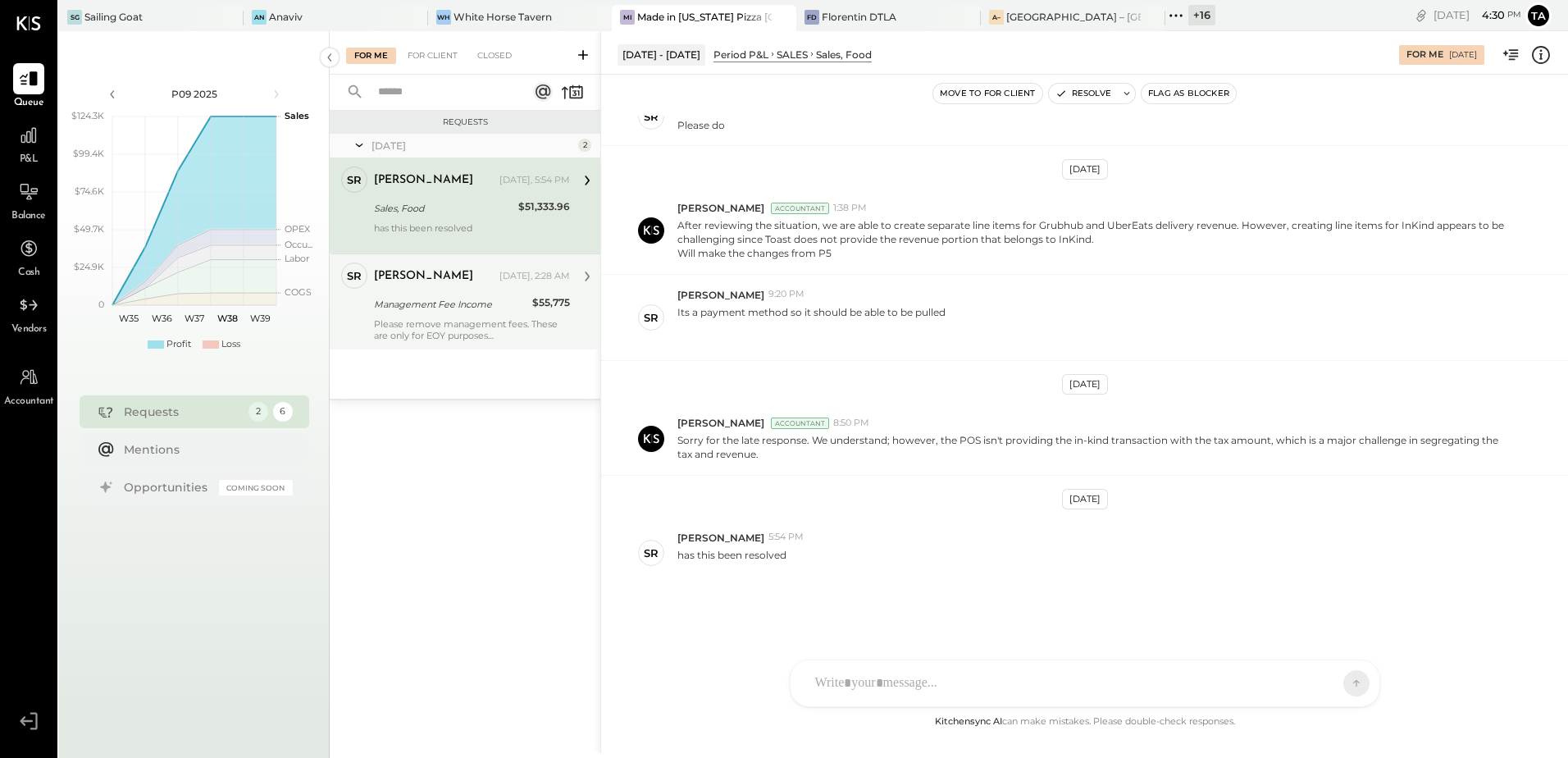
click at [461, 309] on div "Management Fee Income" at bounding box center [451, 304] width 153 height 17
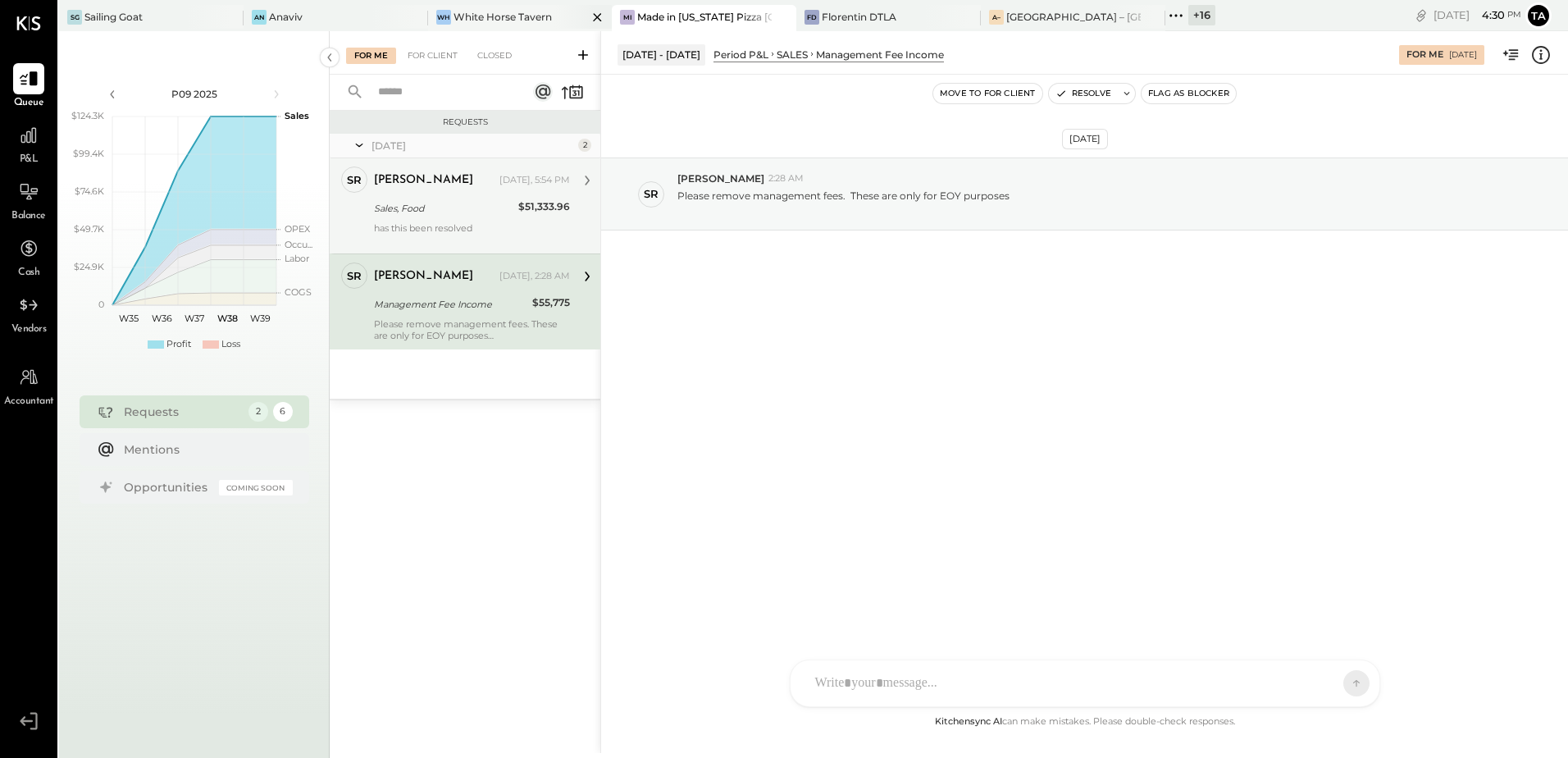
click at [517, 26] on div "[PERSON_NAME] Horse Tavern" at bounding box center [520, 18] width 185 height 26
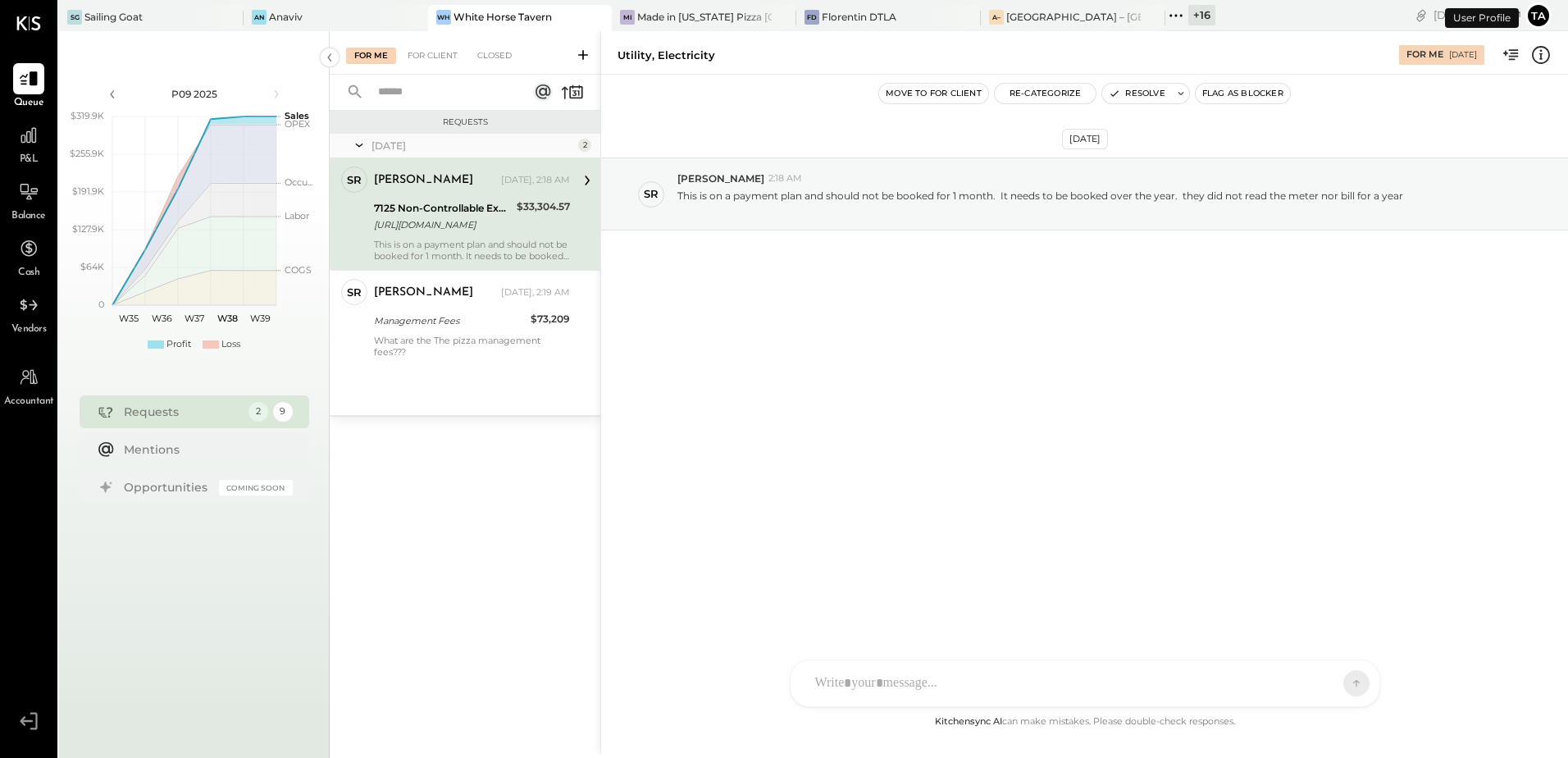
click at [443, 217] on div "[URL][DOMAIN_NAME]" at bounding box center [443, 224] width 138 height 17
click at [849, 403] on div "[DATE] SR [PERSON_NAME] 2:18 AM This is on a payment plan and should not be boo…" at bounding box center [1084, 394] width 967 height 637
click at [467, 236] on div "[PERSON_NAME] [DATE], 2:18 AM 7125 Non-Controllable Expenses:Property Expenses:…" at bounding box center [472, 214] width 196 height 95
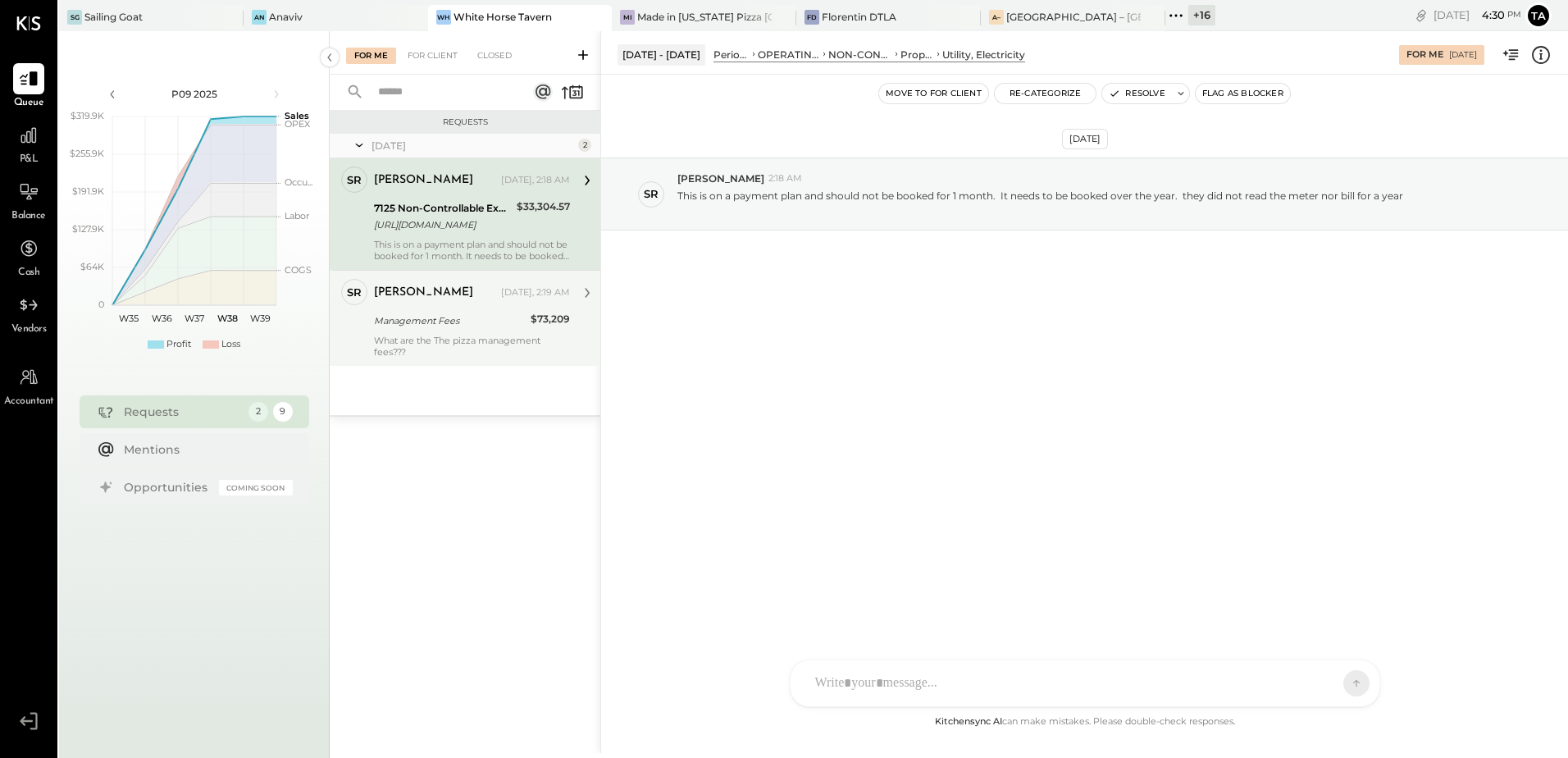
click at [467, 323] on div "Management Fees" at bounding box center [450, 320] width 151 height 17
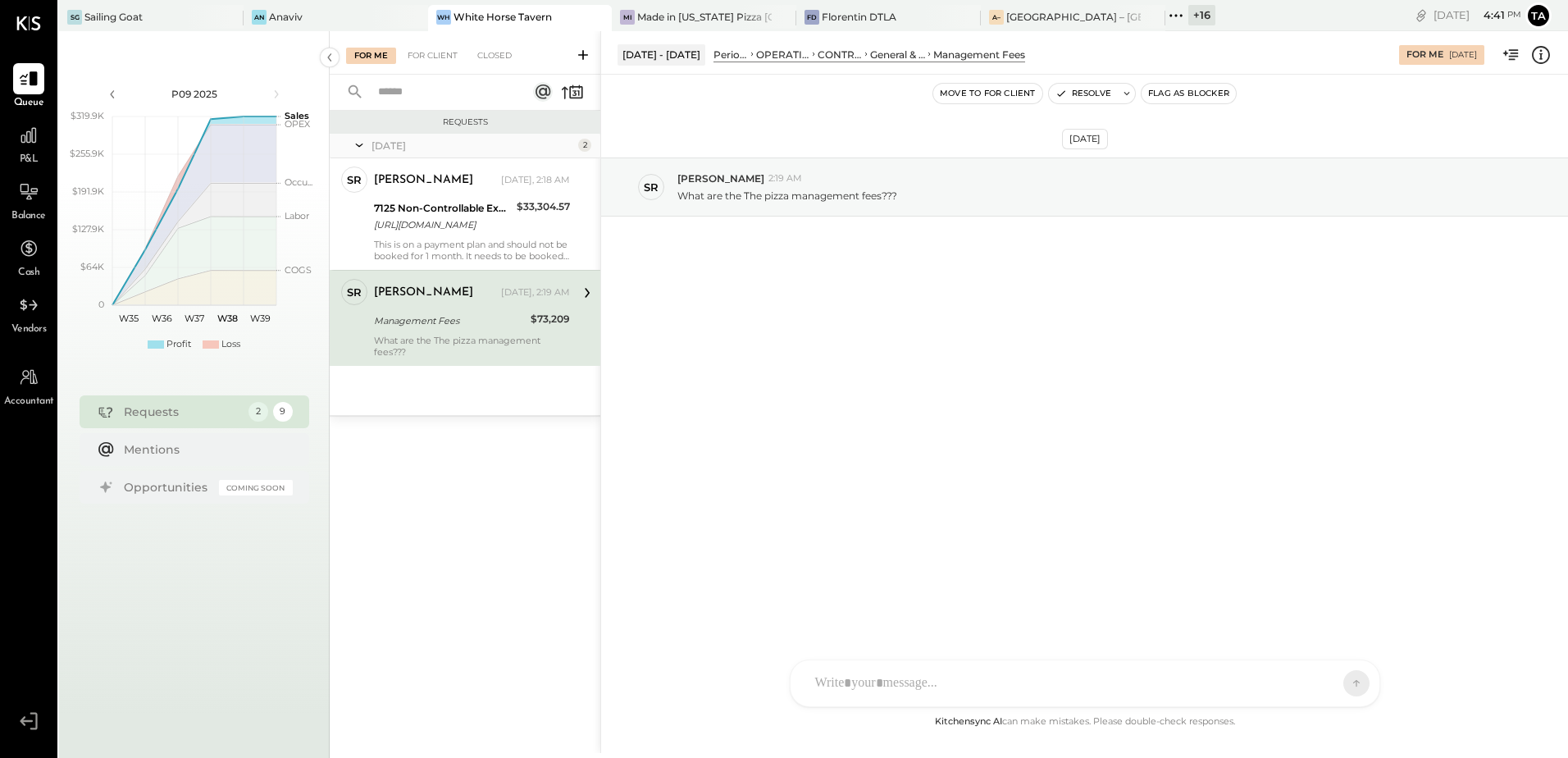
click at [814, 437] on div "[DATE] SR [PERSON_NAME] 2:19 AM What are the The pizza management fees???" at bounding box center [1084, 394] width 967 height 637
drag, startPoint x: 463, startPoint y: 328, endPoint x: 480, endPoint y: 305, distance: 28.6
click at [463, 328] on div "Management Fees" at bounding box center [450, 320] width 151 height 17
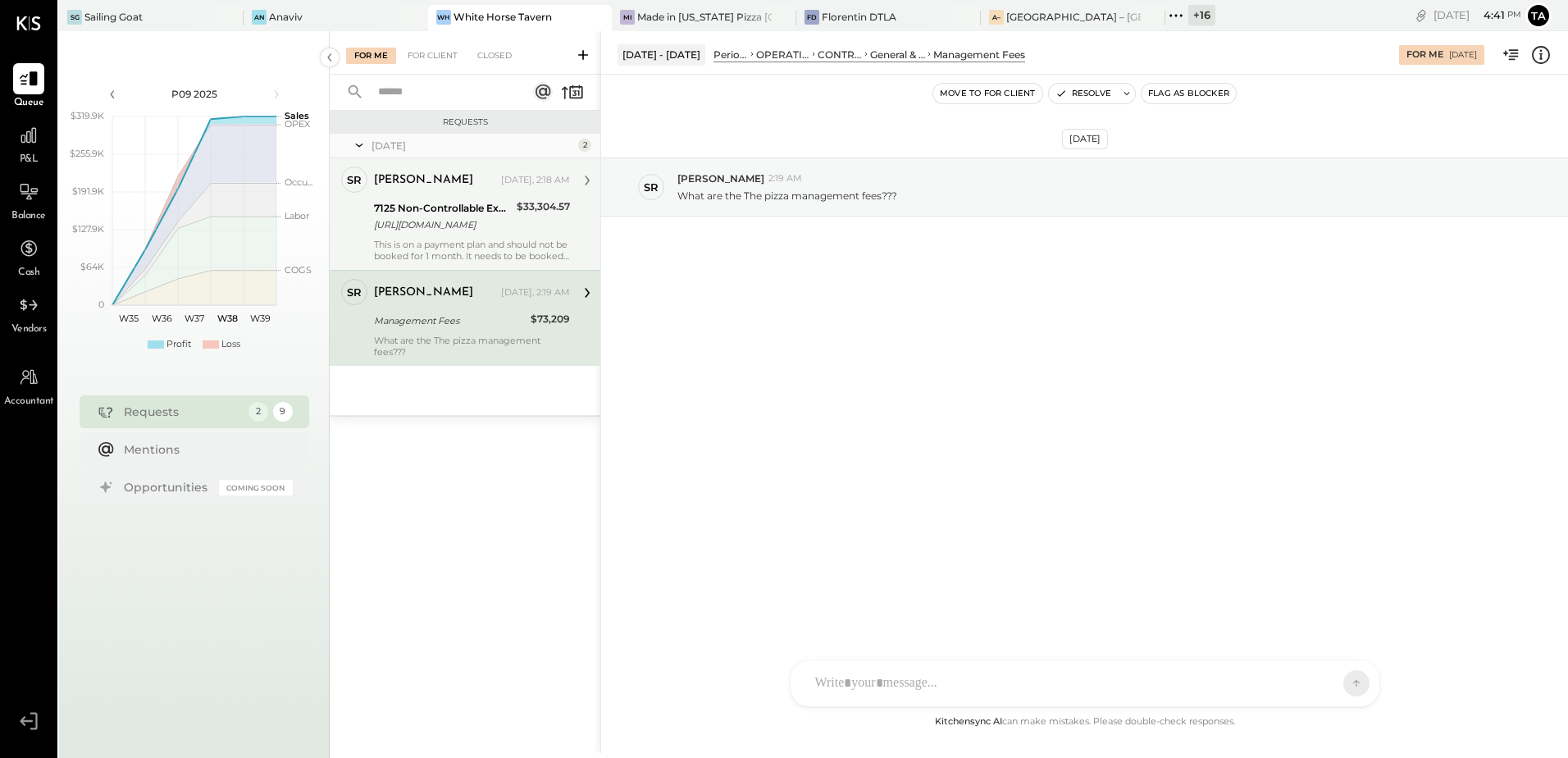
click at [499, 225] on div "[URL][DOMAIN_NAME]" at bounding box center [443, 224] width 138 height 17
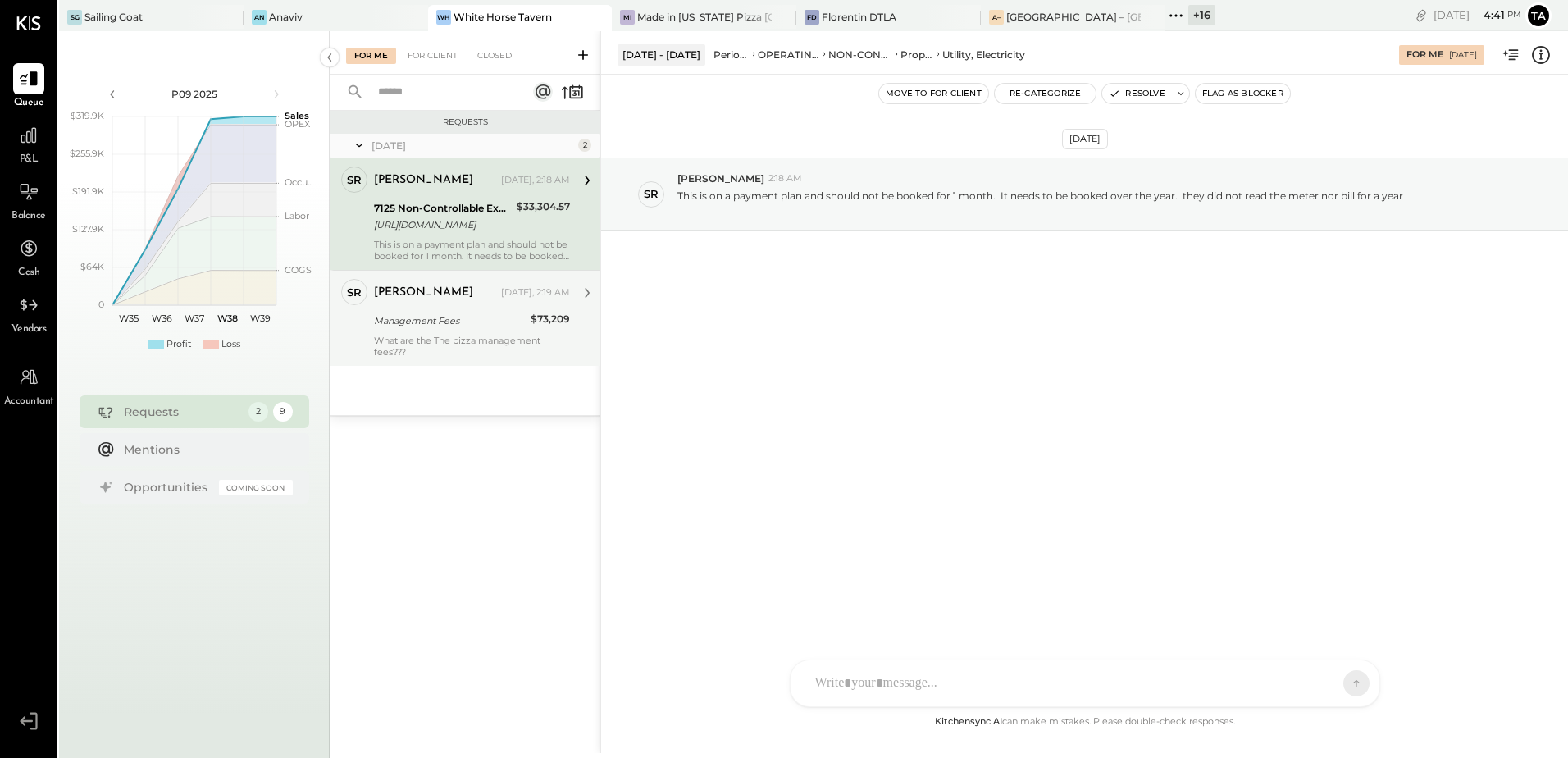
click at [491, 328] on div "Management Fees" at bounding box center [450, 320] width 151 height 17
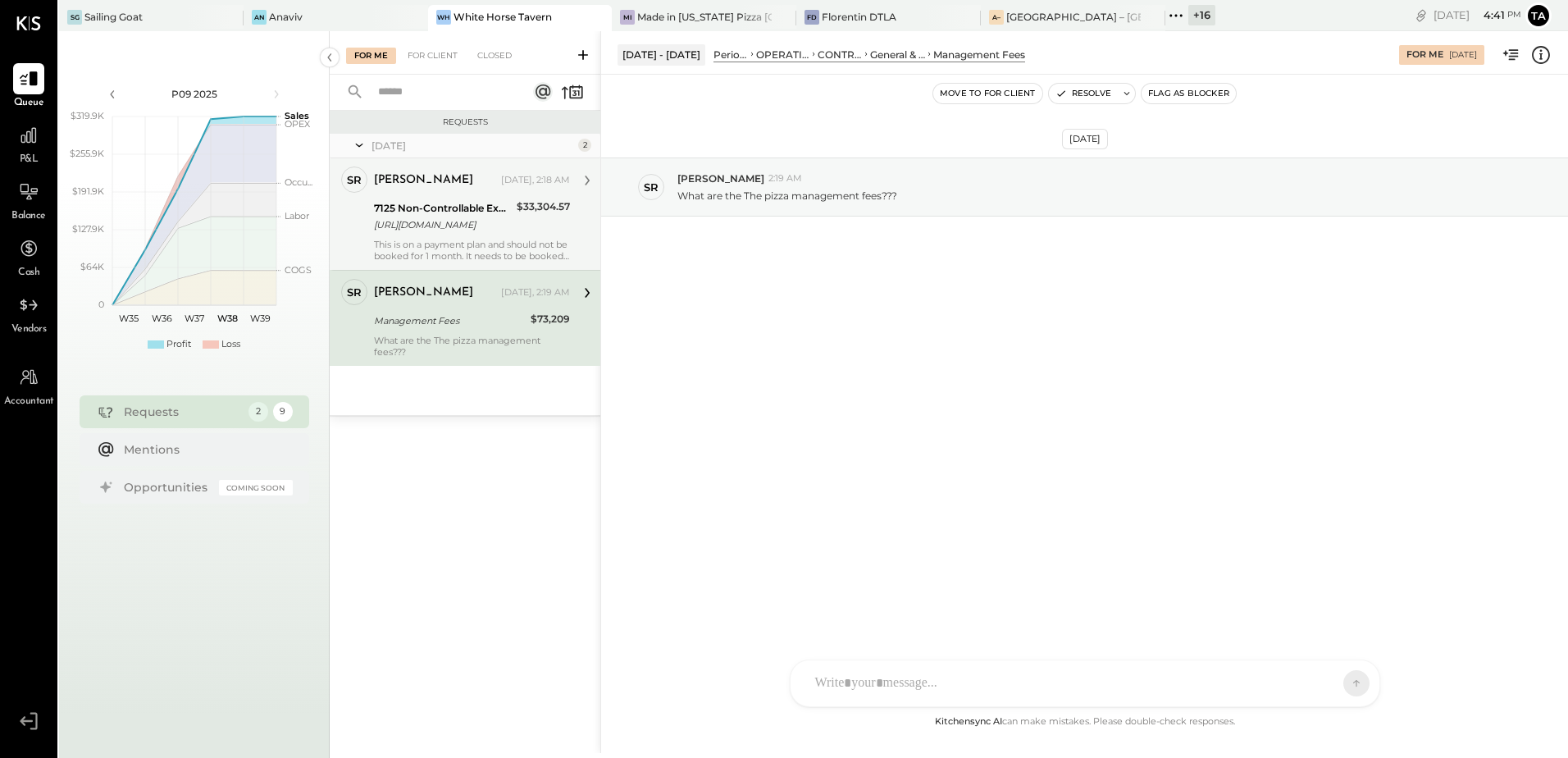
click at [463, 232] on div "[URL][DOMAIN_NAME]" at bounding box center [443, 224] width 138 height 17
